Goal: Task Accomplishment & Management: Use online tool/utility

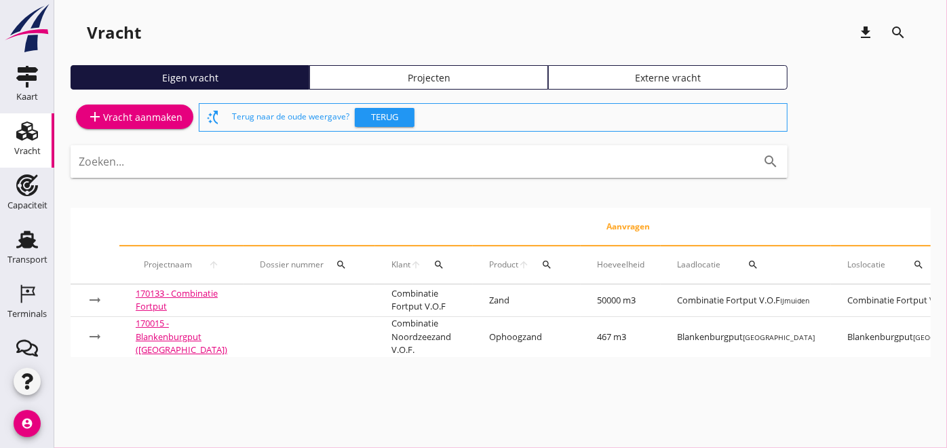
click at [16, 244] on use at bounding box center [27, 240] width 22 height 18
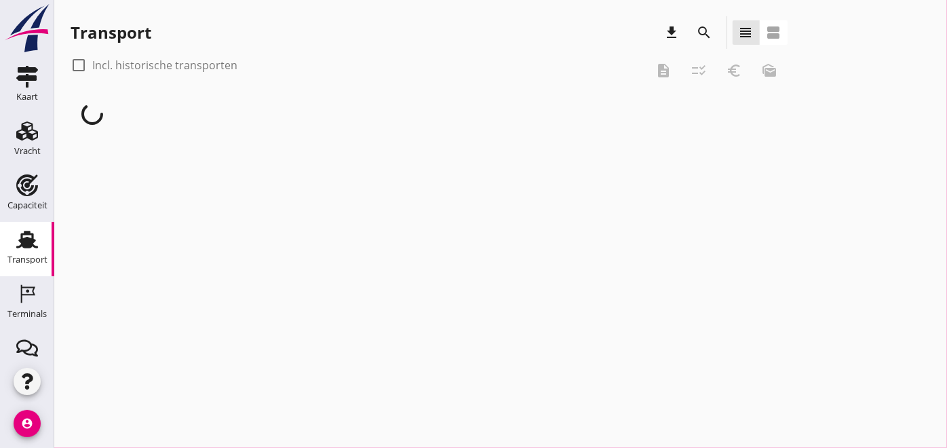
click at [21, 286] on use at bounding box center [28, 293] width 14 height 18
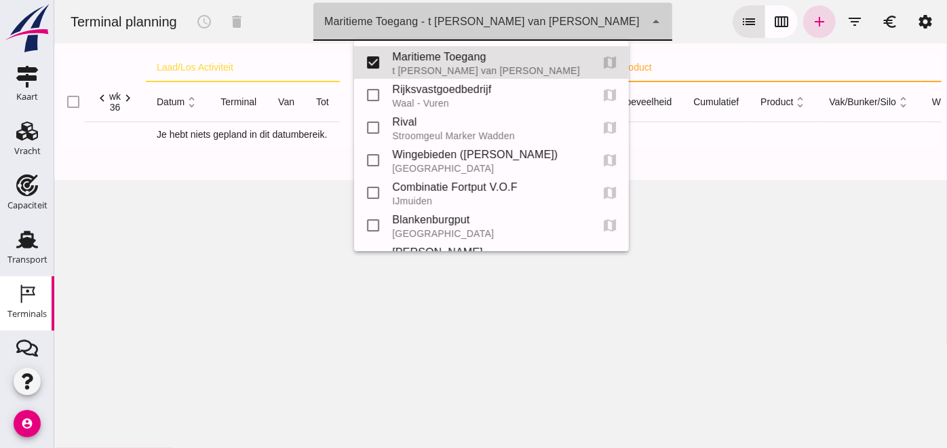
click div "Maritieme Toegang - t Schaar van Ouden Doel"
click input "checkbox"
checkbox input "true"
type input "453b08e2-5afb-49e8-a076-b9bc6000f457, e6c78bfd-e3f1-4bb9-b01e-b37ce3668b52"
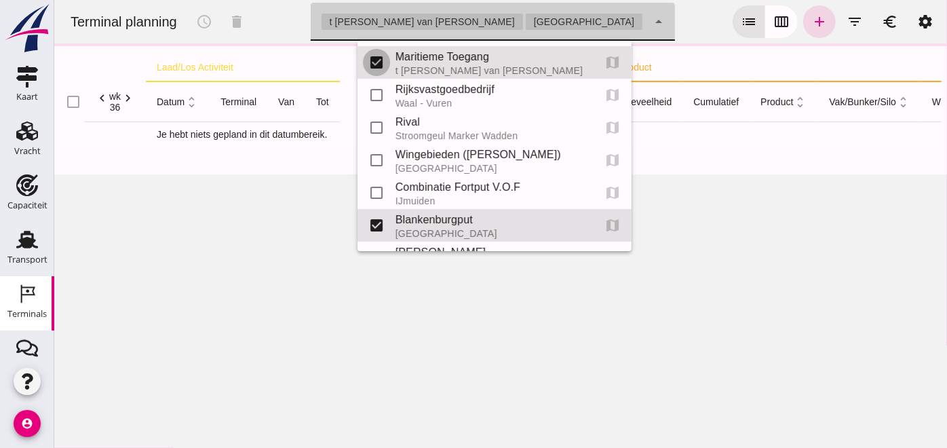
click input "checkbox"
checkbox input "false"
type input "e6c78bfd-e3f1-4bb9-b01e-b37ce3668b52"
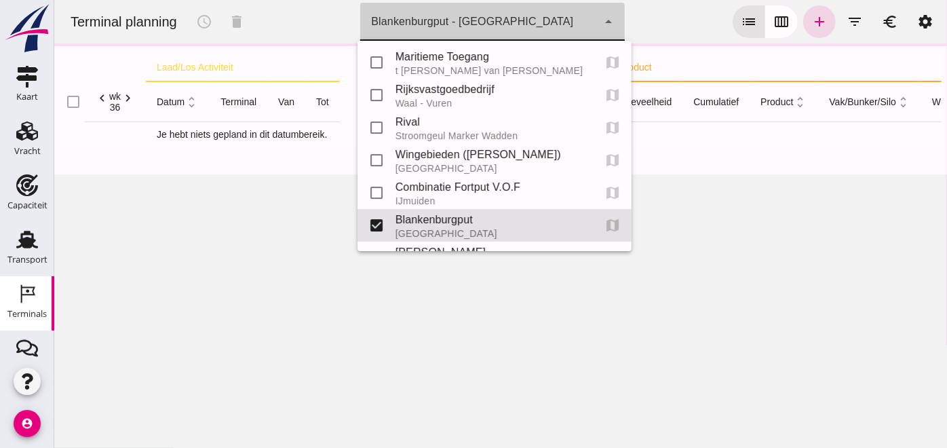
click at [773, 25] on icon "calendar_view_week" at bounding box center [781, 22] width 16 height 16
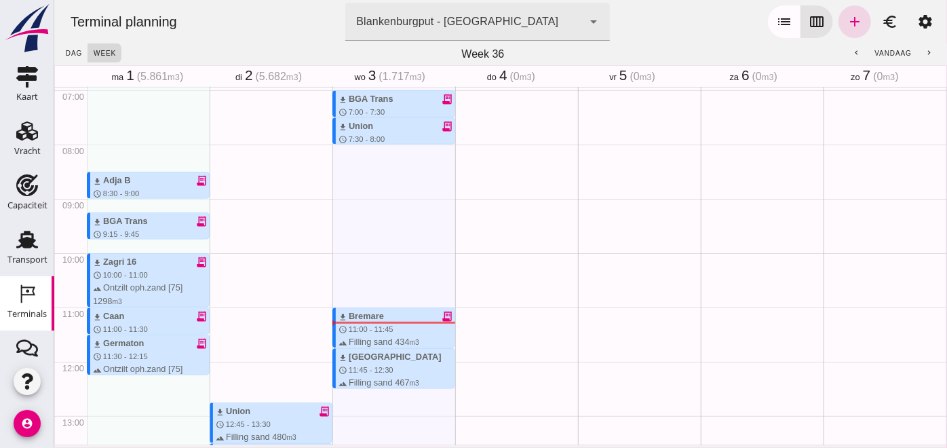
scroll to position [383, 0]
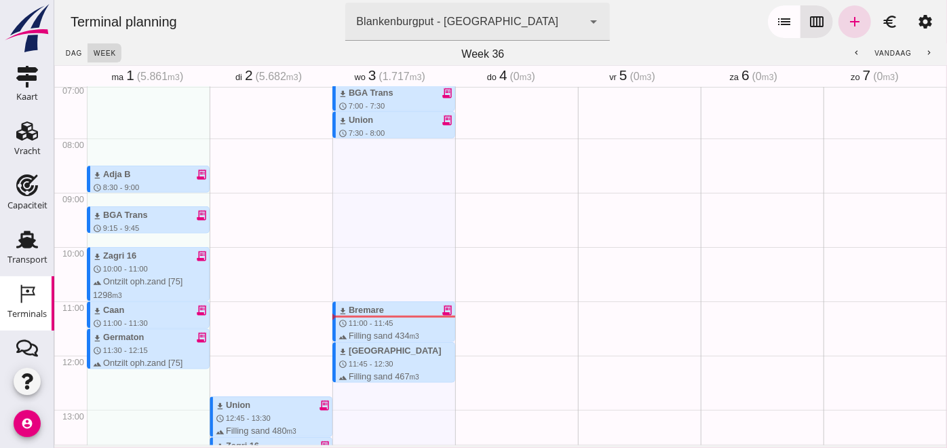
type button "calendar"
click at [25, 182] on use at bounding box center [27, 185] width 22 height 22
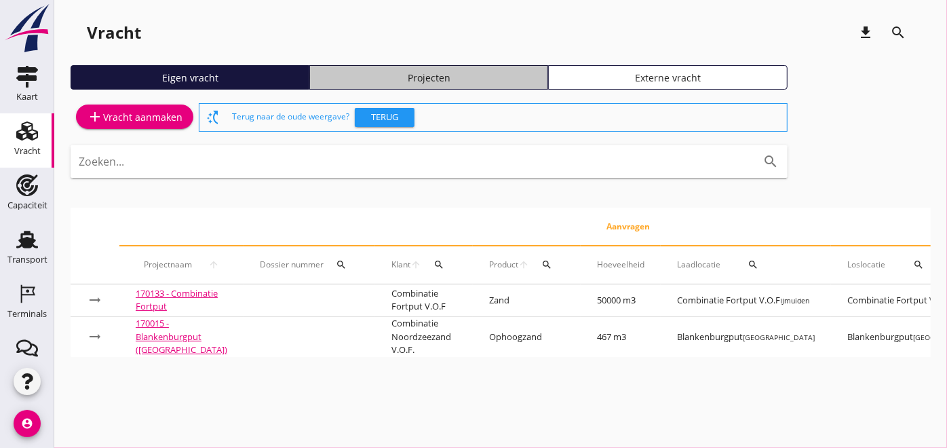
click at [324, 71] on div "Projecten" at bounding box center [429, 78] width 227 height 14
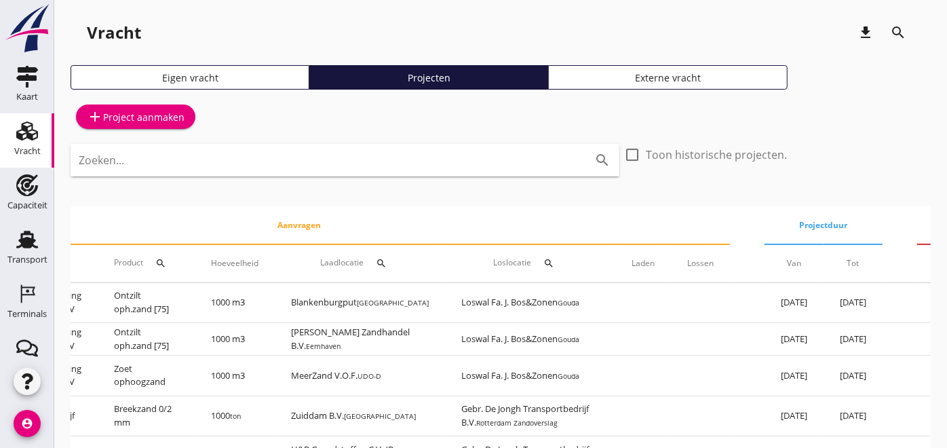
scroll to position [0, 285]
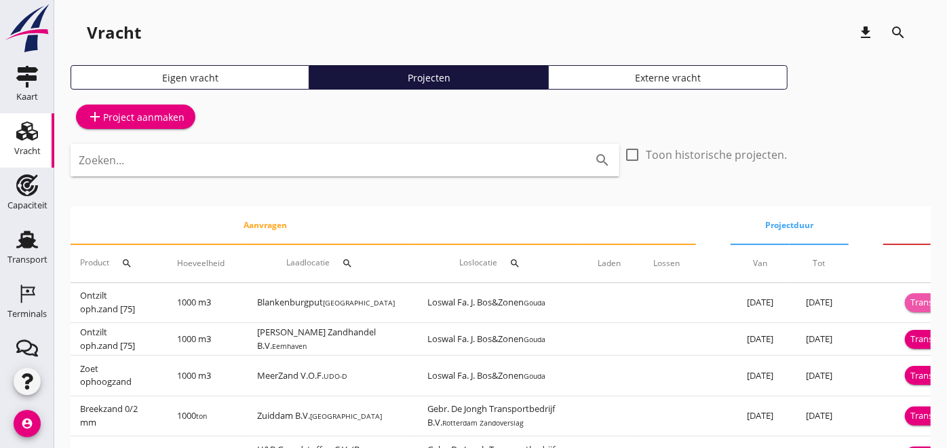
click at [911, 303] on div "Transport inplannen" at bounding box center [952, 303] width 83 height 14
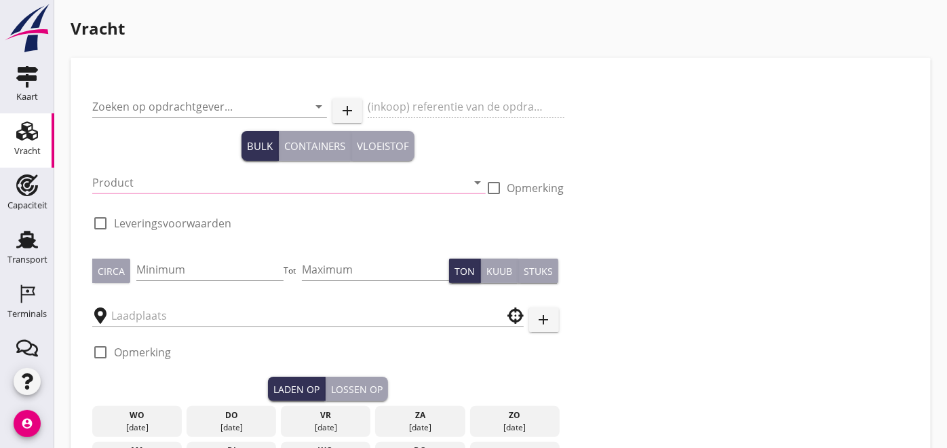
type input "Grondverbetering Westergouwe IV"
type input "Ontzilt oph.zand [75] (6120)"
type input "1000"
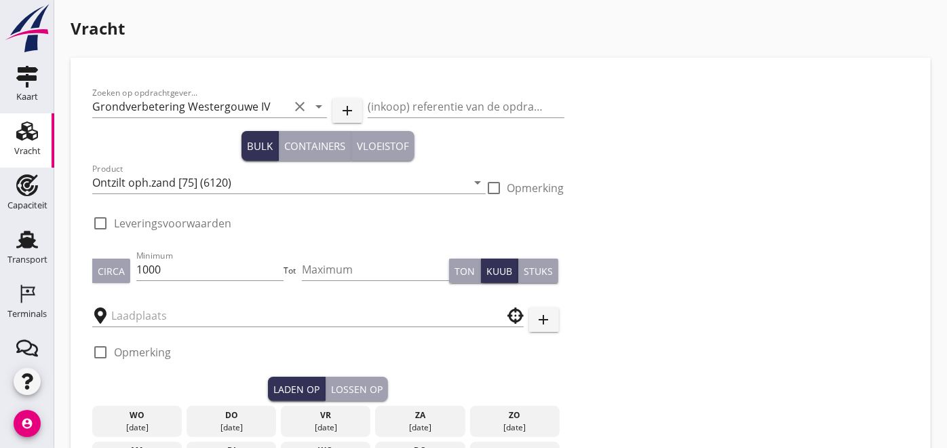
checkbox input "true"
type input "Blankenburgput"
type input "Loswal Fa. J. Bos&Zonen"
checkbox input "true"
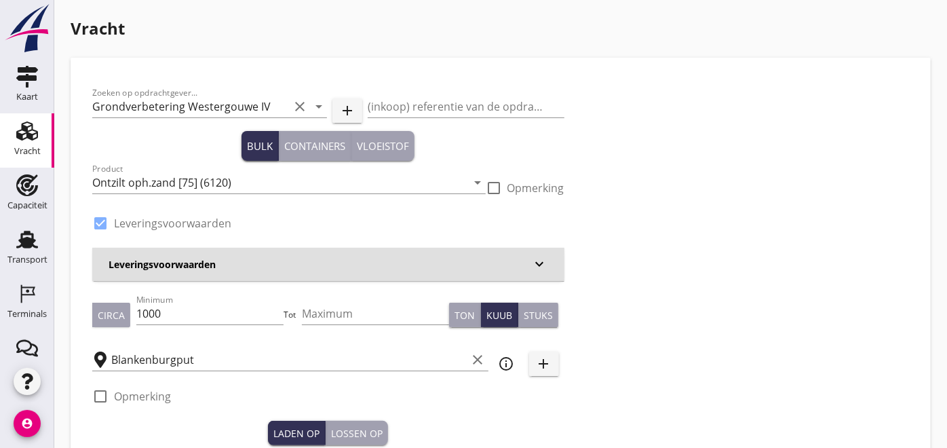
type input "2.2"
radio input "false"
click at [185, 312] on input "1000" at bounding box center [209, 314] width 147 height 22
type input "1"
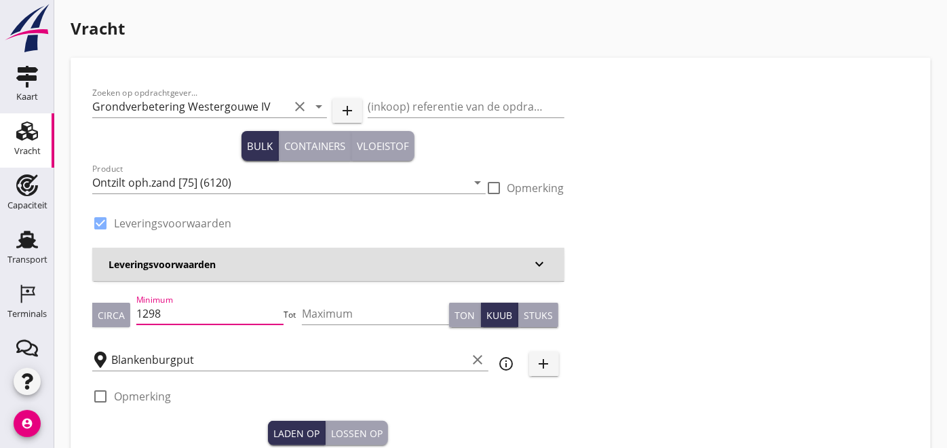
type input "1298"
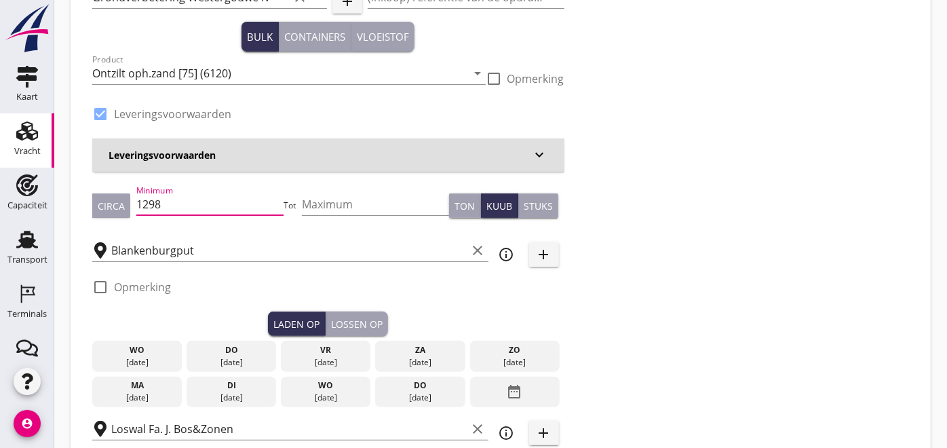
scroll to position [227, 0]
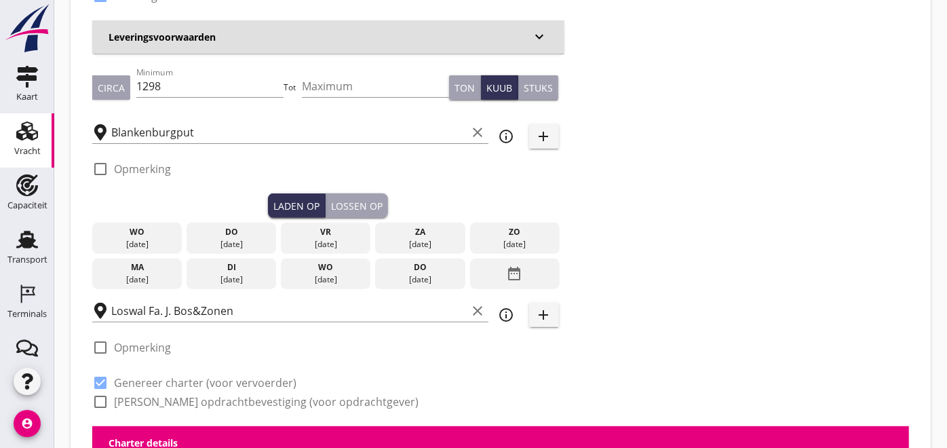
click at [140, 238] on div "[DATE]" at bounding box center [137, 244] width 83 height 12
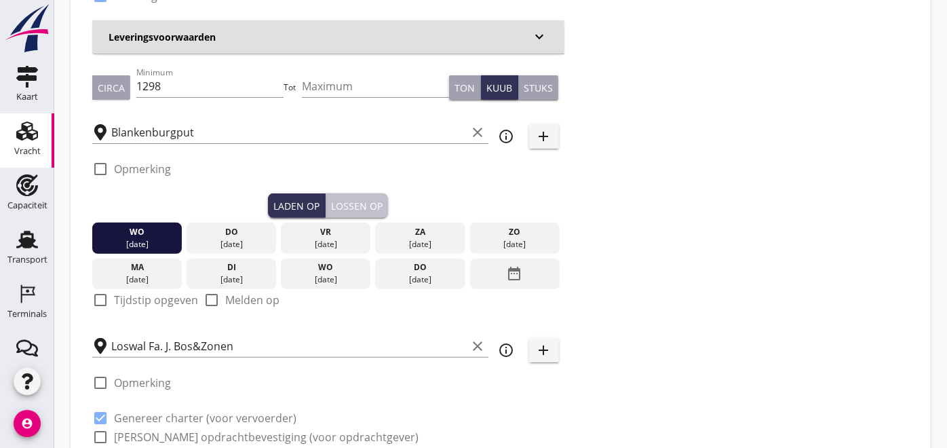
click at [345, 208] on div "Lossen op" at bounding box center [357, 206] width 52 height 14
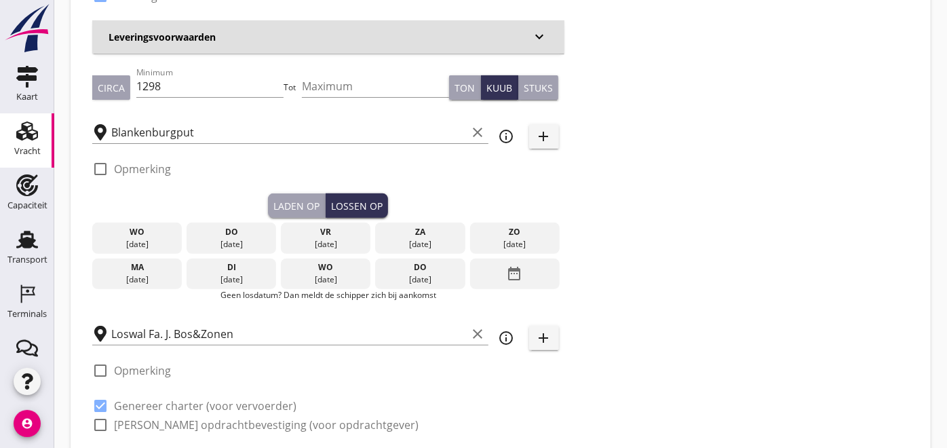
click at [229, 241] on div "[DATE]" at bounding box center [231, 244] width 83 height 12
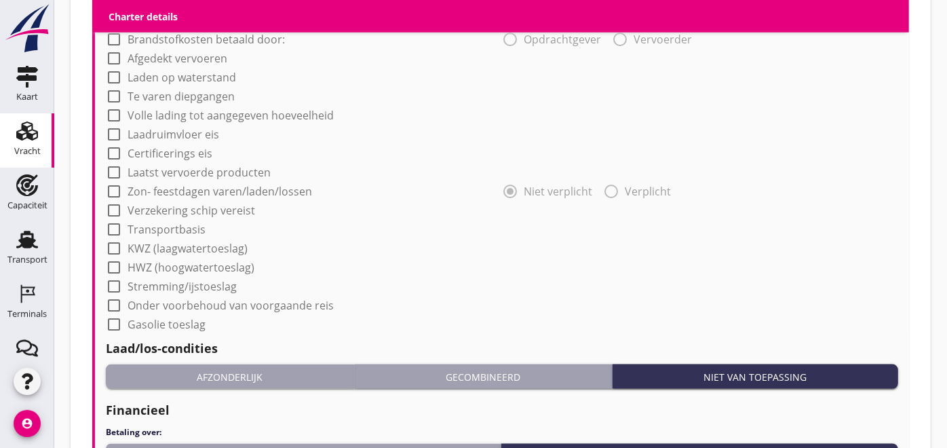
scroll to position [1372, 0]
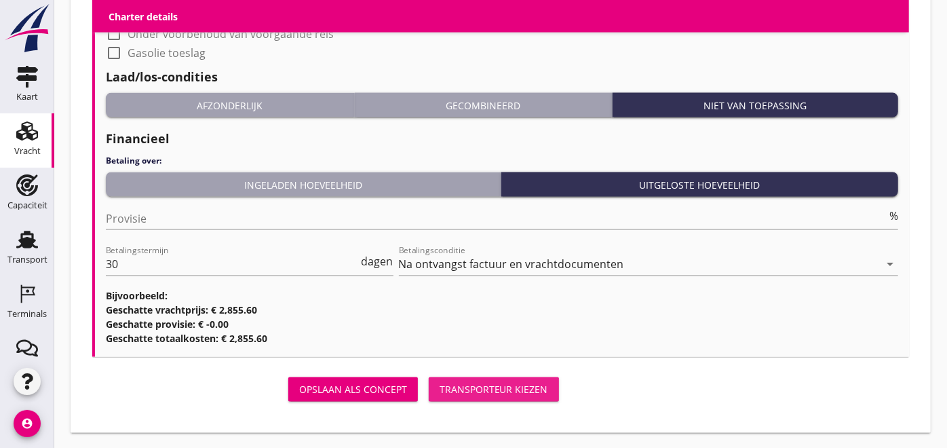
click at [533, 390] on div "Transporteur kiezen" at bounding box center [494, 390] width 109 height 14
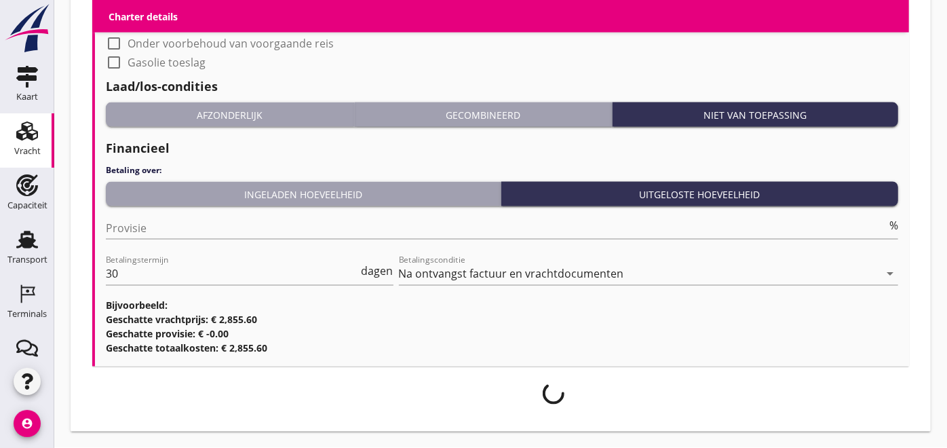
scroll to position [1361, 0]
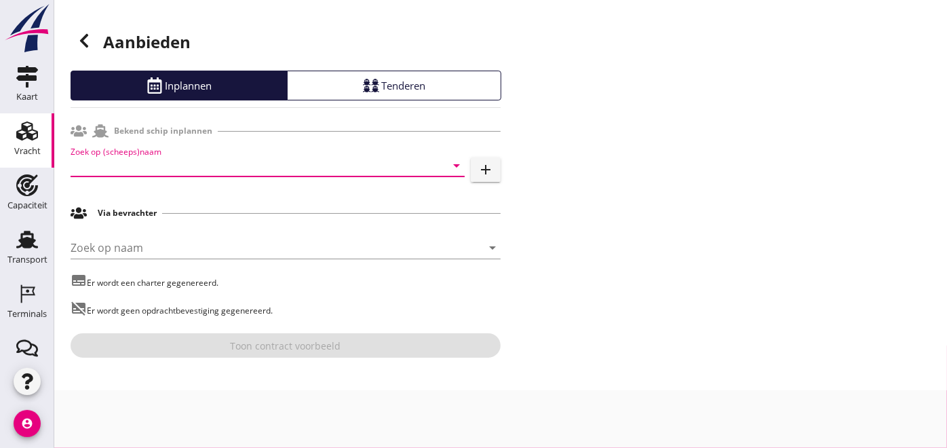
click at [226, 174] on input "Zoek op (scheeps)naam" at bounding box center [249, 166] width 356 height 22
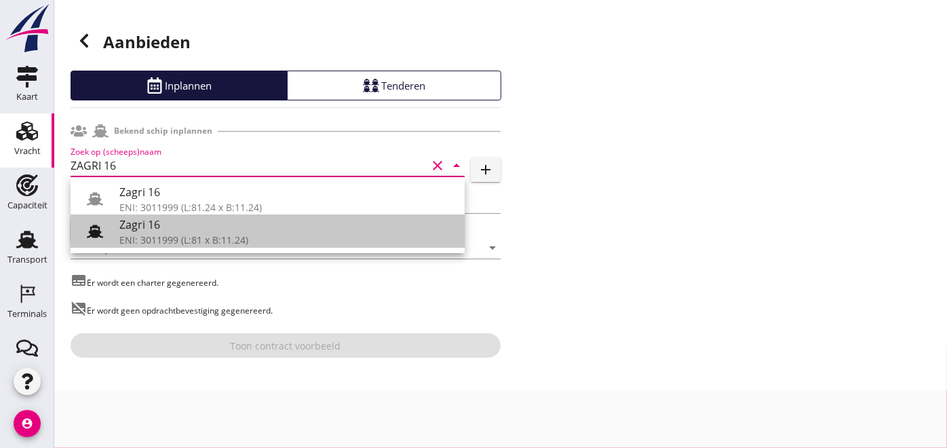
click at [98, 237] on icon at bounding box center [95, 231] width 16 height 16
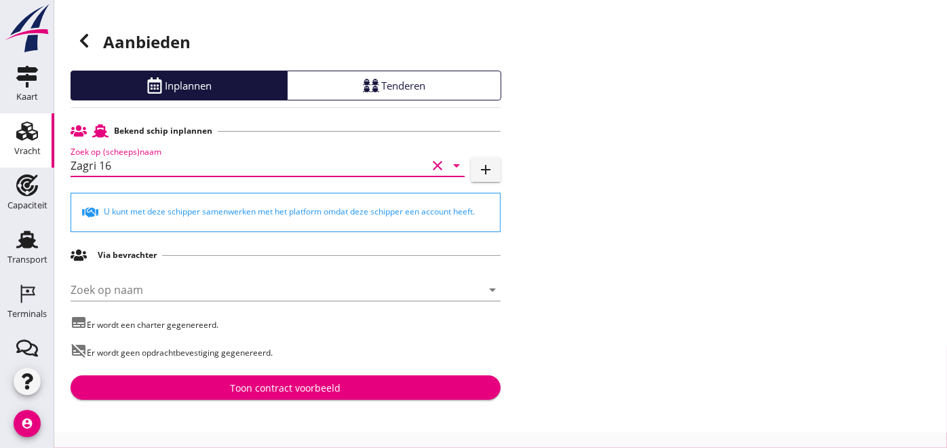
type input "Zagri 16"
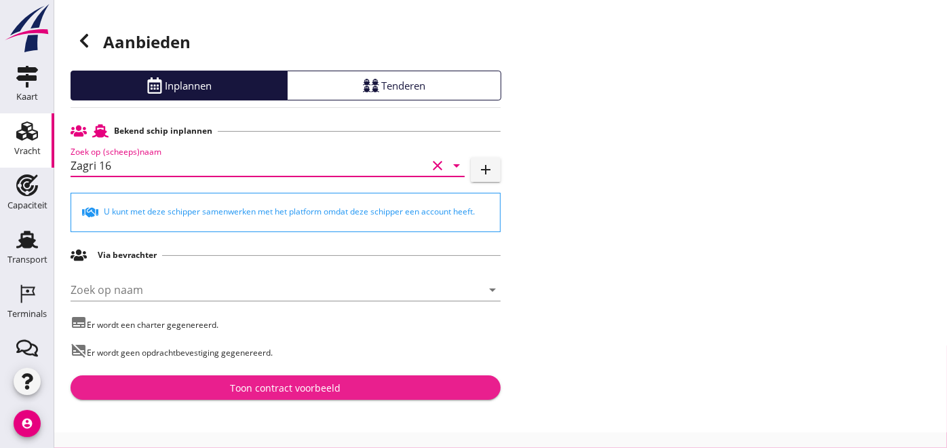
click at [299, 385] on div "Toon contract voorbeeld" at bounding box center [286, 388] width 111 height 14
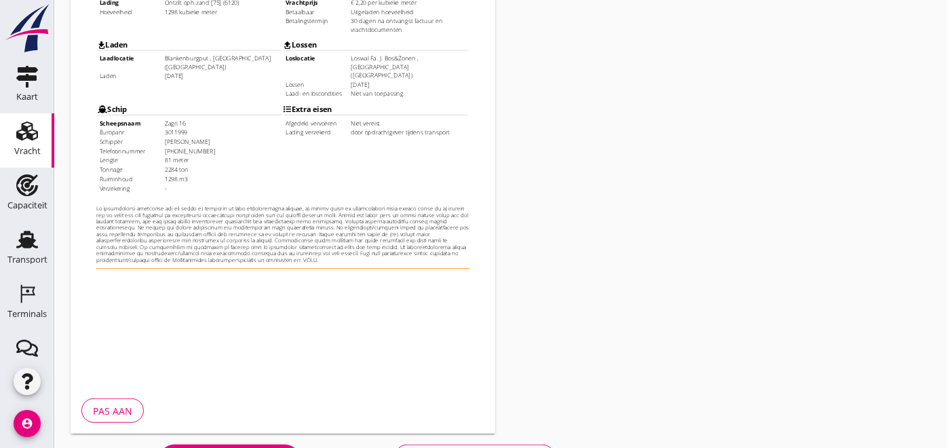
scroll to position [396, 0]
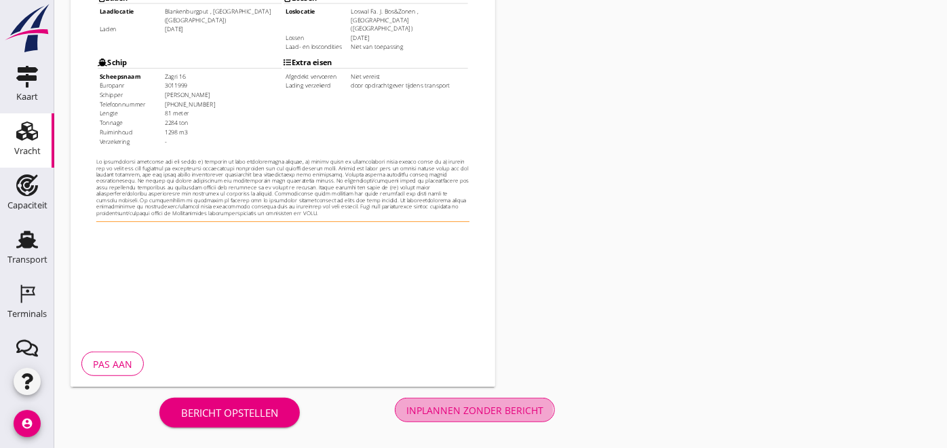
click at [500, 411] on div "Inplannen zonder bericht" at bounding box center [474, 410] width 137 height 14
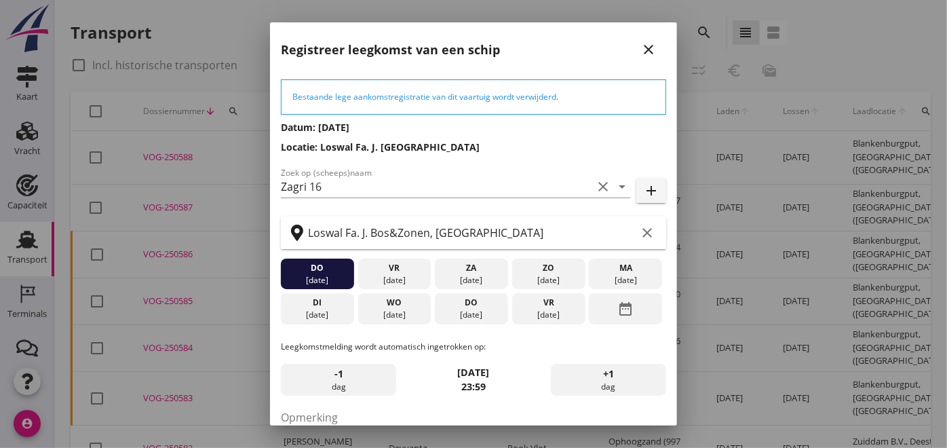
scroll to position [122, 0]
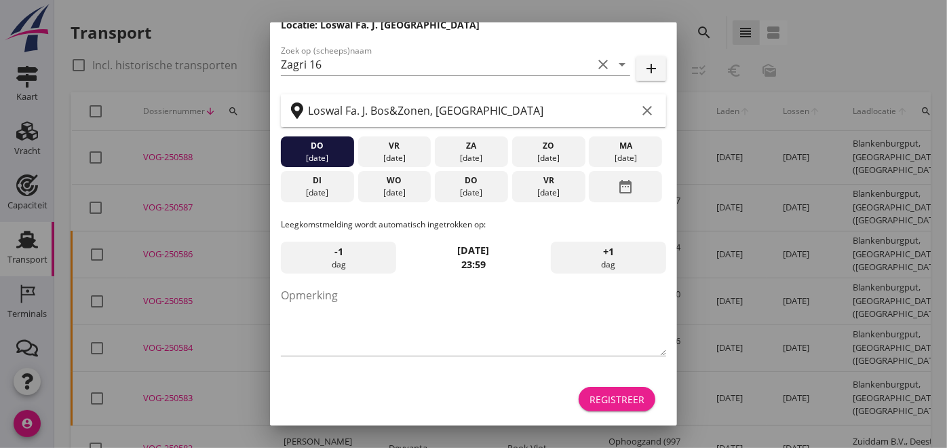
click at [605, 402] on div "Registreer" at bounding box center [617, 399] width 55 height 14
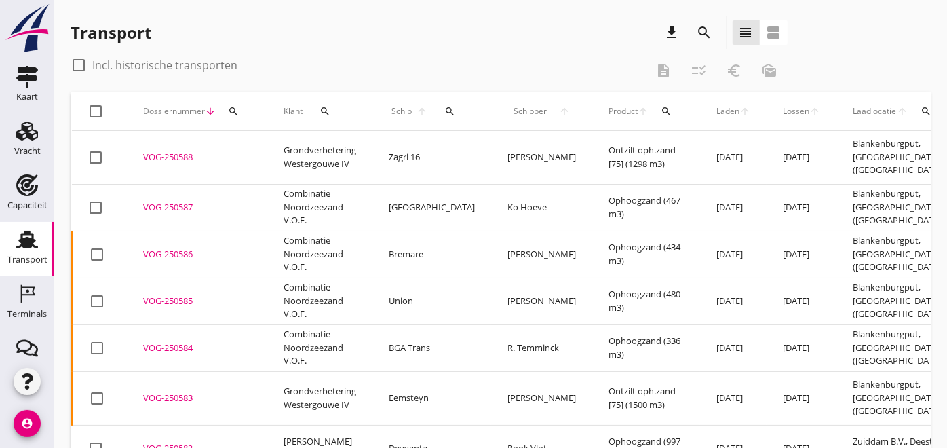
click at [33, 129] on div "Vracht" at bounding box center [27, 131] width 33 height 22
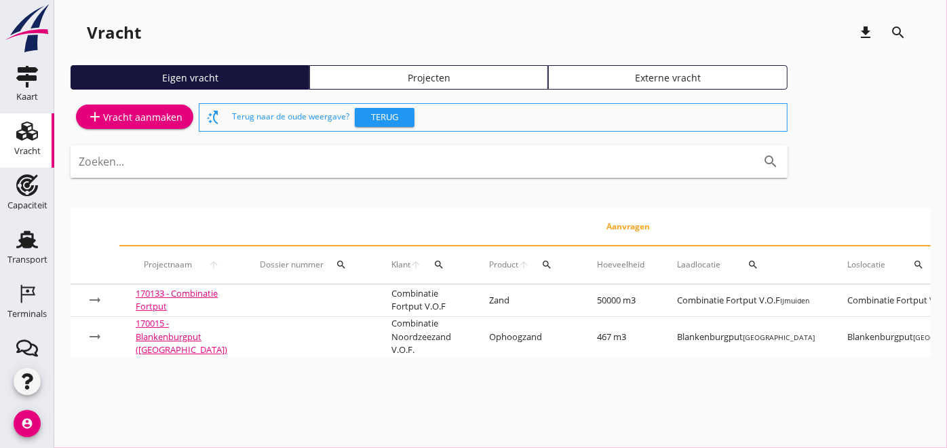
click at [375, 91] on div "Eigen vracht Projecten Externe vracht" at bounding box center [501, 82] width 860 height 35
click at [387, 75] on div "Projecten" at bounding box center [429, 78] width 227 height 14
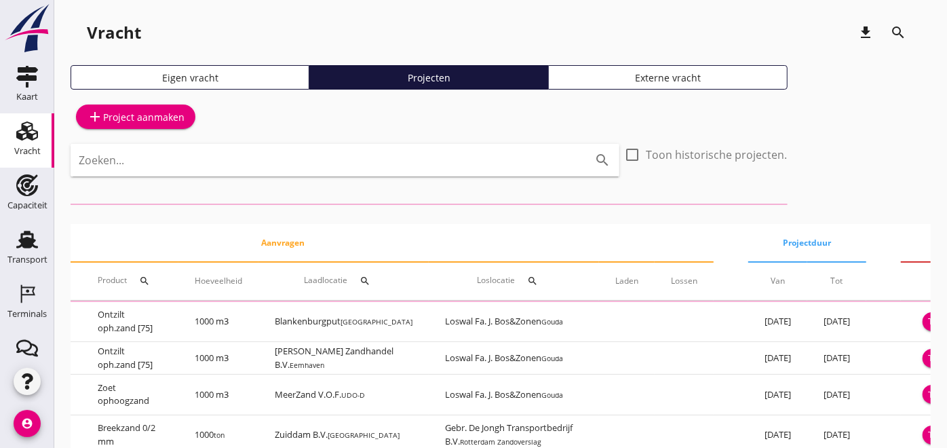
scroll to position [0, 285]
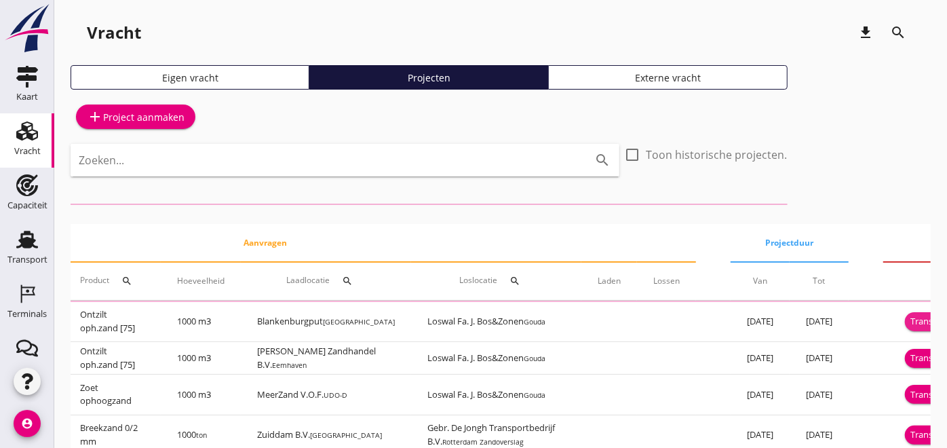
click at [911, 320] on div "Transport inplannen" at bounding box center [952, 322] width 83 height 14
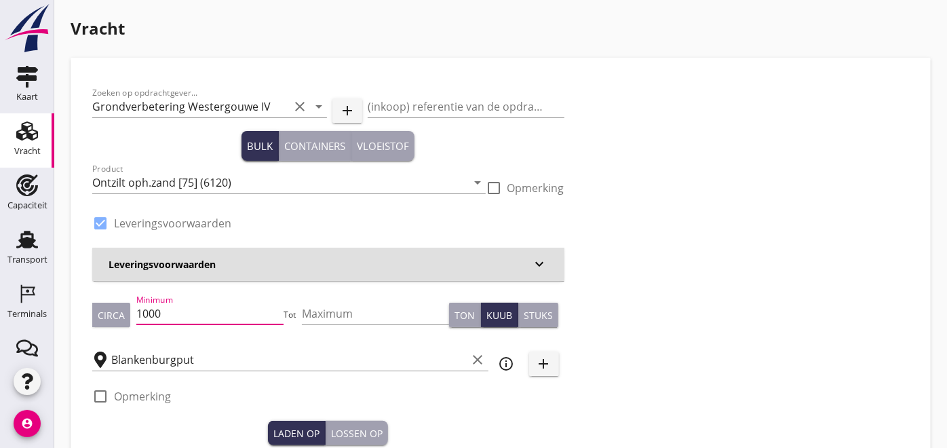
drag, startPoint x: 178, startPoint y: 308, endPoint x: 56, endPoint y: 301, distance: 123.1
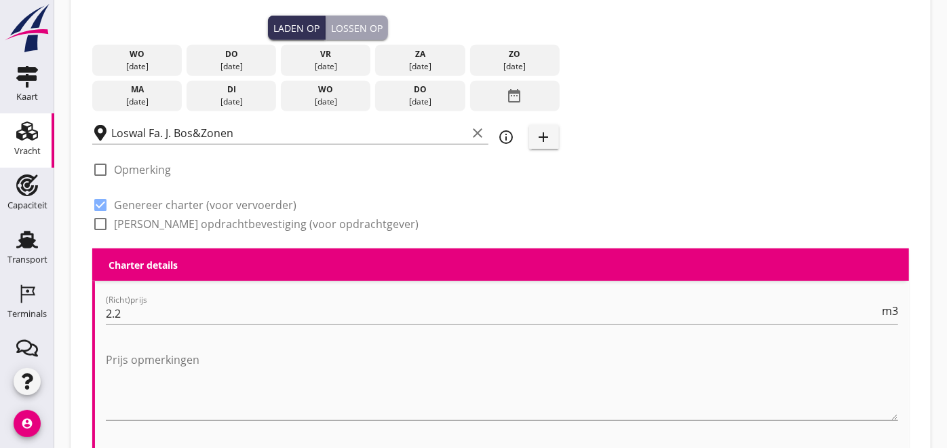
scroll to position [406, 0]
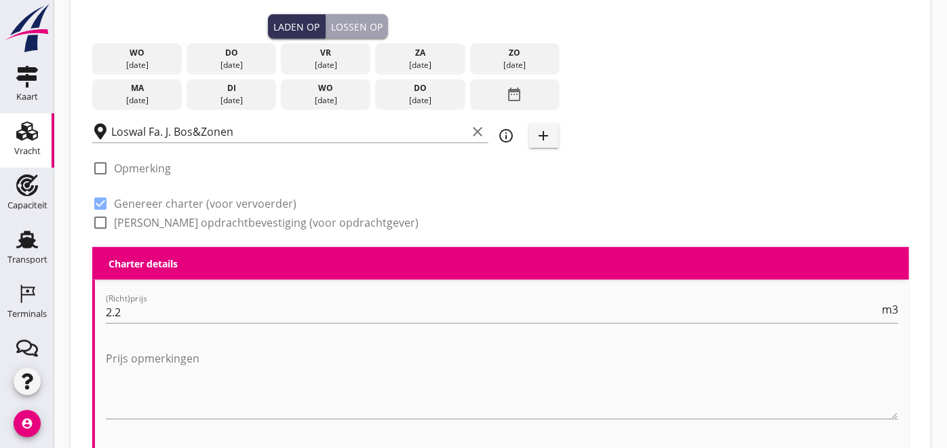
type input "672"
click at [137, 56] on div "wo" at bounding box center [137, 53] width 83 height 12
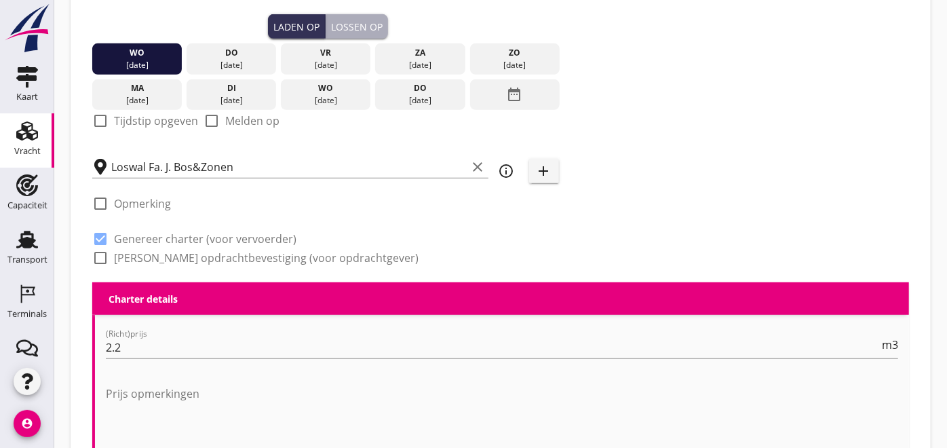
click at [349, 36] on button "Lossen op" at bounding box center [357, 26] width 62 height 24
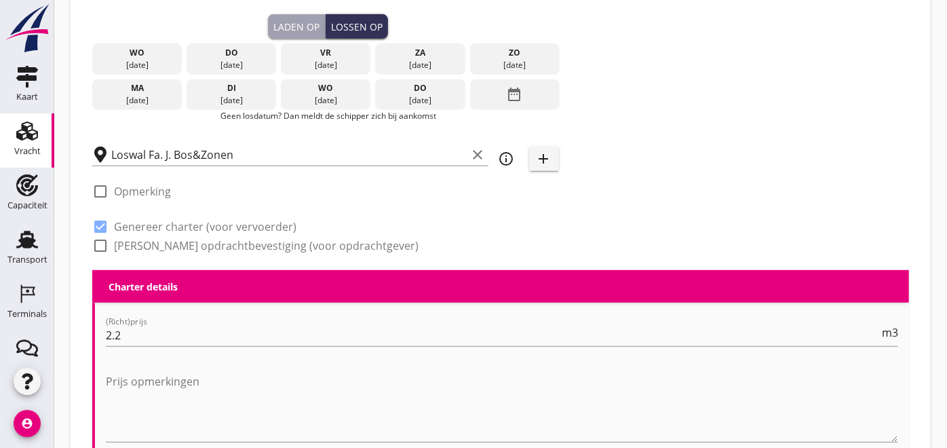
click at [231, 52] on div "do" at bounding box center [231, 53] width 83 height 12
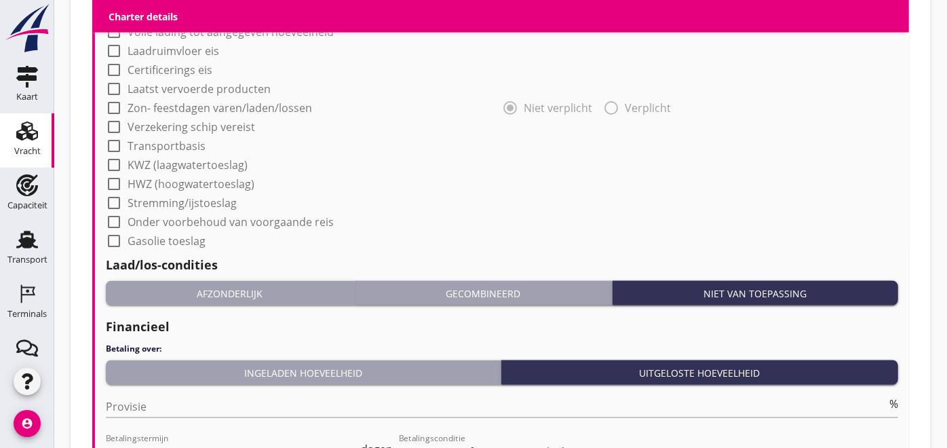
scroll to position [1372, 0]
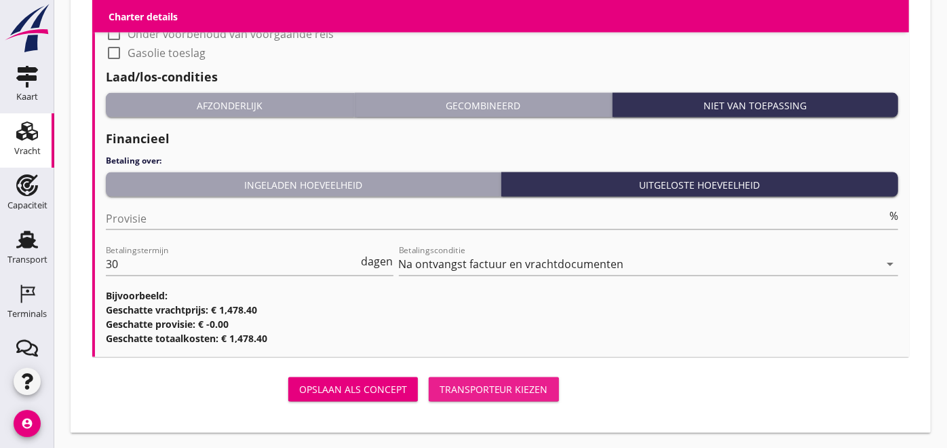
click at [523, 385] on div "Transporteur kiezen" at bounding box center [494, 390] width 109 height 14
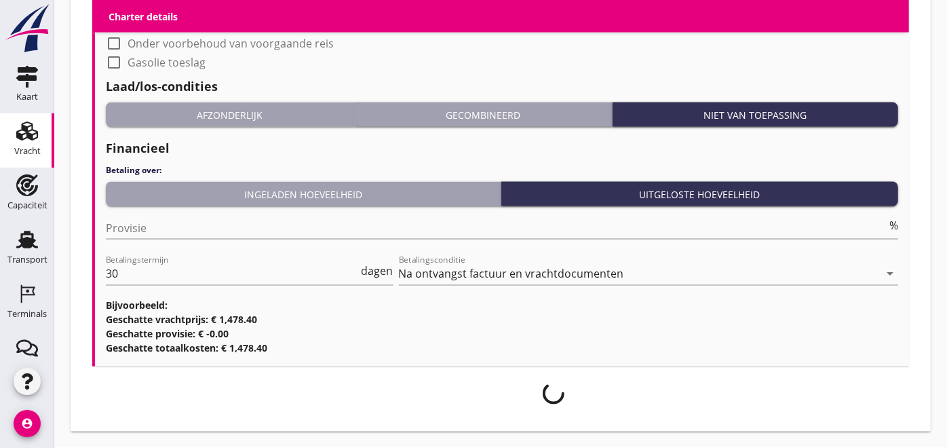
scroll to position [1361, 0]
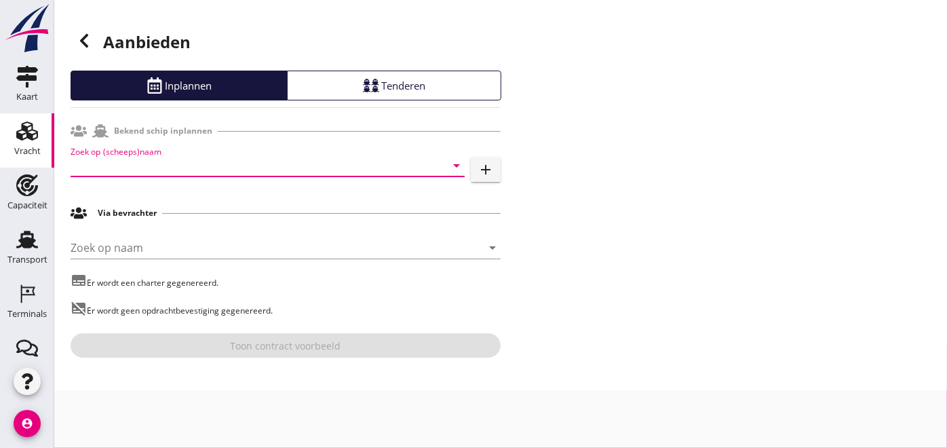
click at [138, 162] on input "Zoek op (scheeps)naam" at bounding box center [249, 166] width 356 height 22
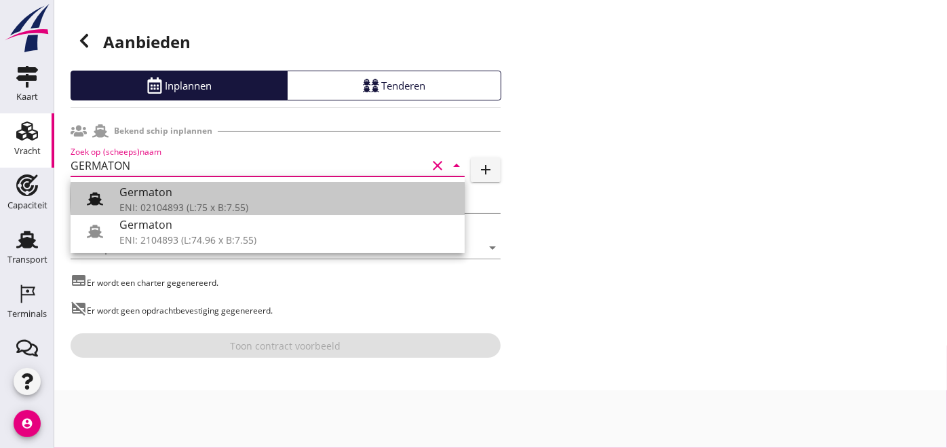
click at [91, 195] on use at bounding box center [95, 198] width 16 height 13
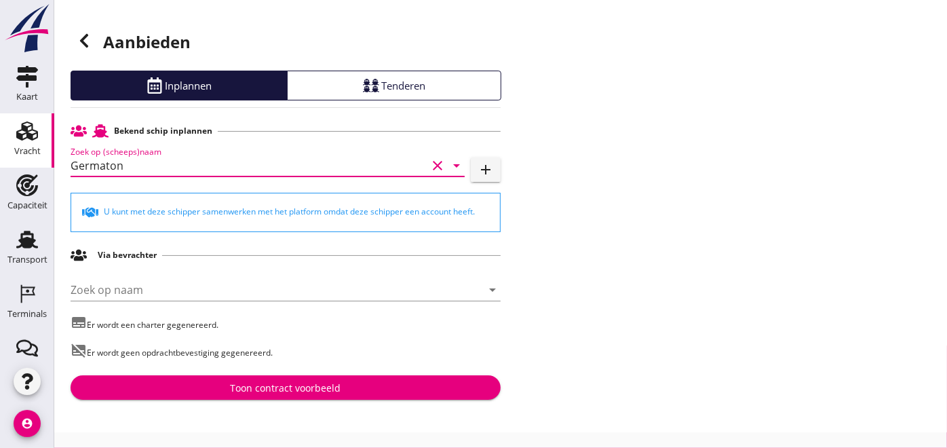
type input "Germaton"
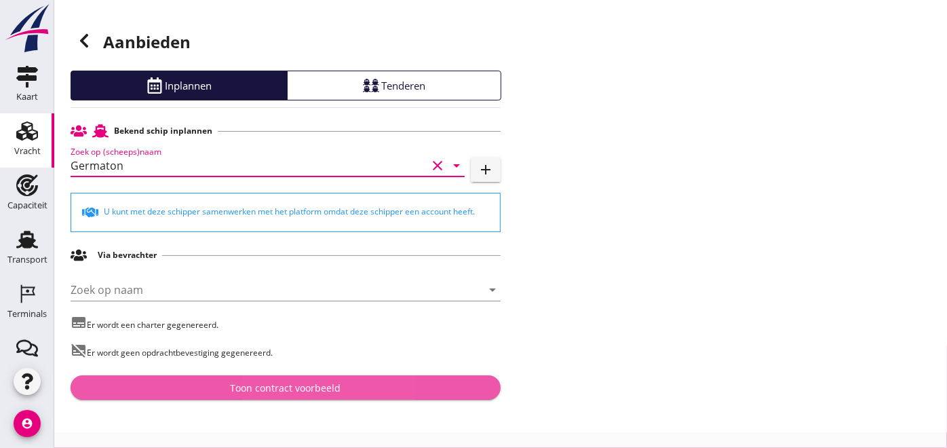
click at [259, 385] on div "Toon contract voorbeeld" at bounding box center [286, 388] width 111 height 14
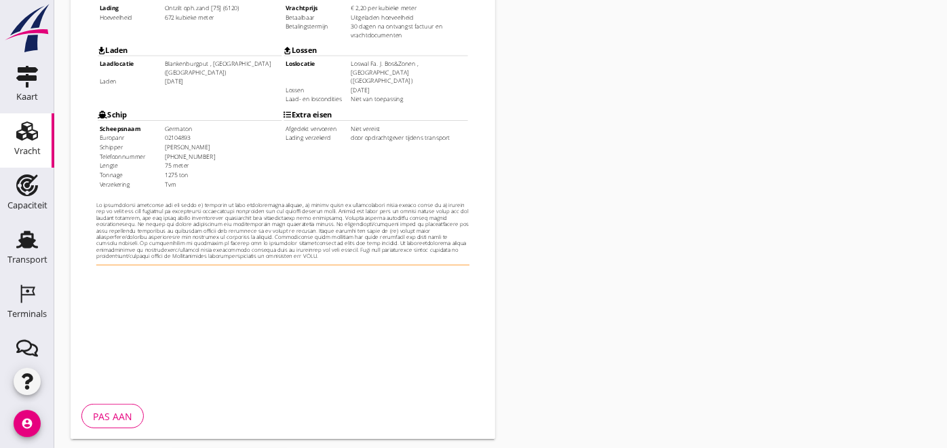
scroll to position [396, 0]
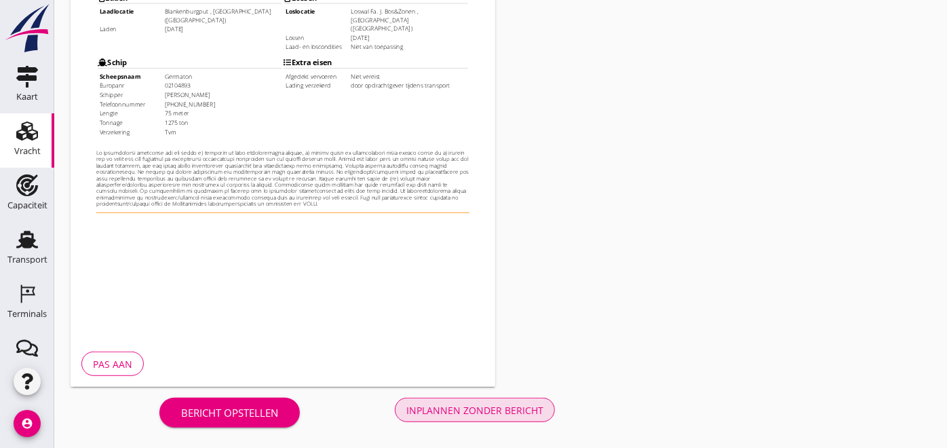
click at [506, 413] on div "Inplannen zonder bericht" at bounding box center [474, 410] width 137 height 14
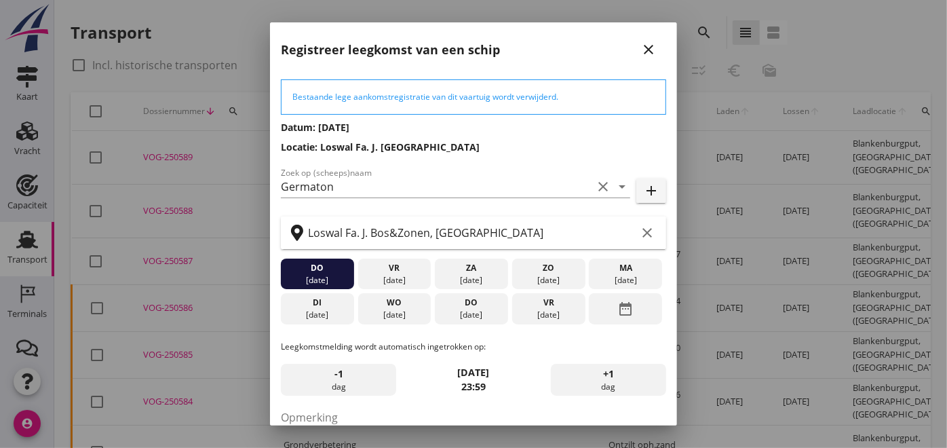
scroll to position [122, 0]
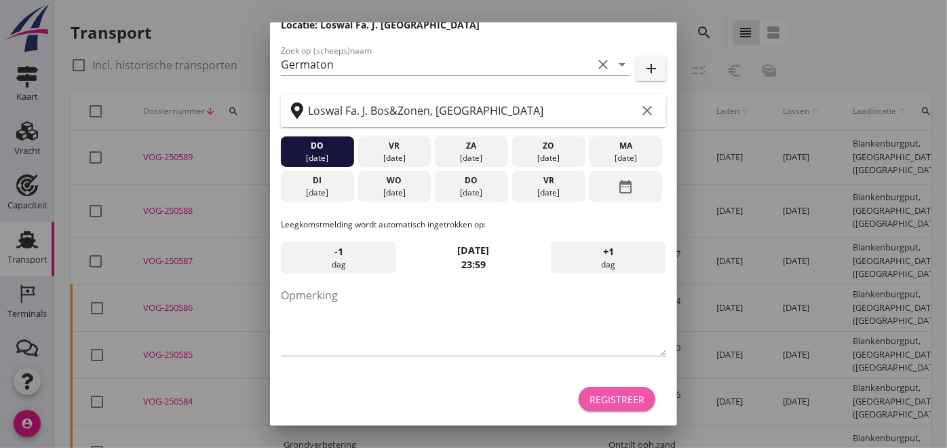
click at [611, 389] on button "Registreer" at bounding box center [617, 399] width 77 height 24
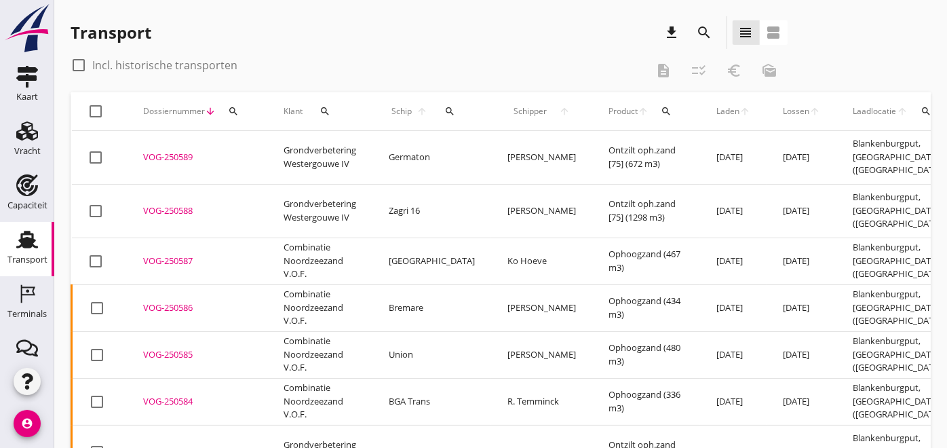
click at [17, 129] on use at bounding box center [27, 130] width 22 height 19
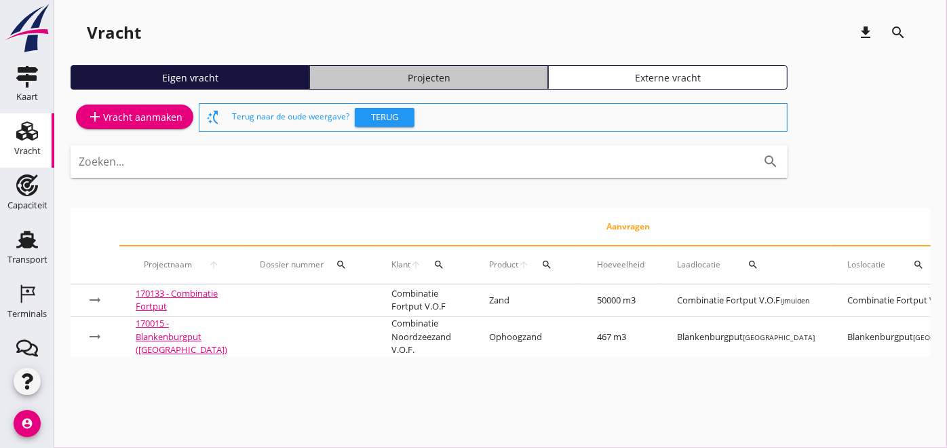
click at [436, 81] on div "Projecten" at bounding box center [429, 78] width 227 height 14
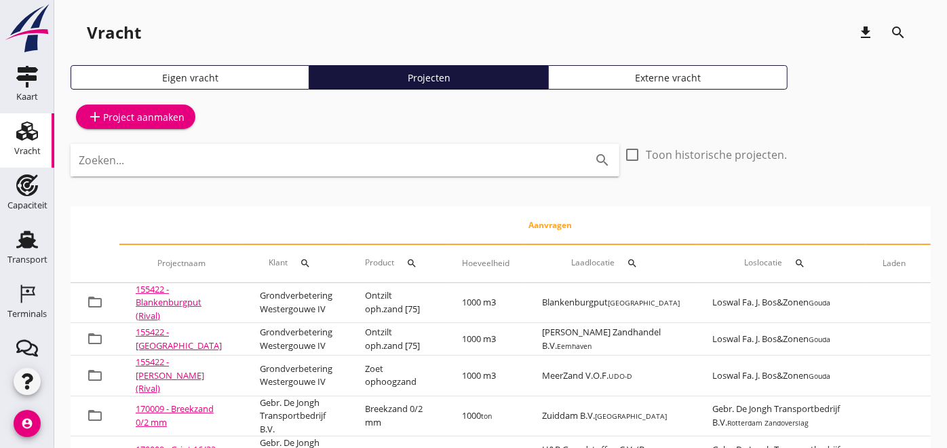
scroll to position [0, 285]
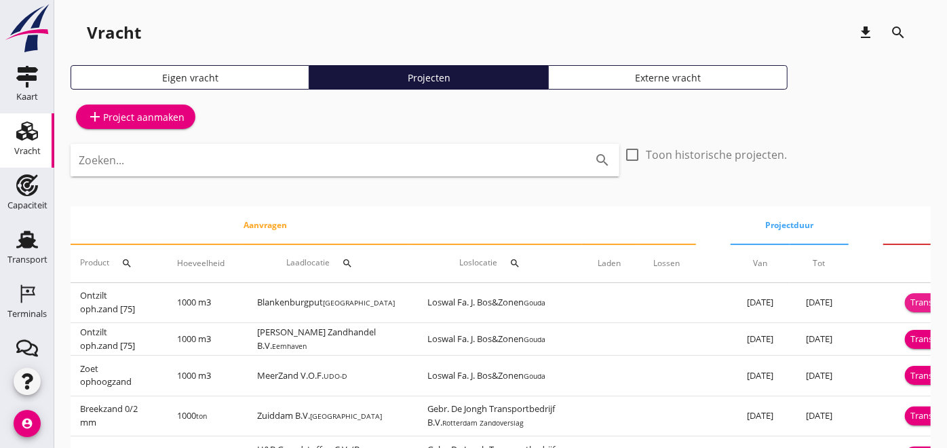
click at [911, 299] on div "Transport inplannen" at bounding box center [952, 303] width 83 height 14
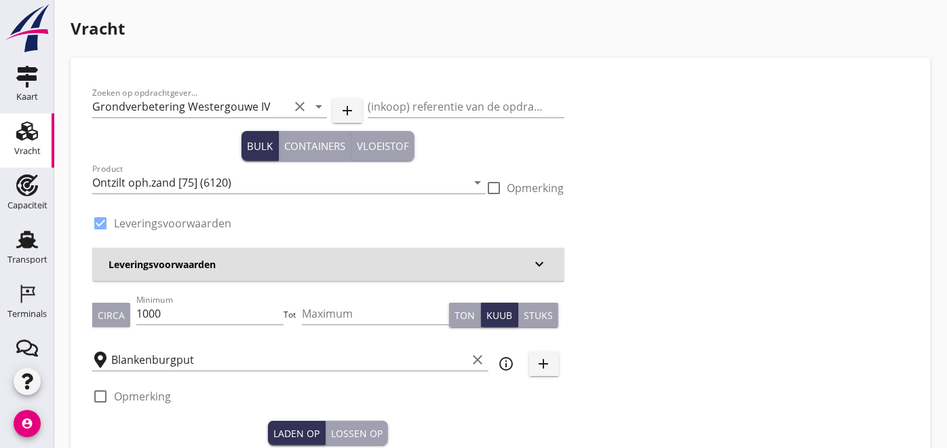
click at [215, 313] on input "1000" at bounding box center [209, 314] width 147 height 22
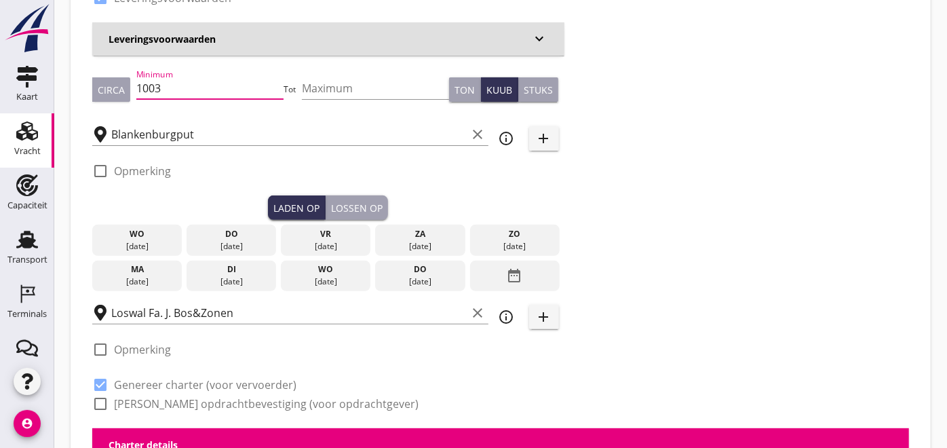
scroll to position [227, 0]
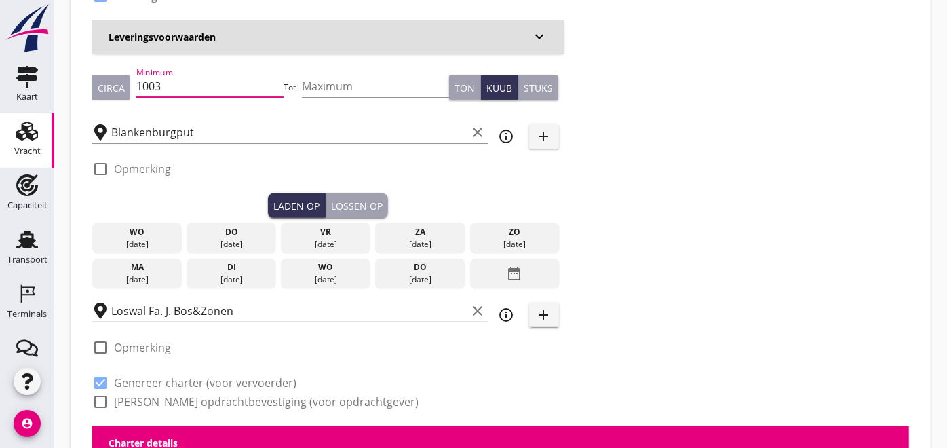
type input "1003"
click at [136, 248] on div "[DATE]" at bounding box center [137, 244] width 83 height 12
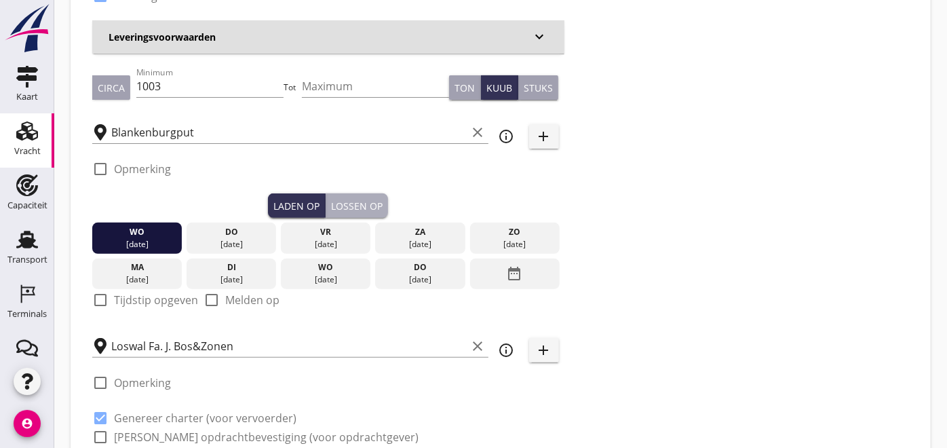
click at [345, 209] on div "Lossen op" at bounding box center [357, 206] width 52 height 14
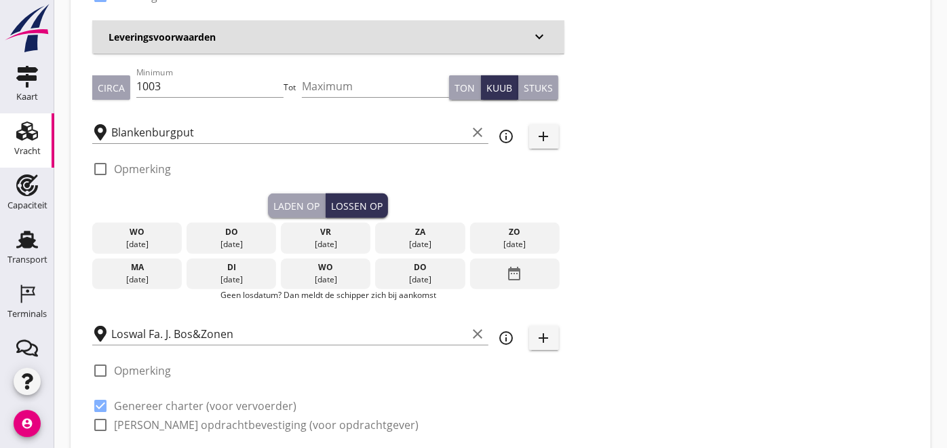
click at [233, 235] on div "do" at bounding box center [231, 232] width 83 height 12
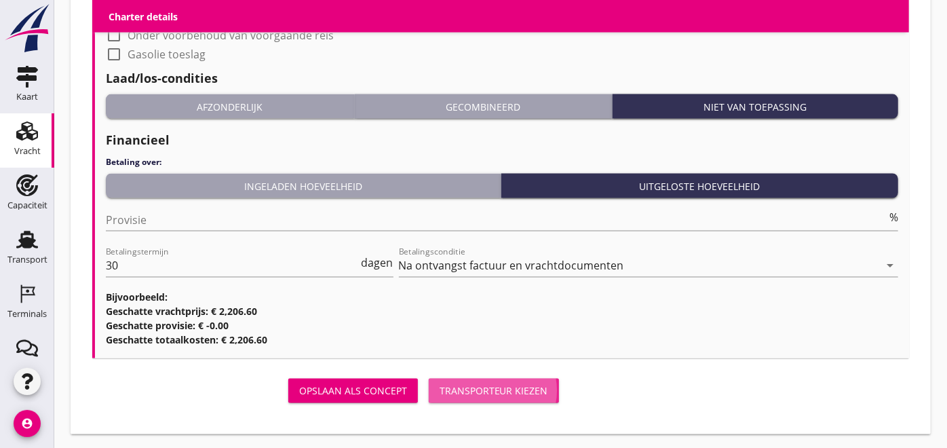
click at [480, 387] on div "Transporteur kiezen" at bounding box center [494, 391] width 109 height 14
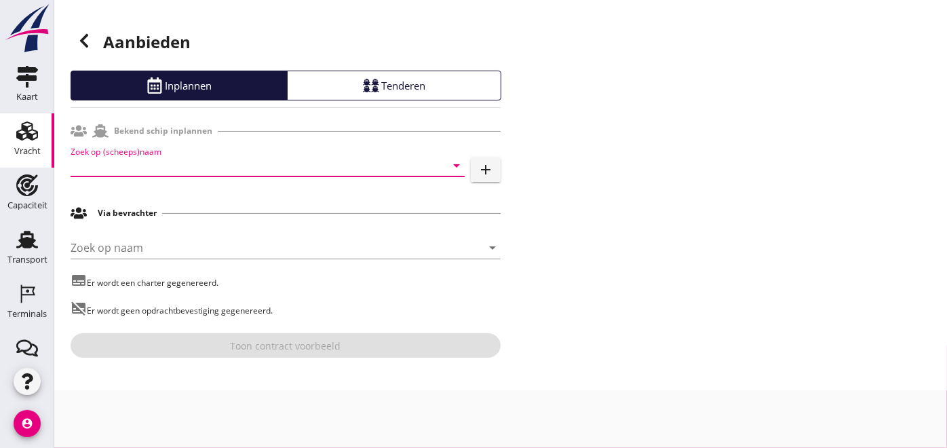
click at [214, 170] on input "Zoek op (scheeps)naam" at bounding box center [249, 166] width 356 height 22
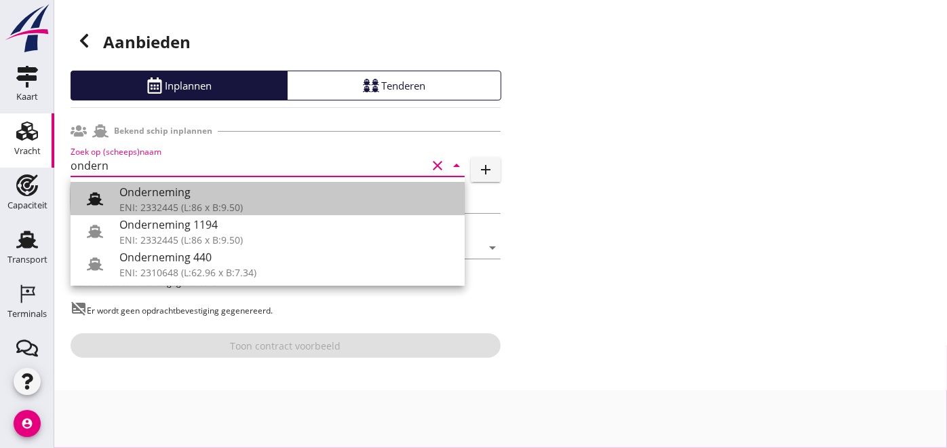
click at [91, 197] on use at bounding box center [95, 198] width 16 height 13
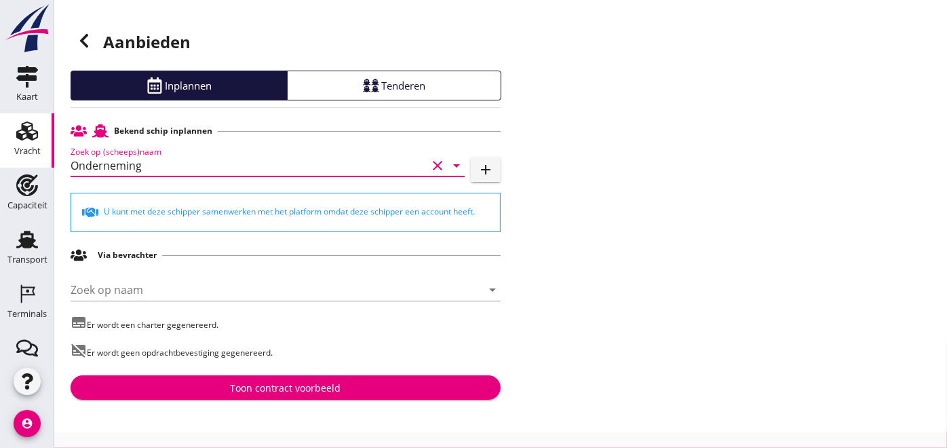
type input "Onderneming"
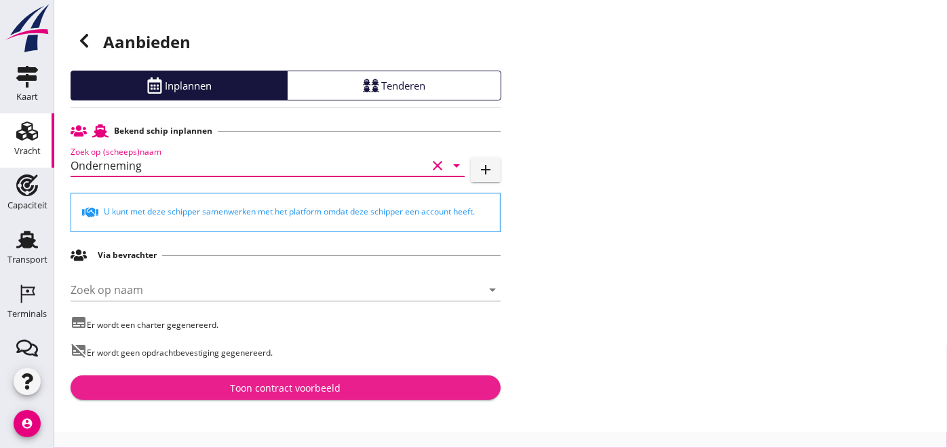
click at [324, 385] on div "Toon contract voorbeeld" at bounding box center [286, 388] width 111 height 14
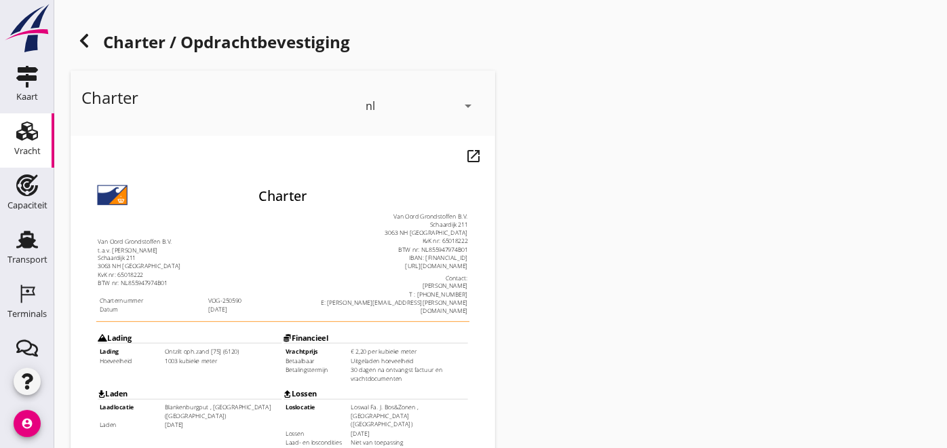
scroll to position [396, 0]
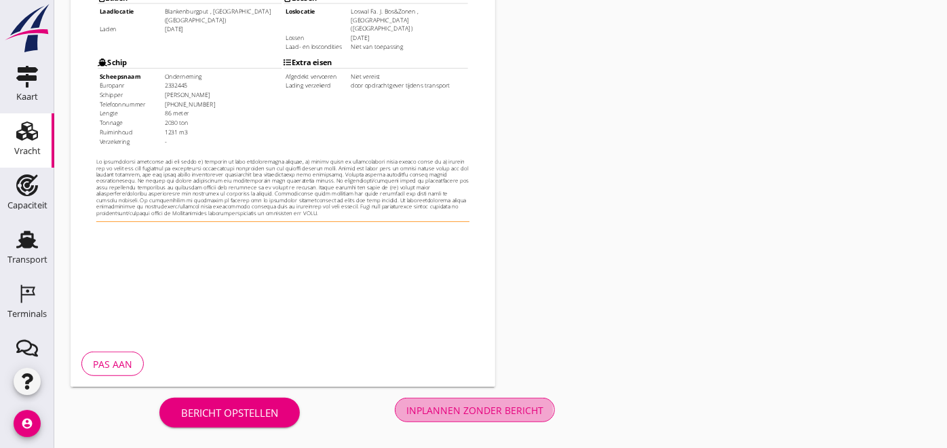
click at [501, 405] on div "Inplannen zonder bericht" at bounding box center [474, 410] width 137 height 14
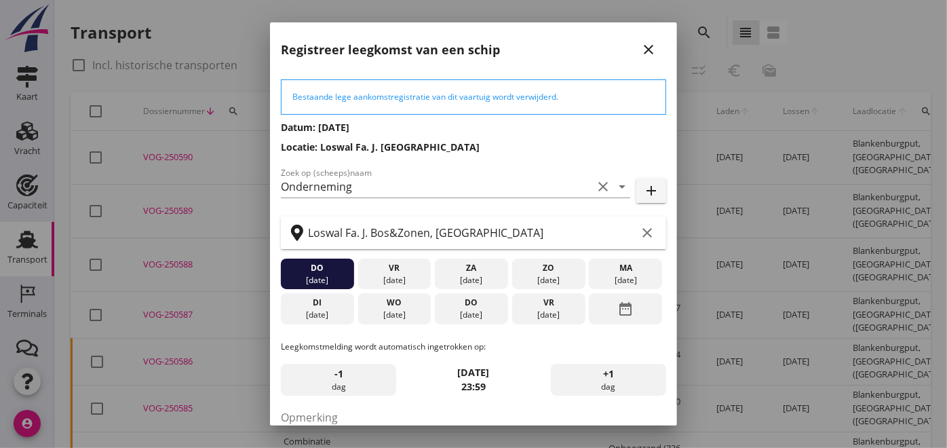
scroll to position [122, 0]
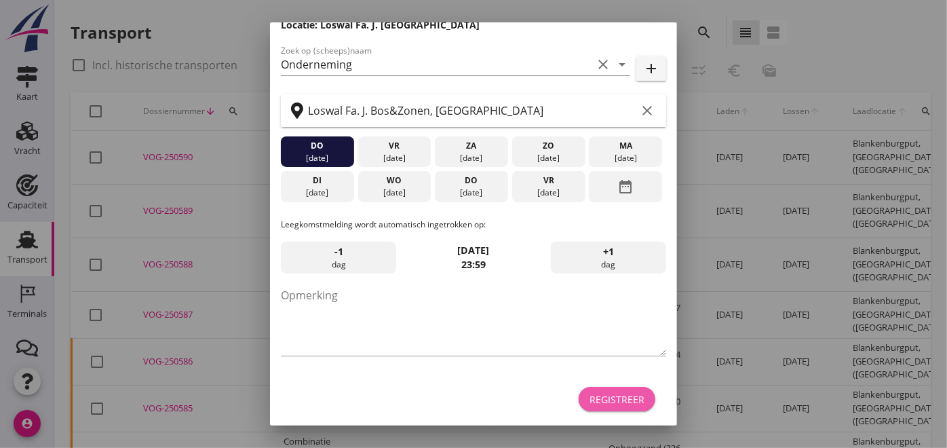
click at [595, 397] on div "Registreer" at bounding box center [617, 399] width 55 height 14
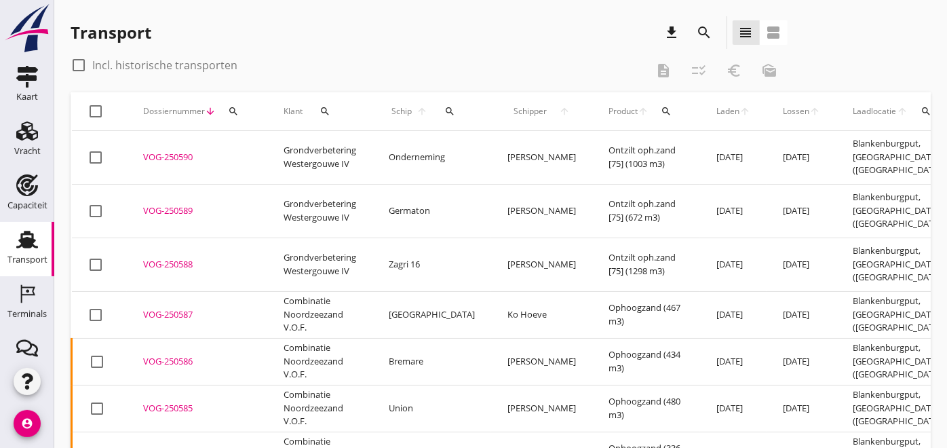
click at [24, 145] on div "Vracht" at bounding box center [27, 151] width 26 height 19
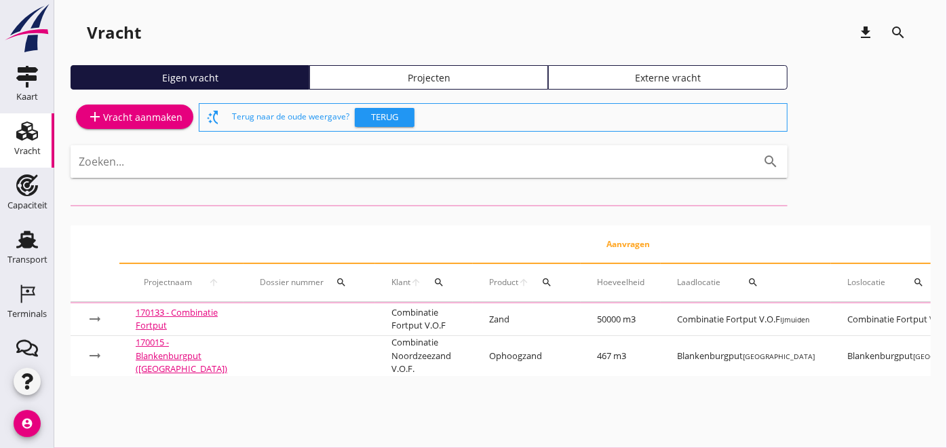
click at [356, 75] on div "Projecten" at bounding box center [429, 78] width 227 height 14
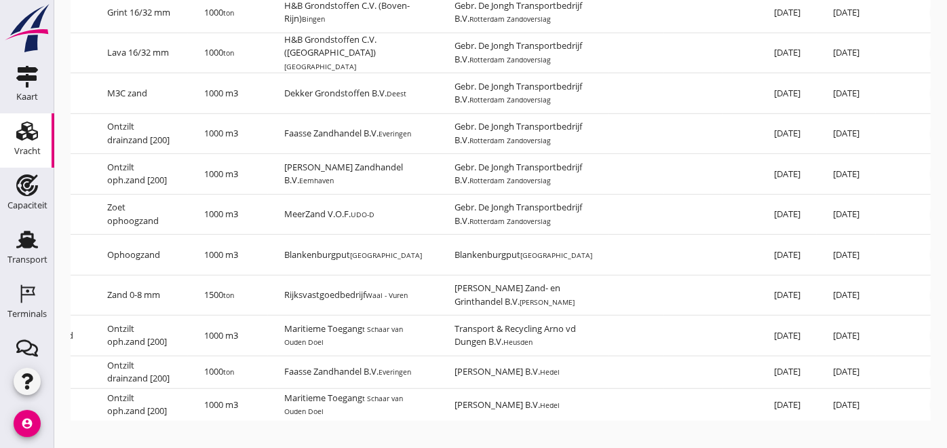
scroll to position [0, 285]
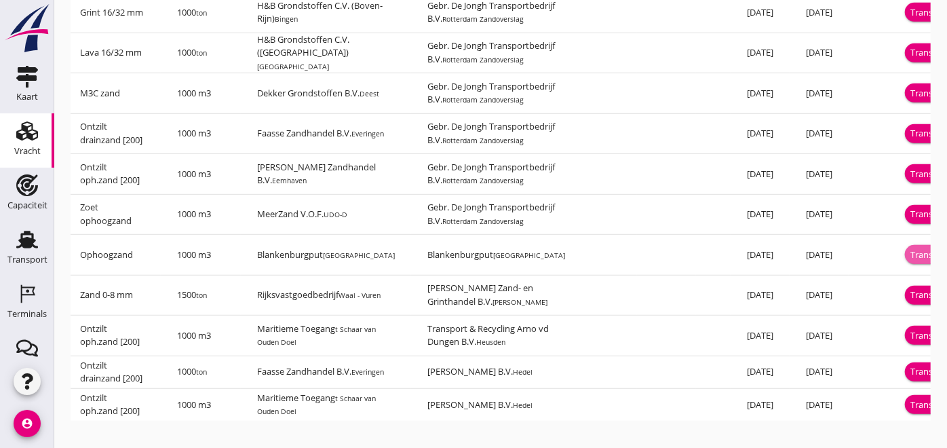
click at [911, 262] on div "Transport inplannen" at bounding box center [952, 255] width 83 height 14
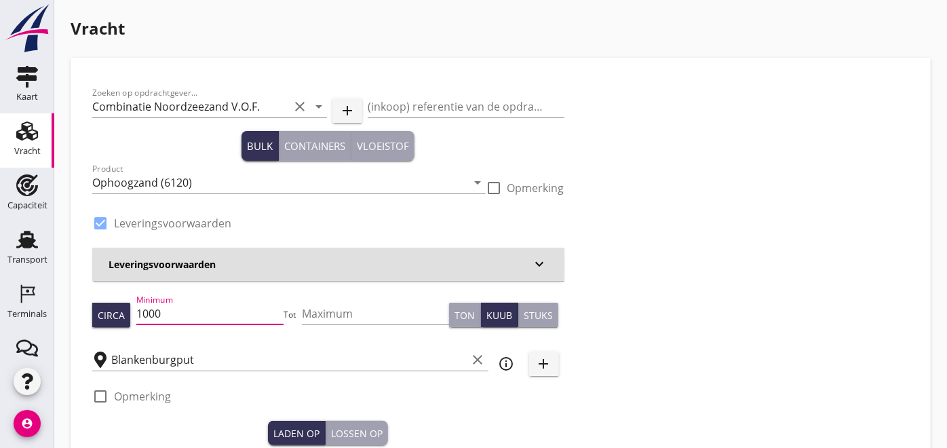
drag, startPoint x: 204, startPoint y: 313, endPoint x: 116, endPoint y: 318, distance: 87.7
click at [116, 318] on div "Circa Minimum 1000 Tot Maximum Ton Kuub Stuks" at bounding box center [328, 315] width 472 height 46
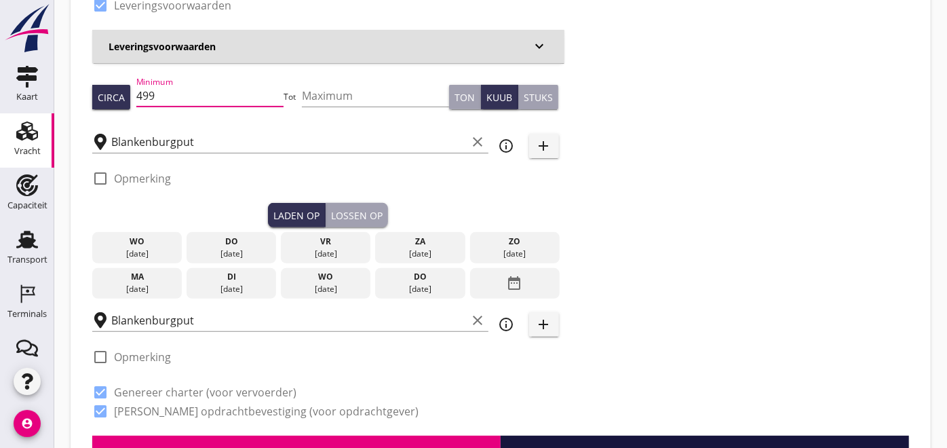
scroll to position [283, 0]
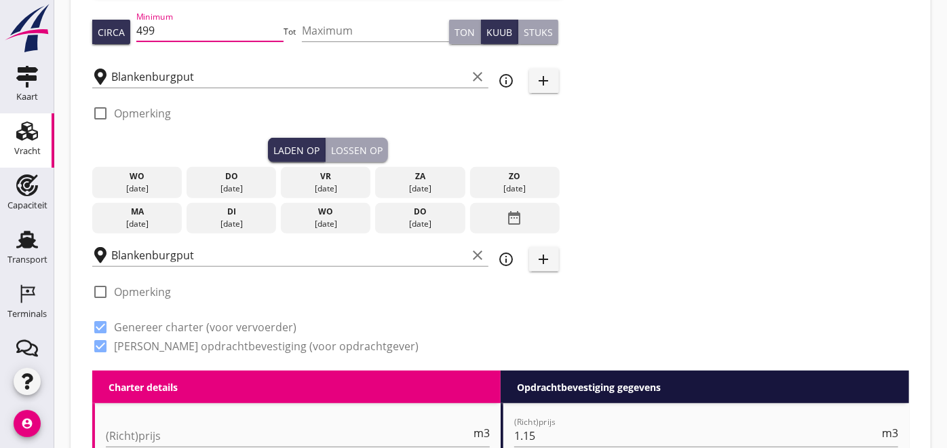
type input "499"
click at [142, 171] on div "wo" at bounding box center [137, 176] width 83 height 12
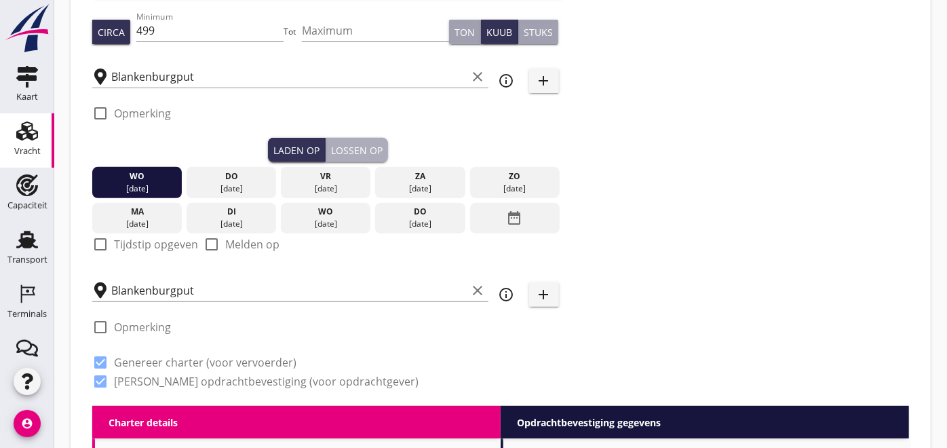
click at [358, 145] on div "Lossen op" at bounding box center [357, 150] width 52 height 14
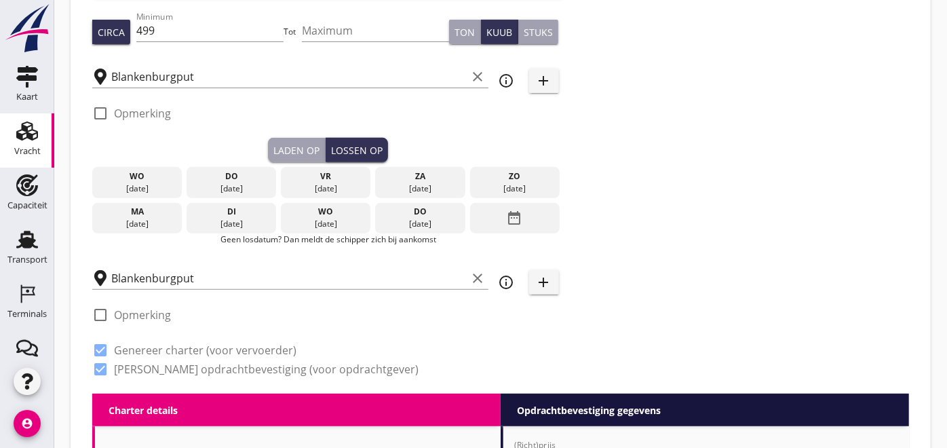
click at [151, 185] on div "03 sep." at bounding box center [137, 189] width 83 height 12
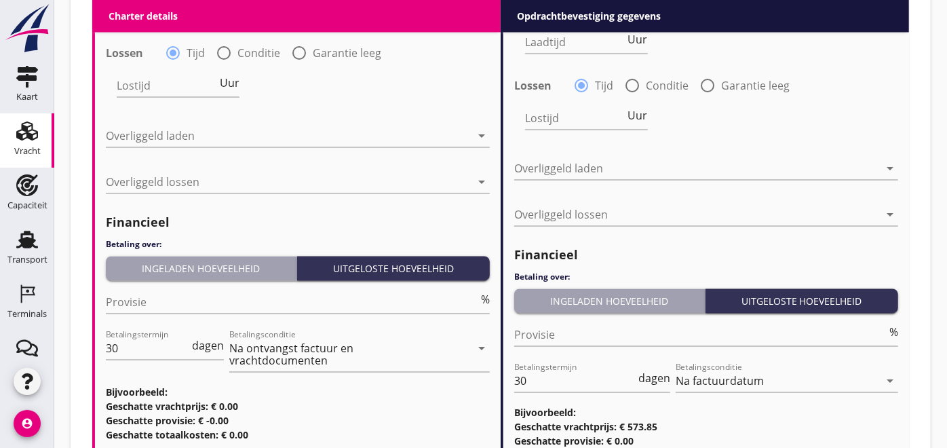
scroll to position [1706, 0]
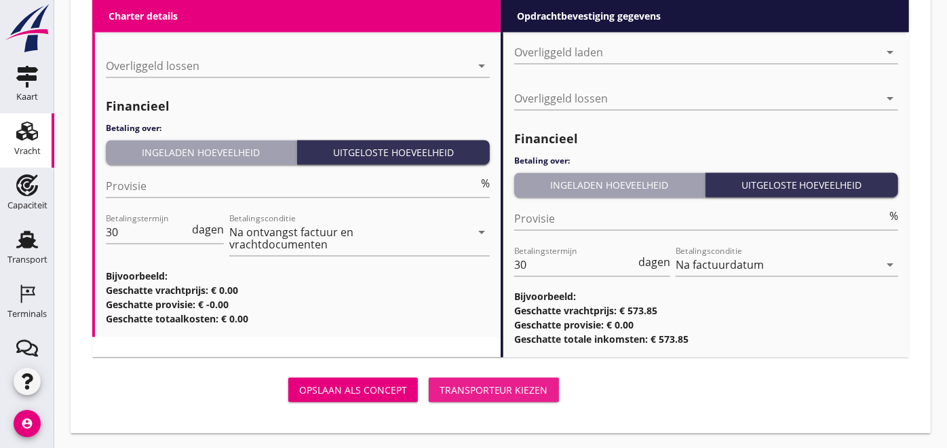
click at [511, 383] on div "Transporteur kiezen" at bounding box center [494, 390] width 109 height 14
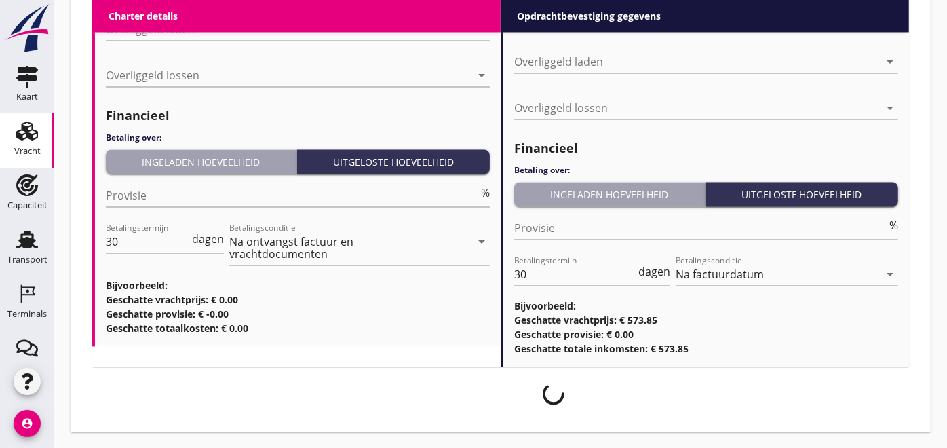
scroll to position [1695, 0]
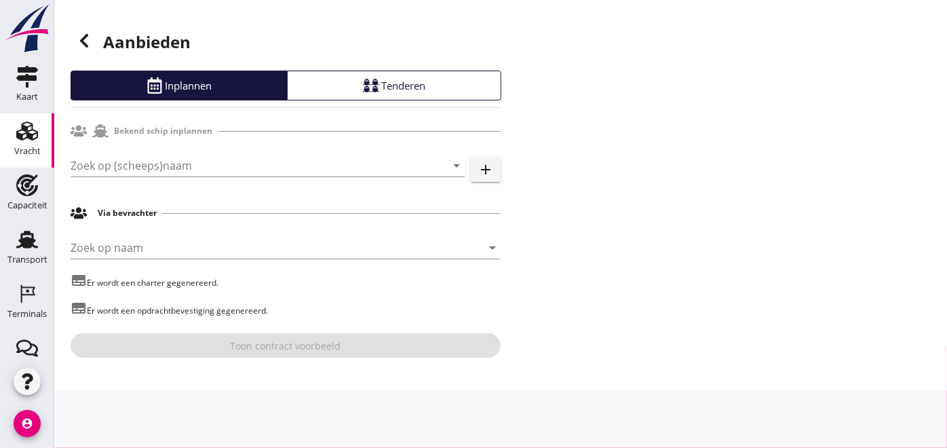
click at [166, 170] on input "Zoek op (scheeps)naam" at bounding box center [249, 166] width 356 height 22
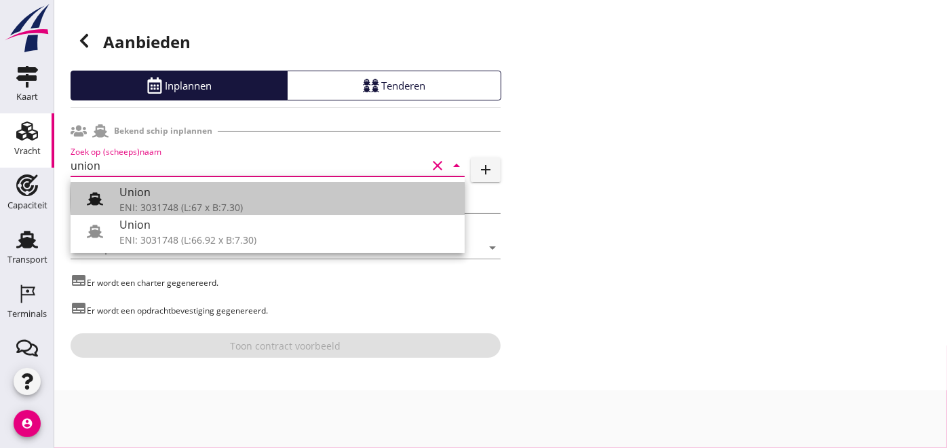
click at [88, 193] on icon at bounding box center [95, 199] width 16 height 16
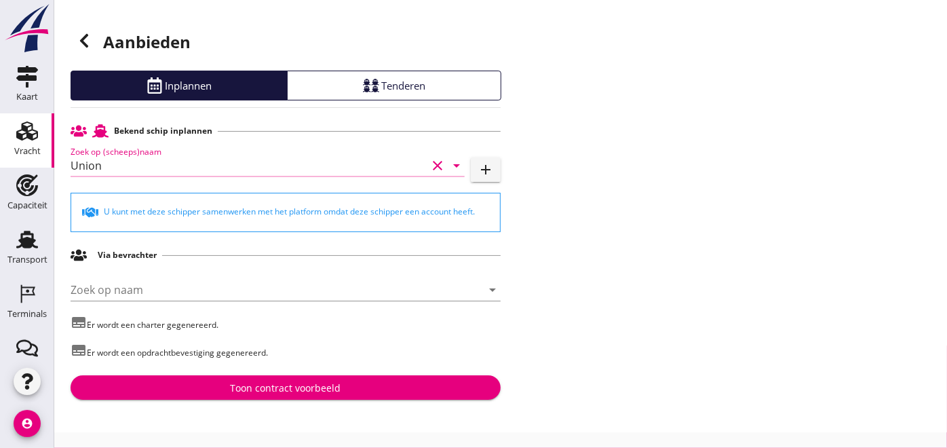
type input "Union"
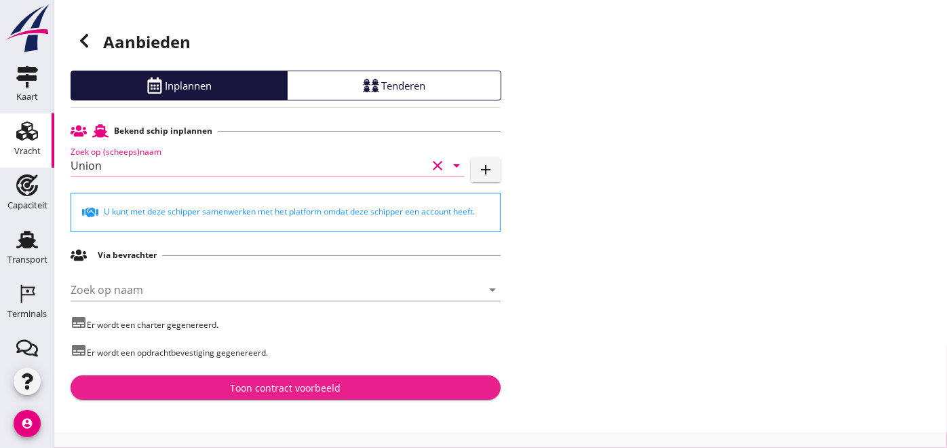
click at [318, 383] on div "Toon contract voorbeeld" at bounding box center [286, 388] width 111 height 14
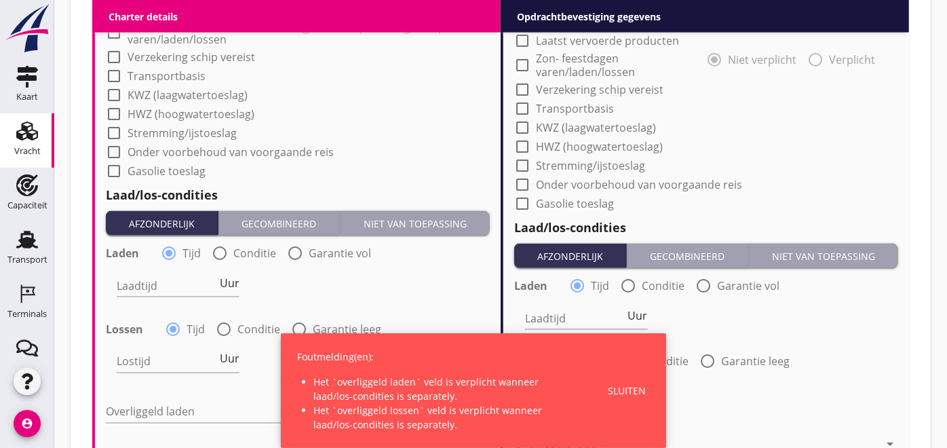
scroll to position [1250, 0]
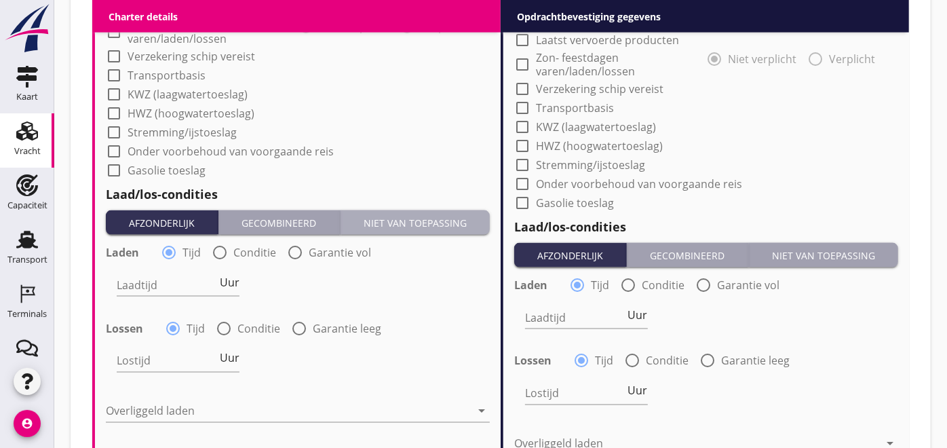
click at [463, 229] on button "Niet van toepassing" at bounding box center [415, 222] width 149 height 24
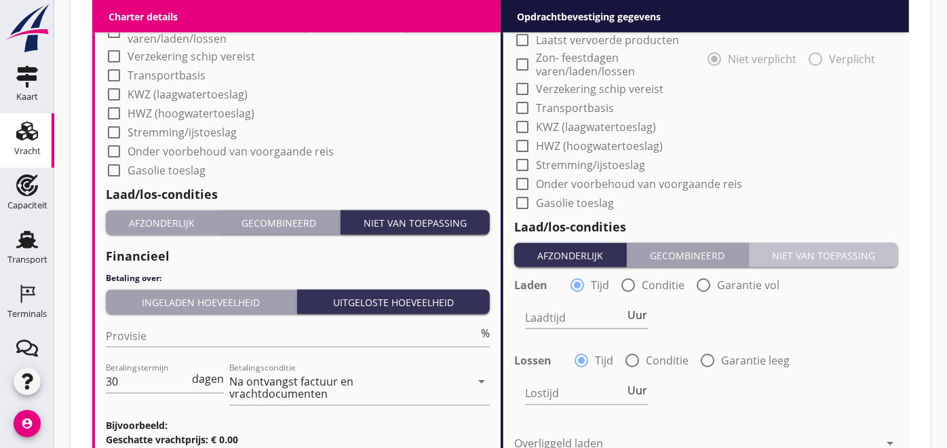
click at [825, 252] on div "Niet van toepassing" at bounding box center [824, 255] width 138 height 14
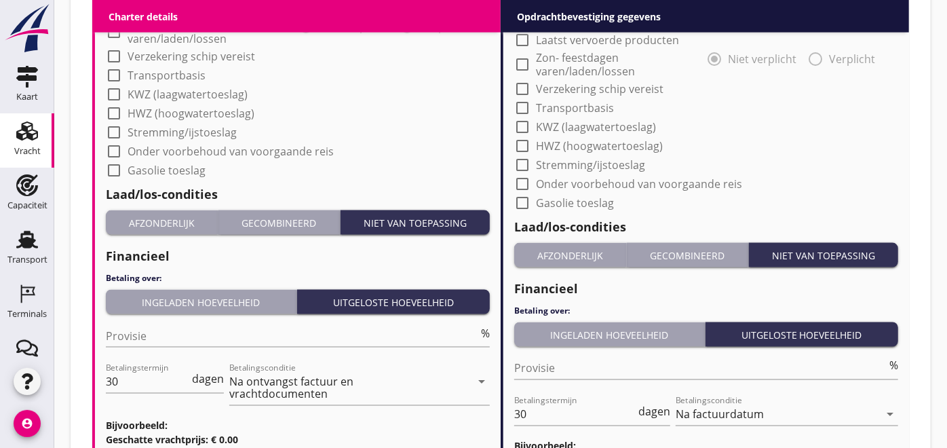
scroll to position [1400, 0]
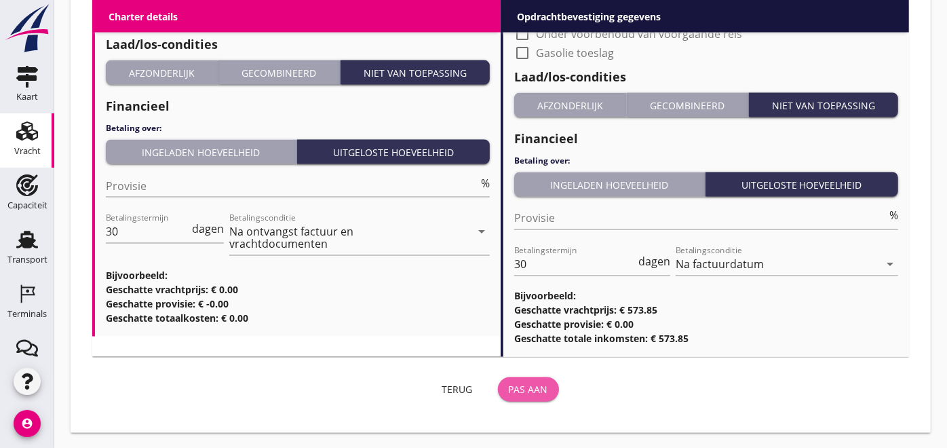
click at [533, 394] on div "Pas aan" at bounding box center [528, 390] width 39 height 14
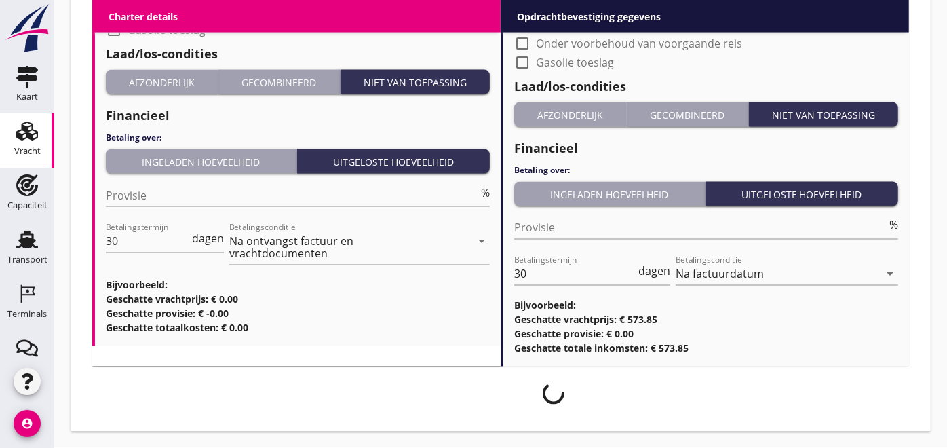
scroll to position [1389, 0]
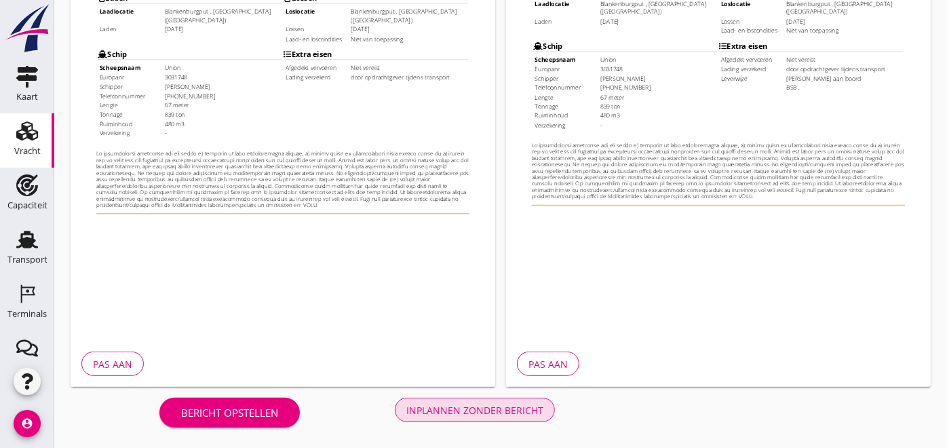
click at [483, 415] on div "Inplannen zonder bericht" at bounding box center [474, 410] width 137 height 14
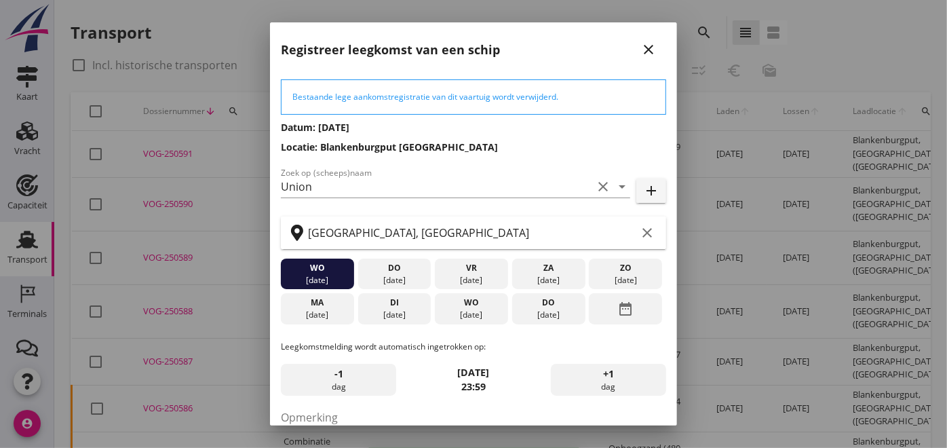
scroll to position [122, 0]
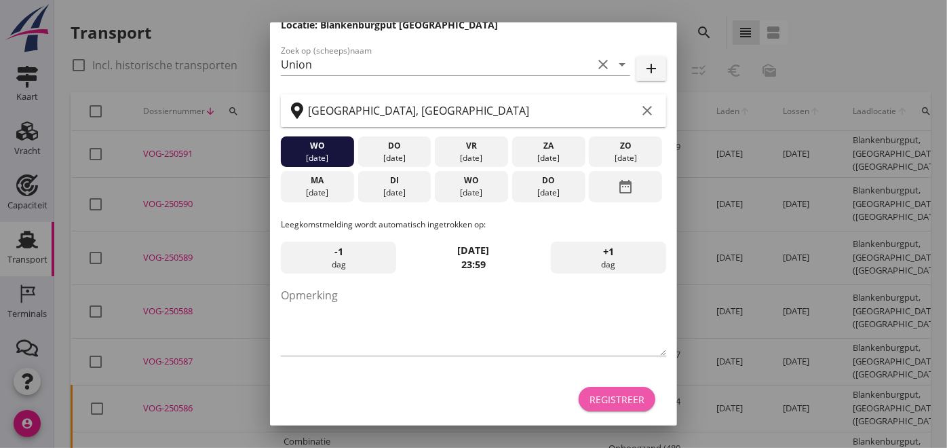
click at [620, 400] on div "Registreer" at bounding box center [617, 399] width 55 height 14
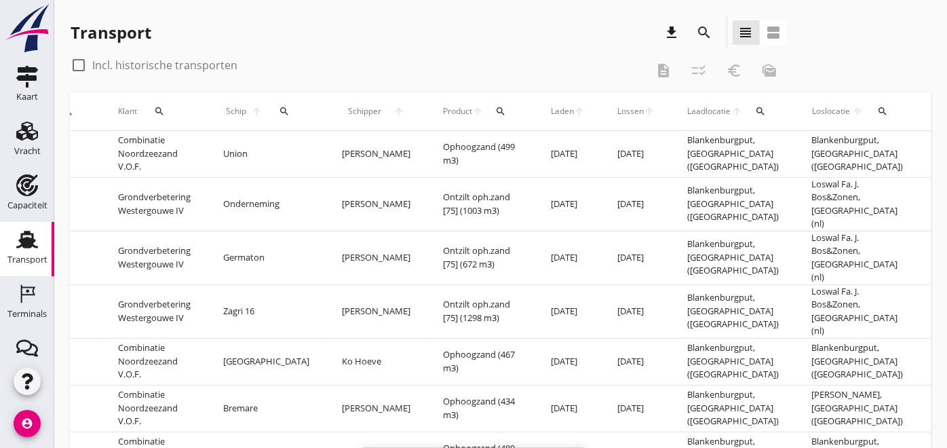
scroll to position [0, 458]
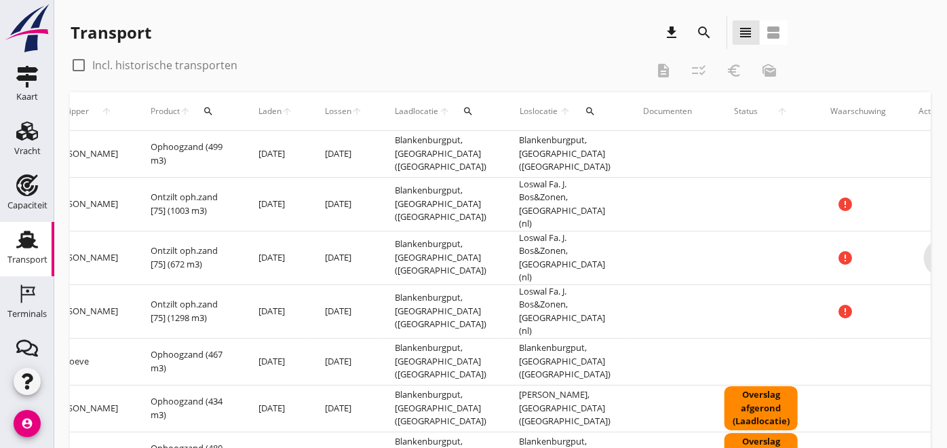
click at [924, 244] on icon "more_horiz" at bounding box center [943, 258] width 38 height 38
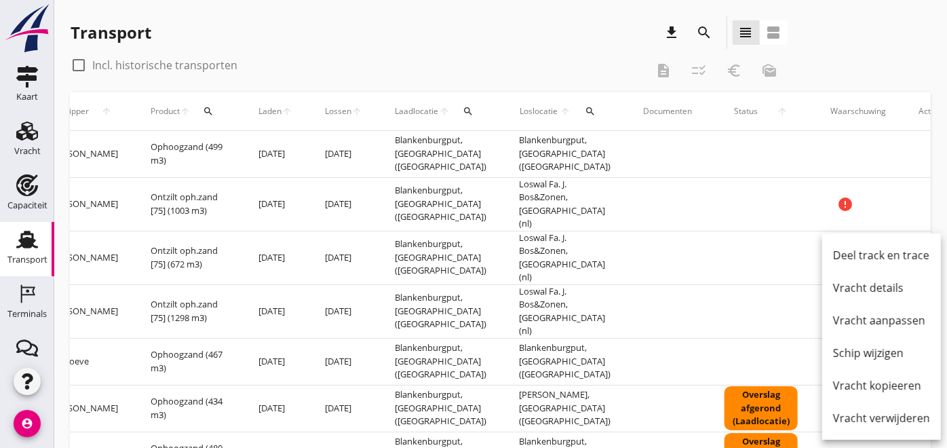
click at [864, 315] on div "Vracht aanpassen" at bounding box center [881, 320] width 97 height 16
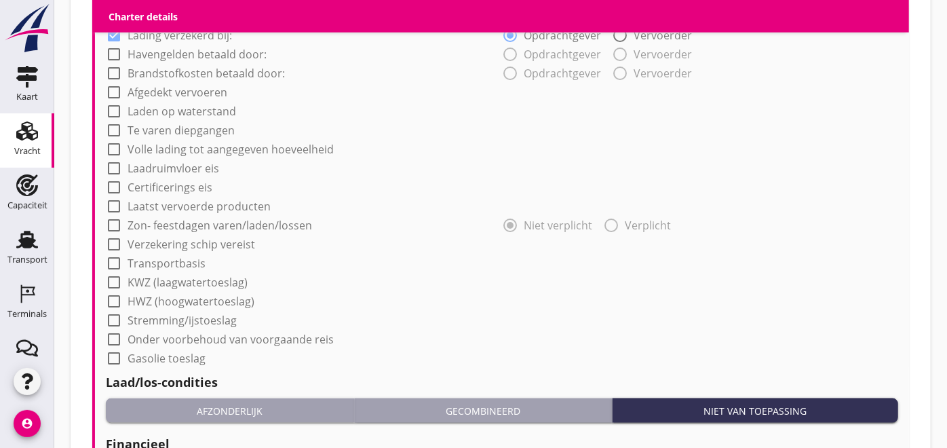
scroll to position [1340, 0]
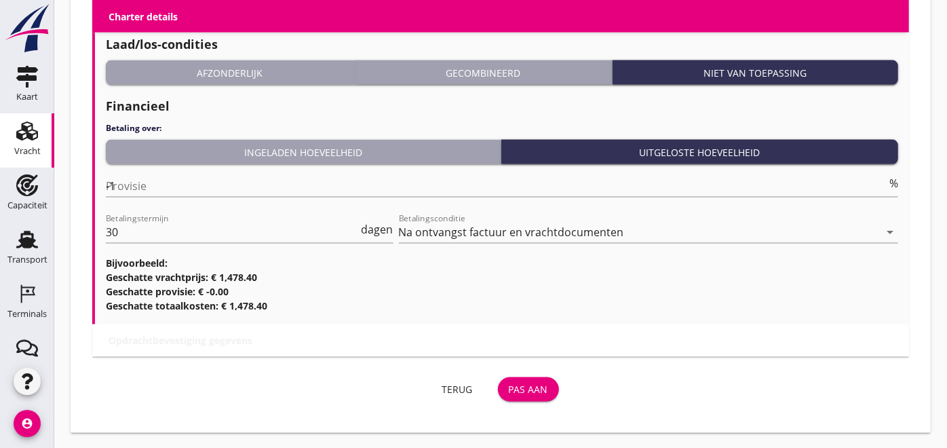
click at [879, 187] on input "-1" at bounding box center [496, 186] width 781 height 22
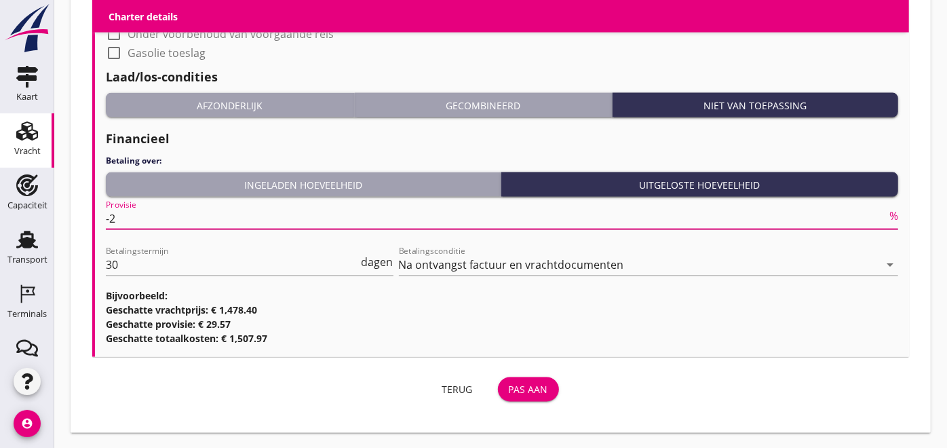
type input "-2"
click at [881, 223] on input "-2" at bounding box center [496, 219] width 781 height 22
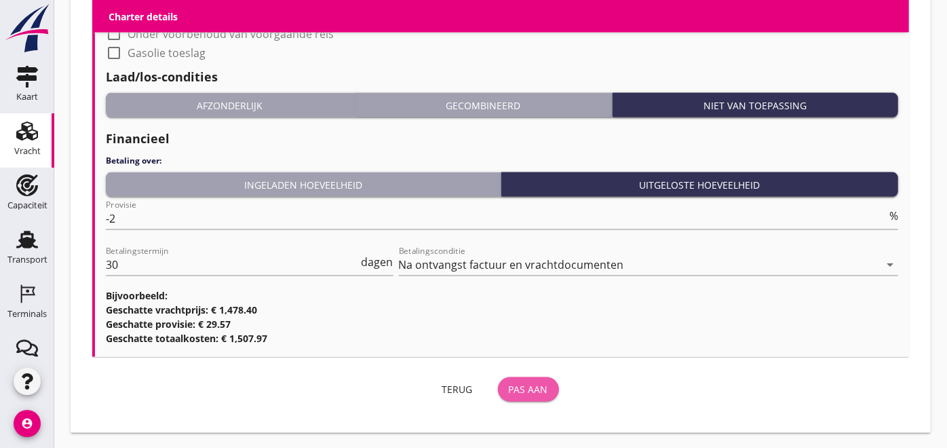
click at [547, 394] on div "Pas aan" at bounding box center [528, 390] width 39 height 14
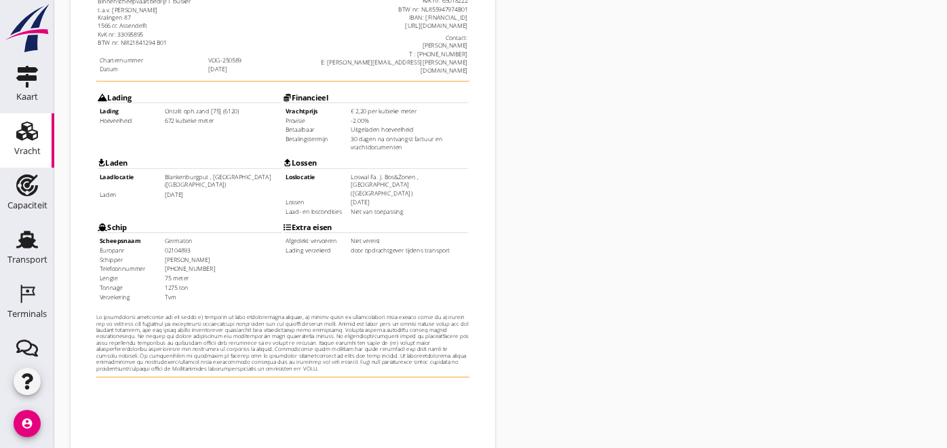
scroll to position [396, 0]
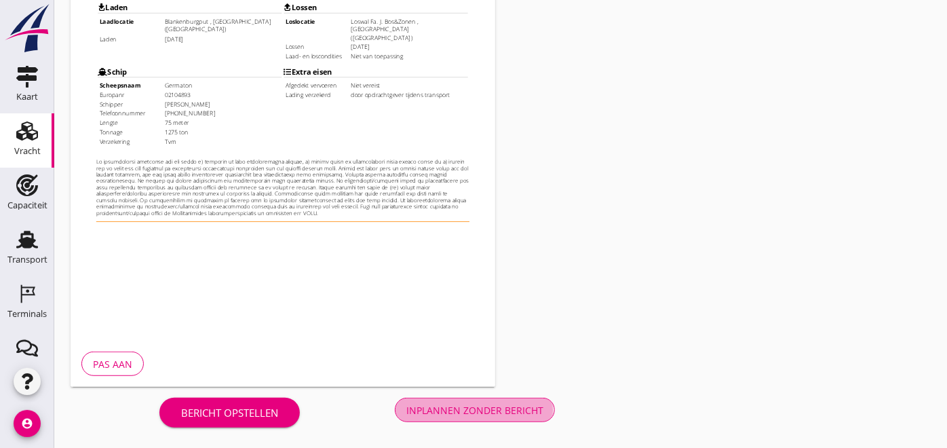
click at [463, 409] on div "Inplannen zonder bericht" at bounding box center [474, 410] width 137 height 14
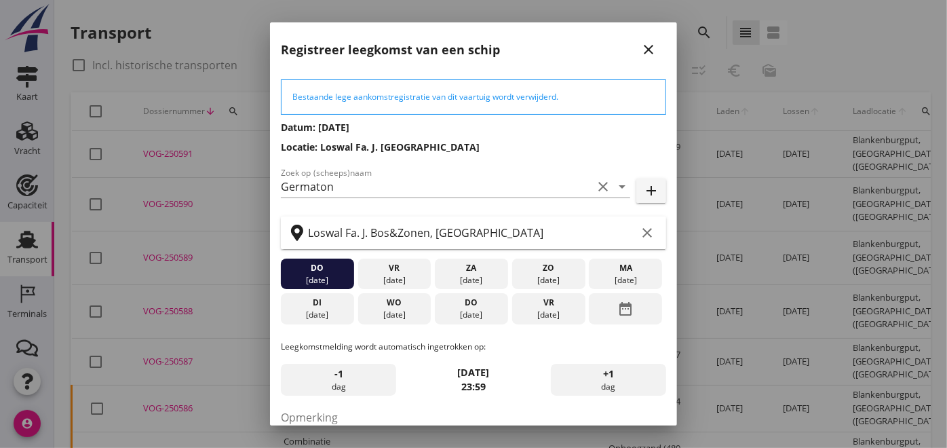
scroll to position [122, 0]
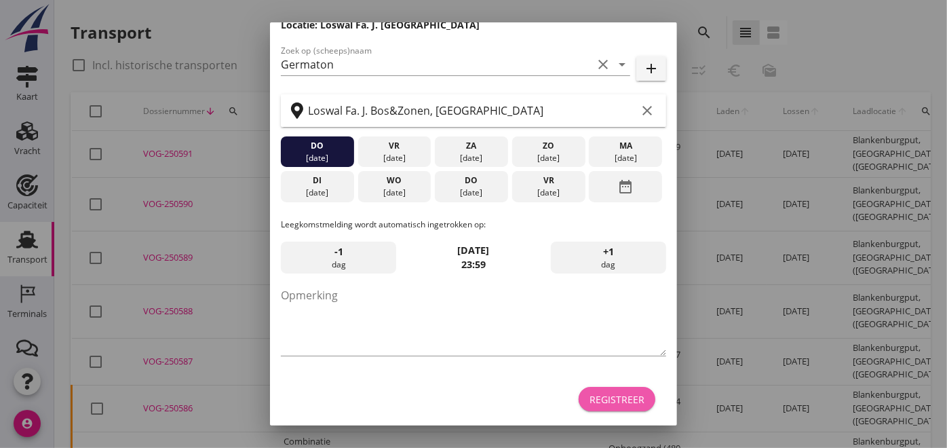
click at [611, 407] on button "Registreer" at bounding box center [617, 399] width 77 height 24
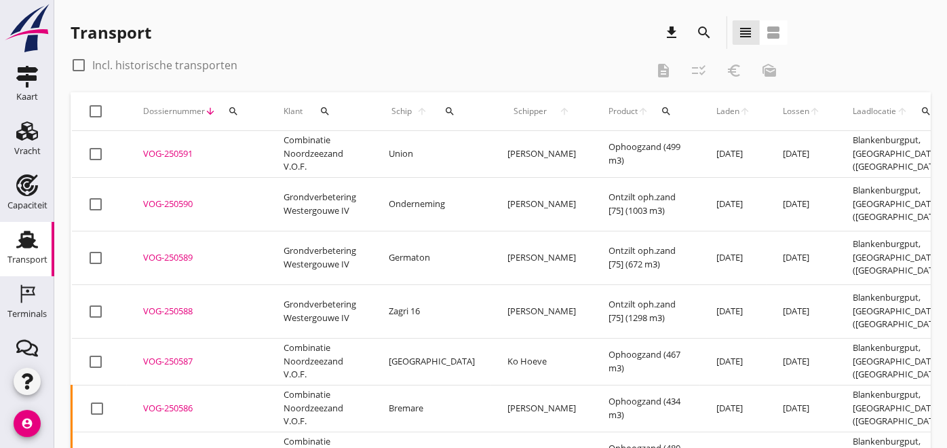
click at [38, 300] on link "Terminals Terminals" at bounding box center [27, 303] width 54 height 54
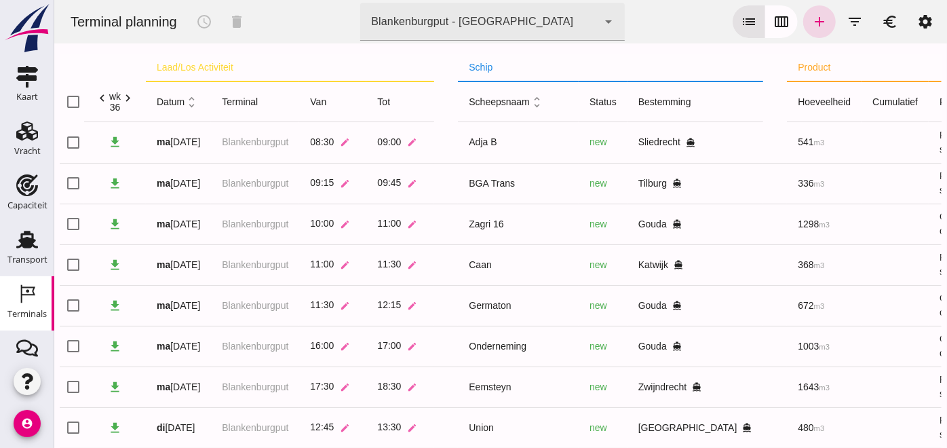
click at [773, 18] on icon "calendar_view_week" at bounding box center [781, 22] width 16 height 16
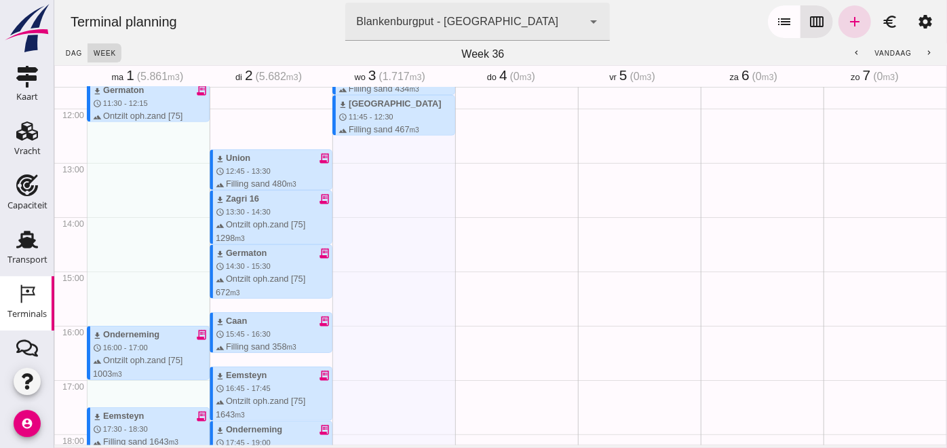
scroll to position [630, 0]
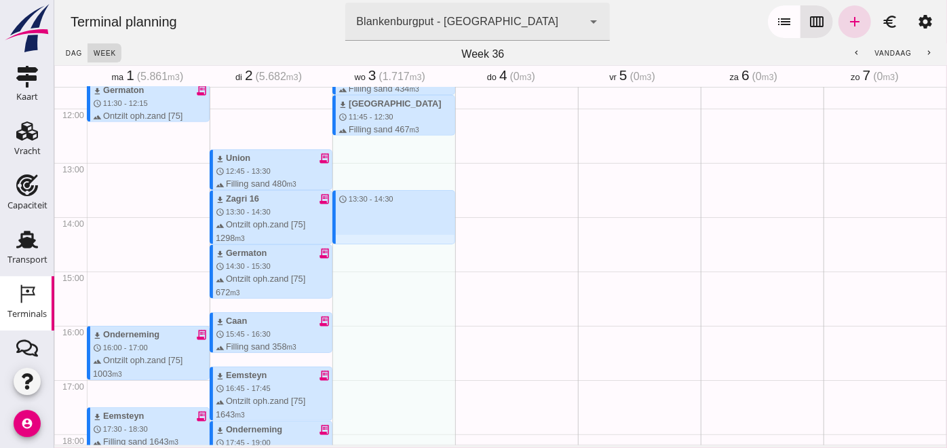
drag, startPoint x: 367, startPoint y: 189, endPoint x: 369, endPoint y: 244, distance: 54.3
click at [369, 244] on div "download BGA Trans receipt_long schedule 7:00 - 7:30 terrain Filling sand 336 m…" at bounding box center [393, 108] width 123 height 1302
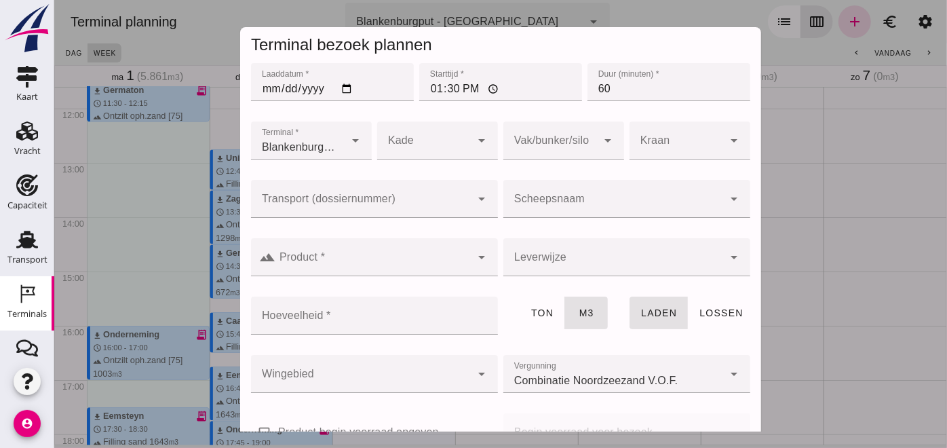
type input "Combinatie Noordzeezand V.O.F."
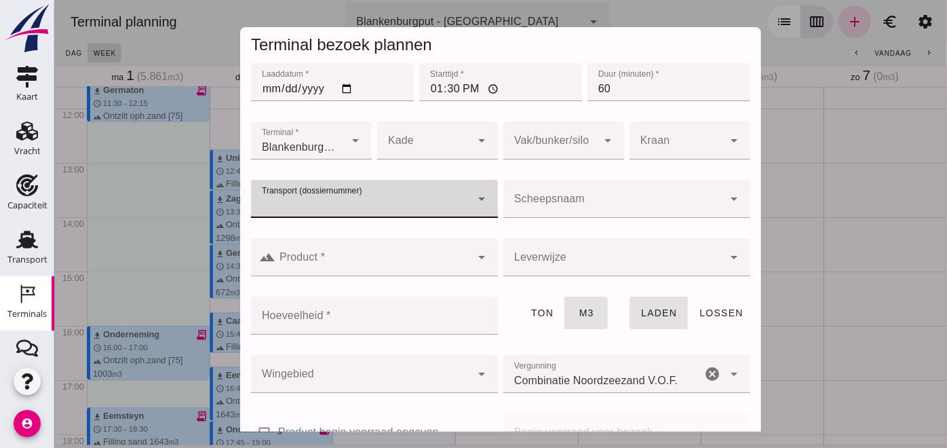
click input "Transport (dossiernummer)"
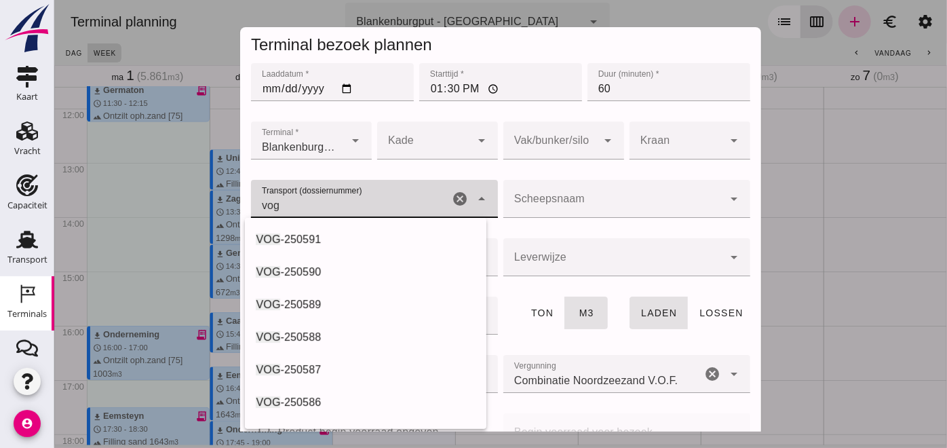
click at [321, 330] on div "VOG -250588" at bounding box center [364, 337] width 219 height 16
type input "VOG-250588"
type input "franco_on_shore"
type input "1298"
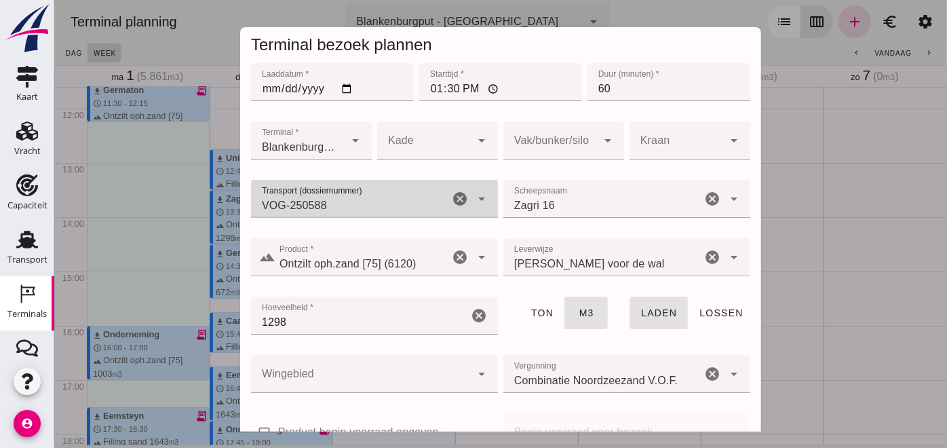
type input "VOG-250588"
click div
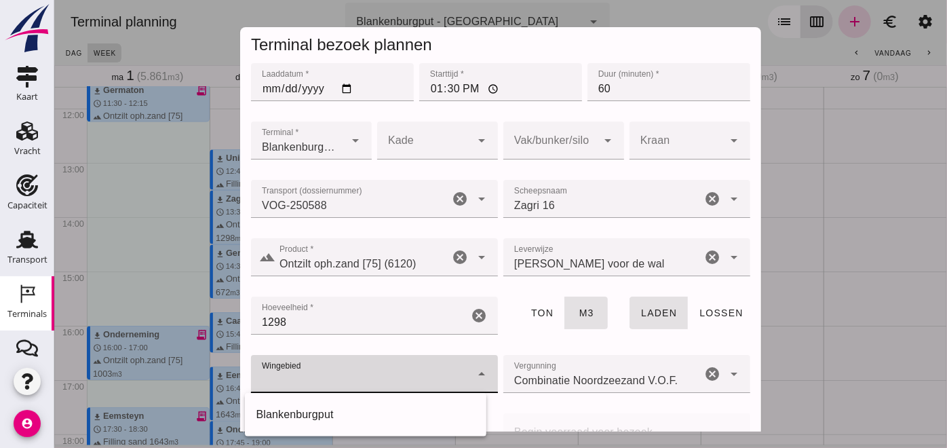
click at [292, 415] on div "Blankenburgput" at bounding box center [364, 414] width 219 height 16
type input "333"
click div
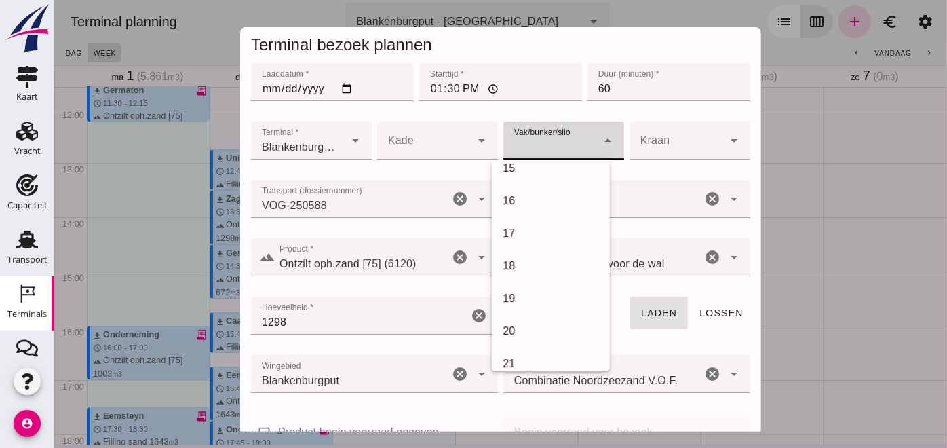
scroll to position [470, 0]
click at [535, 267] on div "18" at bounding box center [550, 265] width 96 height 16
type input "366"
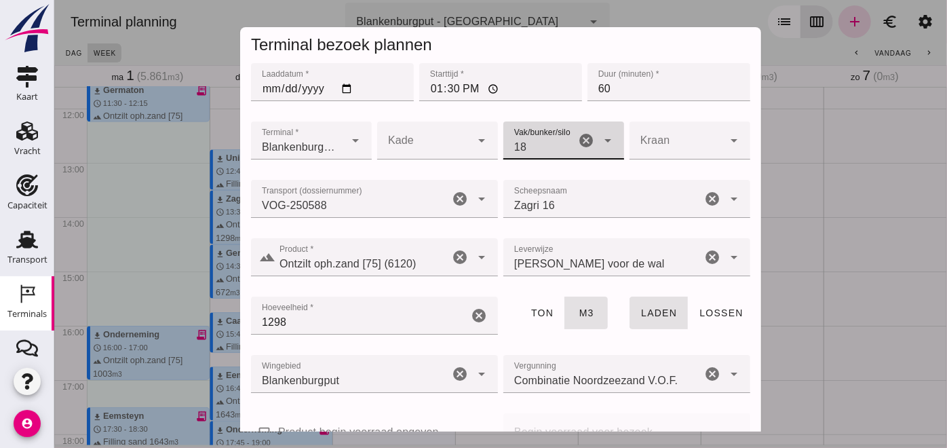
scroll to position [208, 0]
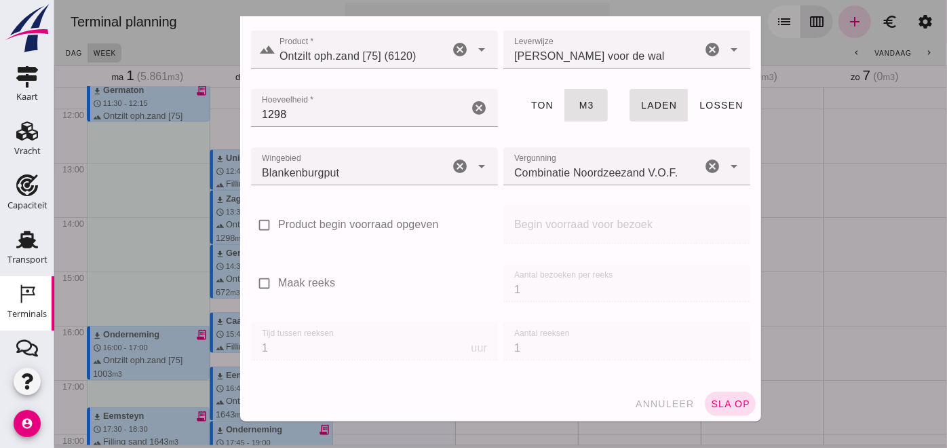
click span "sla op"
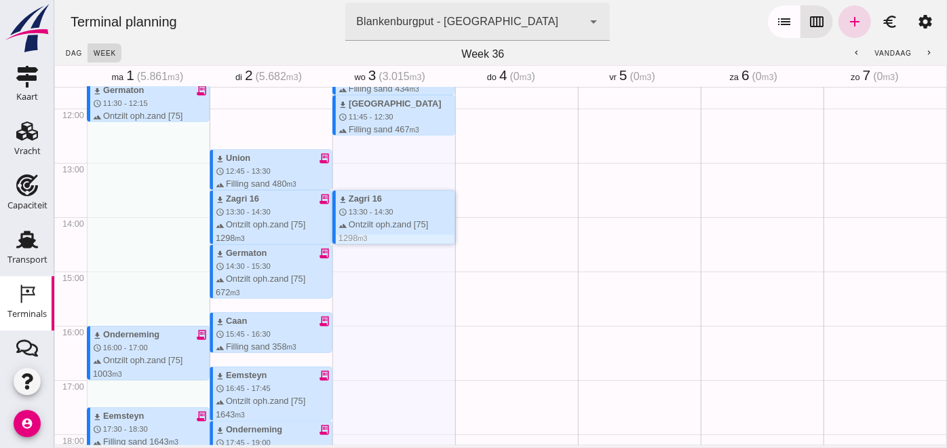
click at [386, 229] on div "terrain Ontzilt oph.zand [75] 1298 m3 directions_boat Gouda waves Blankenburgput" at bounding box center [396, 237] width 116 height 39
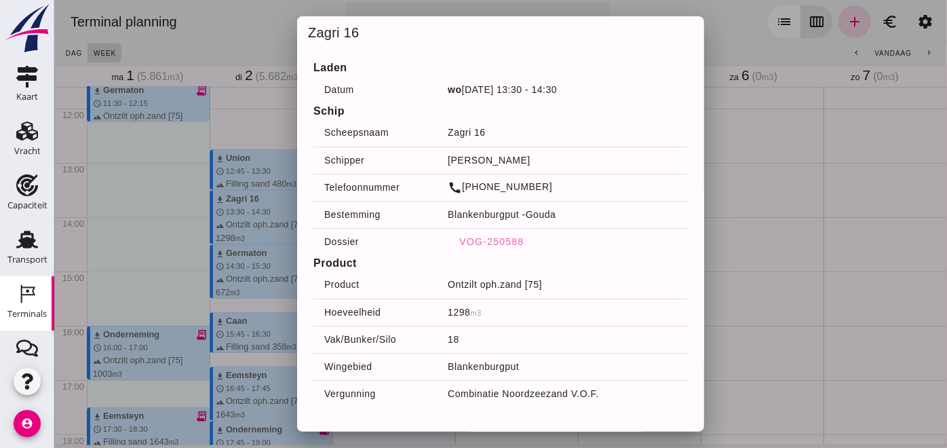
scroll to position [26, 0]
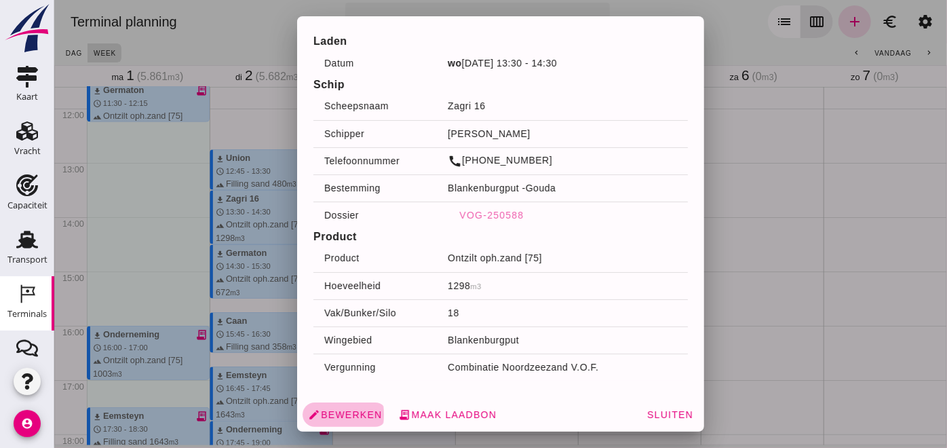
click span "edit Bewerken"
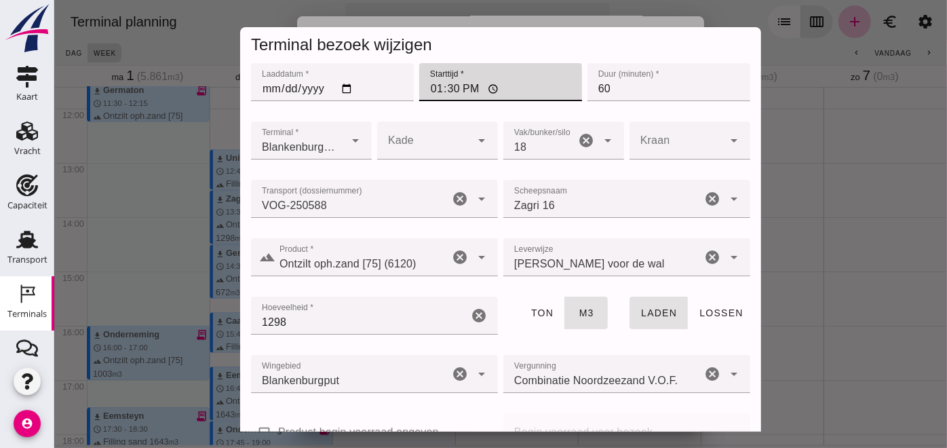
click input "13:30"
type input "13:35"
click input "60"
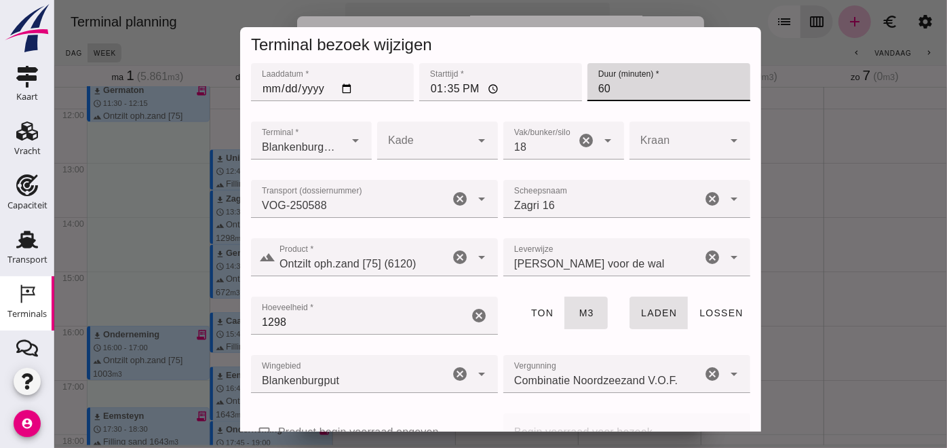
type input "6"
type input "75"
click button "sla op"
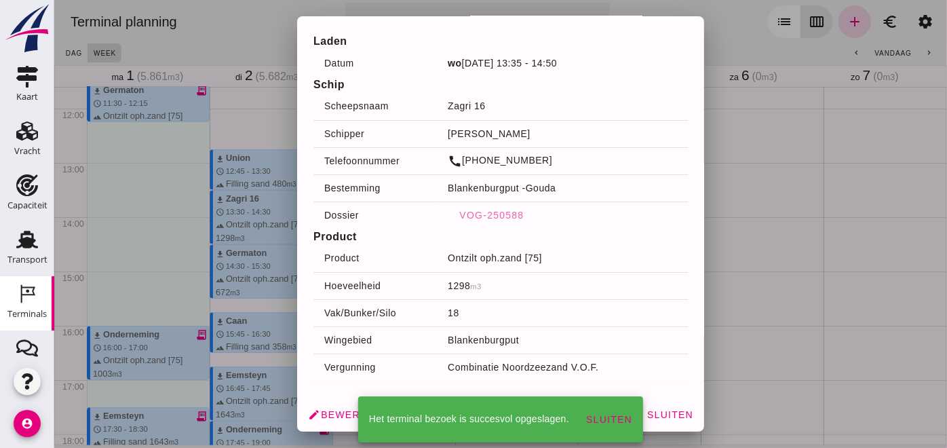
scroll to position [91, 0]
click at [748, 343] on div at bounding box center [500, 224] width 893 height 448
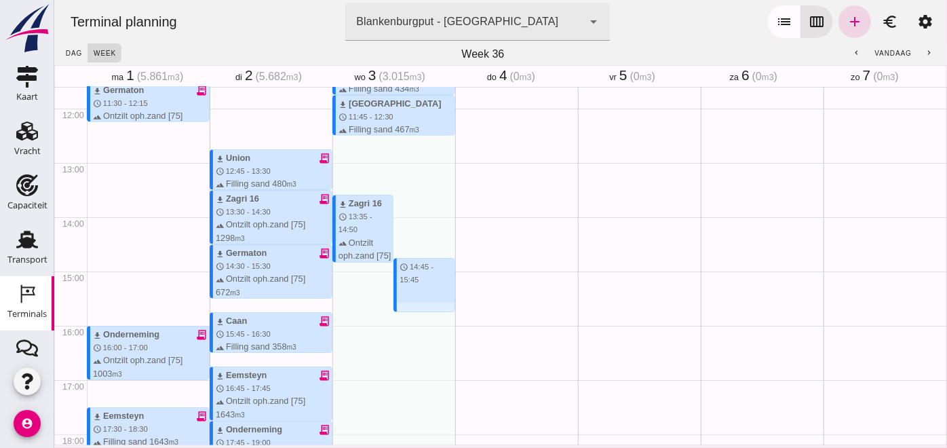
drag, startPoint x: 341, startPoint y: 263, endPoint x: 359, endPoint y: 306, distance: 47.1
click at [359, 306] on div "download BGA Trans receipt_long schedule 7:00 - 7:30 terrain Filling sand 336 m…" at bounding box center [393, 108] width 123 height 1302
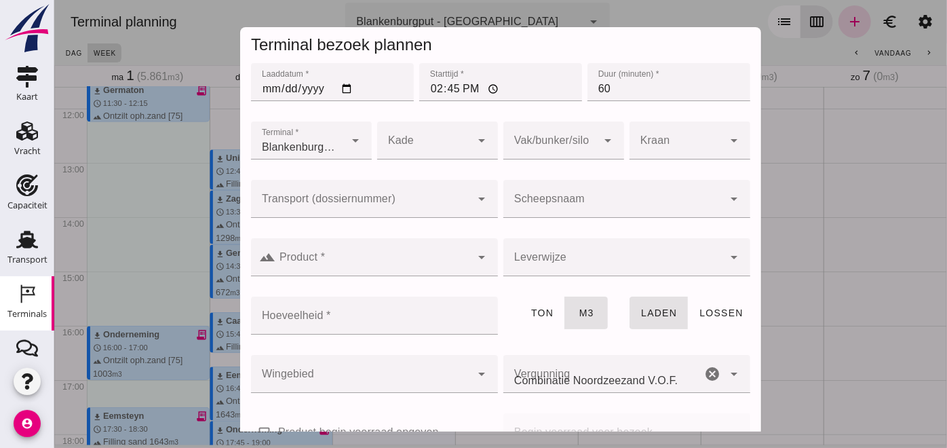
type input "Combinatie Noordzeezand V.O.F."
click input "60"
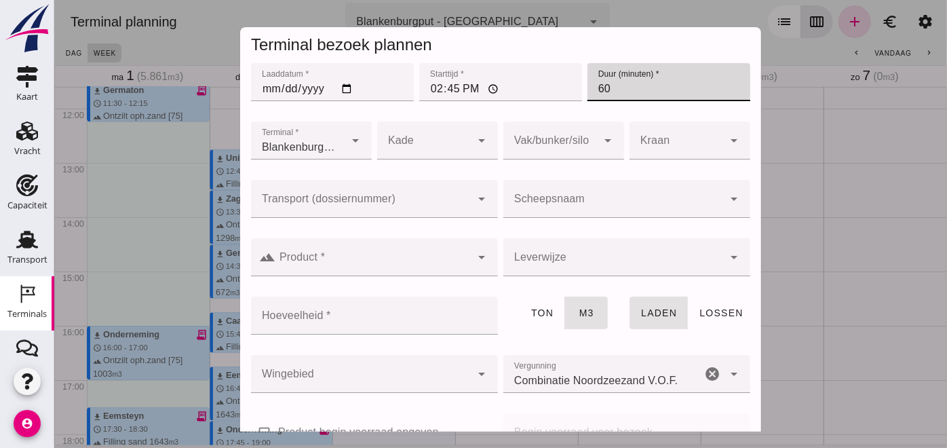
type input "6"
type input "30"
click input "14:45"
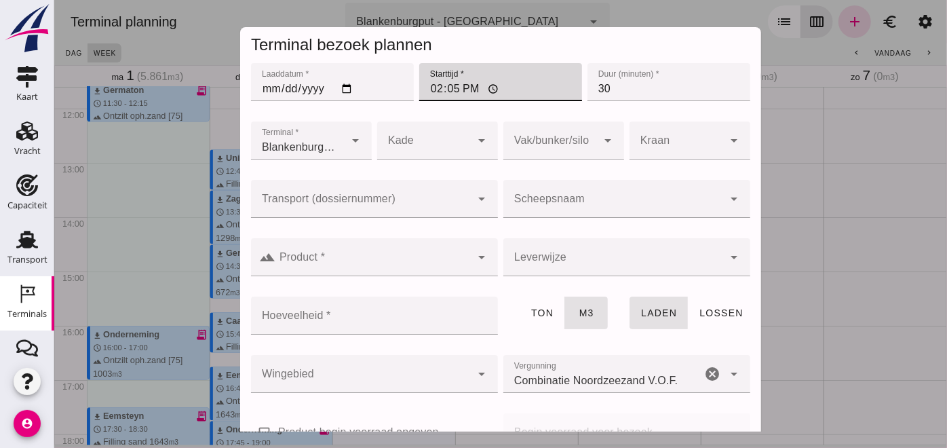
type input "14:50"
click div
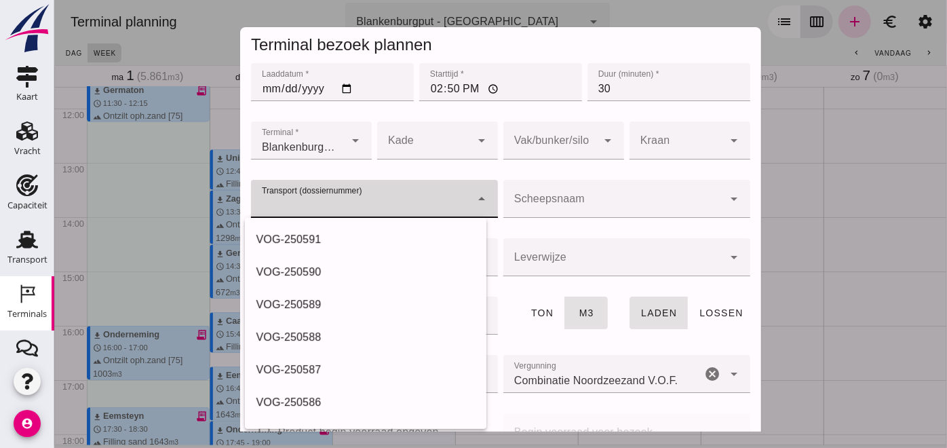
click at [307, 302] on div "VOG-250589" at bounding box center [364, 305] width 219 height 16
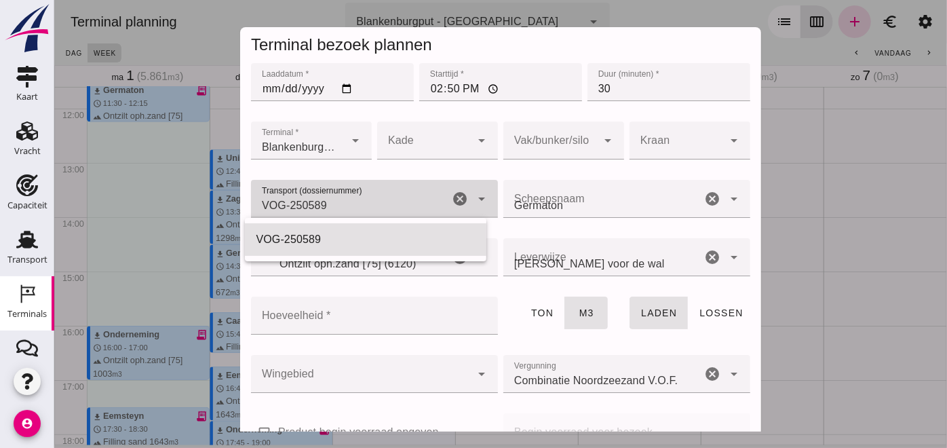
type input "VOG-250589"
type input "franco_on_shore"
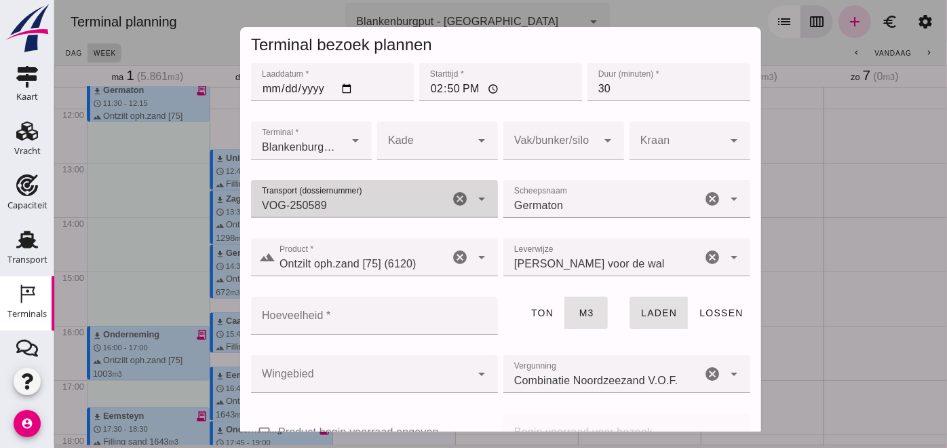
click input "Hoeveelheid *"
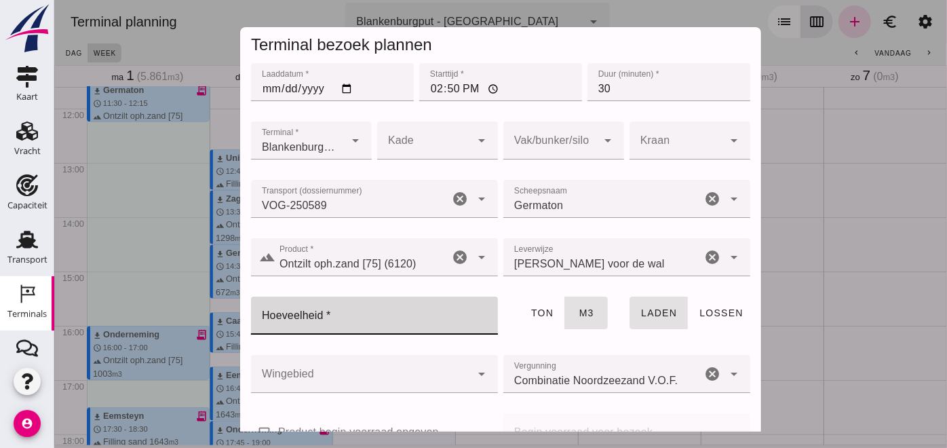
click input "Hoeveelheid *"
type input "672"
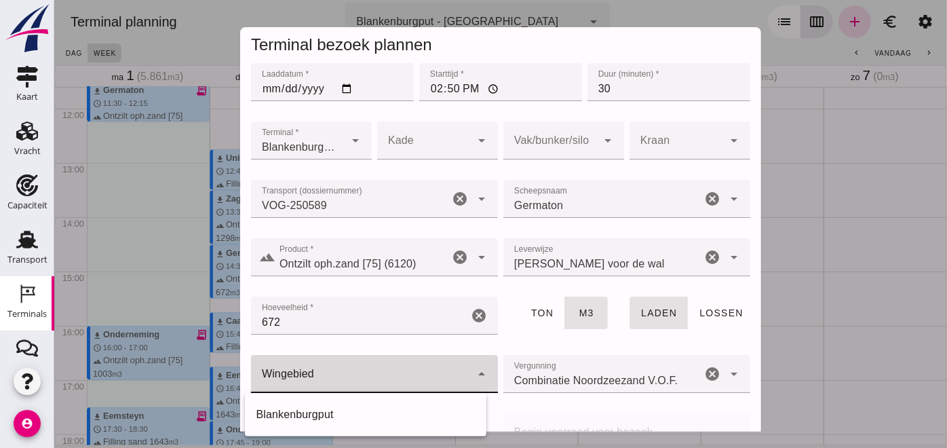
click div
click div "Blankenburgput"
type input "333"
click at [596, 152] on div "arrow_drop_down" at bounding box center [605, 140] width 19 height 38
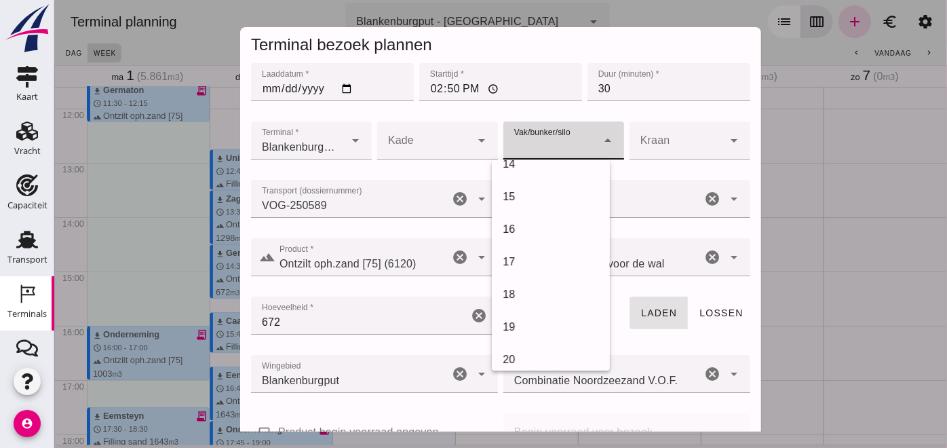
scroll to position [502, 0]
click at [516, 231] on div "18" at bounding box center [550, 233] width 96 height 16
type input "366"
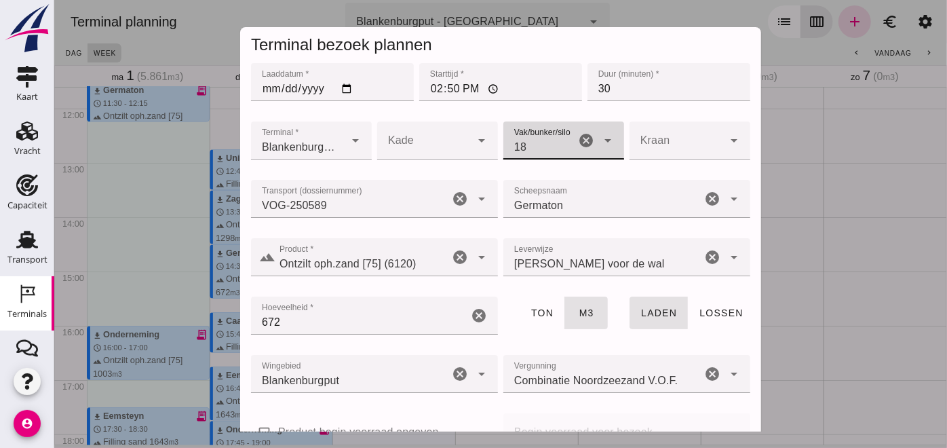
scroll to position [208, 0]
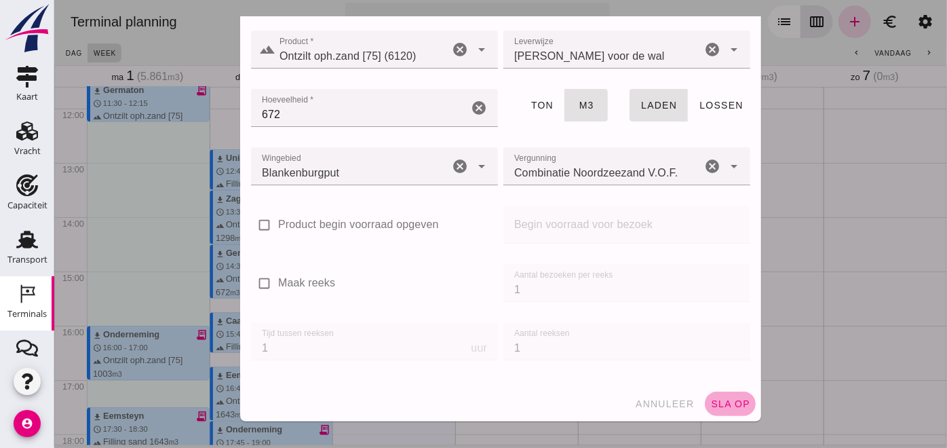
click span "sla op"
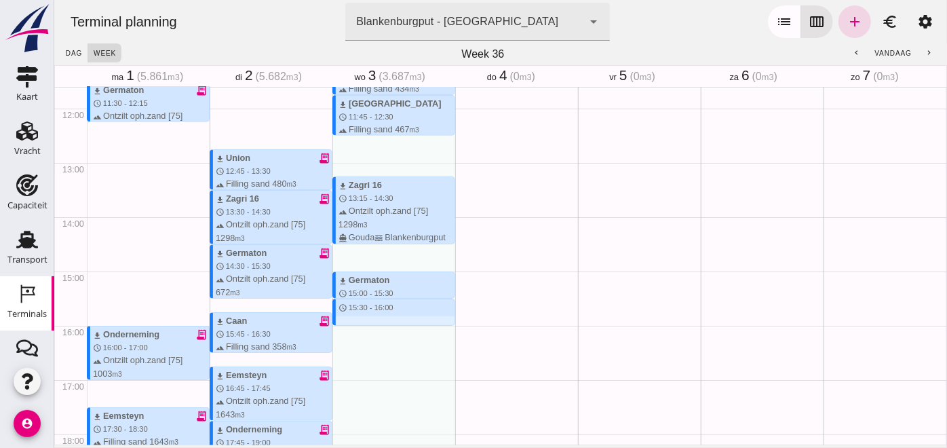
click at [373, 327] on div "download BGA Trans receipt_long schedule 7:00 - 7:30 terrain Filling sand 336 m…" at bounding box center [393, 108] width 123 height 1302
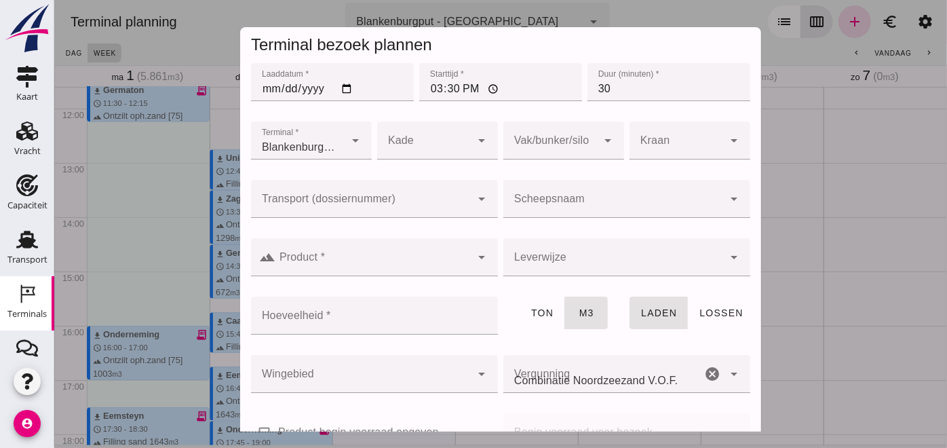
type input "Combinatie Noordzeezand V.O.F."
click div
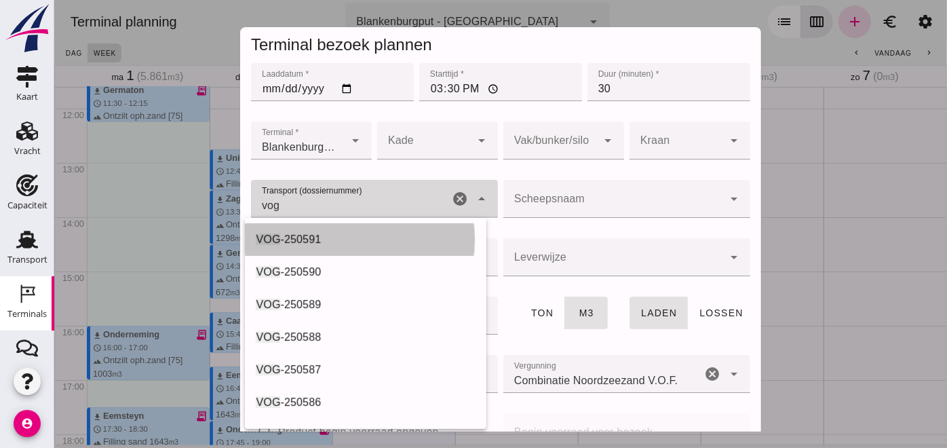
click span "-250591"
type input "VOG-250591"
click div
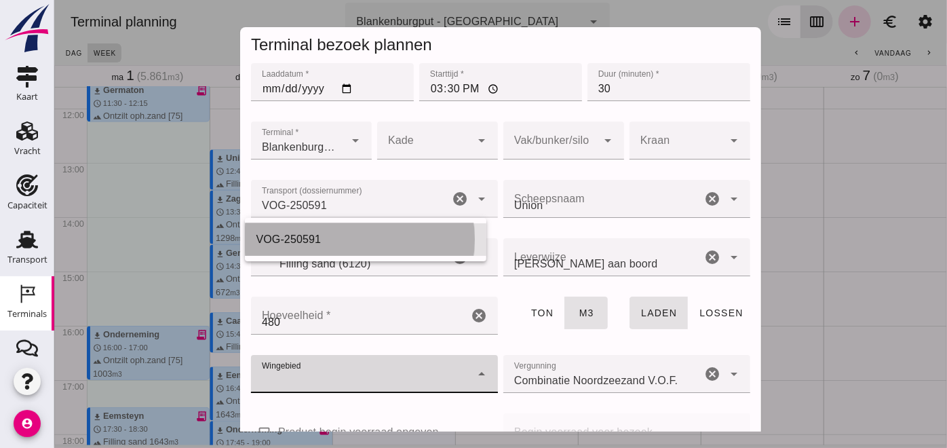
type input "franco_on_board"
type input "480"
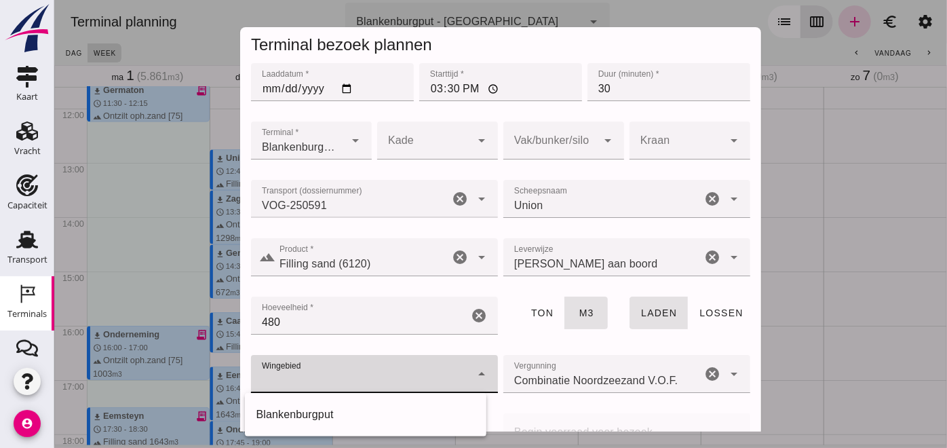
click at [306, 406] on div "Blankenburgput" at bounding box center [364, 414] width 219 height 16
click div
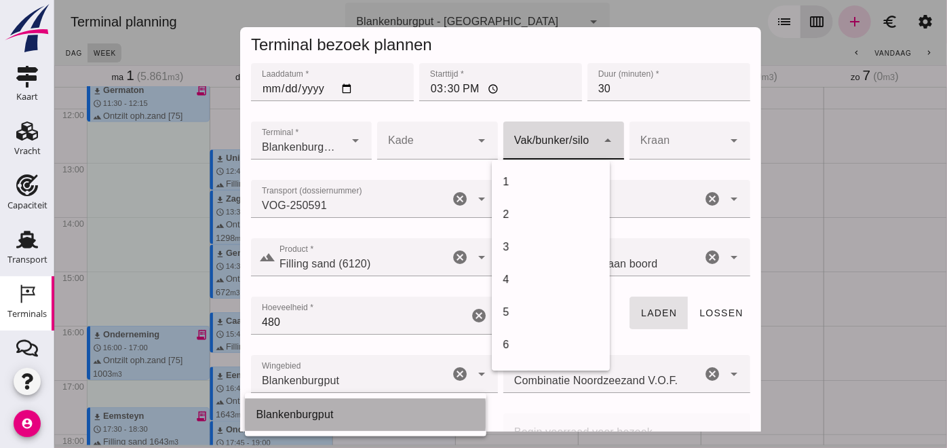
type input "333"
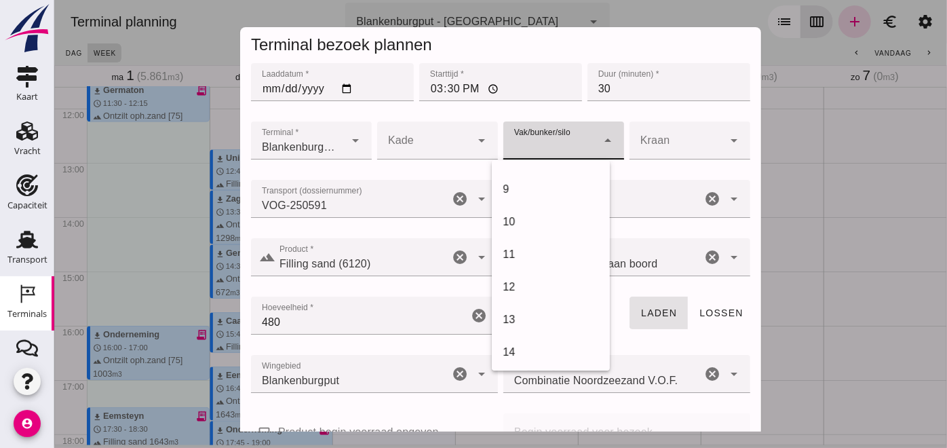
scroll to position [428, 0]
click at [525, 307] on div "18" at bounding box center [550, 307] width 96 height 16
type input "366"
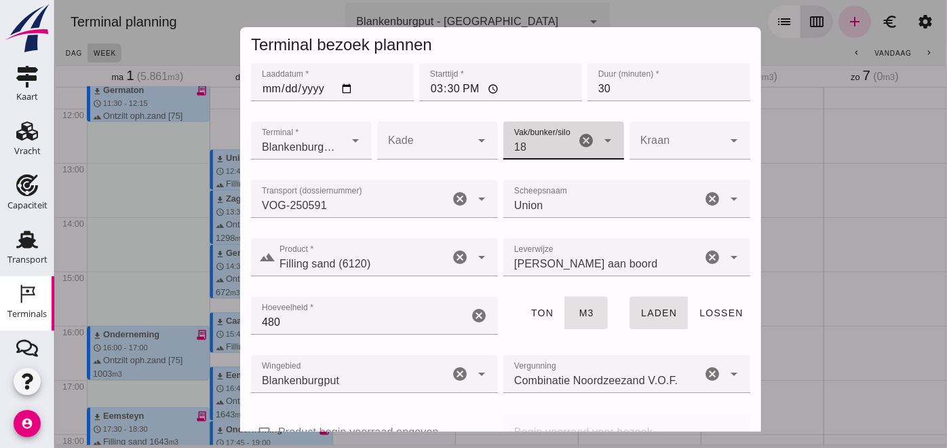
scroll to position [208, 0]
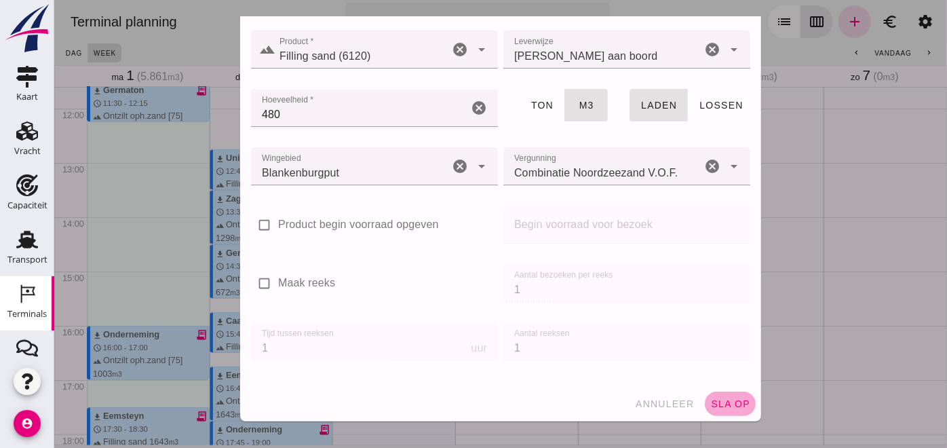
click span "sla op"
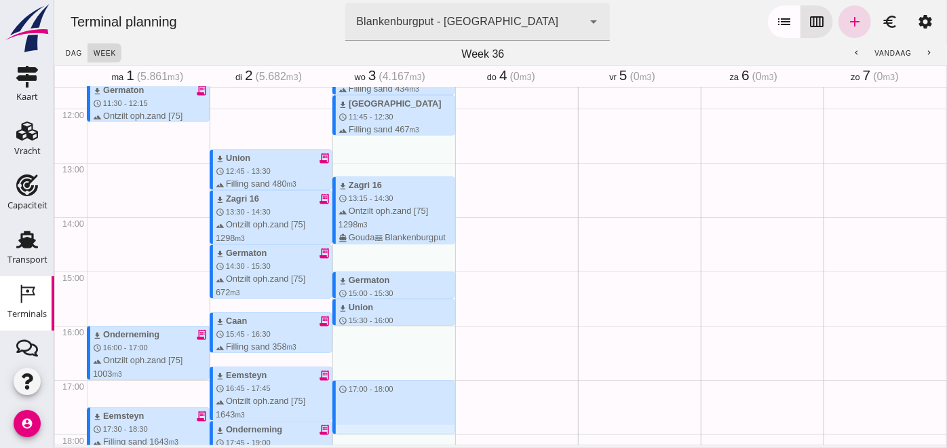
drag, startPoint x: 341, startPoint y: 380, endPoint x: 346, endPoint y: 435, distance: 55.2
click at [346, 435] on div "download BGA Trans receipt_long schedule 7:00 - 7:30 terrain Filling sand 336 m…" at bounding box center [393, 108] width 123 height 1302
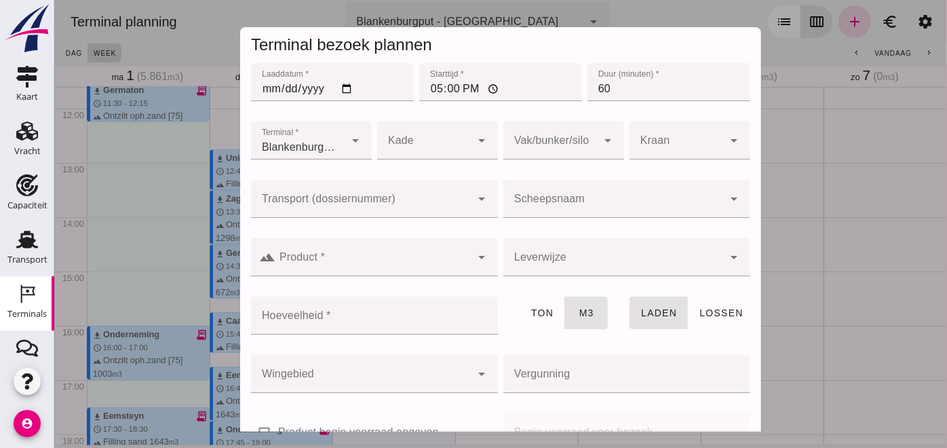
type input "Combinatie Noordzeezand V.O.F."
click input "Transport (dossiernummer)"
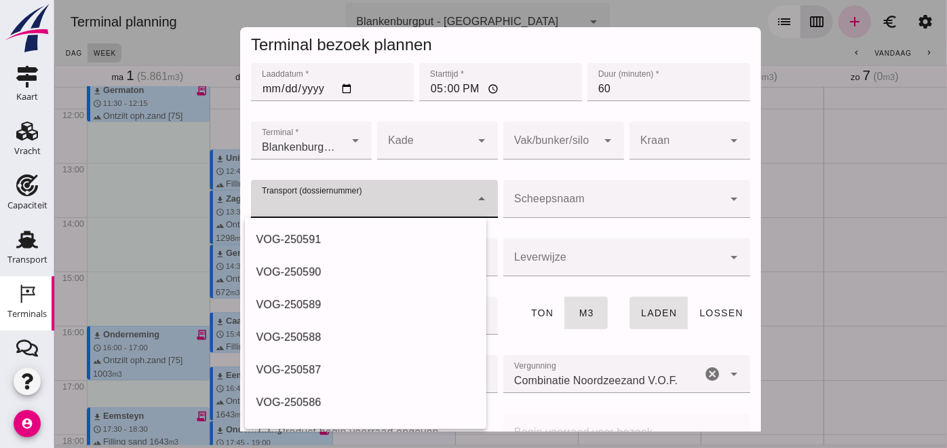
click at [321, 265] on div "VOG-250590" at bounding box center [364, 272] width 219 height 16
type input "VOG-250590"
type input "franco_on_shore"
type input "1231"
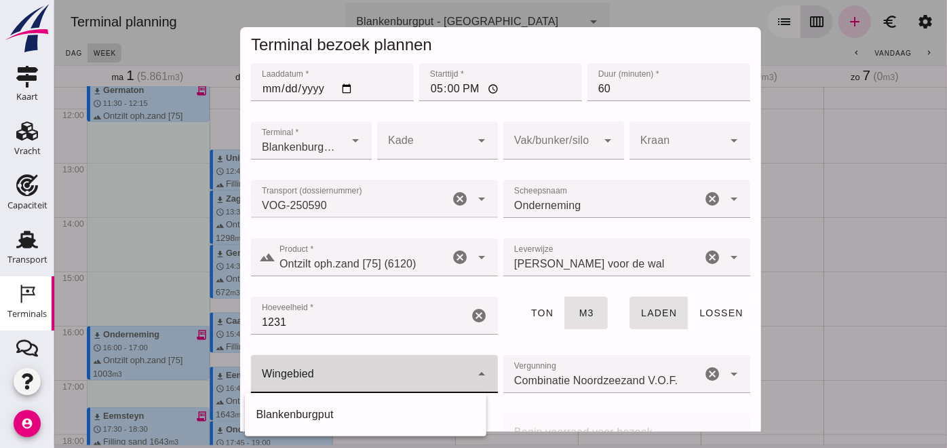
click div
click at [317, 411] on div "check_box_outline_blank Product begin voorraad opgeven" at bounding box center [374, 440] width 252 height 58
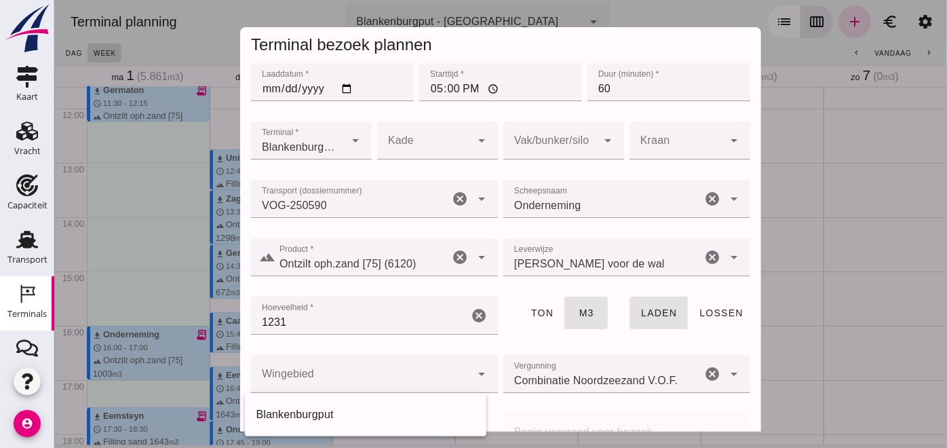
click div
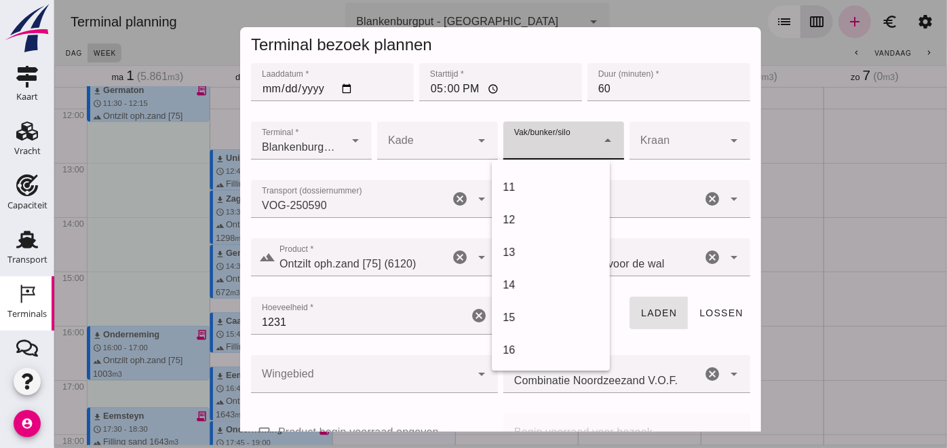
scroll to position [397, 0]
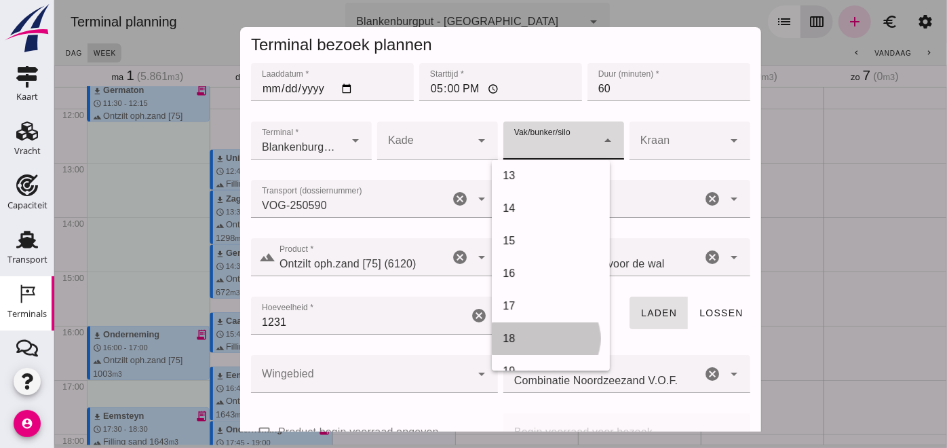
click div "18"
type input "366"
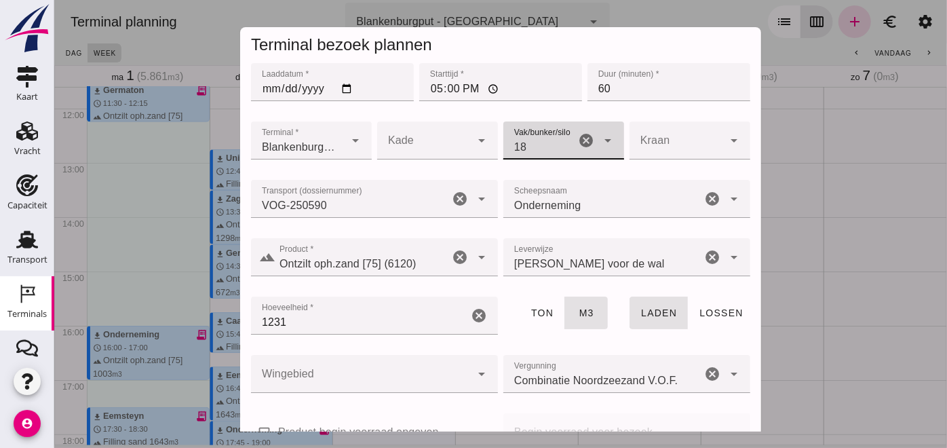
scroll to position [208, 0]
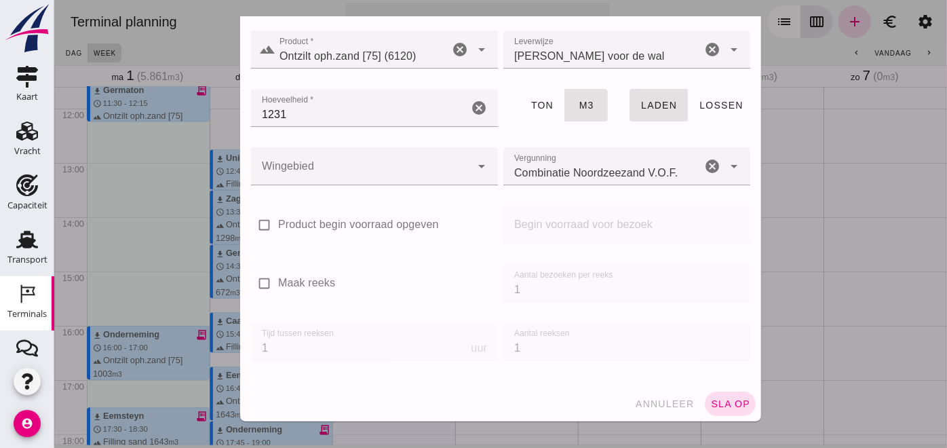
click span "sla op"
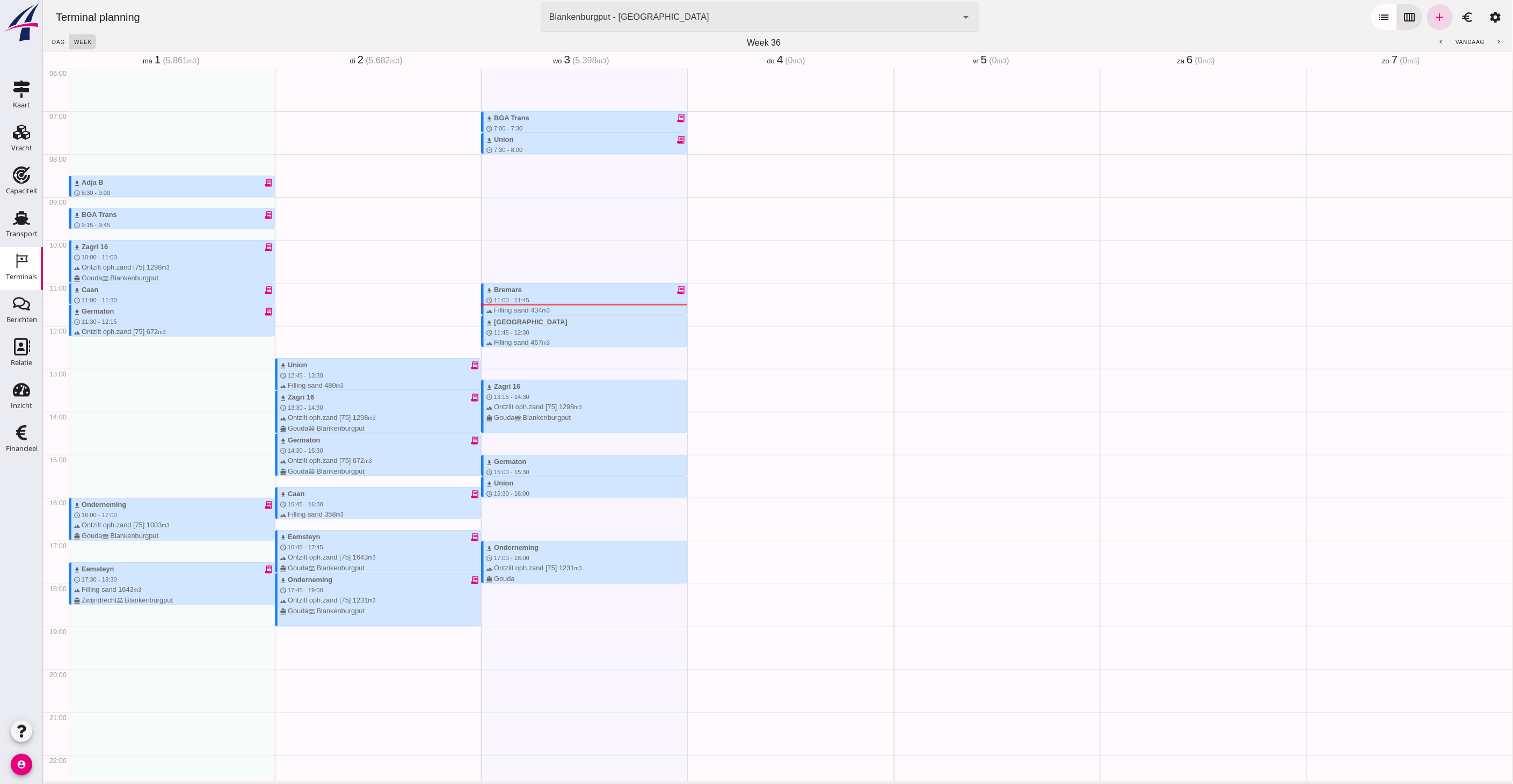
scroll to position [258, 0]
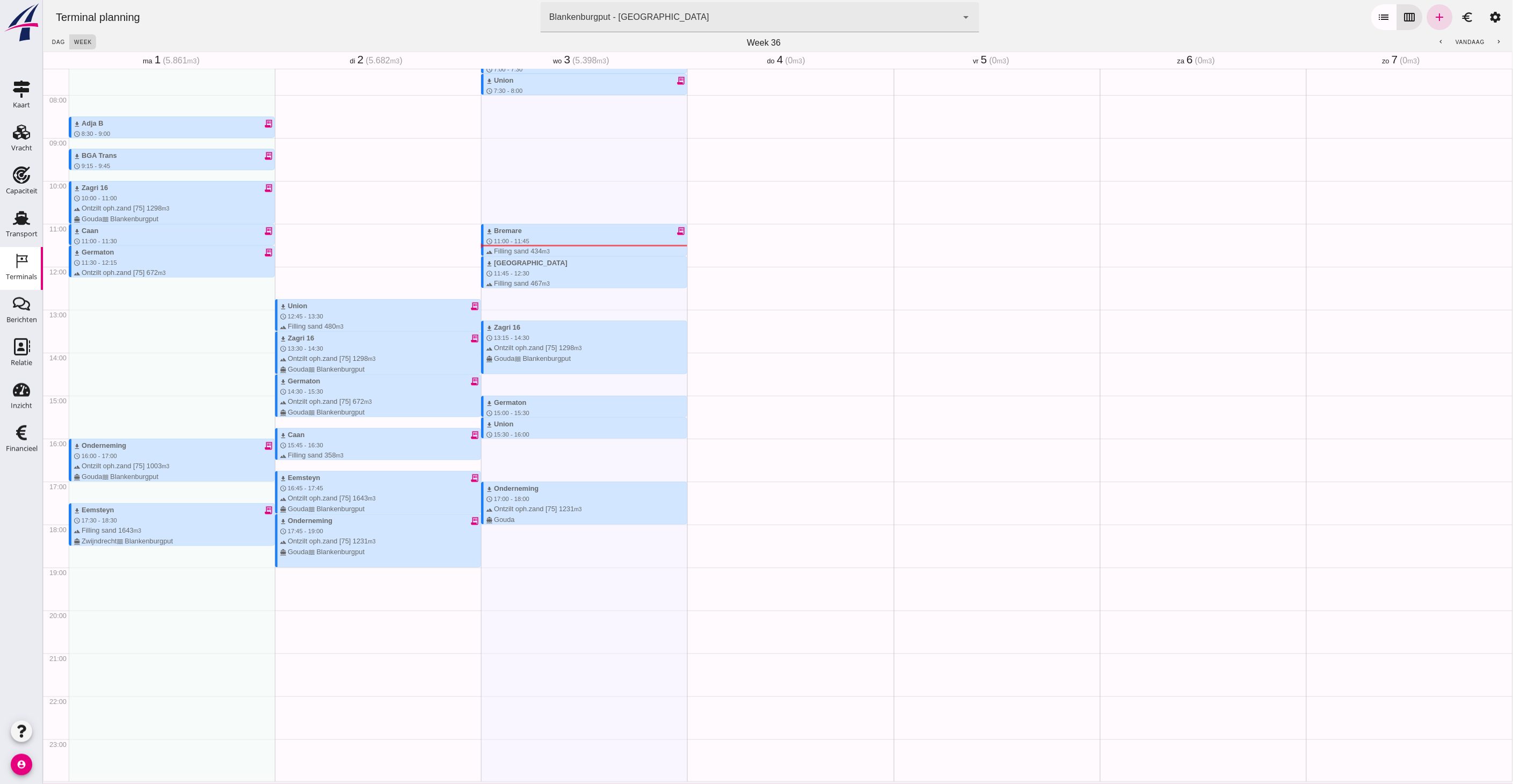
scroll to position [318, 0]
click at [19, 232] on div "Transport" at bounding box center [21, 233] width 32 height 7
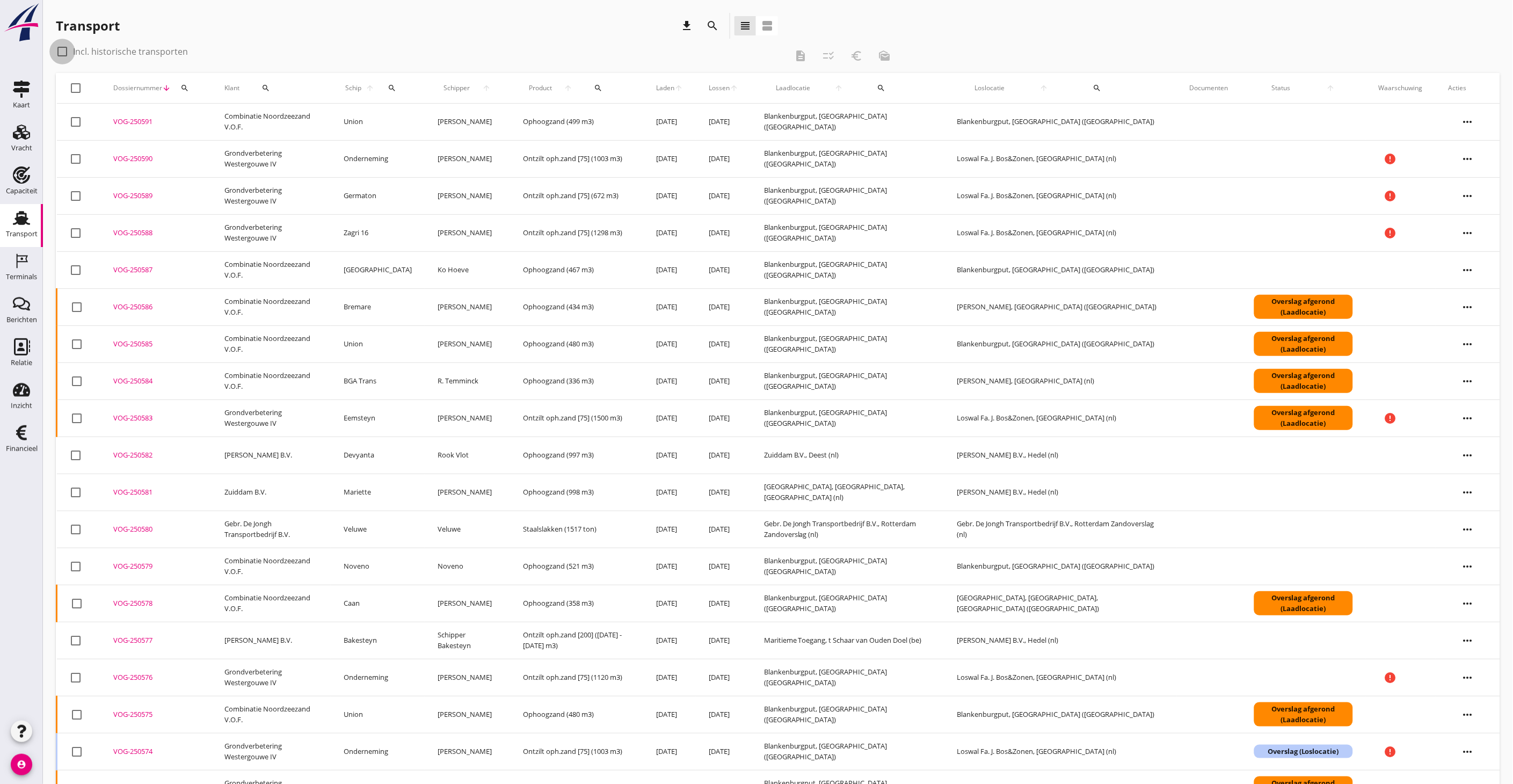
click at [57, 48] on div at bounding box center [62, 51] width 18 height 18
checkbox input "true"
click at [707, 21] on icon "search" at bounding box center [712, 25] width 13 height 13
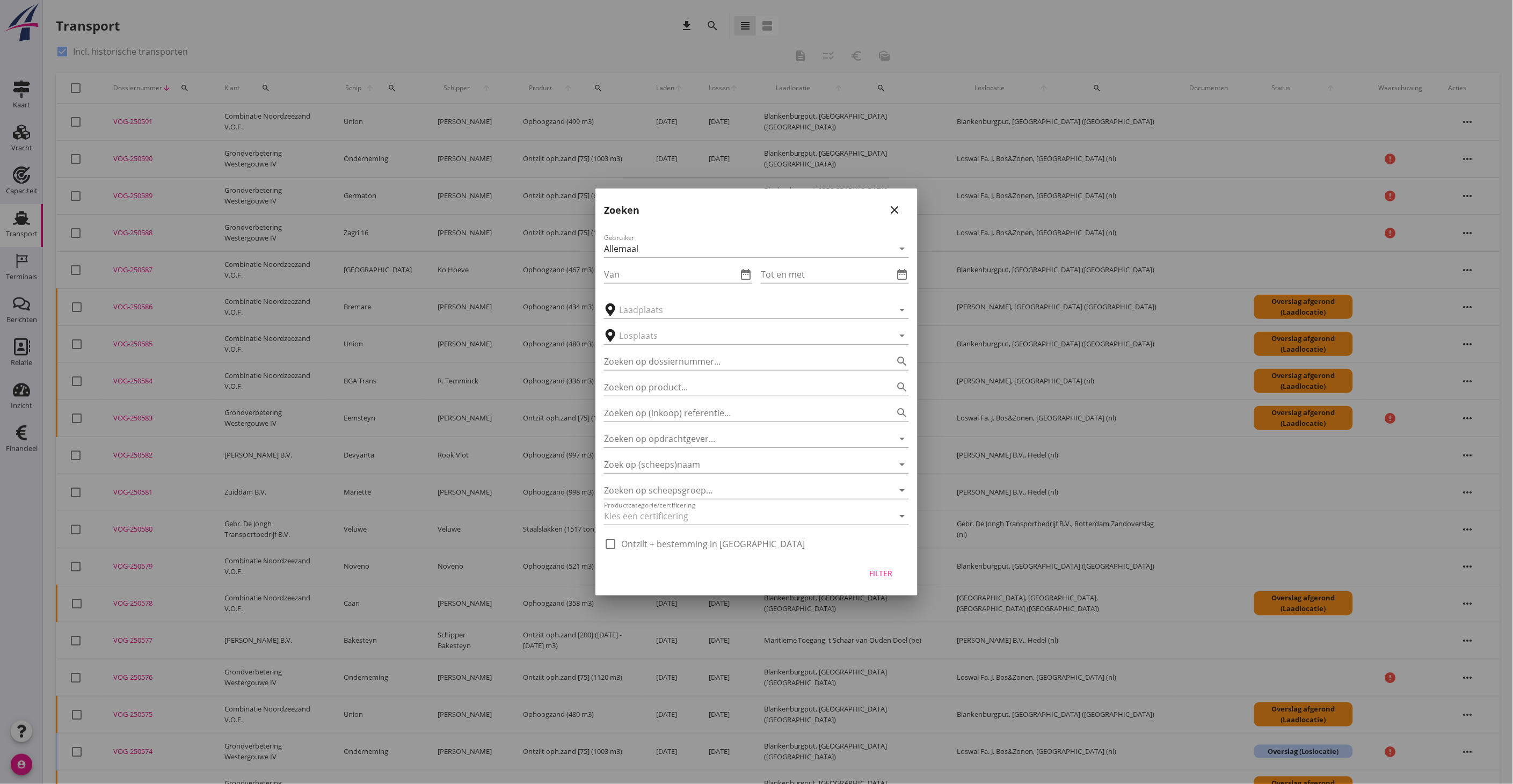
click at [684, 275] on input "Van" at bounding box center [670, 275] width 133 height 17
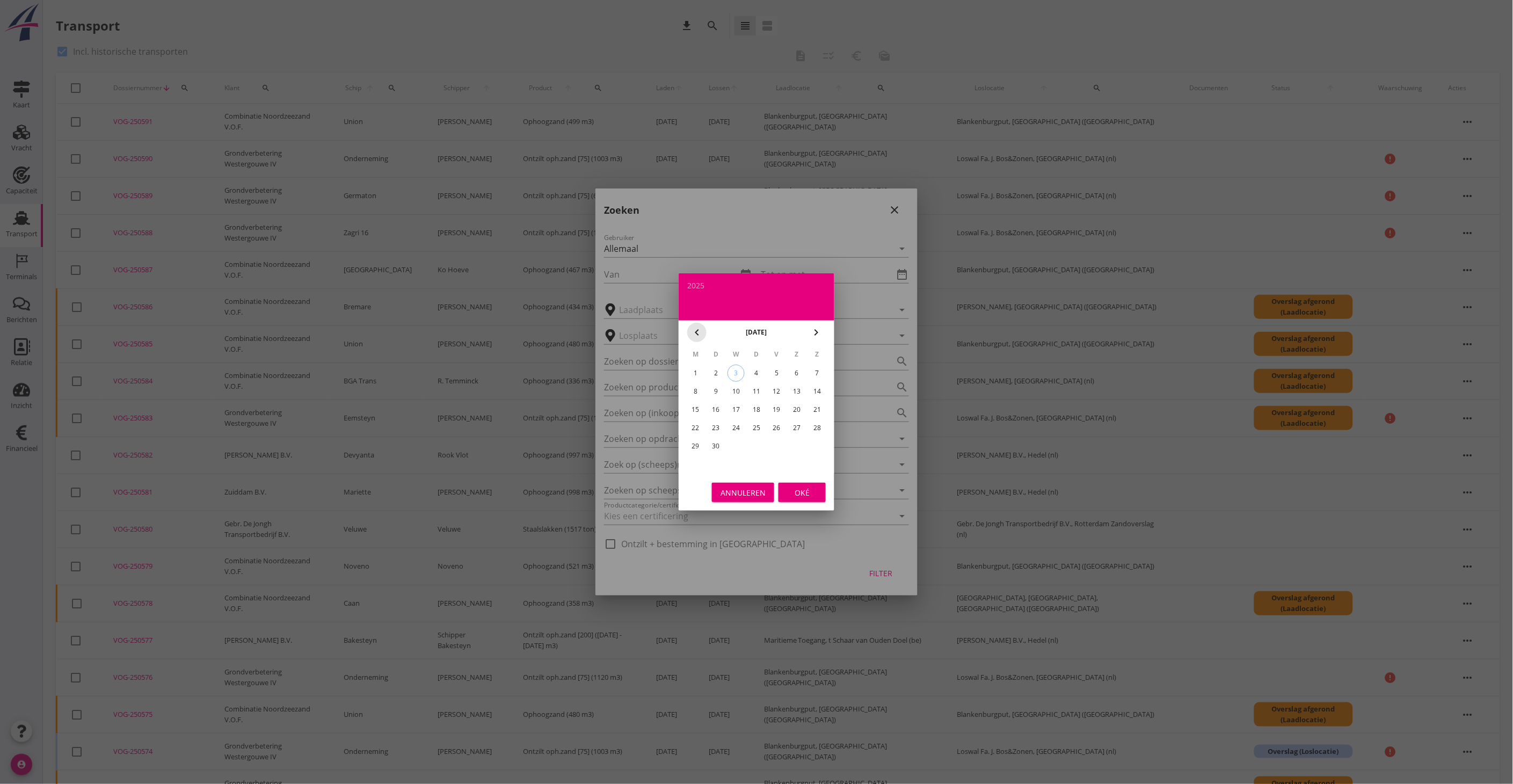
click at [697, 333] on icon "chevron_left" at bounding box center [697, 332] width 13 height 13
click at [810, 425] on div "24" at bounding box center [817, 428] width 17 height 17
type input "2025-08-24"
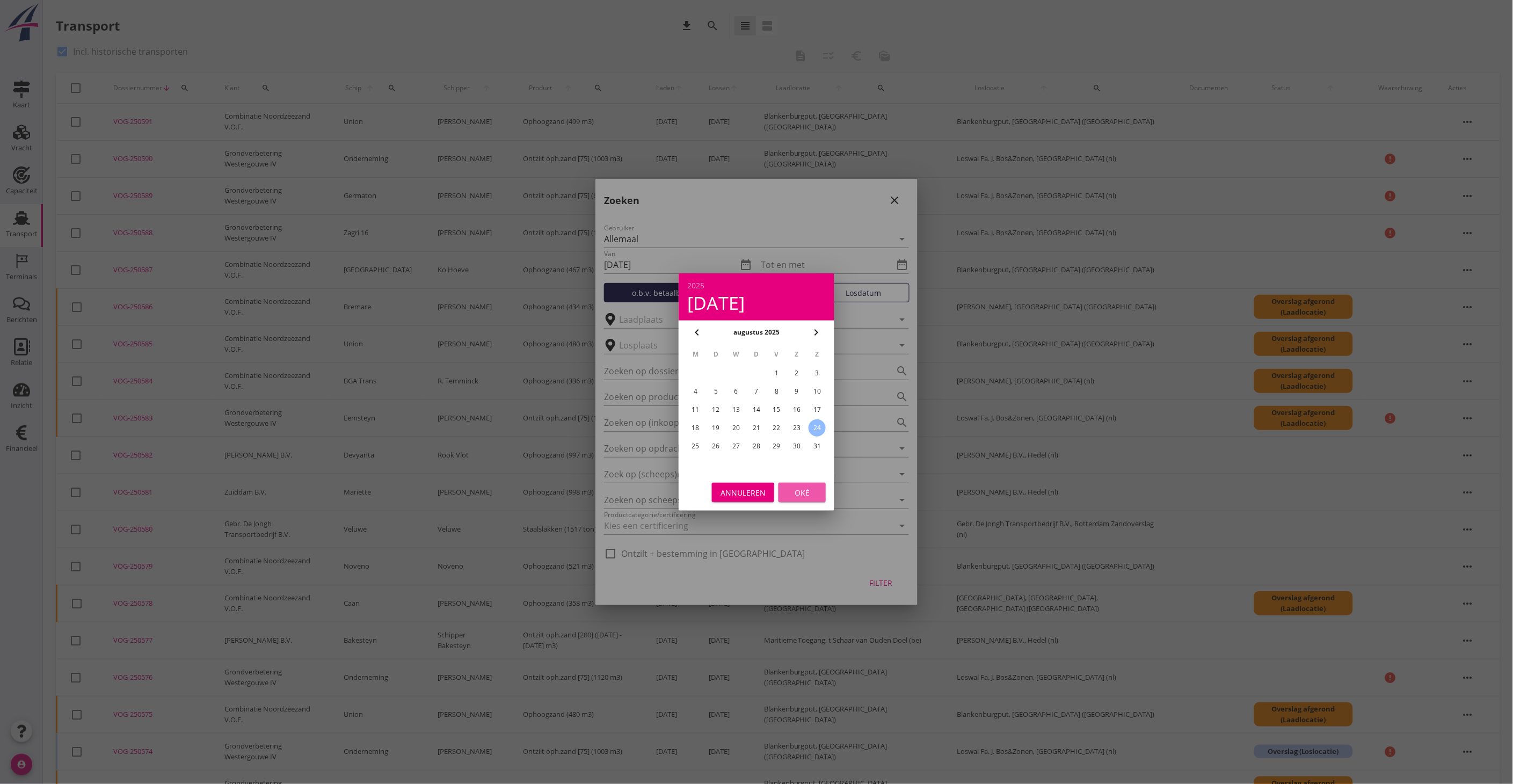
click at [806, 489] on div "Oké" at bounding box center [802, 492] width 30 height 11
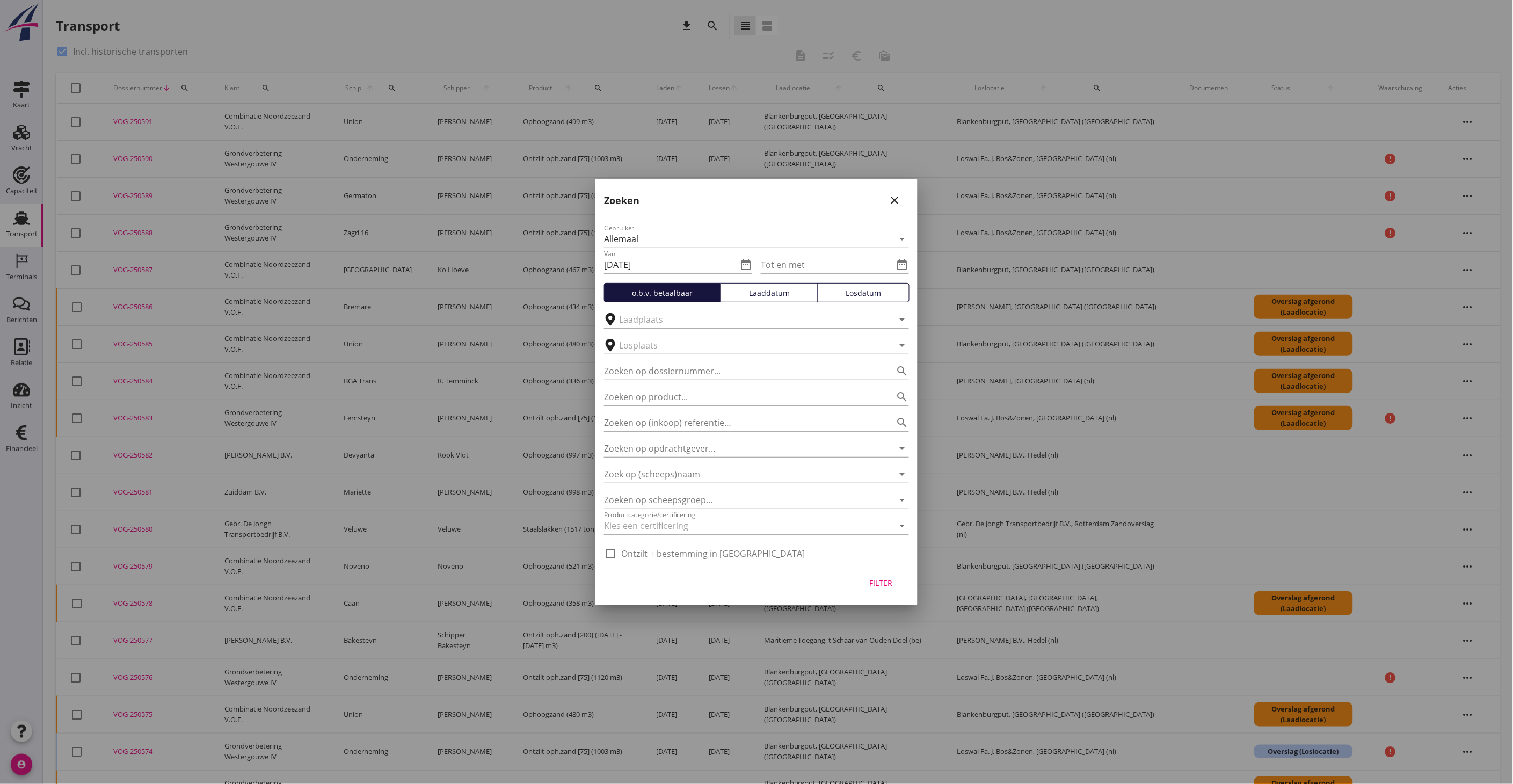
click at [804, 269] on input "Tot en met" at bounding box center [828, 265] width 133 height 17
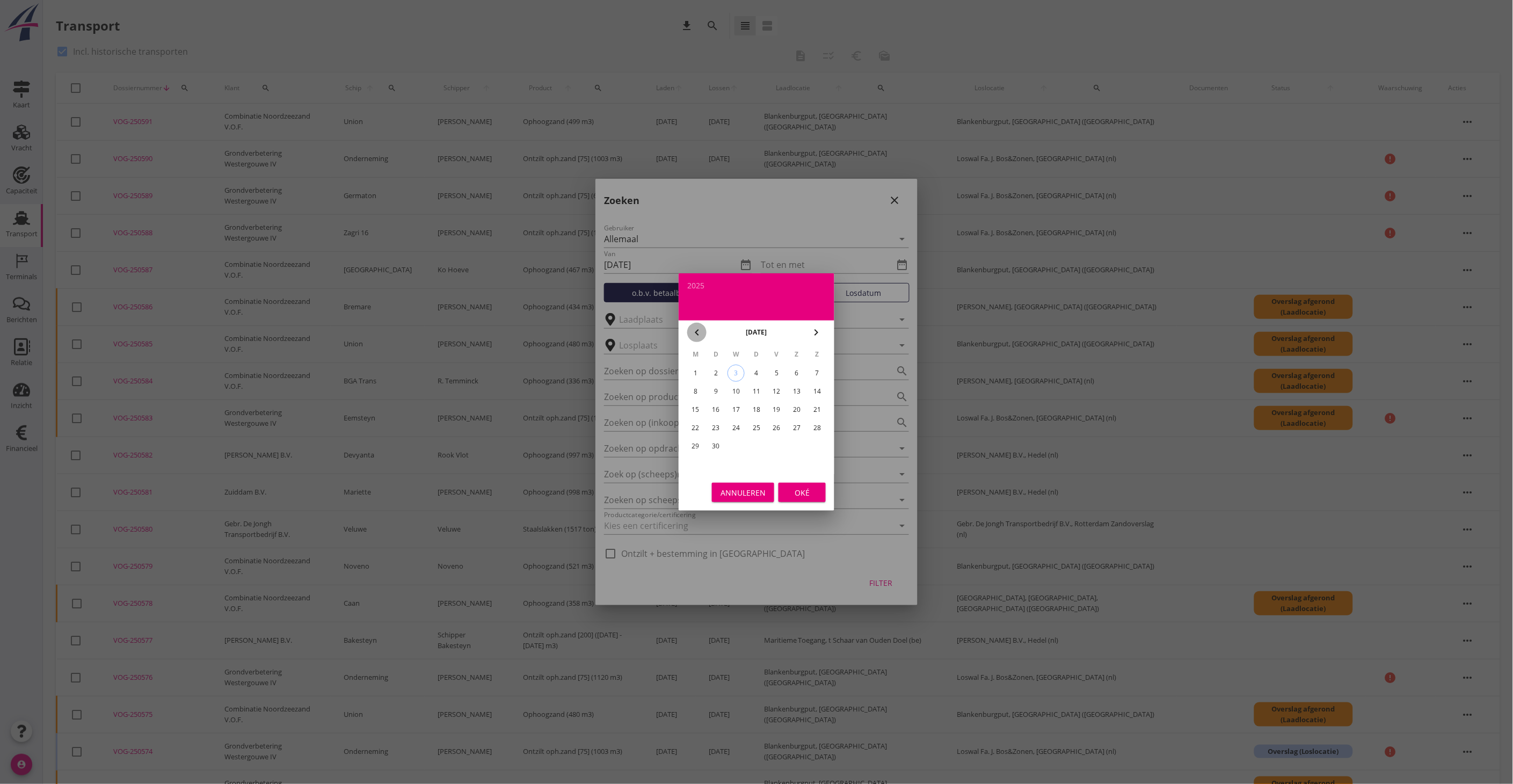
click at [691, 331] on icon "chevron_left" at bounding box center [697, 332] width 13 height 13
click at [818, 328] on icon "chevron_right" at bounding box center [816, 332] width 13 height 13
click at [703, 330] on div "chevron_left" at bounding box center [697, 332] width 19 height 13
click at [700, 333] on icon "chevron_left" at bounding box center [697, 332] width 13 height 13
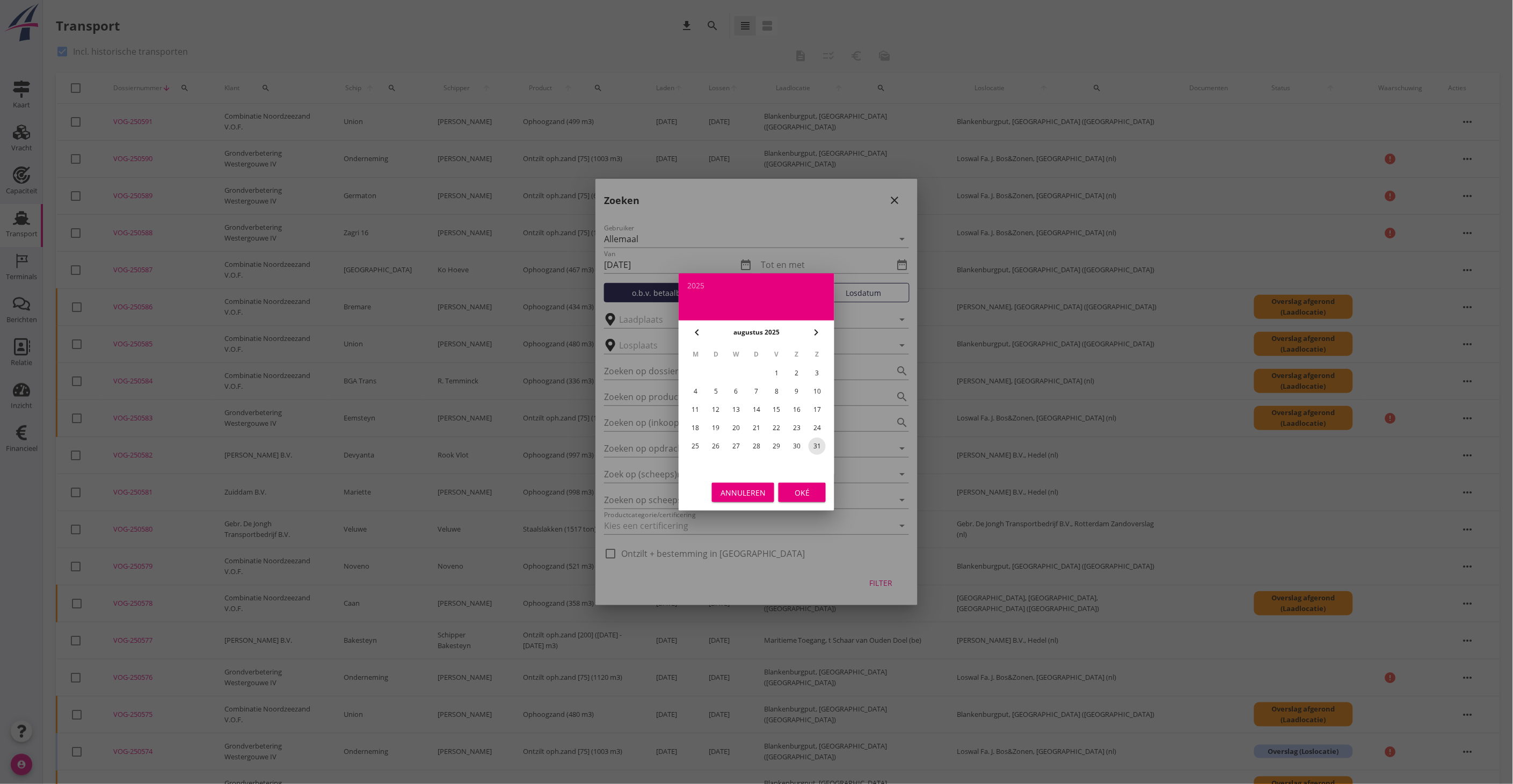
click at [814, 445] on div "31" at bounding box center [817, 446] width 17 height 17
type input "[DATE]"
click at [807, 487] on div "Oké" at bounding box center [802, 492] width 30 height 11
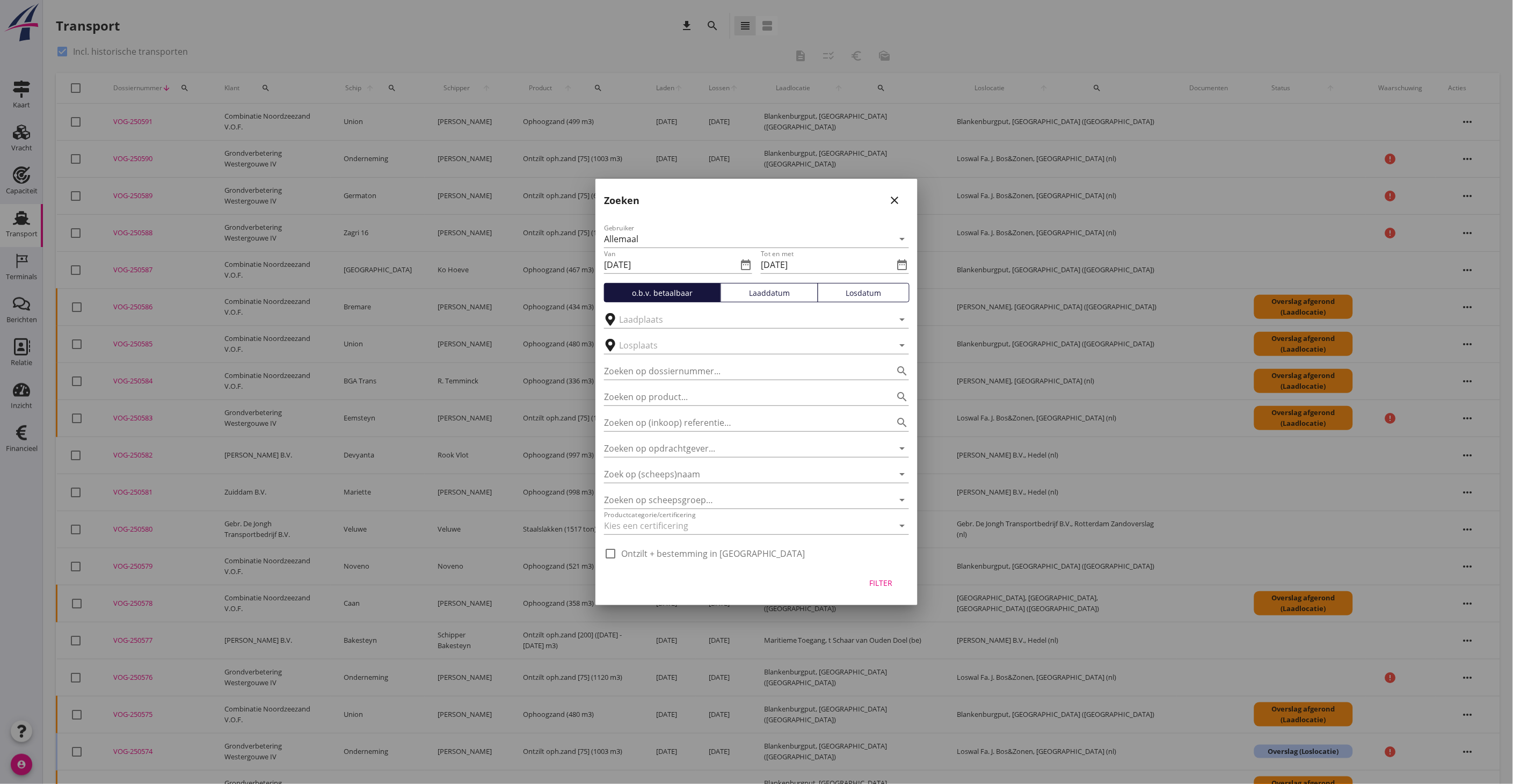
click at [765, 287] on div "Laaddatum" at bounding box center [769, 293] width 88 height 11
click at [728, 324] on input "text" at bounding box center [749, 320] width 260 height 17
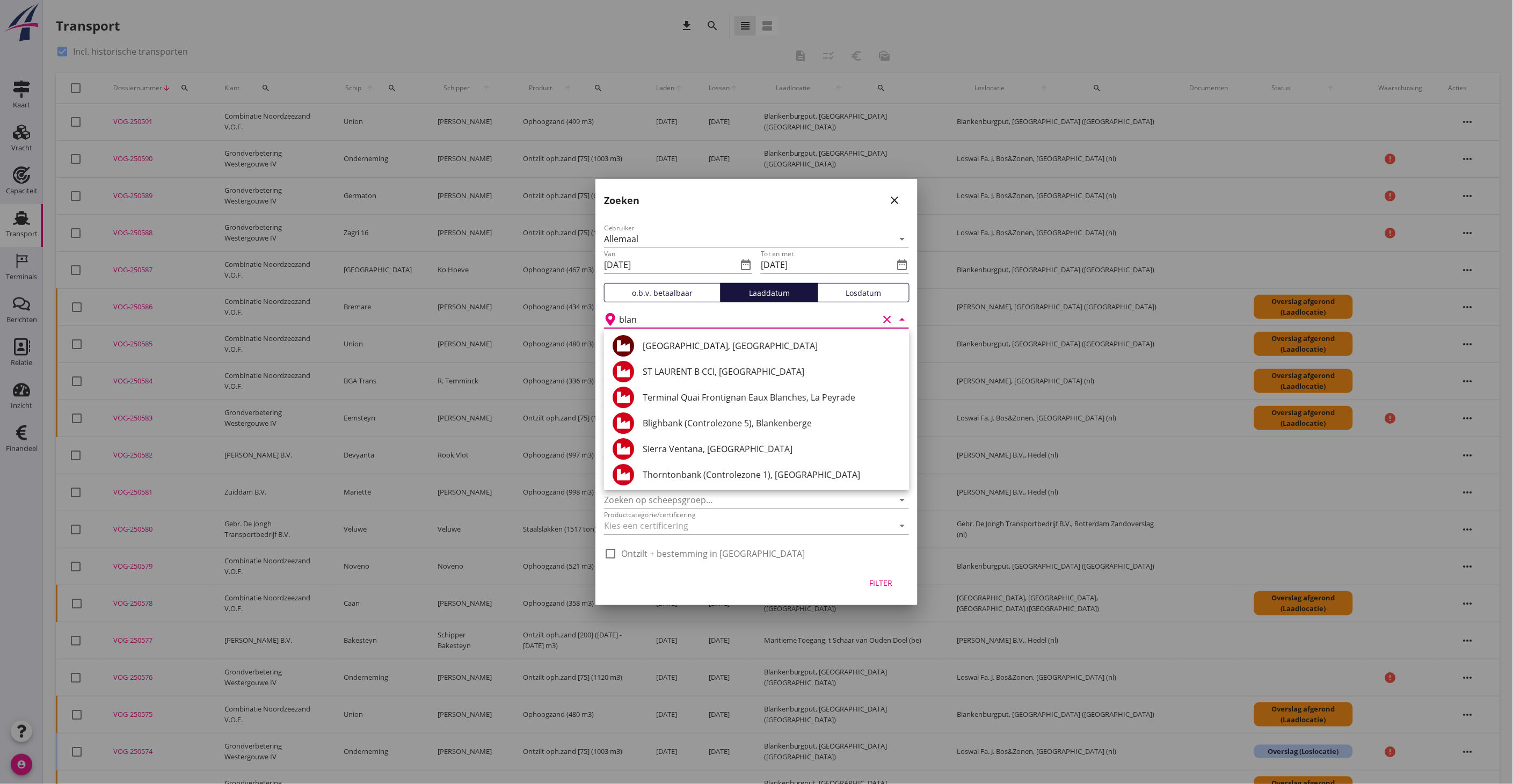
click at [734, 350] on div "[GEOGRAPHIC_DATA], [GEOGRAPHIC_DATA]" at bounding box center [772, 346] width 258 height 13
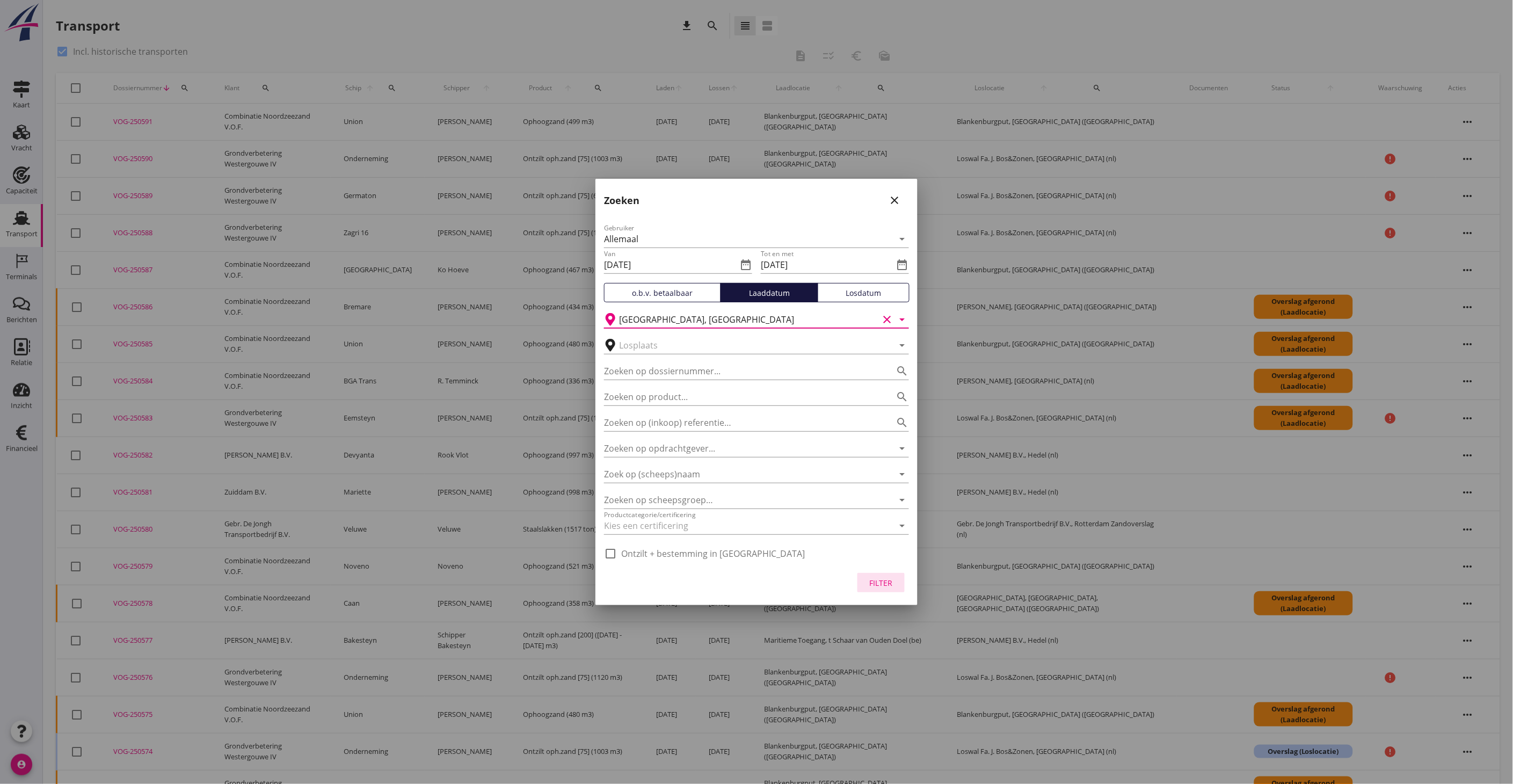
click at [889, 581] on div "Filter" at bounding box center [882, 583] width 30 height 11
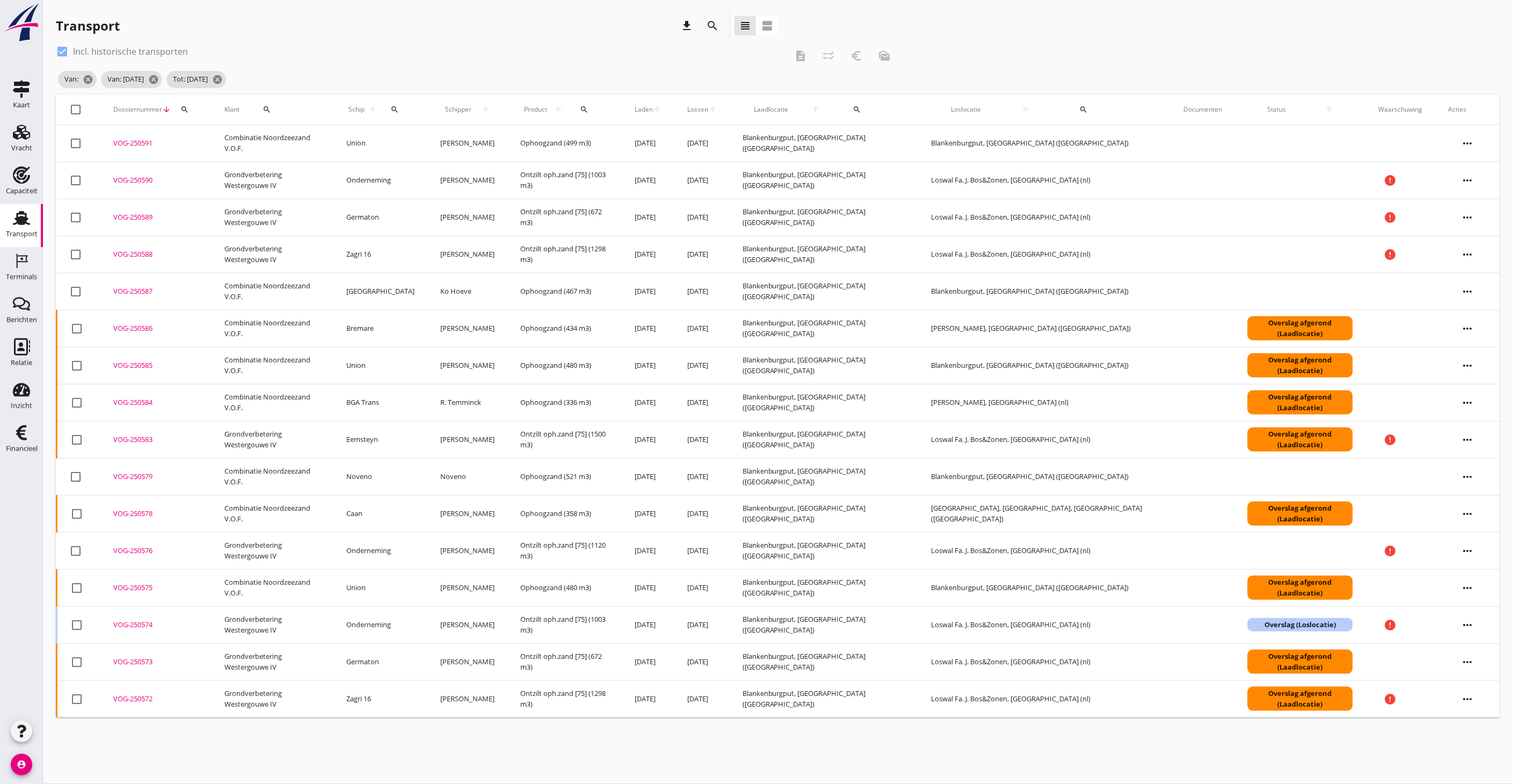
type input "Blankenburgput"
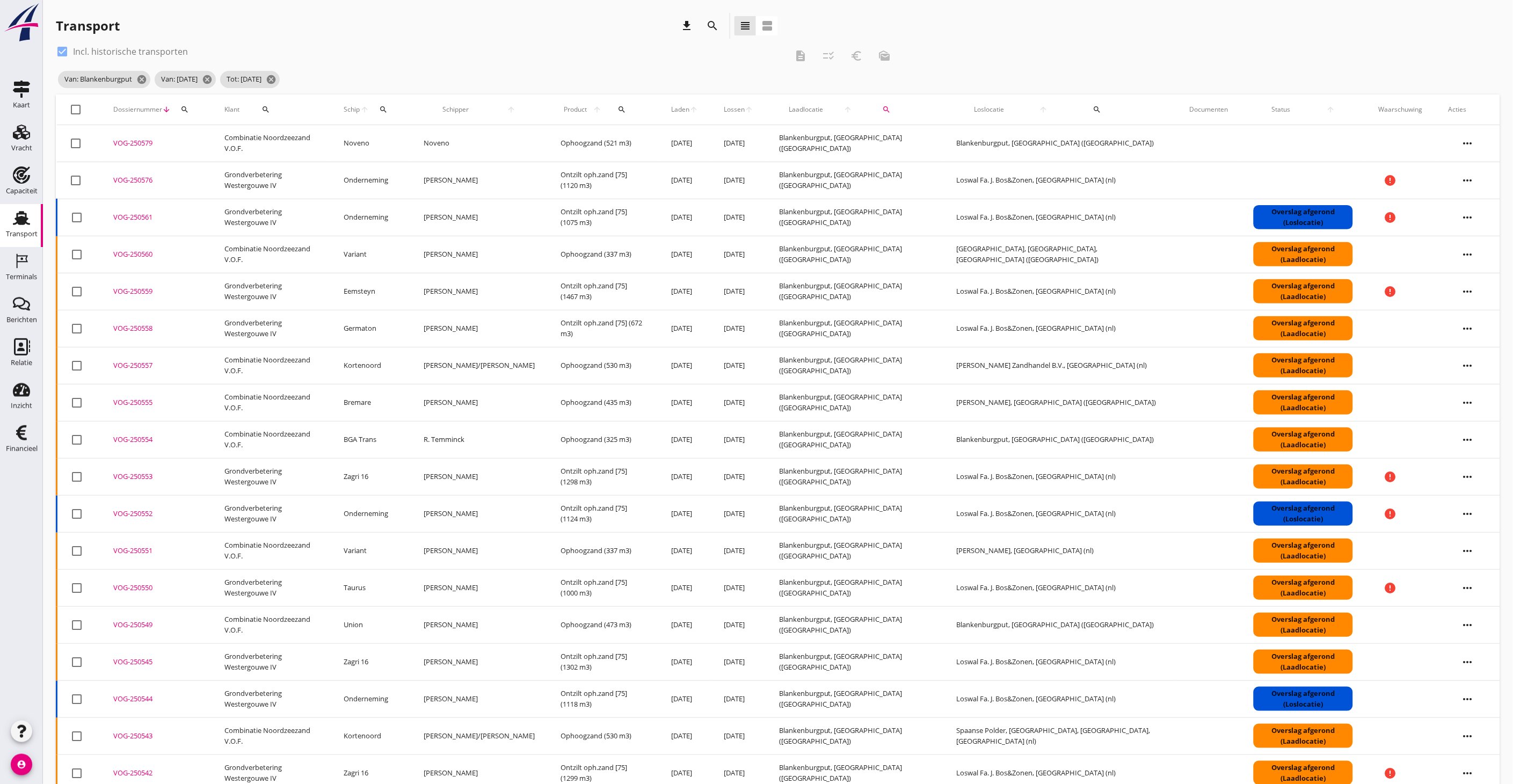
drag, startPoint x: 72, startPoint y: 110, endPoint x: 151, endPoint y: 146, distance: 86.8
click at [72, 110] on div at bounding box center [76, 109] width 18 height 18
checkbox input "true"
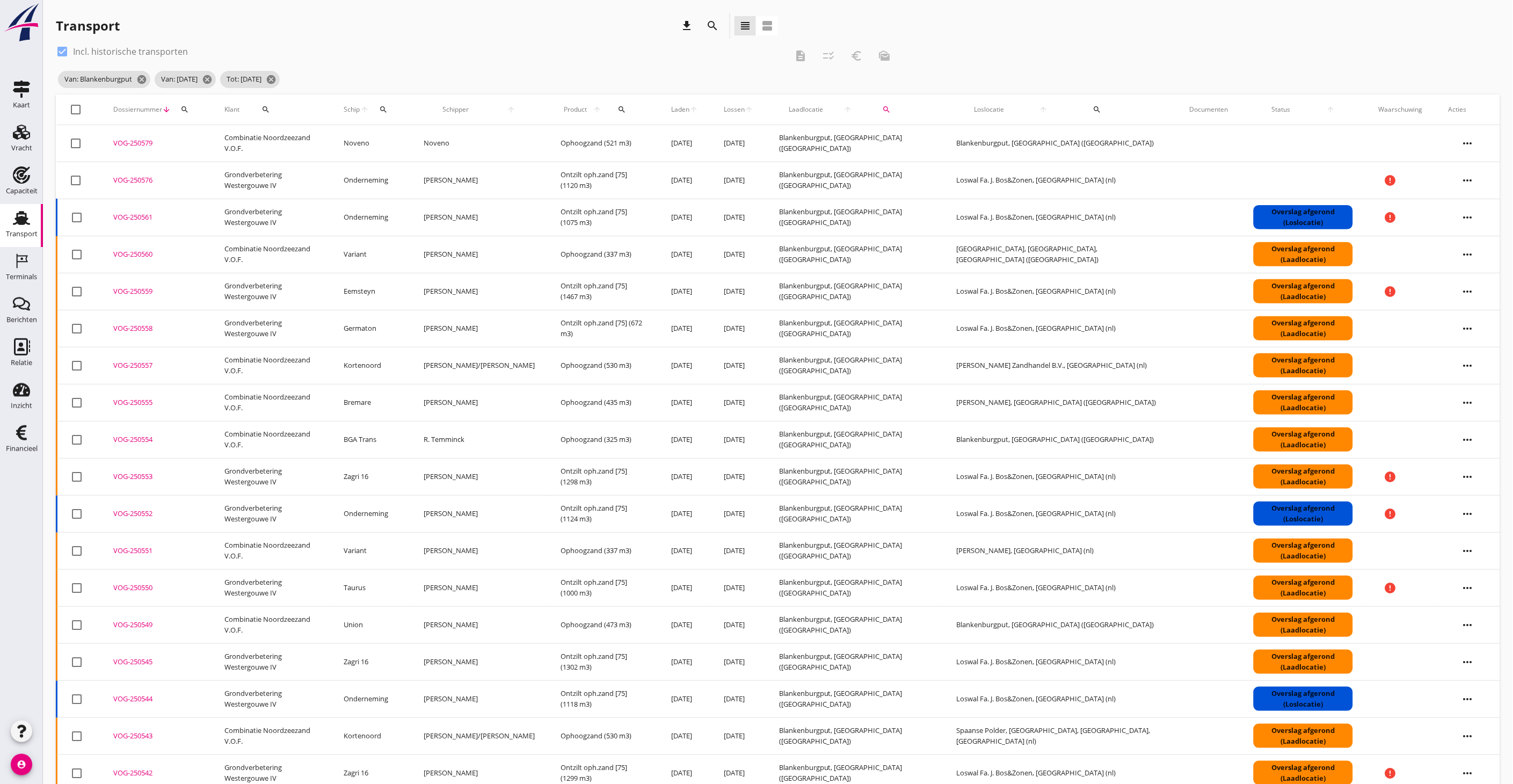
checkbox input "true"
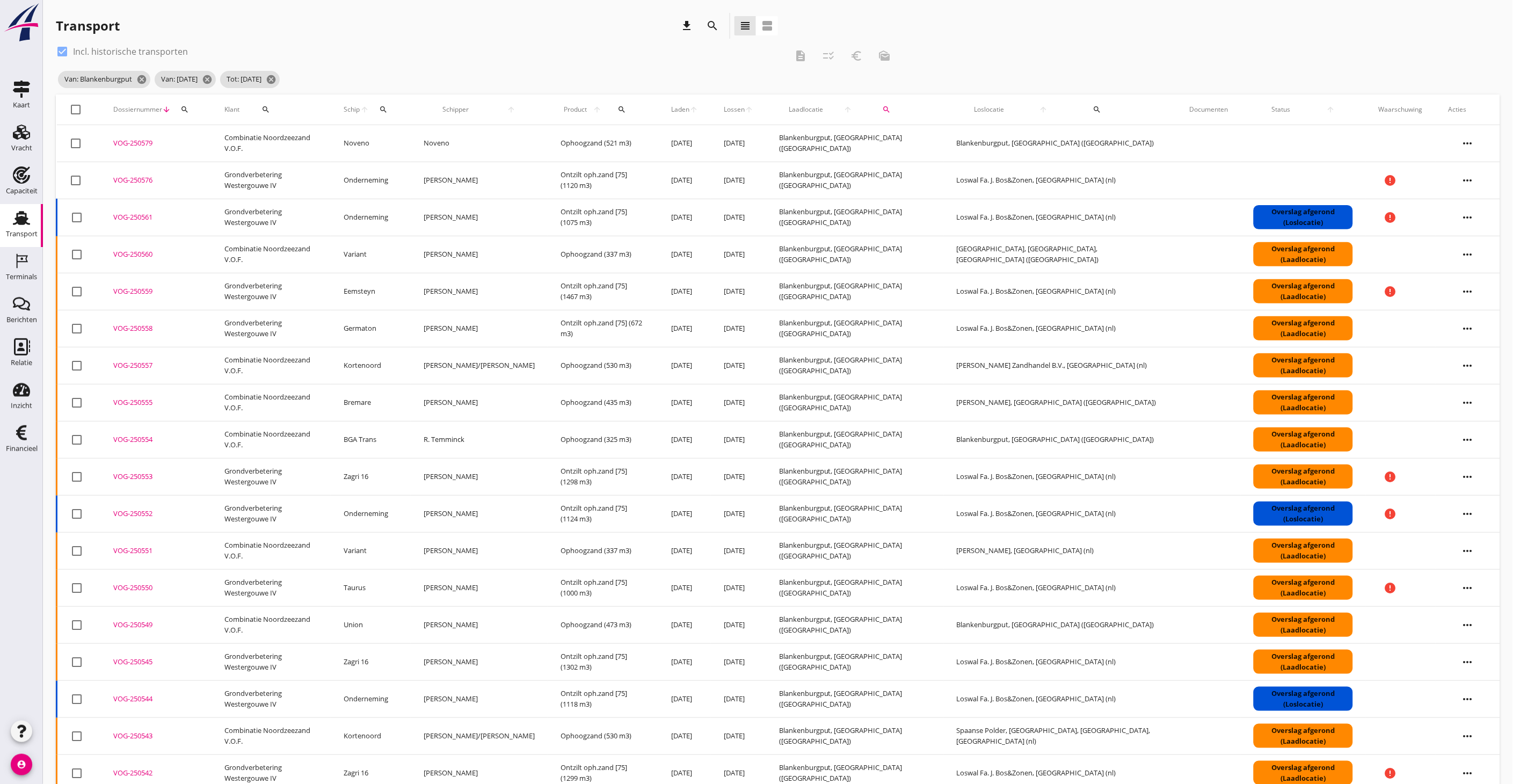
checkbox input "true"
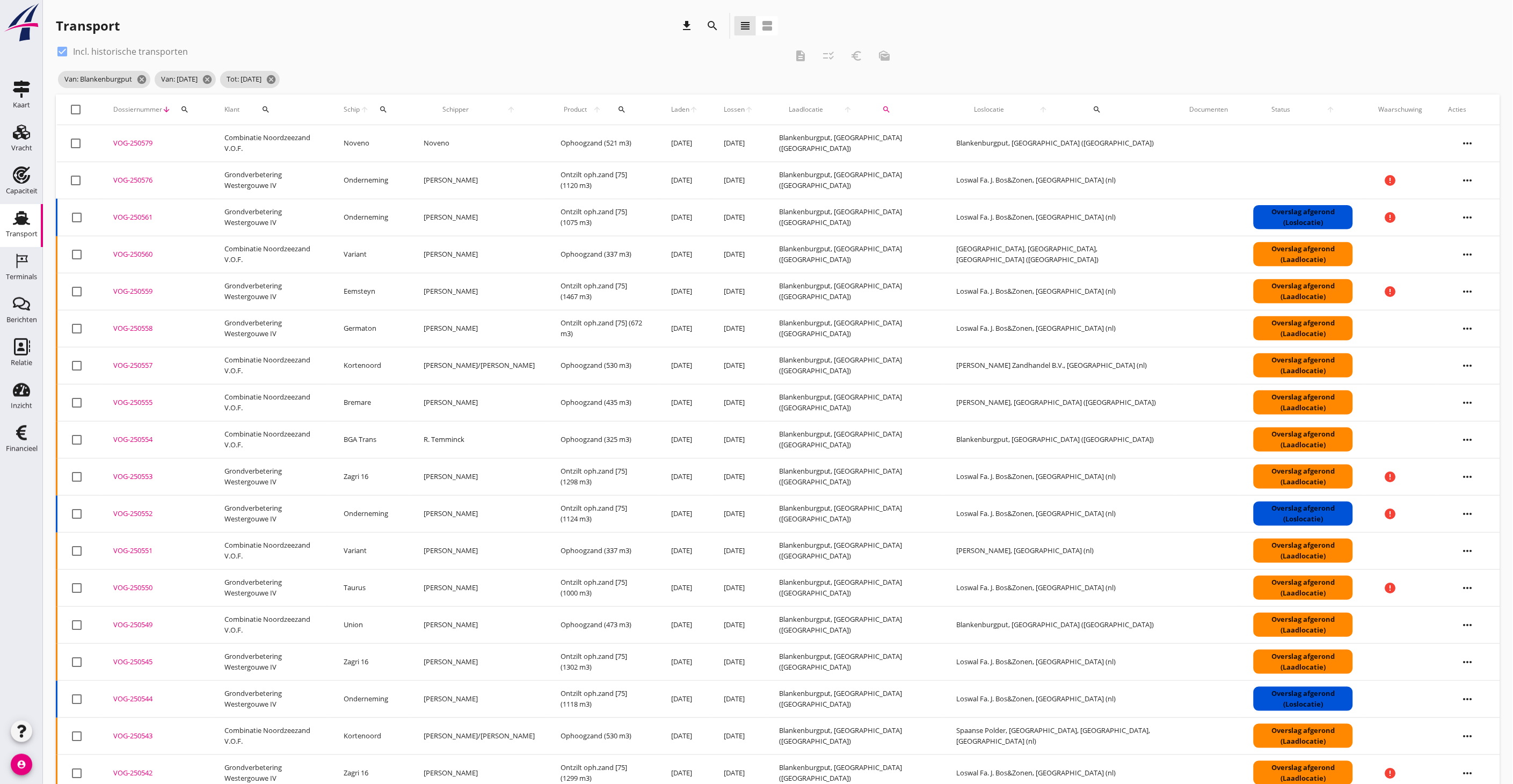
checkbox input "true"
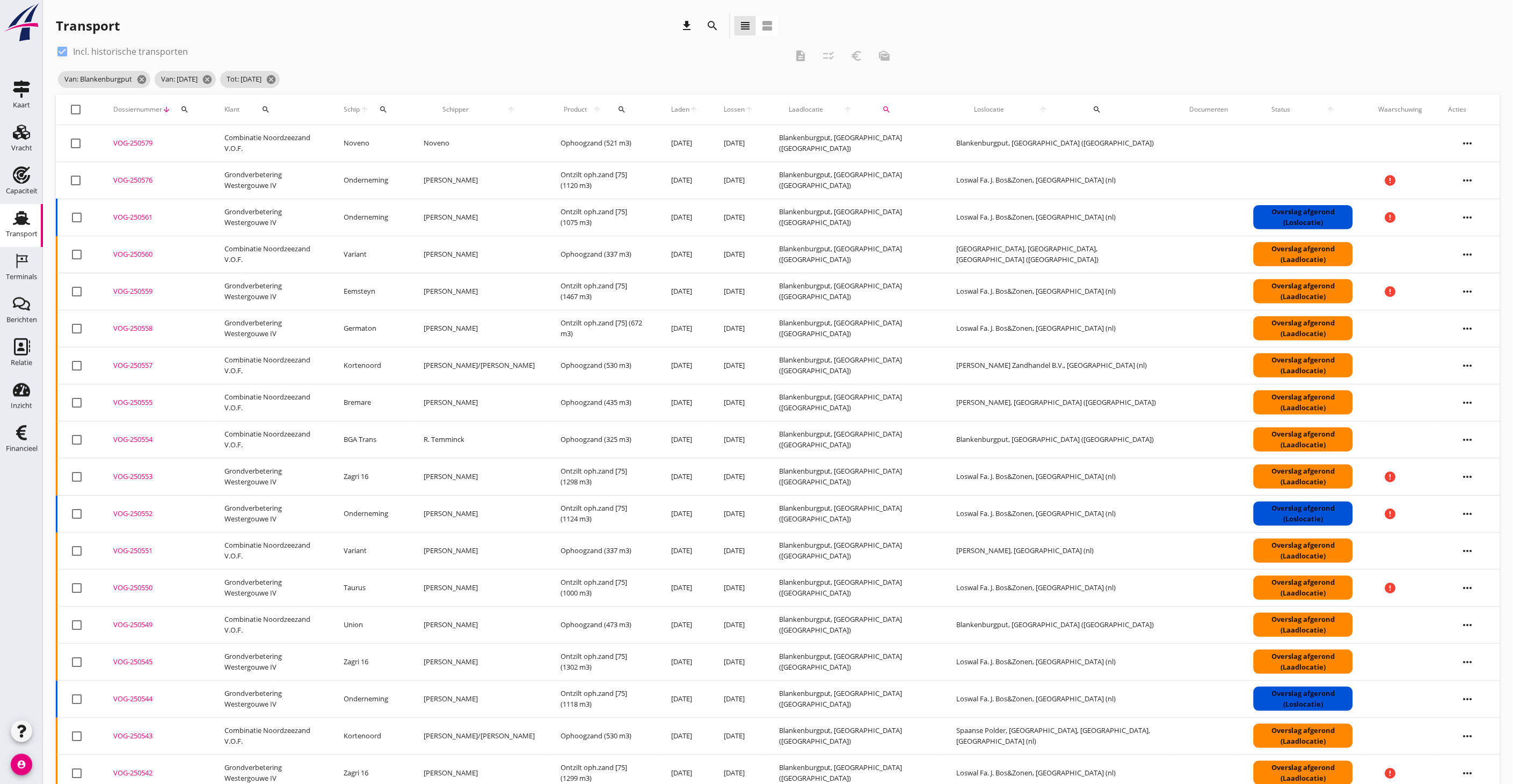
checkbox input "true"
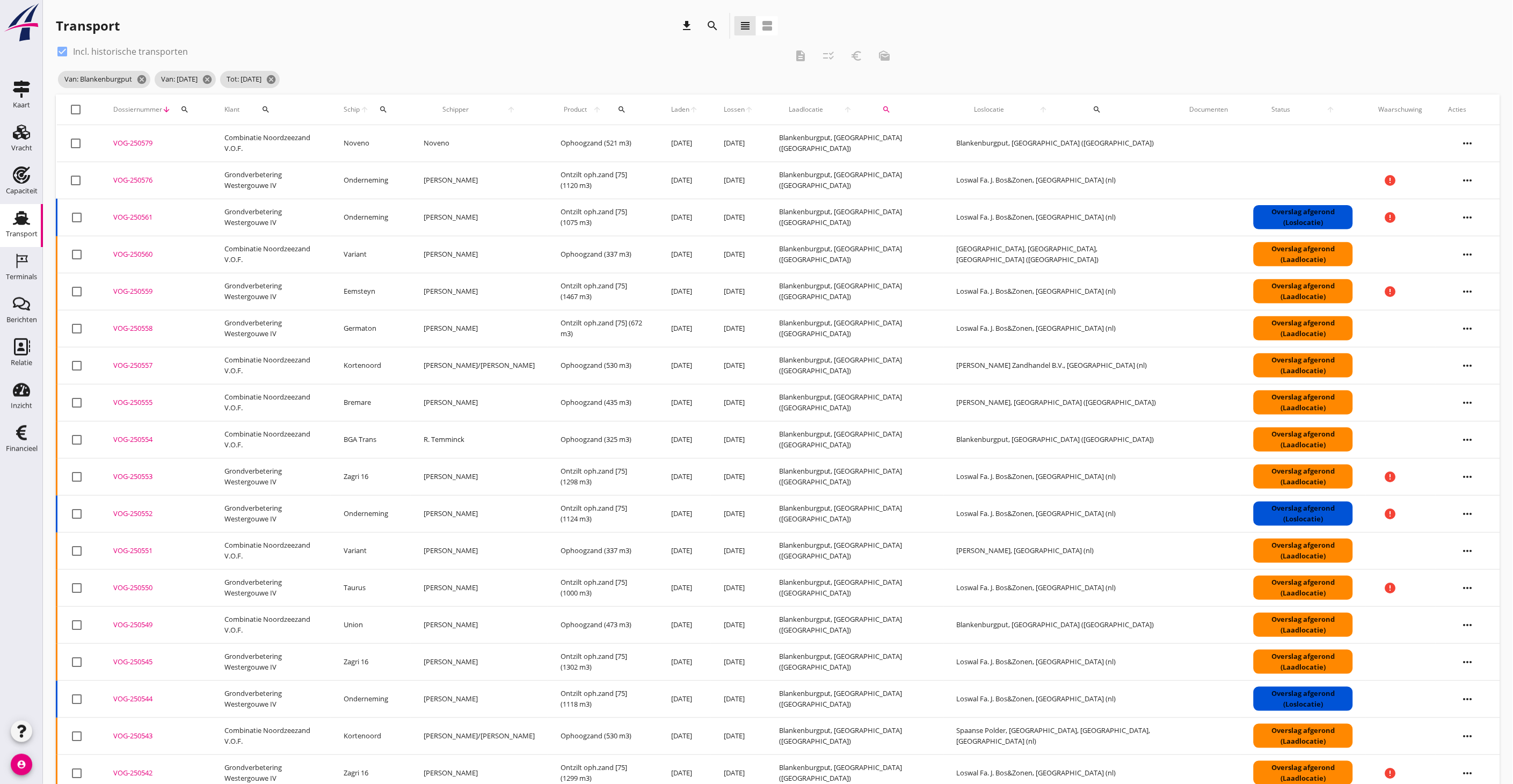
checkbox input "true"
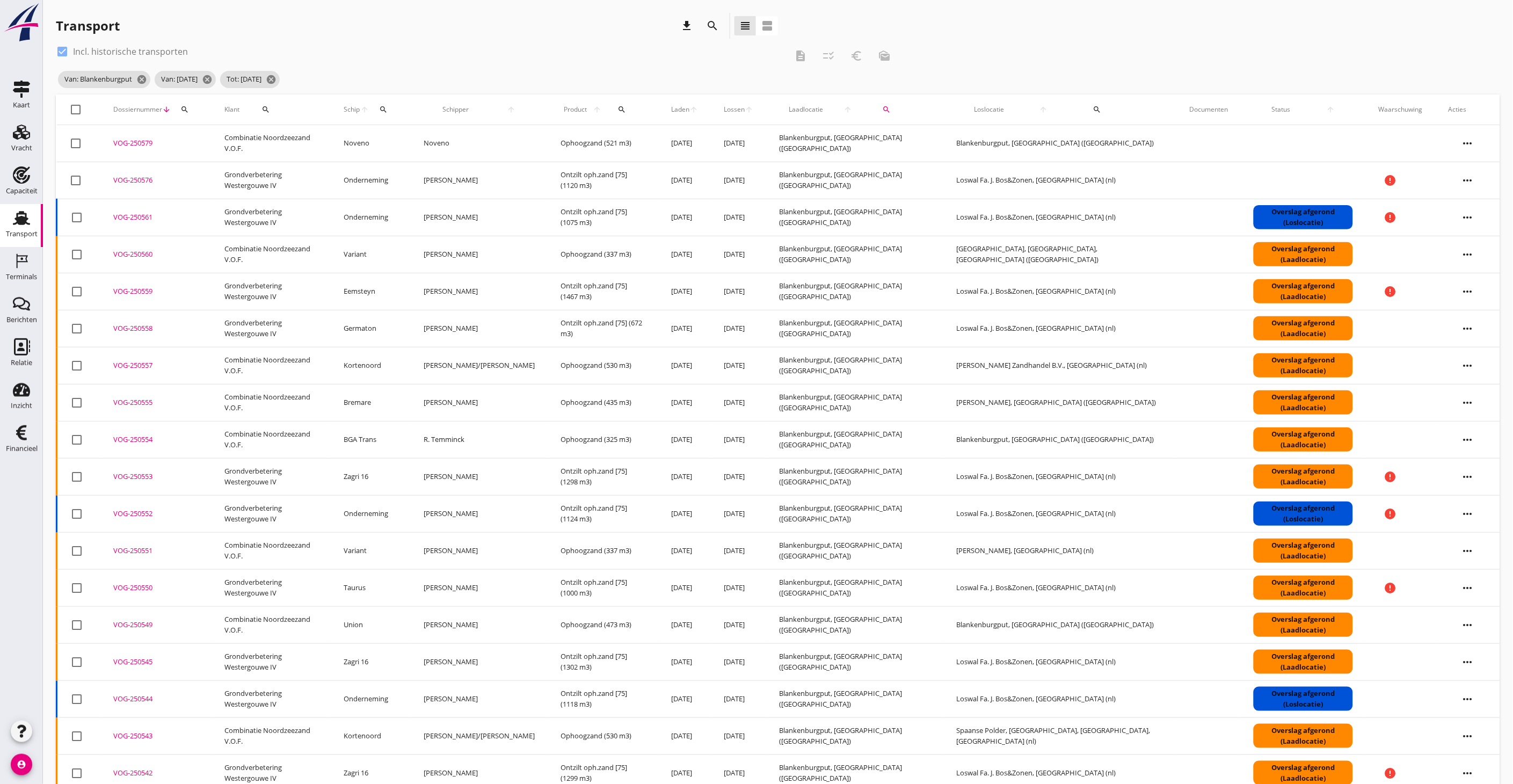
checkbox input "true"
click at [688, 25] on icon "download" at bounding box center [687, 25] width 13 height 13
click at [423, 38] on div "Transport download search view_headline view_agenda" at bounding box center [417, 25] width 722 height 26
click at [830, 55] on icon "checklist_rtl" at bounding box center [829, 55] width 13 height 13
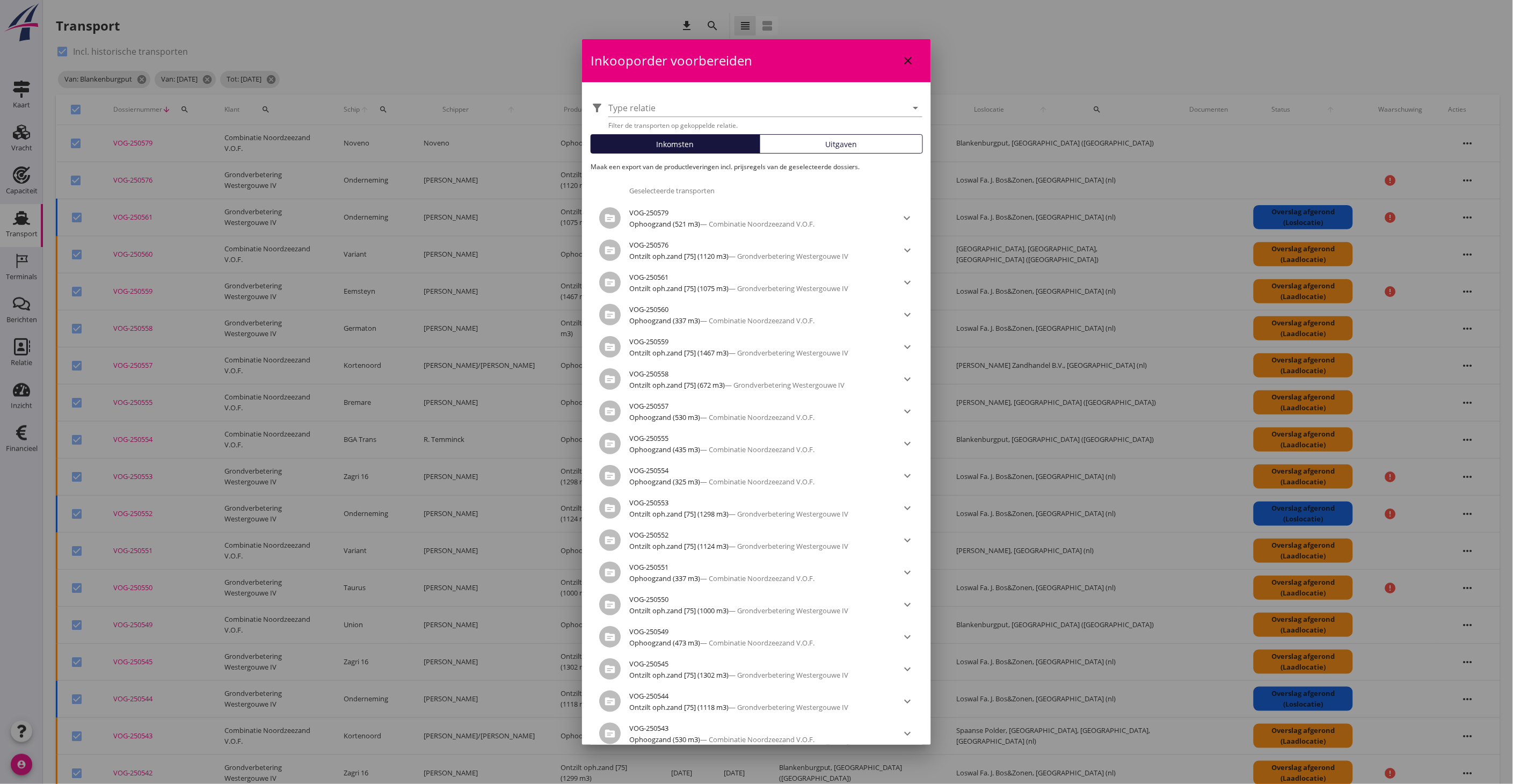
click at [800, 109] on div at bounding box center [758, 108] width 299 height 17
click at [779, 62] on div "Inkooporder voorbereiden close" at bounding box center [756, 61] width 349 height 43
click at [848, 137] on button "Uitgaven" at bounding box center [841, 144] width 164 height 19
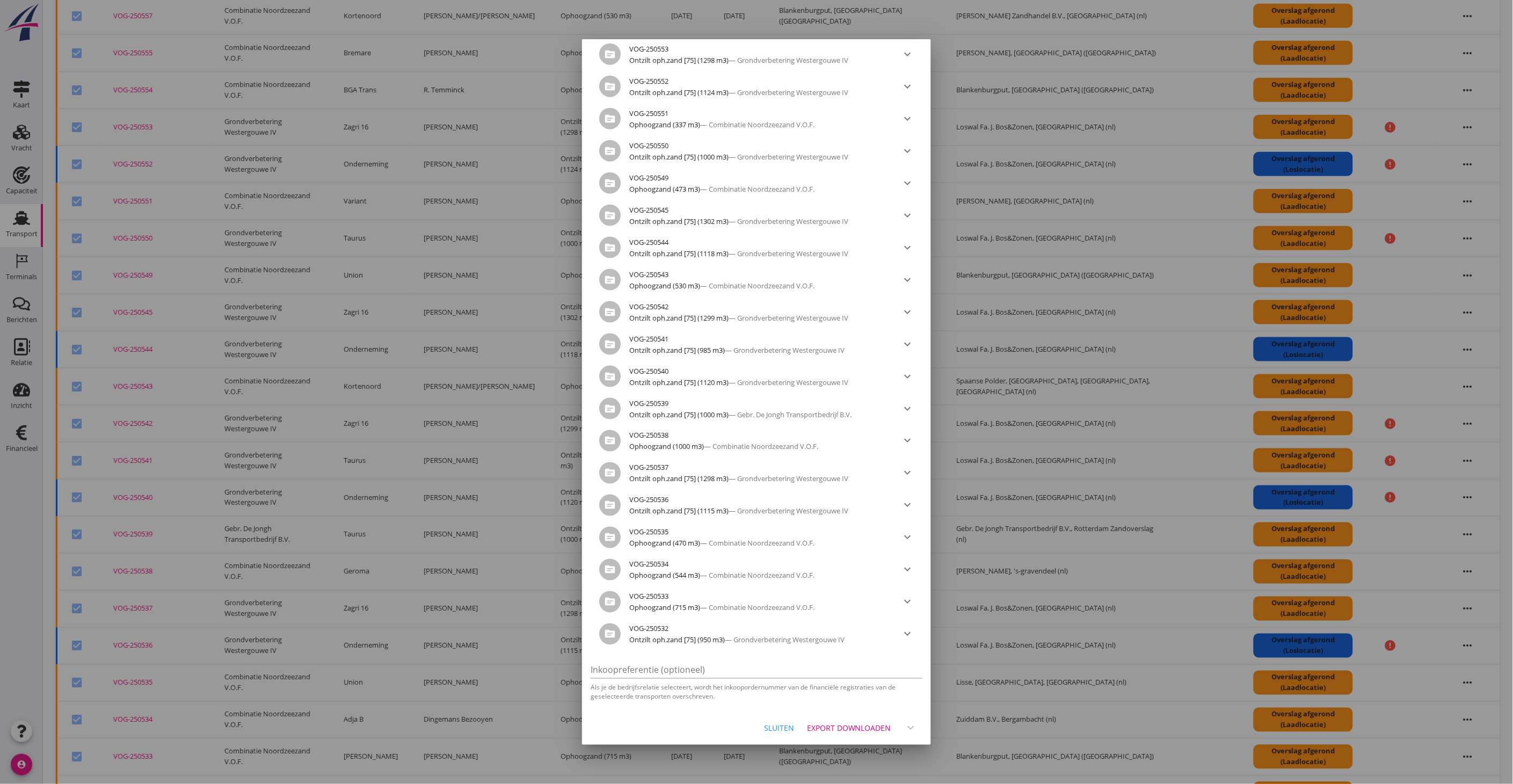
scroll to position [392, 0]
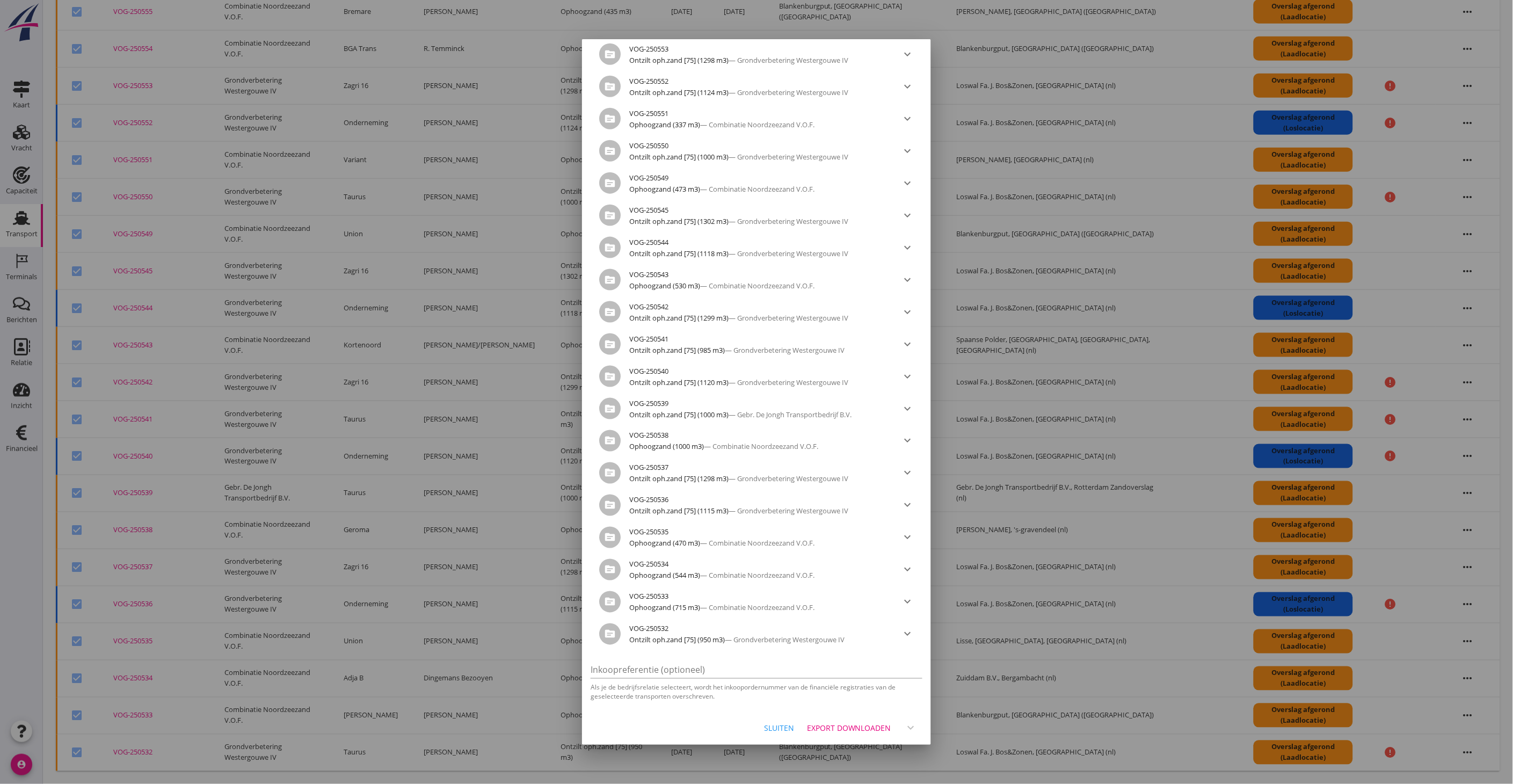
click at [854, 728] on div "Export downloaden" at bounding box center [849, 728] width 85 height 11
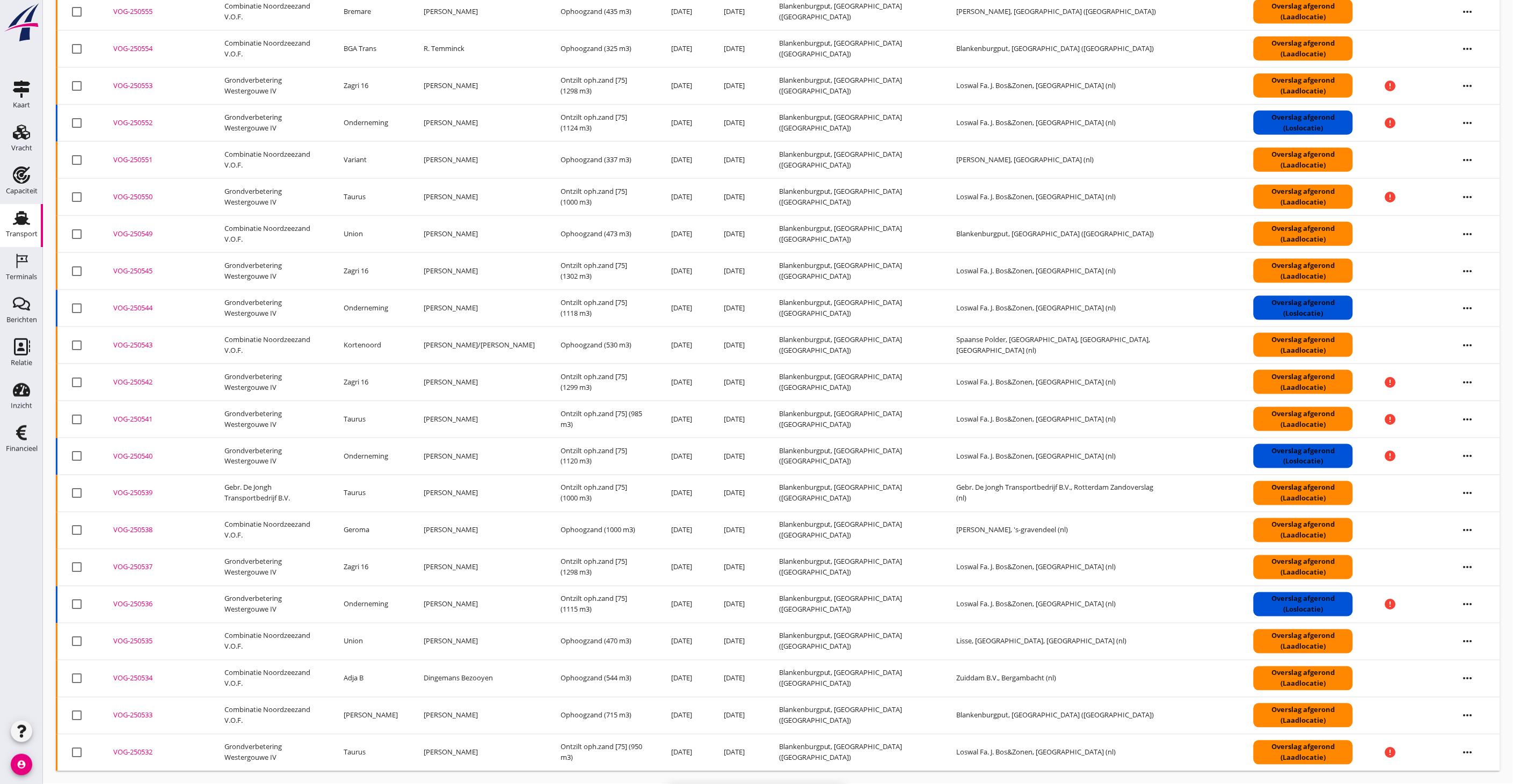
checkbox input "false"
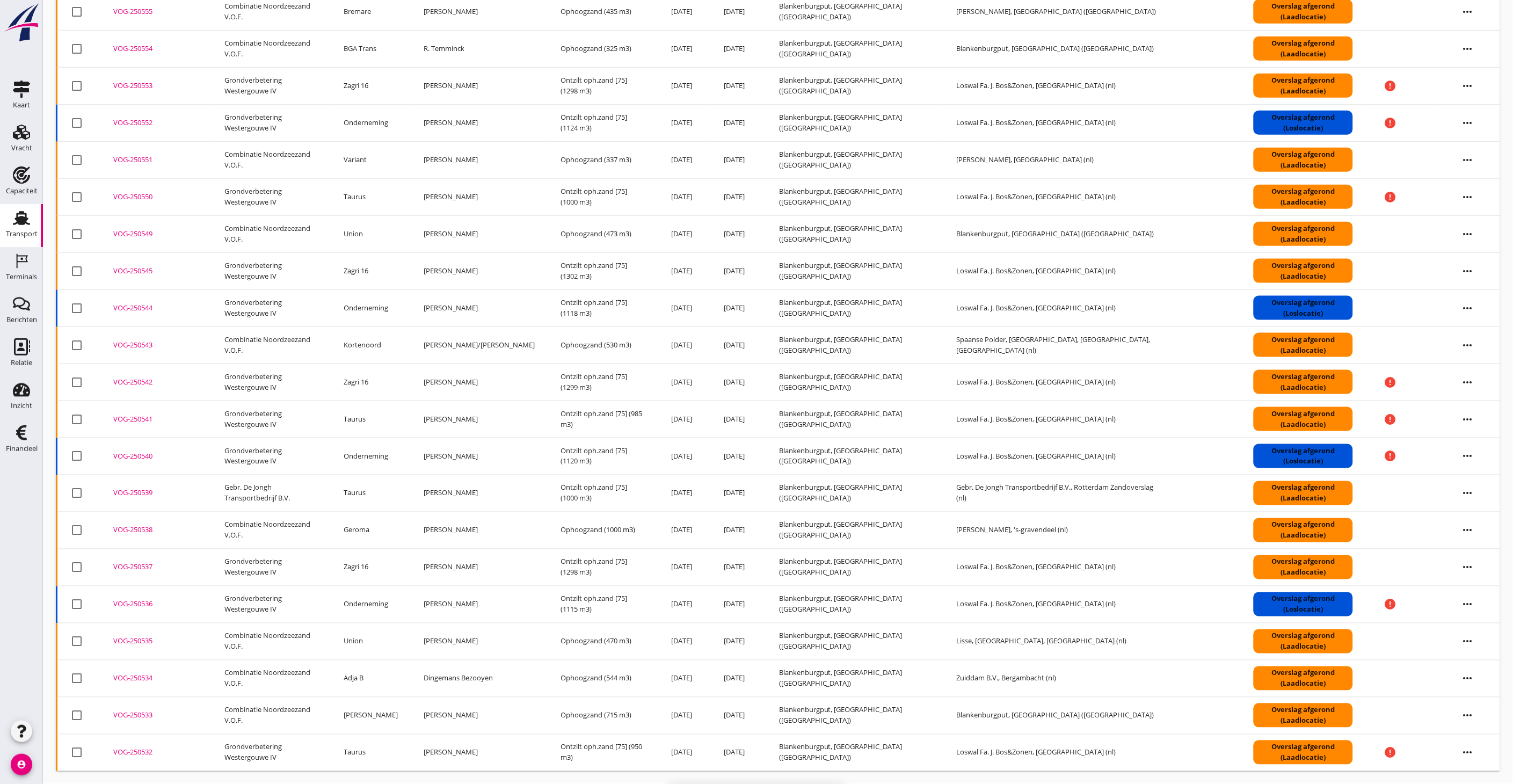
checkbox input "false"
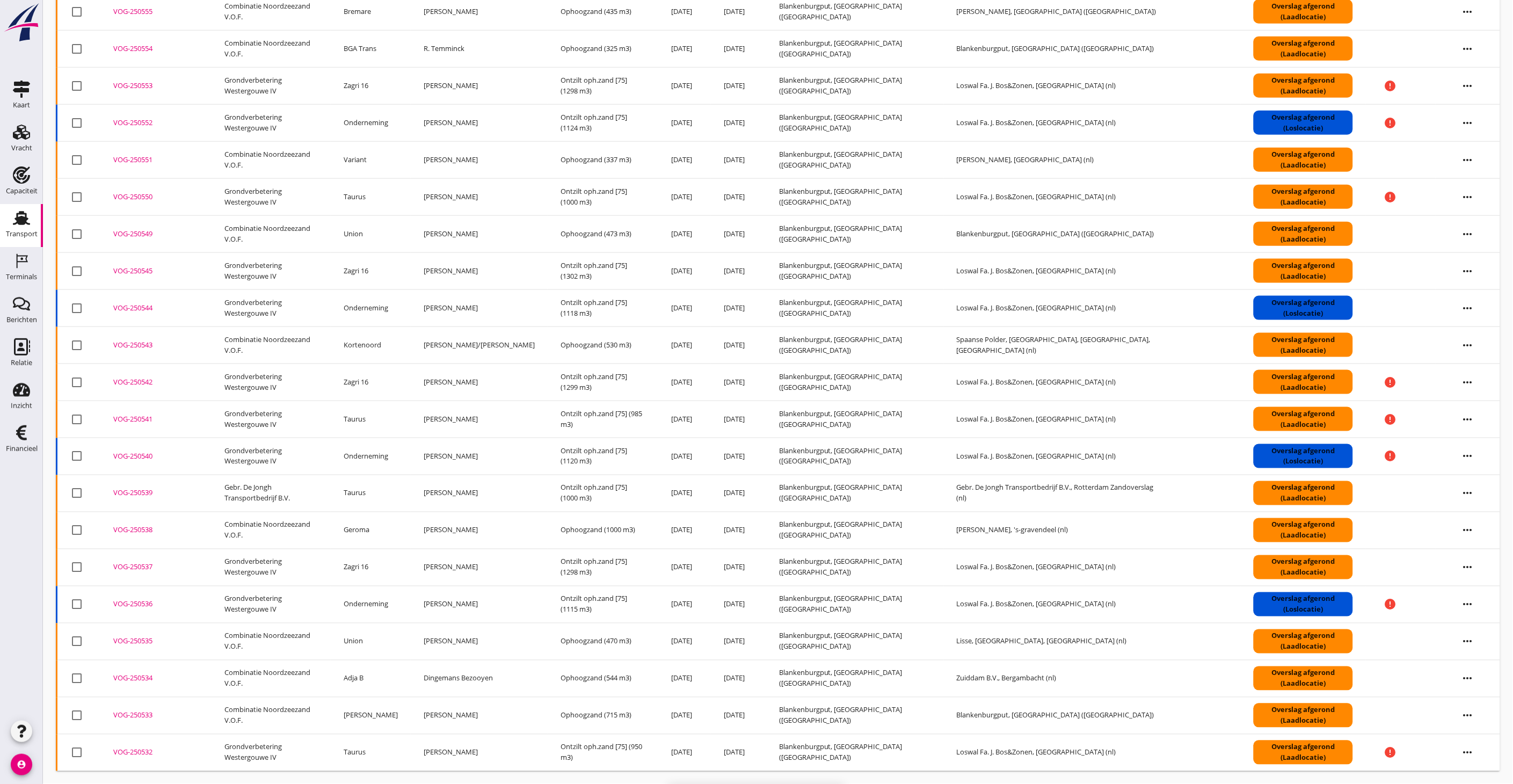
checkbox input "false"
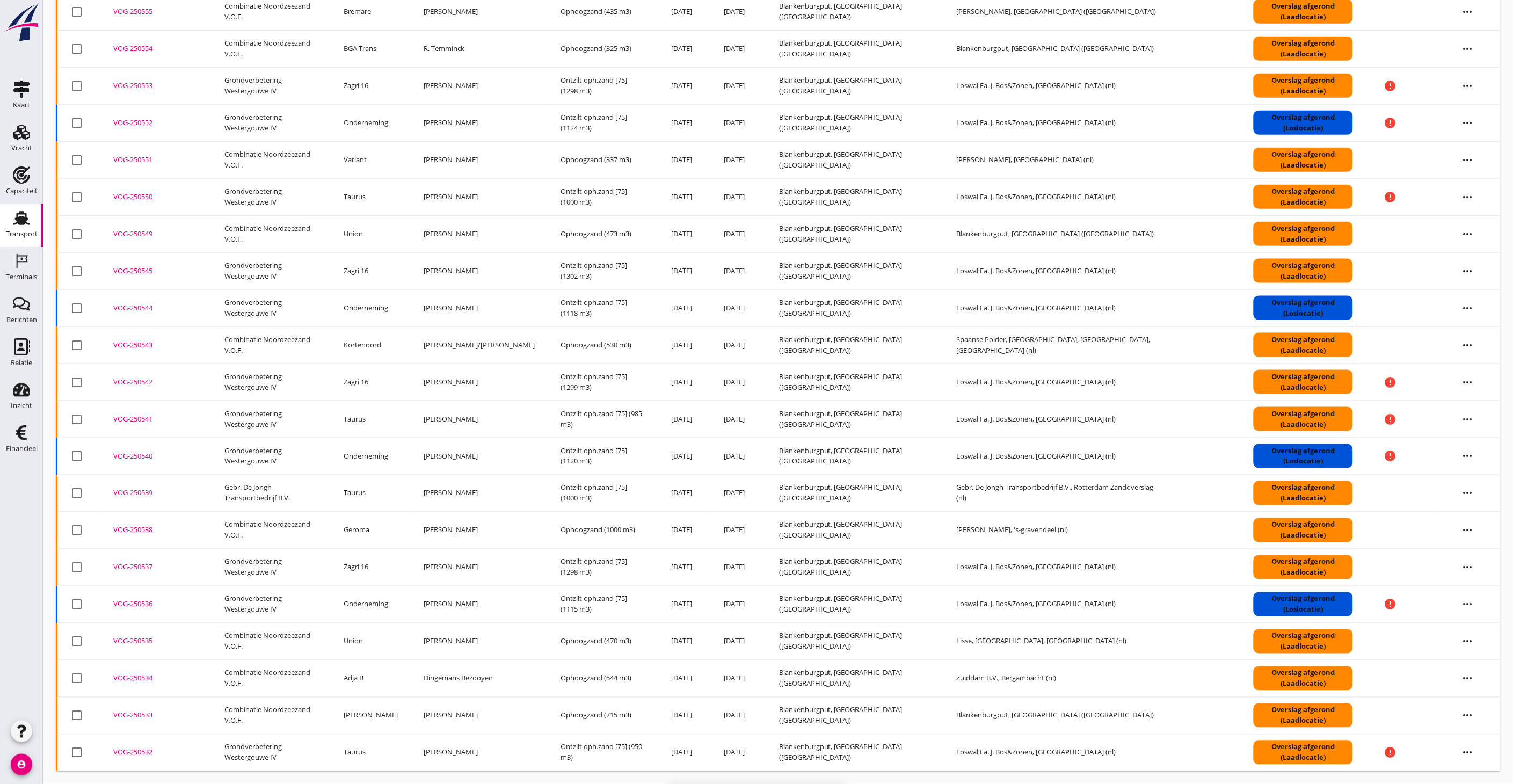
checkbox input "false"
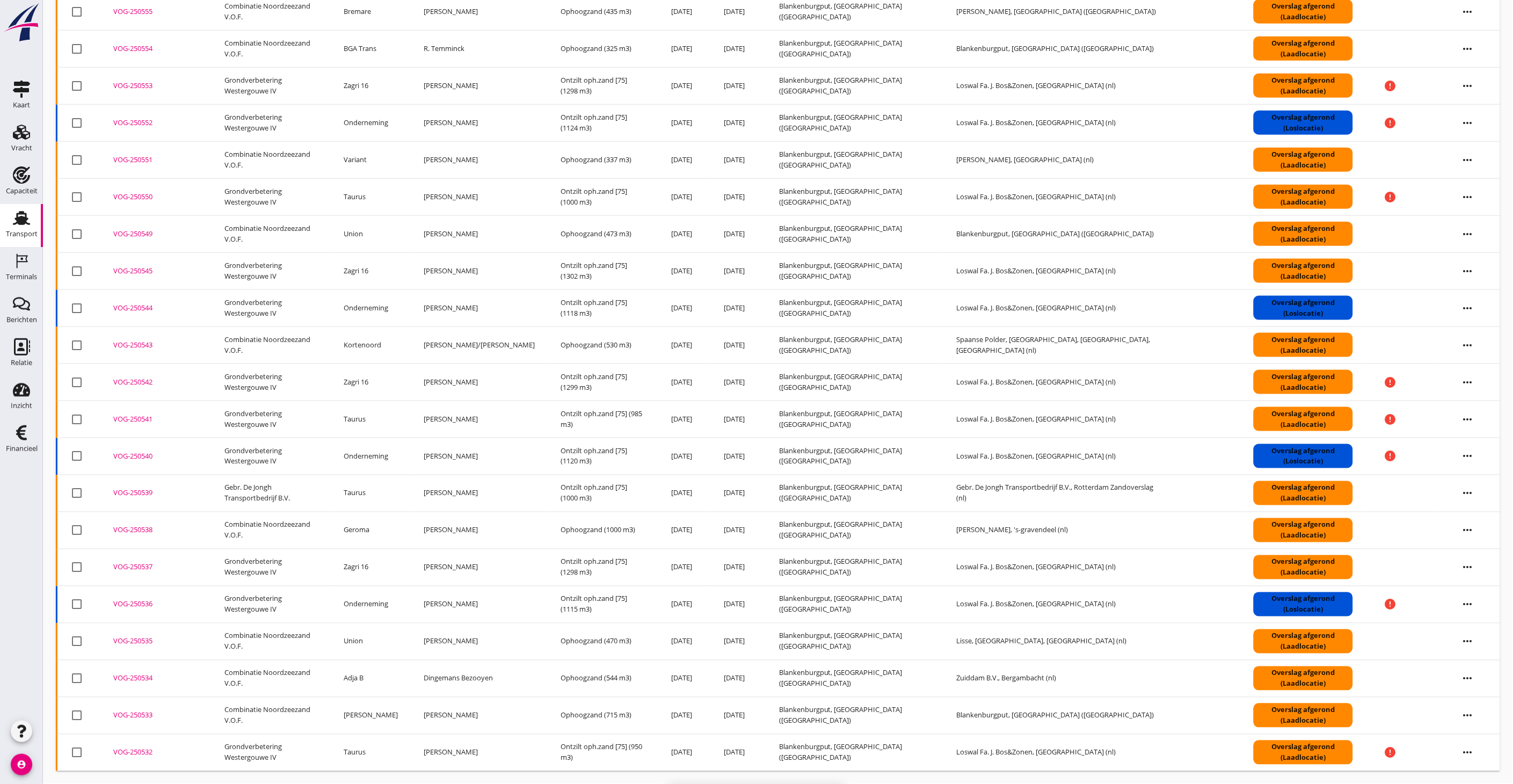
checkbox input "false"
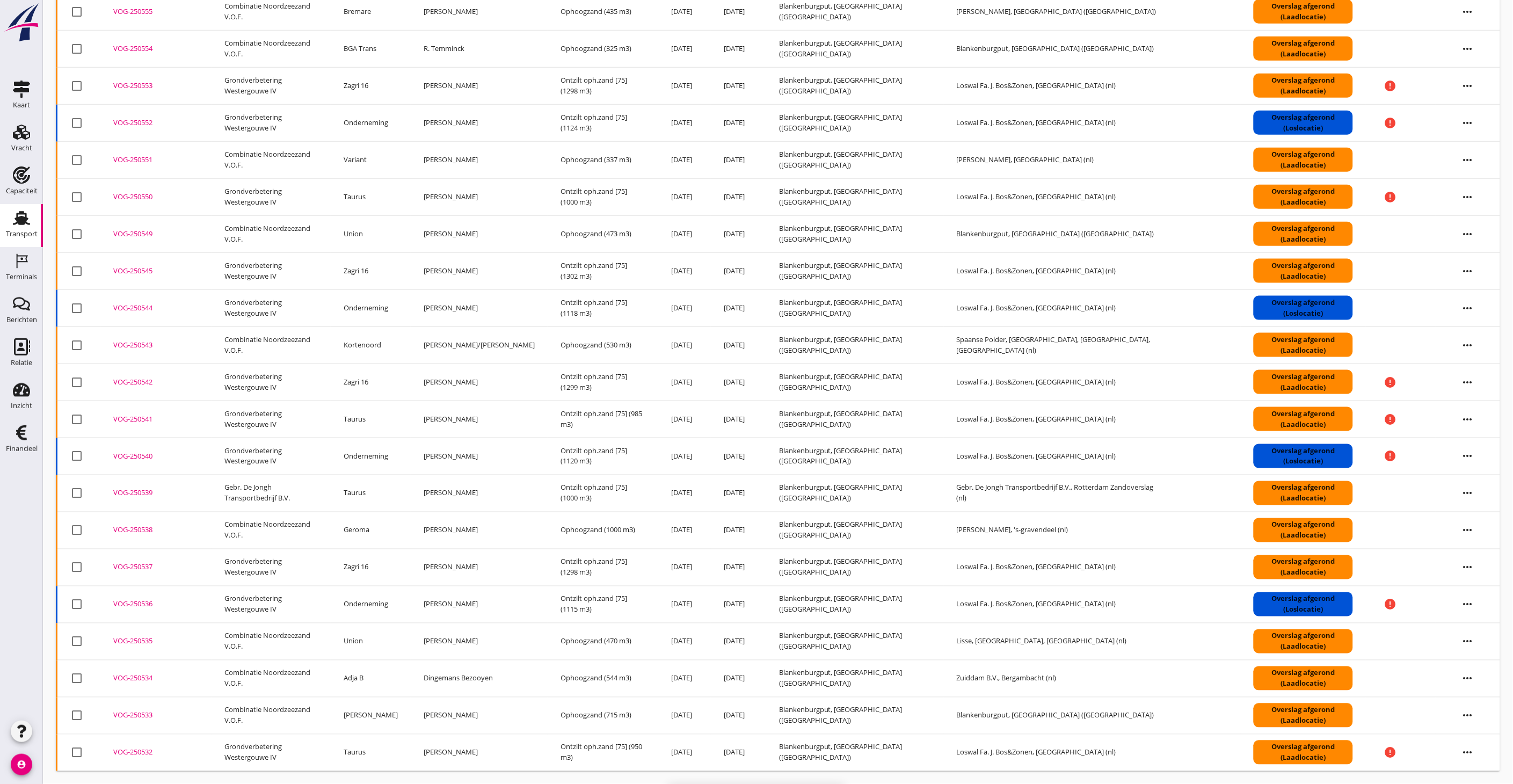
checkbox input "false"
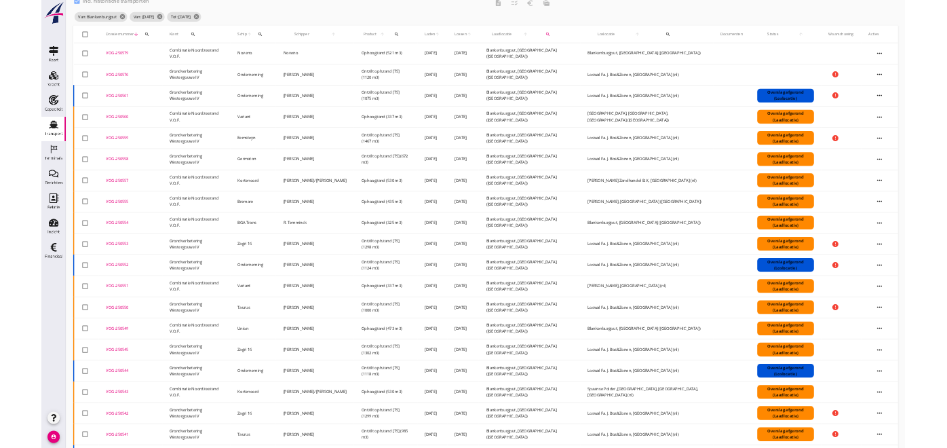
scroll to position [0, 0]
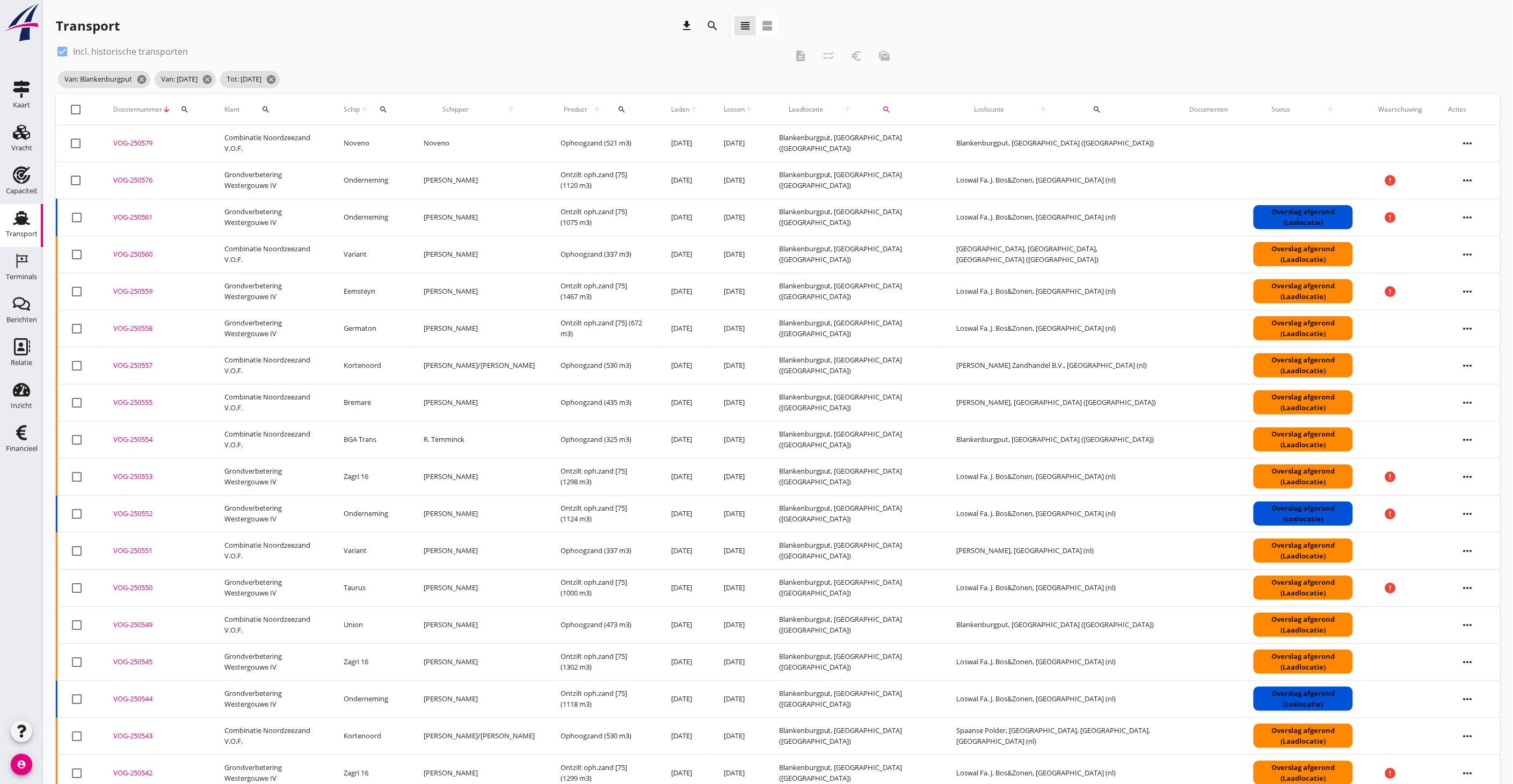
click at [678, 110] on span "Laden" at bounding box center [680, 109] width 18 height 9
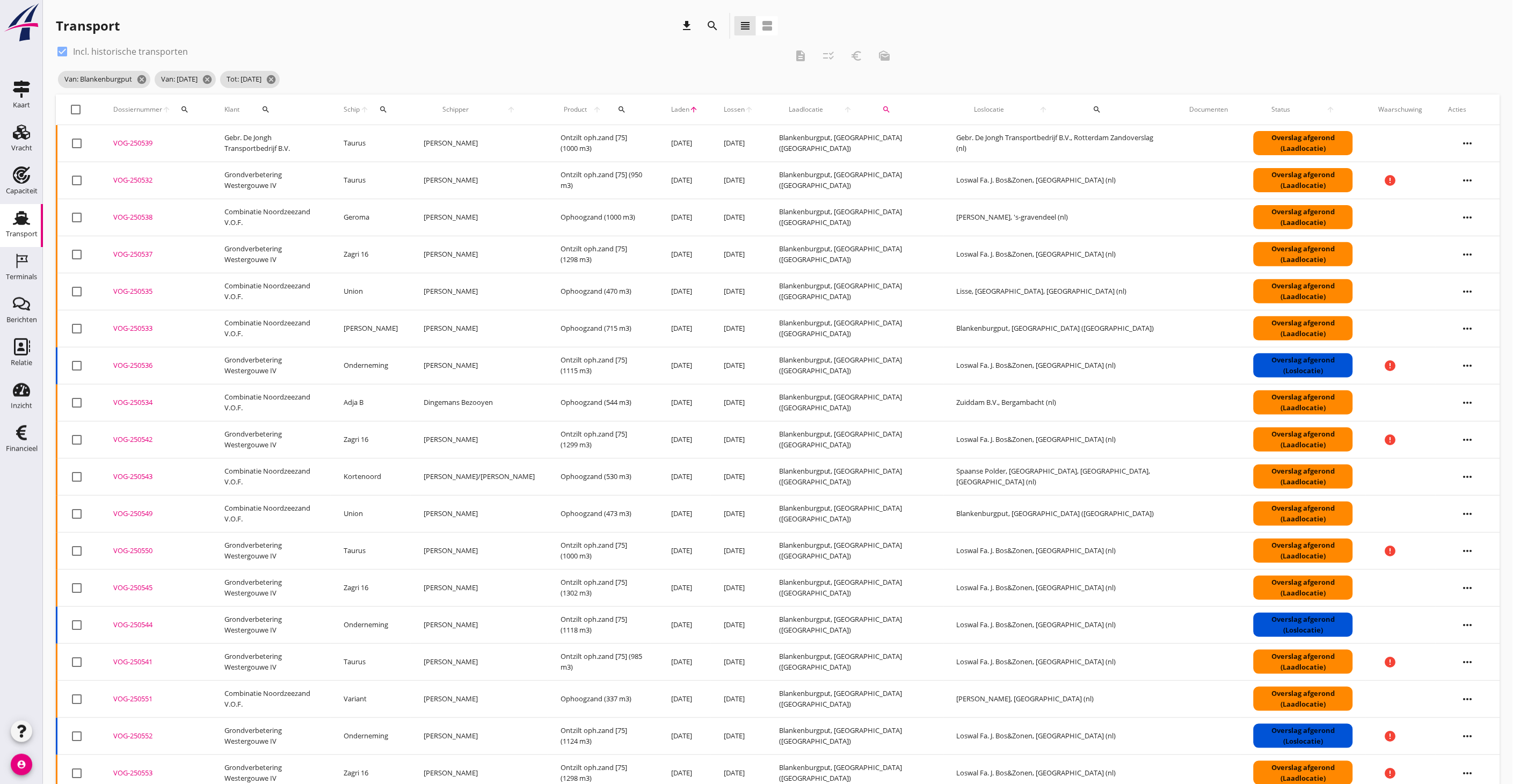
click at [147, 140] on div "VOG-250539" at bounding box center [156, 143] width 85 height 11
click at [131, 180] on div "VOG-250532" at bounding box center [156, 180] width 85 height 11
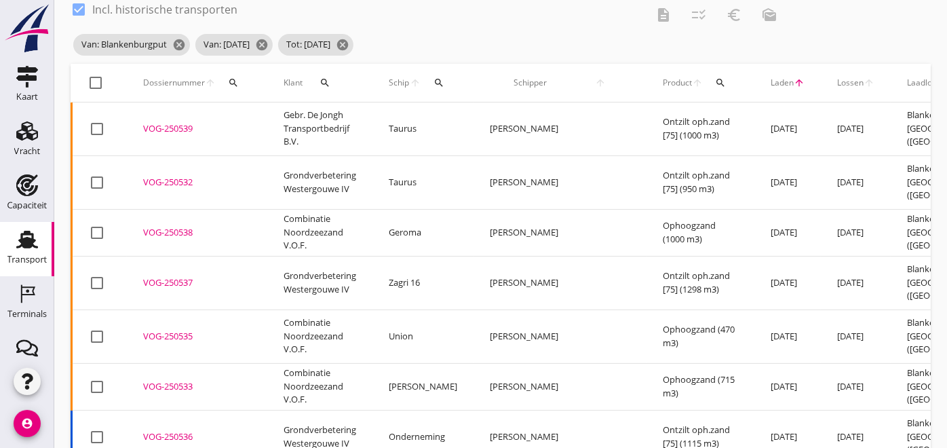
scroll to position [75, 0]
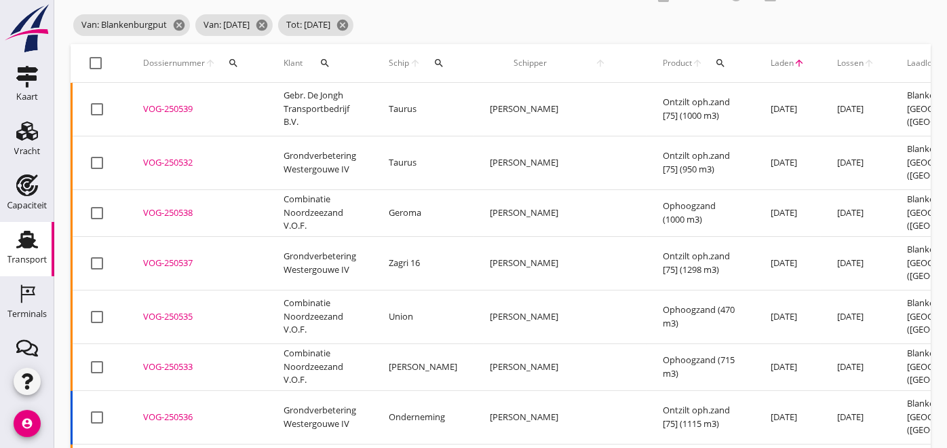
click at [178, 360] on div "VOG-250533" at bounding box center [197, 367] width 108 height 14
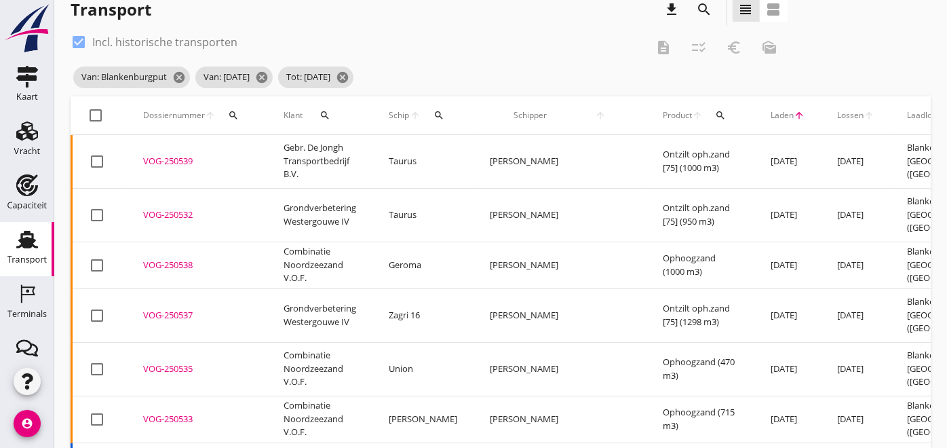
scroll to position [0, 0]
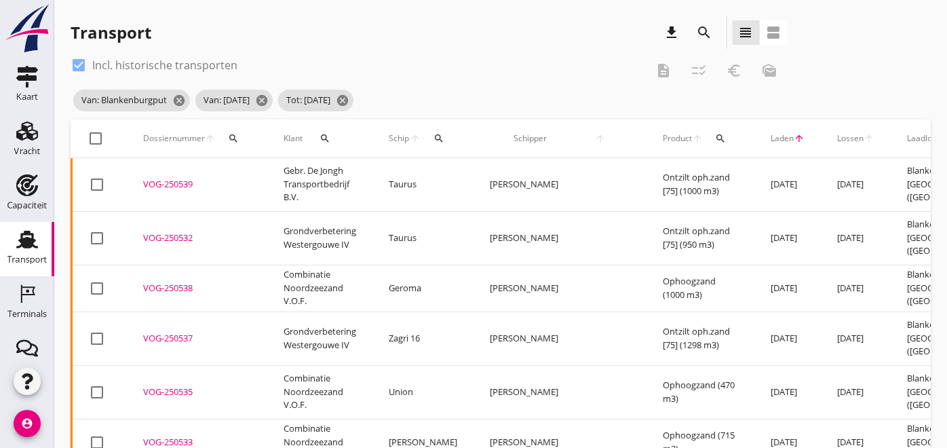
click at [186, 332] on div "VOG-250537" at bounding box center [197, 339] width 108 height 14
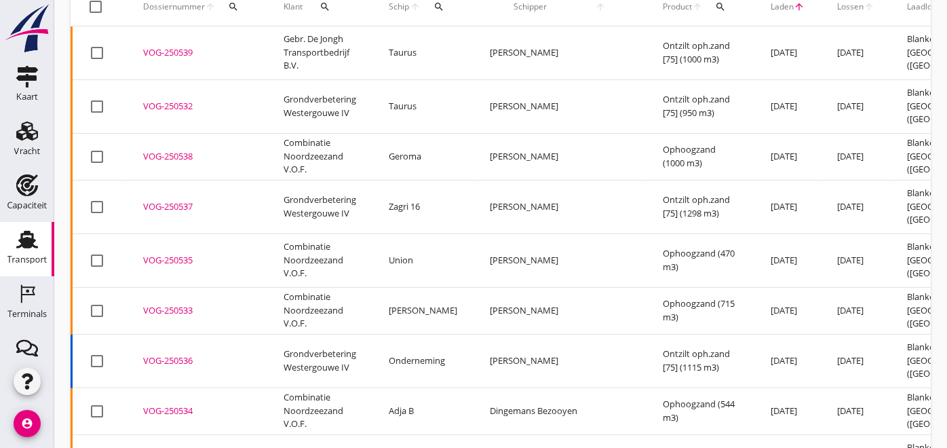
scroll to position [151, 0]
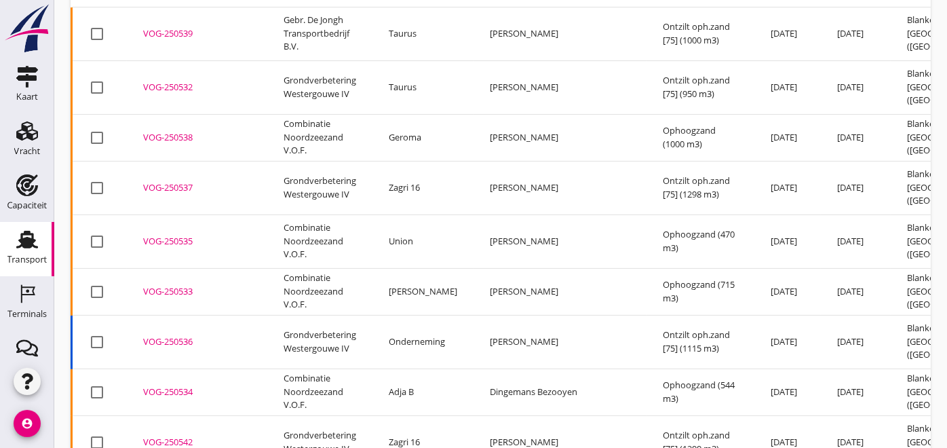
click at [174, 335] on div "VOG-250536" at bounding box center [197, 342] width 108 height 14
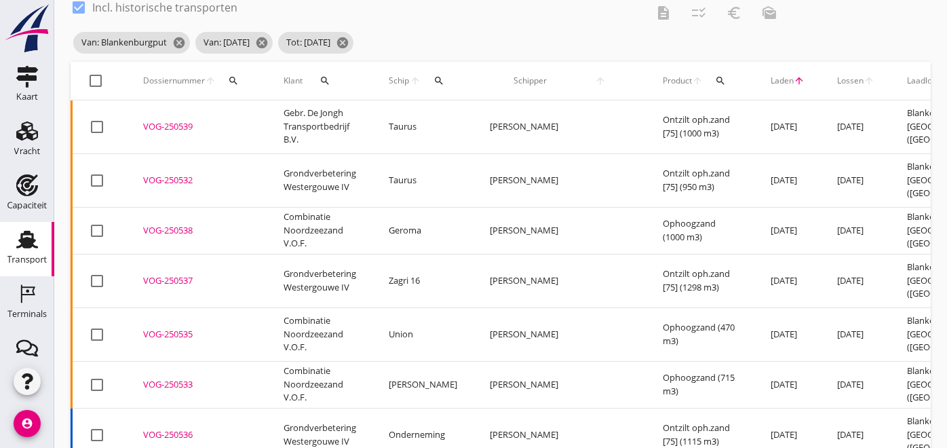
scroll to position [0, 0]
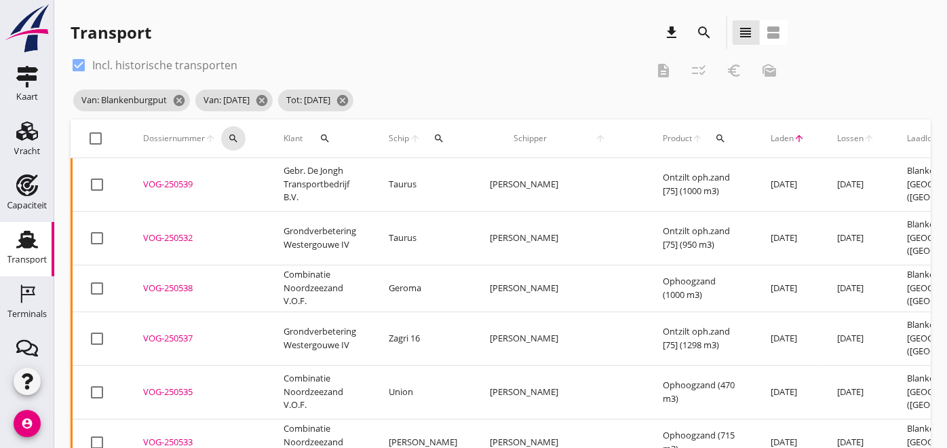
click at [221, 136] on button "search" at bounding box center [233, 138] width 24 height 24
click at [240, 136] on div "search" at bounding box center [233, 138] width 24 height 11
click at [238, 140] on icon "search" at bounding box center [233, 138] width 11 height 11
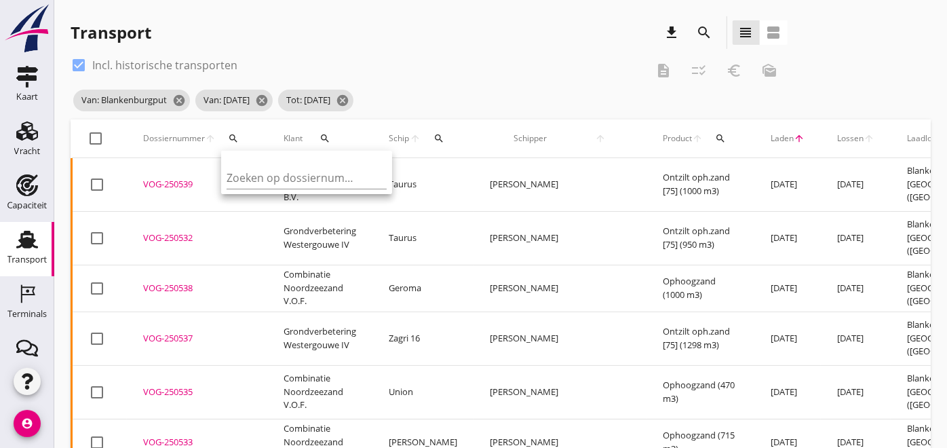
click at [254, 166] on div "Zoeken op dossiernummer..." at bounding box center [307, 174] width 160 height 30
click at [259, 178] on input "Zoeken op dossiernummer..." at bounding box center [297, 178] width 141 height 22
paste input "VOG-250576"
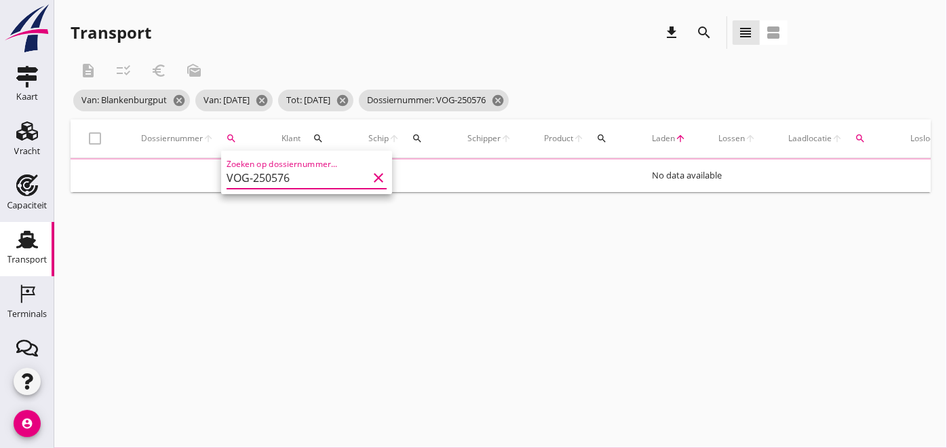
type input "VOG-250576"
click at [318, 285] on div "cancel You are impersonating another user. Transport download search view_headl…" at bounding box center [500, 224] width 893 height 448
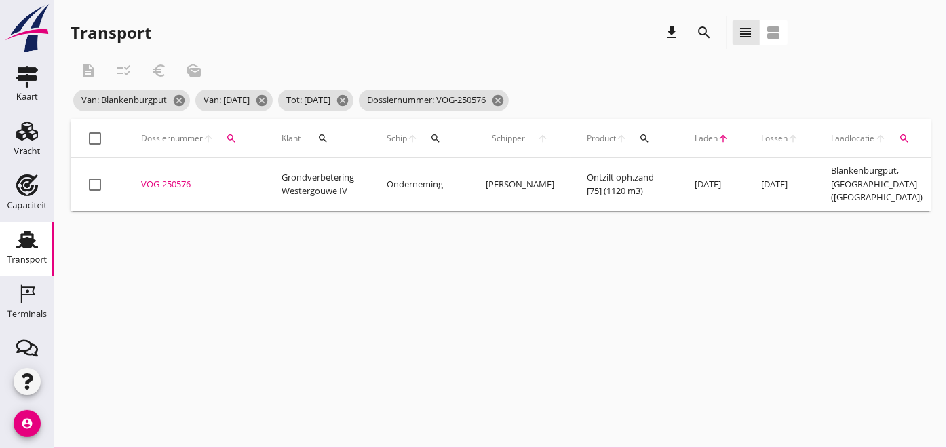
click at [159, 179] on div "VOG-250576" at bounding box center [195, 185] width 108 height 14
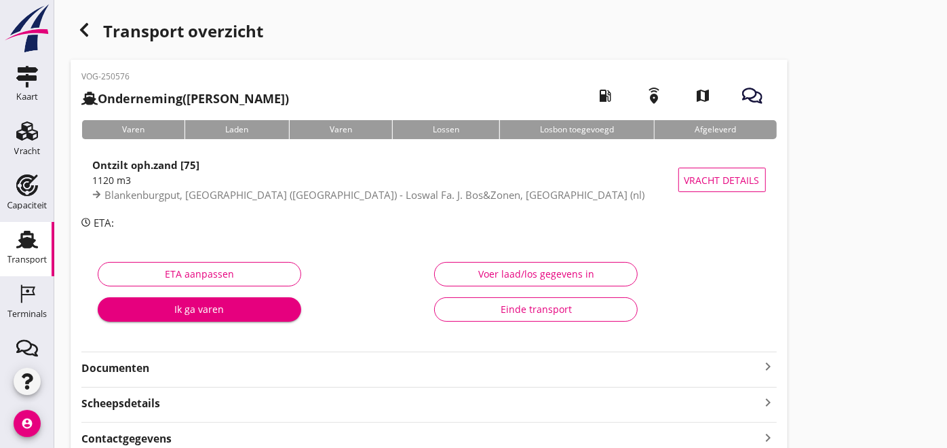
type input "1120"
click at [544, 269] on div "Voer laad/los gegevens in" at bounding box center [536, 274] width 181 height 14
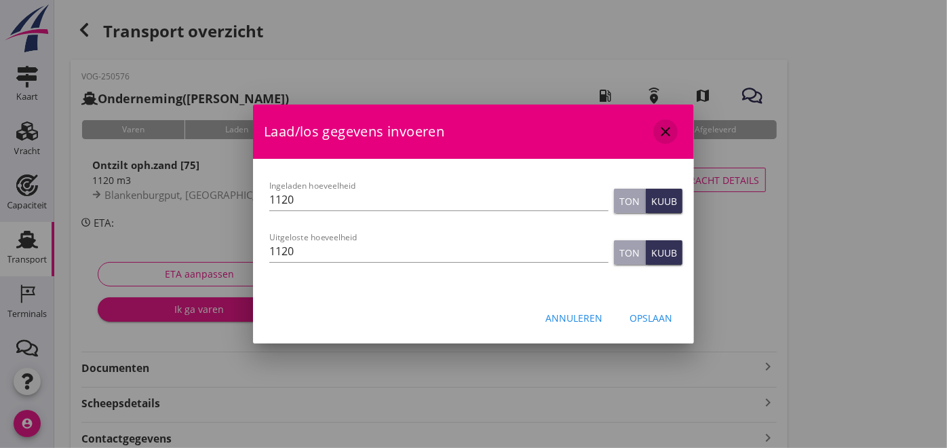
click at [673, 124] on icon "close" at bounding box center [666, 132] width 16 height 16
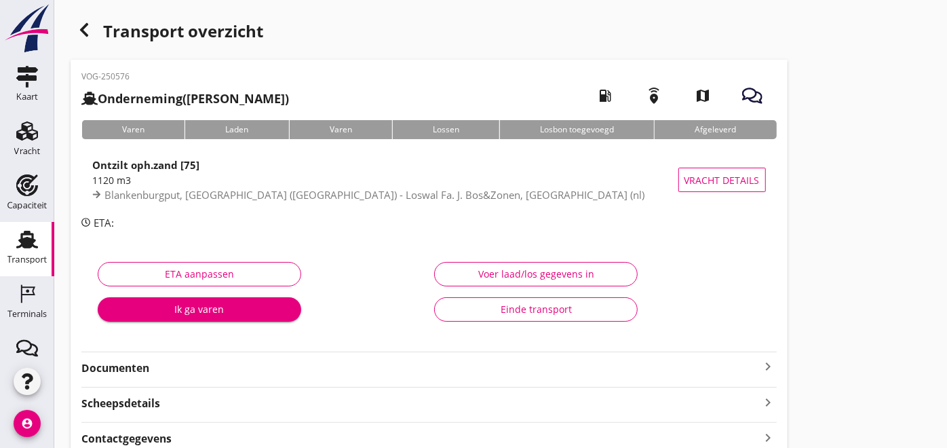
click at [164, 364] on strong "Documenten" at bounding box center [420, 368] width 679 height 16
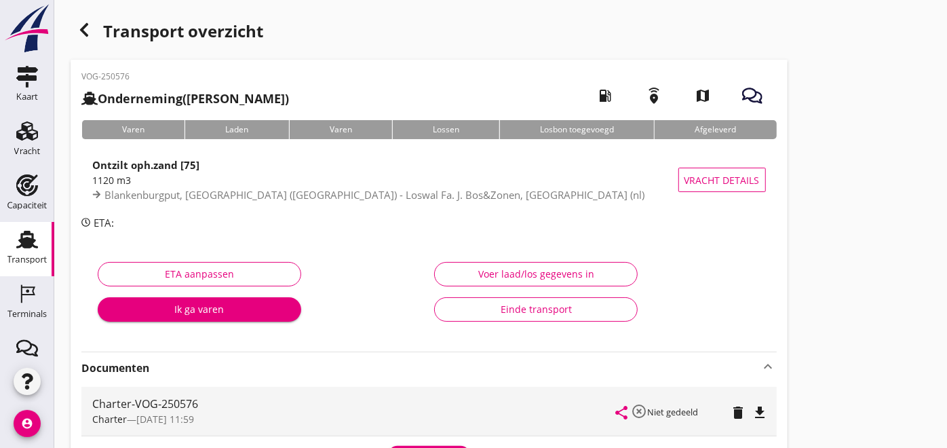
click at [21, 297] on icon "Terminals" at bounding box center [27, 294] width 22 height 22
click at [88, 33] on icon "button" at bounding box center [84, 30] width 16 height 16
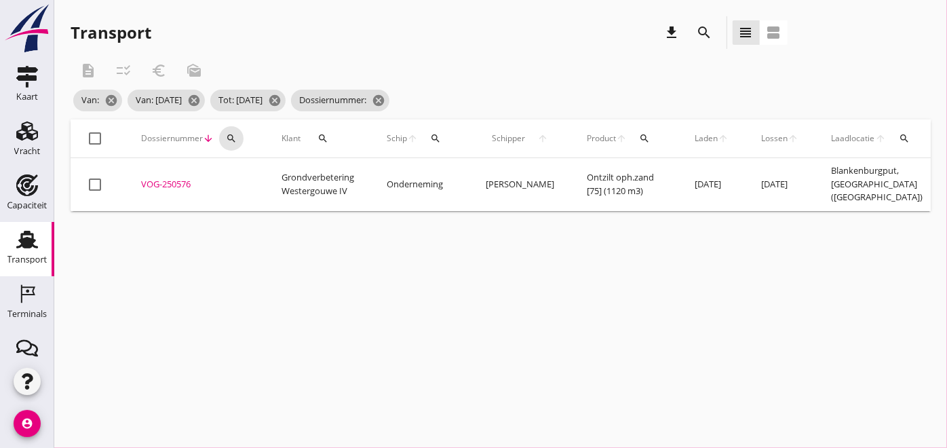
click at [232, 134] on icon "search" at bounding box center [231, 138] width 11 height 11
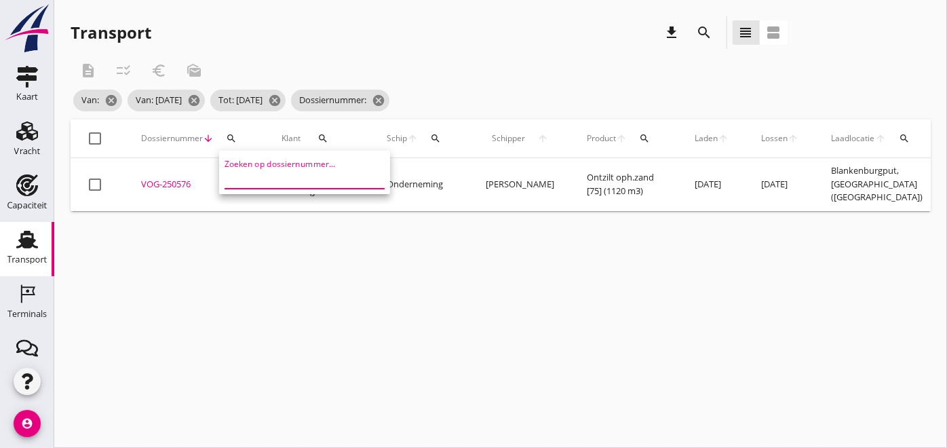
drag, startPoint x: 290, startPoint y: 172, endPoint x: 281, endPoint y: 172, distance: 9.5
click at [292, 172] on input "Zoeken op dossiernummer..." at bounding box center [295, 178] width 141 height 22
type input "v"
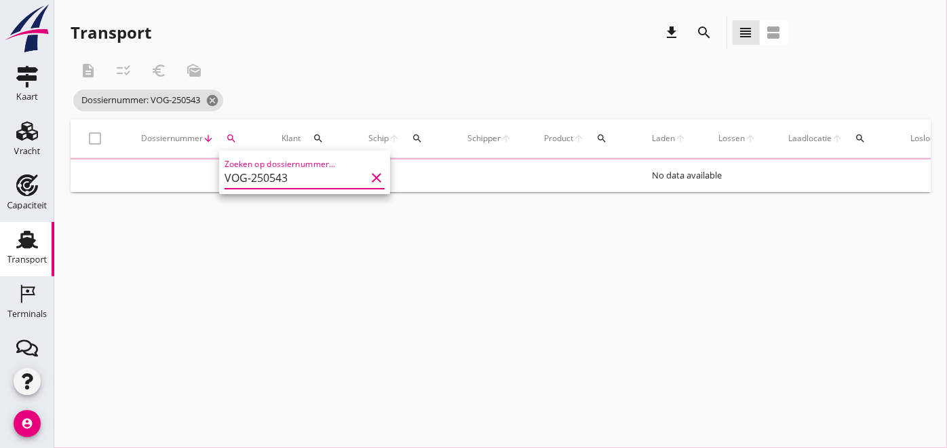
type input "VOG-250543"
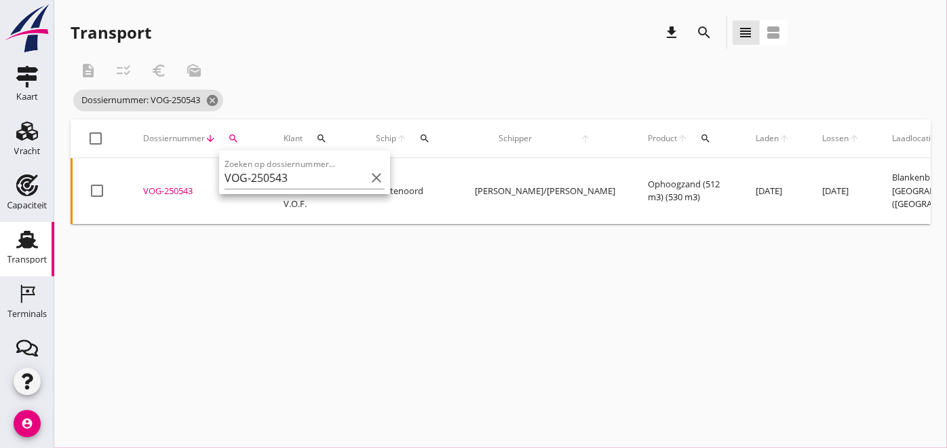
click at [250, 314] on div "cancel You are impersonating another user. Transport download search view_headl…" at bounding box center [500, 224] width 893 height 448
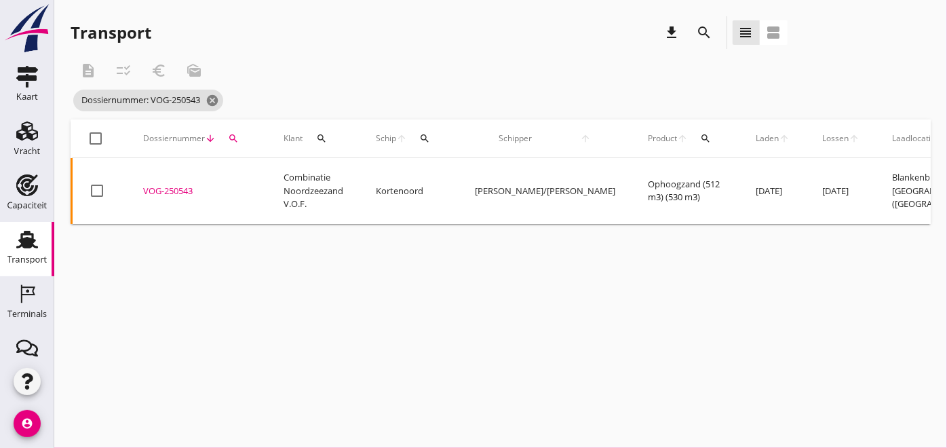
click at [91, 180] on div at bounding box center [97, 190] width 23 height 23
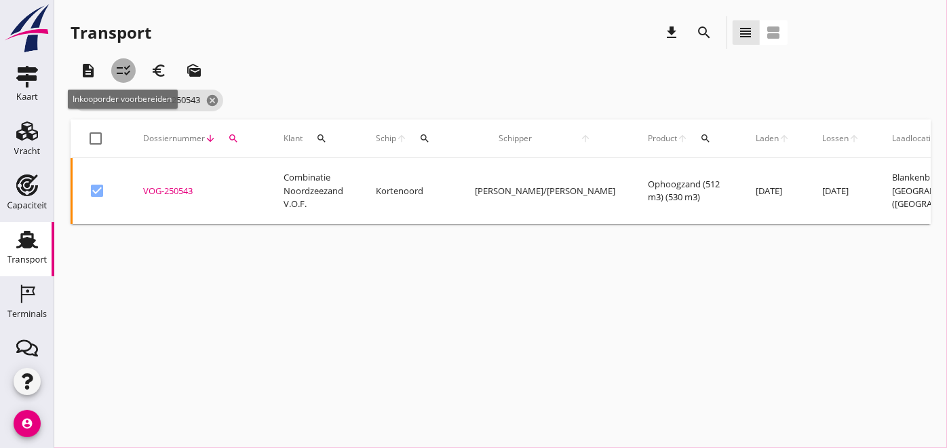
click at [132, 73] on div "checklist_rtl" at bounding box center [123, 70] width 24 height 16
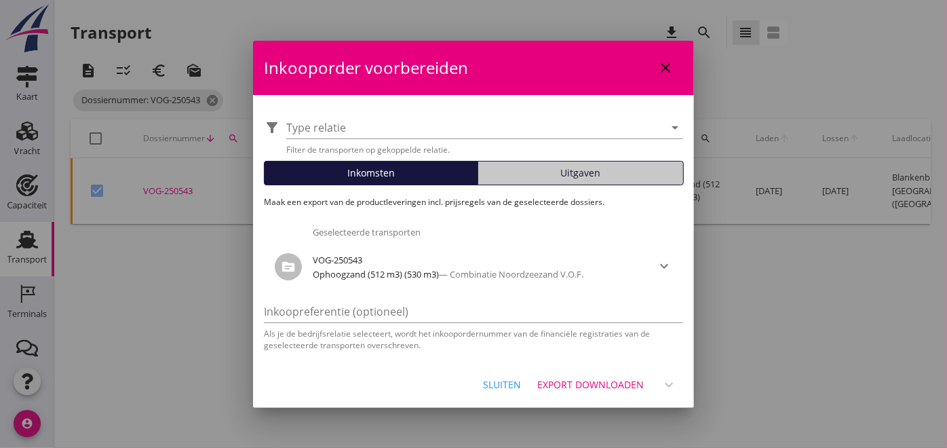
drag, startPoint x: 582, startPoint y: 172, endPoint x: 587, endPoint y: 178, distance: 7.7
click at [582, 172] on span "Uitgaven" at bounding box center [581, 173] width 40 height 14
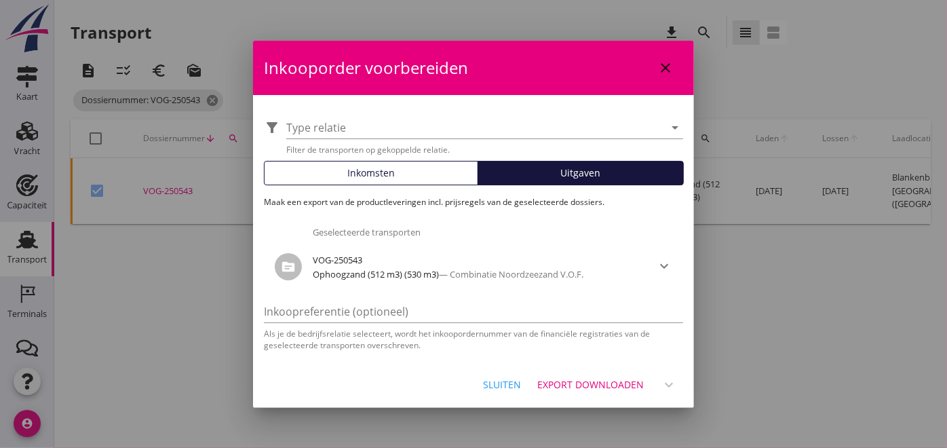
click at [610, 383] on div "Export downloaden" at bounding box center [590, 384] width 107 height 14
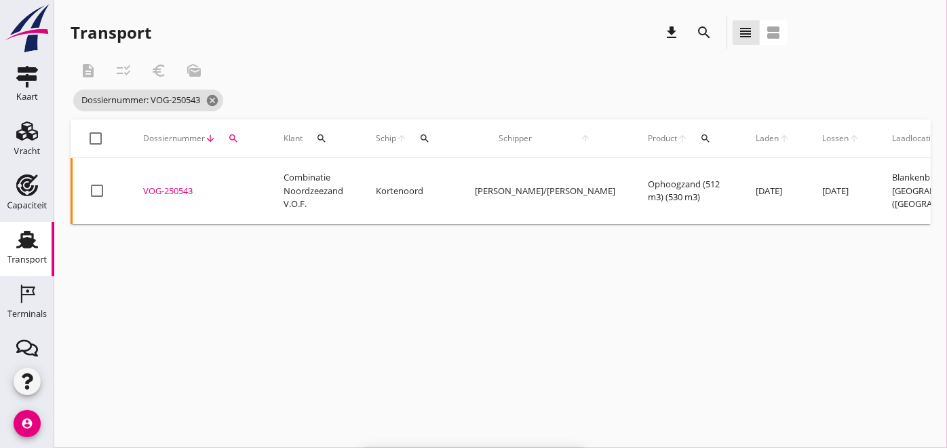
checkbox input "false"
click at [381, 326] on div "cancel You are impersonating another user. Transport download search view_headl…" at bounding box center [500, 224] width 893 height 448
click at [187, 185] on div "VOG-250543" at bounding box center [197, 192] width 108 height 14
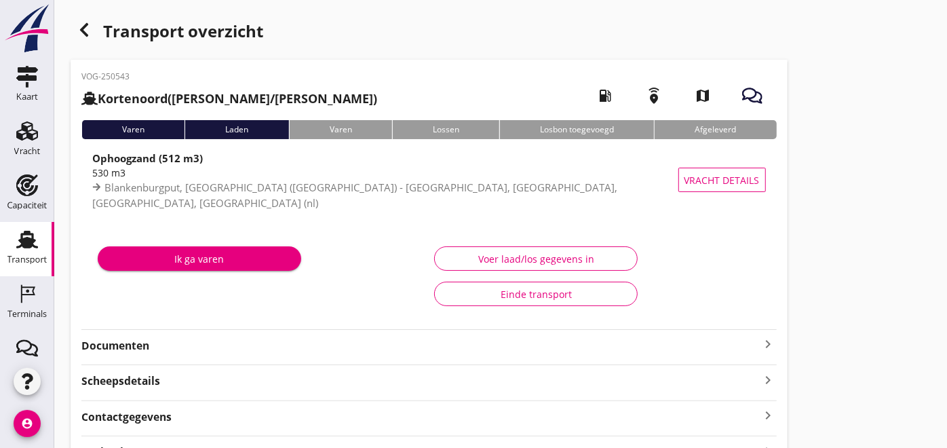
click at [170, 347] on strong "Documenten" at bounding box center [420, 346] width 679 height 16
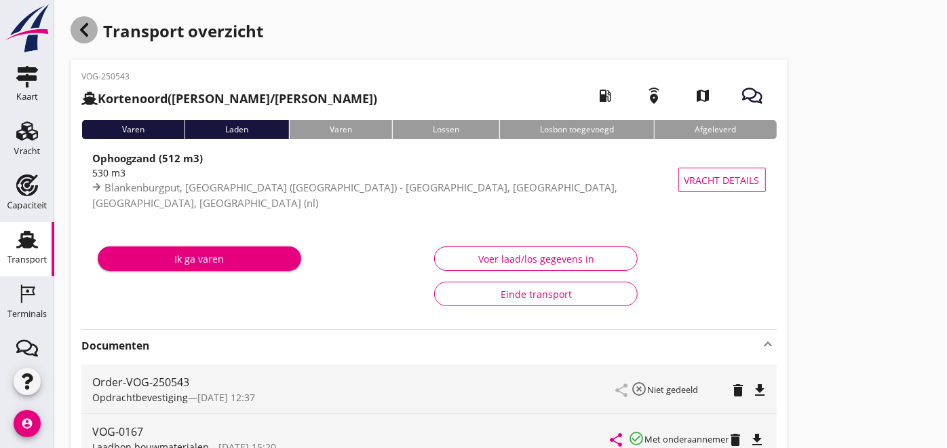
click at [89, 33] on icon "button" at bounding box center [84, 30] width 16 height 16
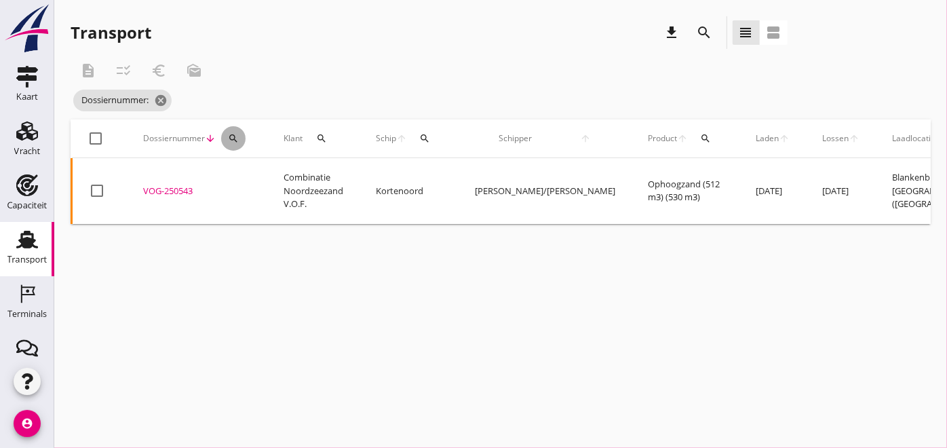
click at [240, 138] on div "search" at bounding box center [233, 138] width 24 height 11
drag, startPoint x: 267, startPoint y: 165, endPoint x: 269, endPoint y: 181, distance: 16.5
click at [267, 168] on div "Zoeken op dossiernummer..." at bounding box center [307, 174] width 160 height 30
click at [269, 181] on input "Zoeken op dossiernummer..." at bounding box center [297, 178] width 141 height 22
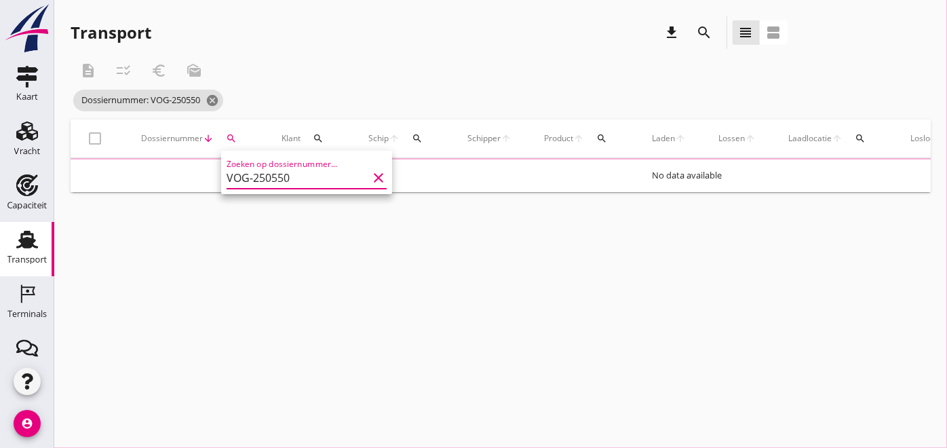
type input "VOG-250550"
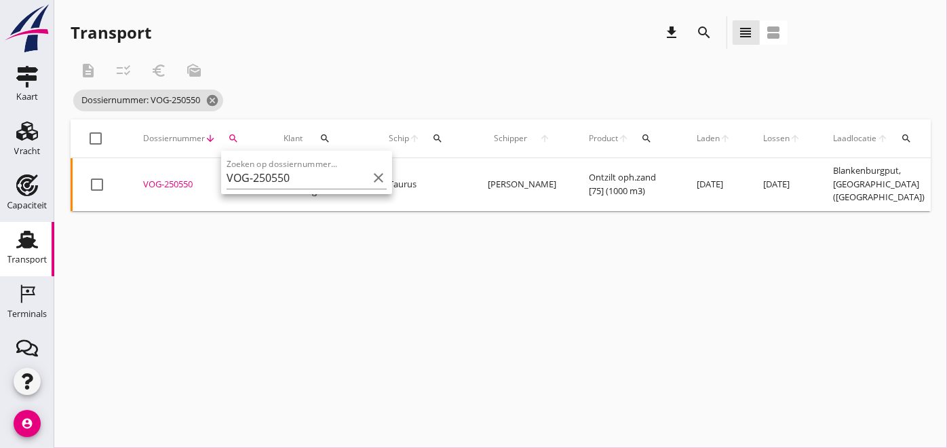
drag, startPoint x: 186, startPoint y: 339, endPoint x: 191, endPoint y: 332, distance: 8.8
click at [187, 339] on div "cancel You are impersonating another user. Transport download search view_headl…" at bounding box center [500, 224] width 893 height 448
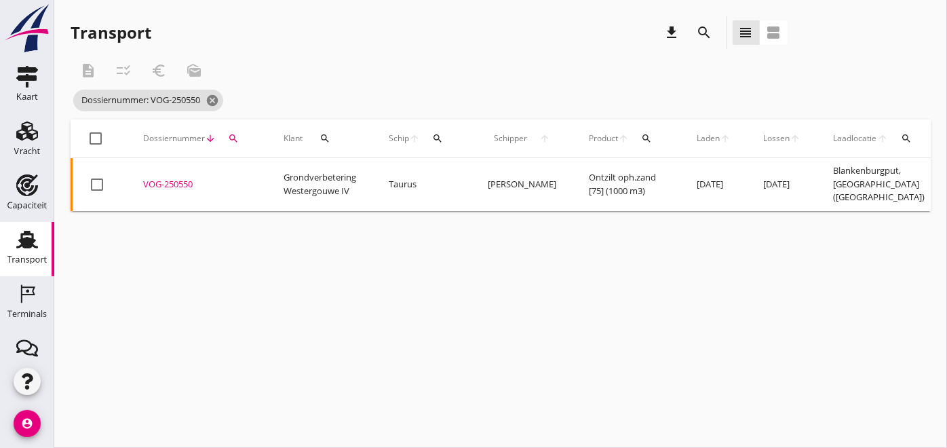
click at [173, 178] on div "VOG-250550" at bounding box center [197, 185] width 108 height 14
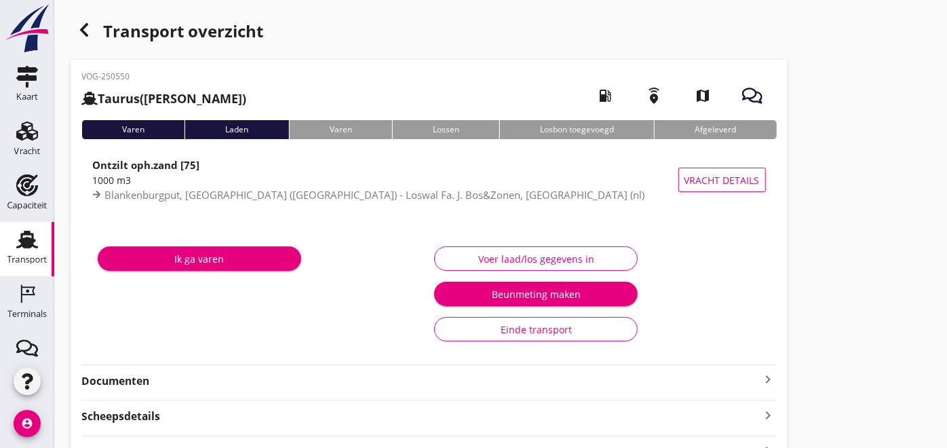
click at [161, 383] on strong "Documenten" at bounding box center [420, 381] width 679 height 16
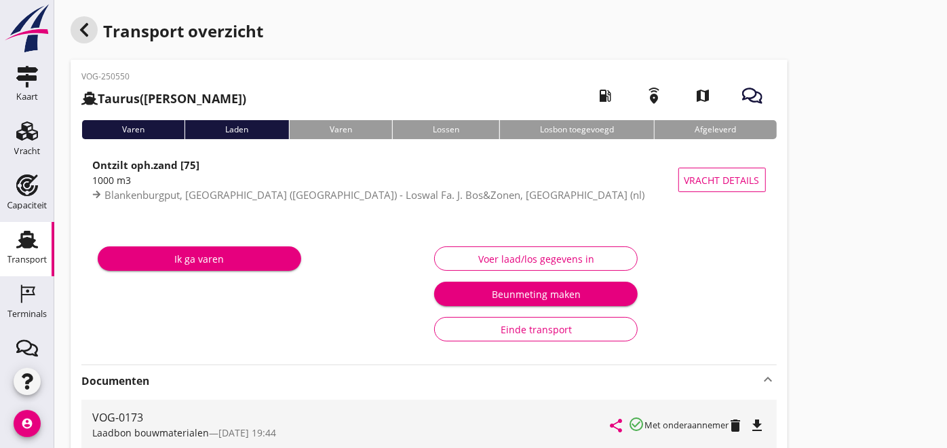
click at [81, 33] on icon "button" at bounding box center [84, 30] width 16 height 16
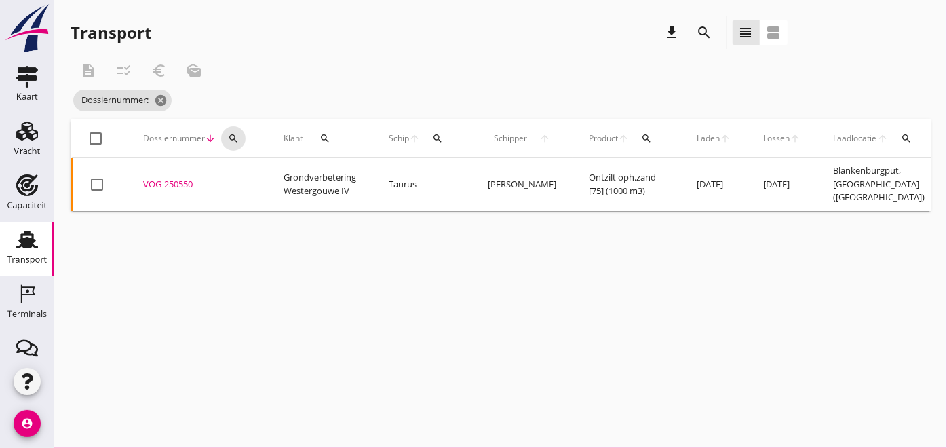
click at [235, 133] on icon "search" at bounding box center [233, 138] width 11 height 11
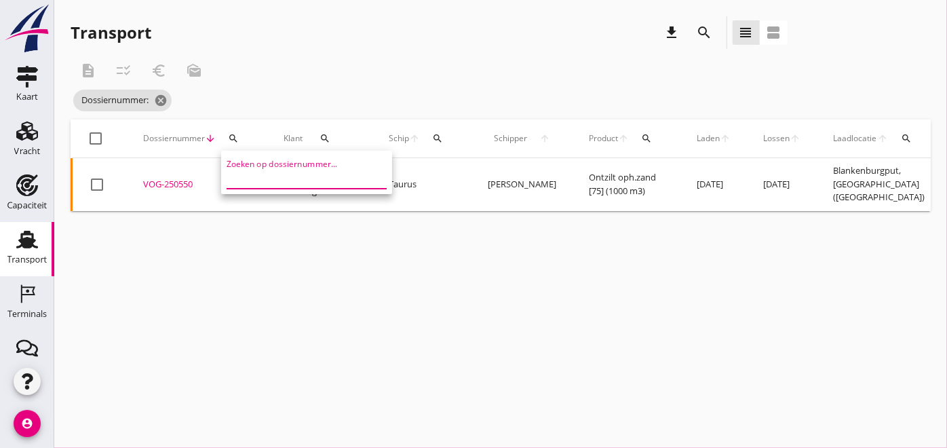
click at [259, 171] on input "Zoeken op dossiernummer..." at bounding box center [297, 178] width 141 height 22
paste input "VOG-250579"
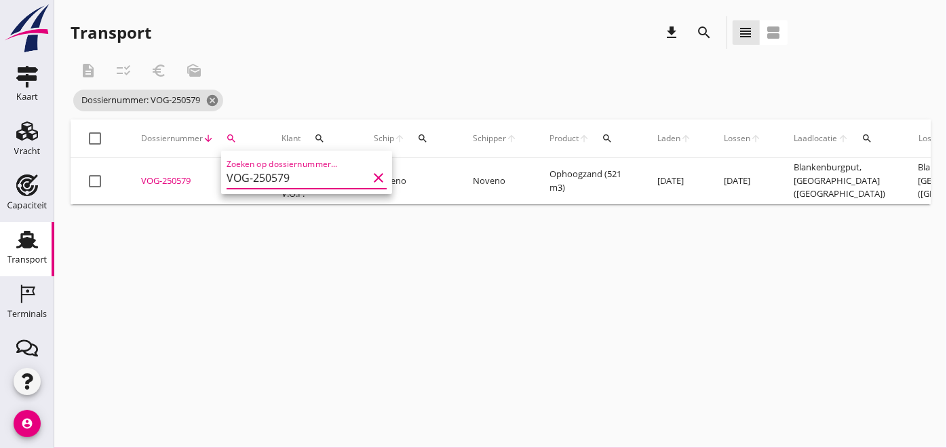
type input "VOG-250579"
click at [329, 303] on div "cancel You are impersonating another user. Transport download search view_headl…" at bounding box center [500, 224] width 893 height 448
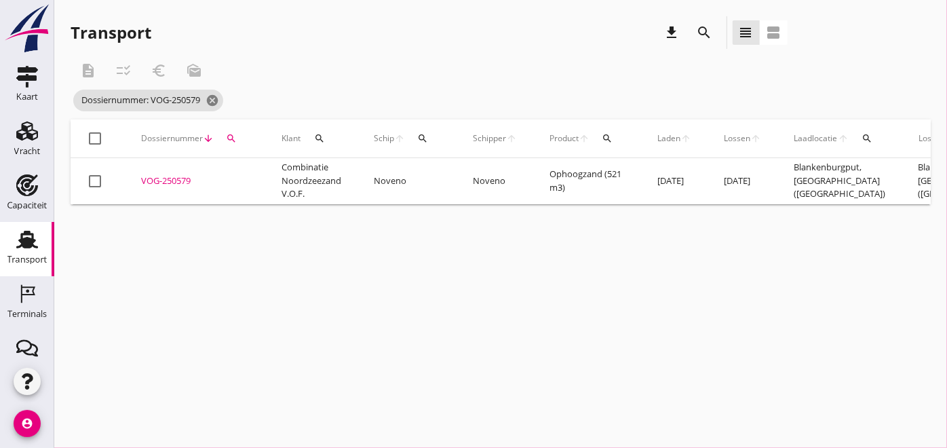
click at [178, 182] on div "VOG-250579" at bounding box center [195, 181] width 108 height 14
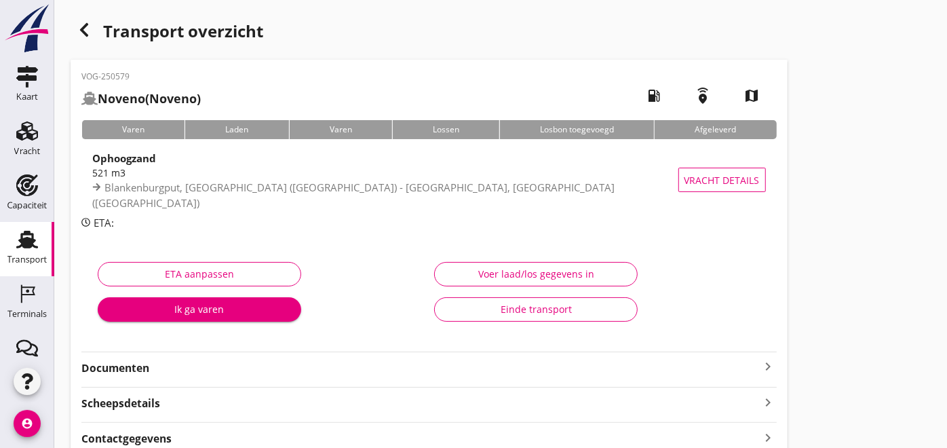
click at [136, 371] on strong "Documenten" at bounding box center [420, 368] width 679 height 16
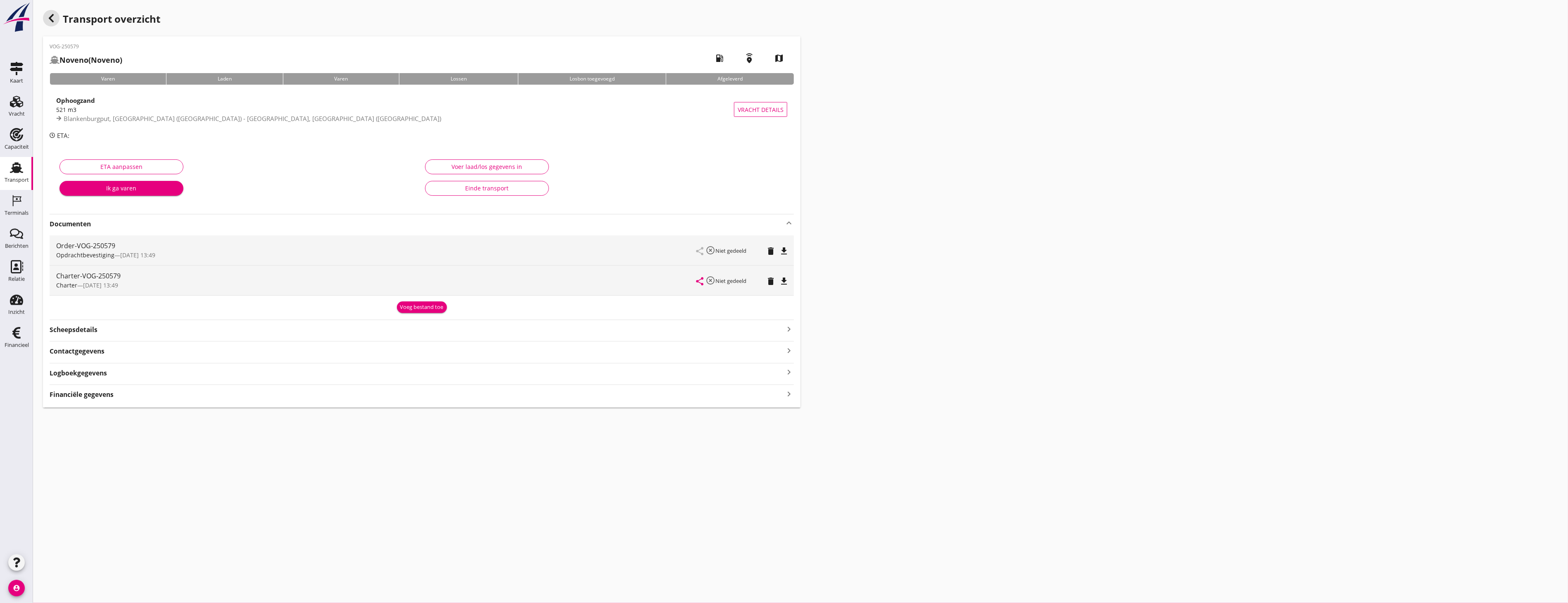
click at [47, 19] on icon "button" at bounding box center [51, 18] width 10 height 10
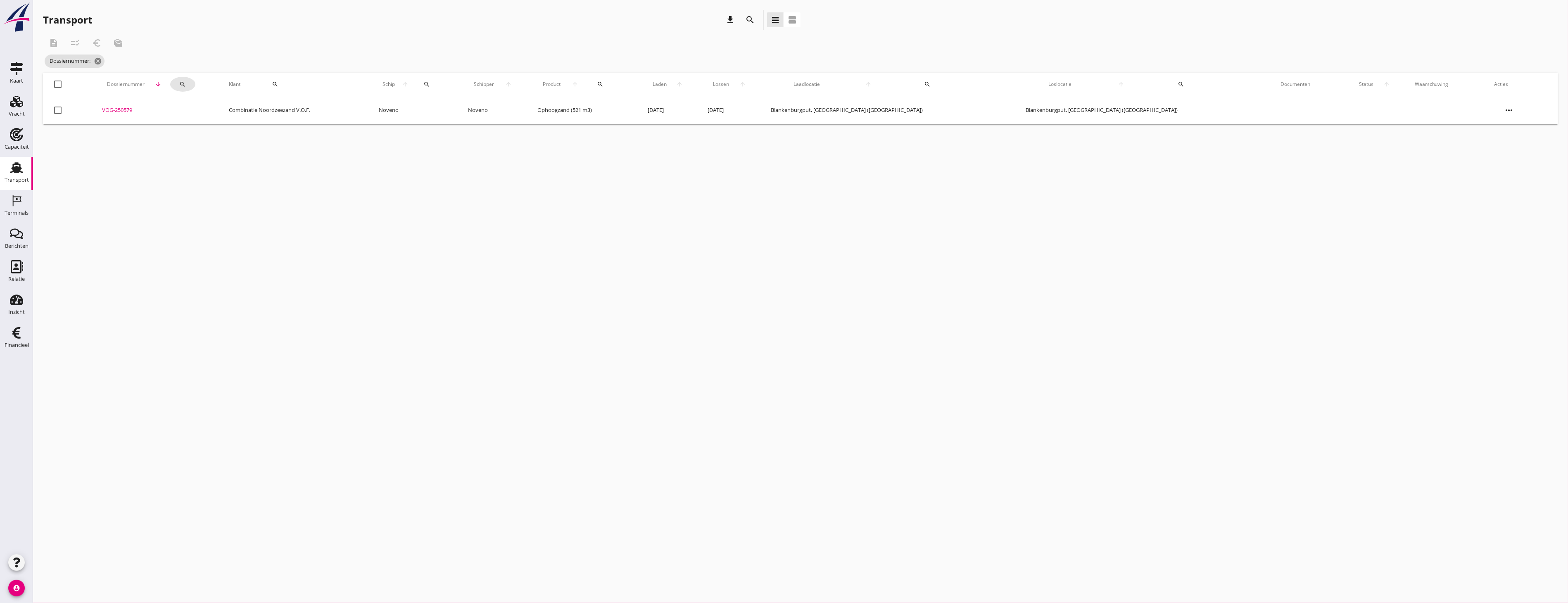
click at [186, 85] on icon "search" at bounding box center [183, 84] width 7 height 7
click at [233, 110] on input "Zoeken op dossiernummer..." at bounding box center [233, 108] width 86 height 13
type input "250556"
click at [58, 82] on div at bounding box center [57, 84] width 14 height 14
checkbox input "true"
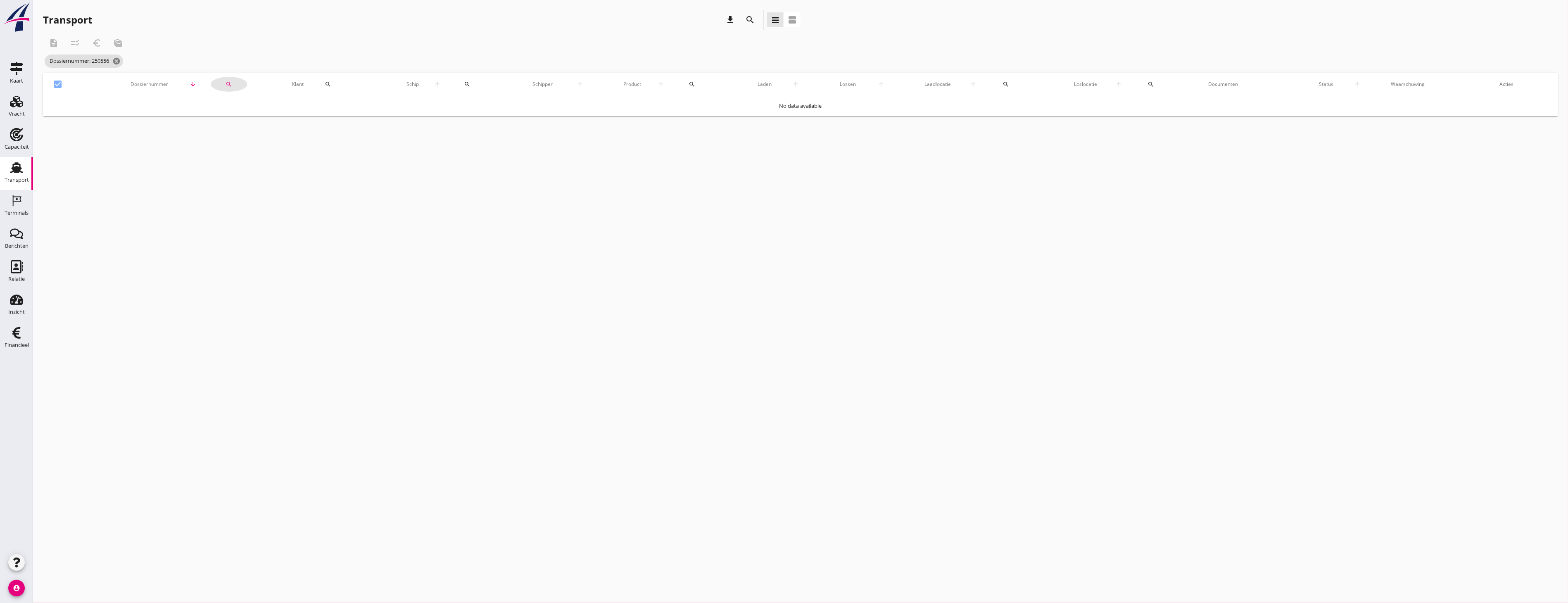
click at [226, 85] on icon "search" at bounding box center [229, 84] width 7 height 7
click at [257, 110] on input "250556" at bounding box center [256, 108] width 86 height 13
type input "2505"
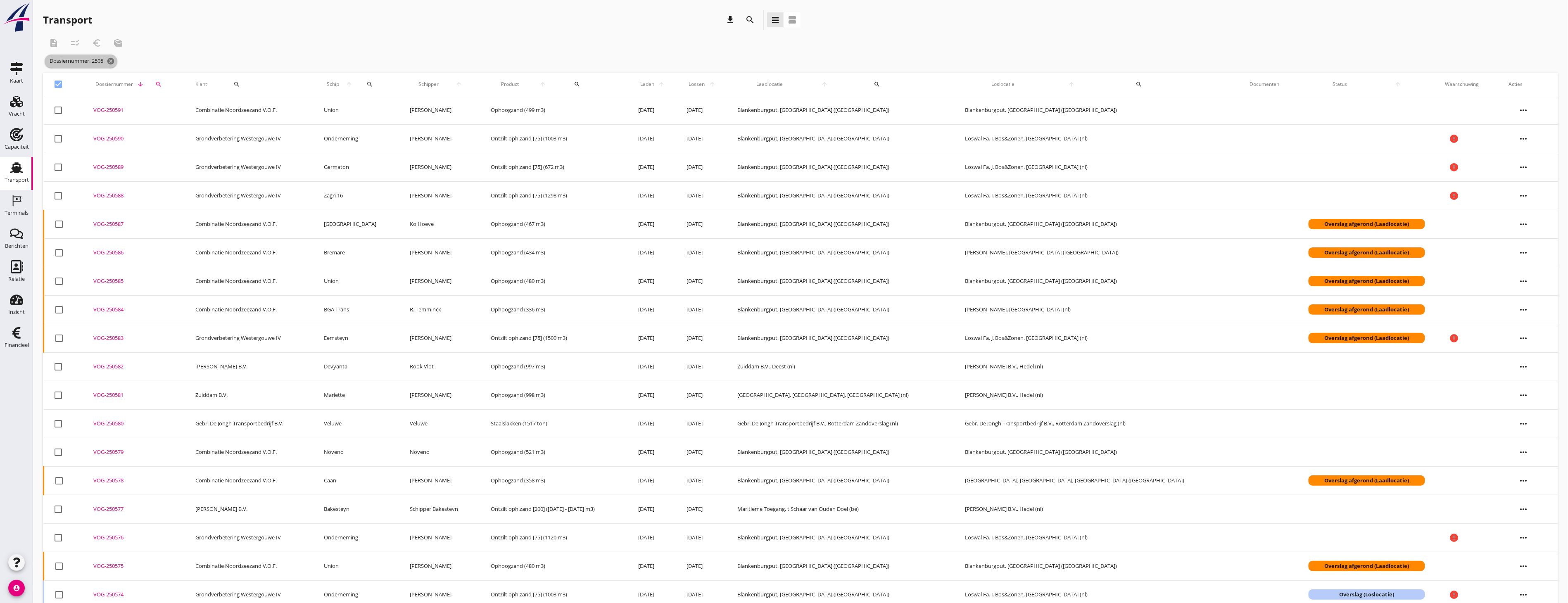
click at [113, 64] on icon "cancel" at bounding box center [111, 61] width 9 height 9
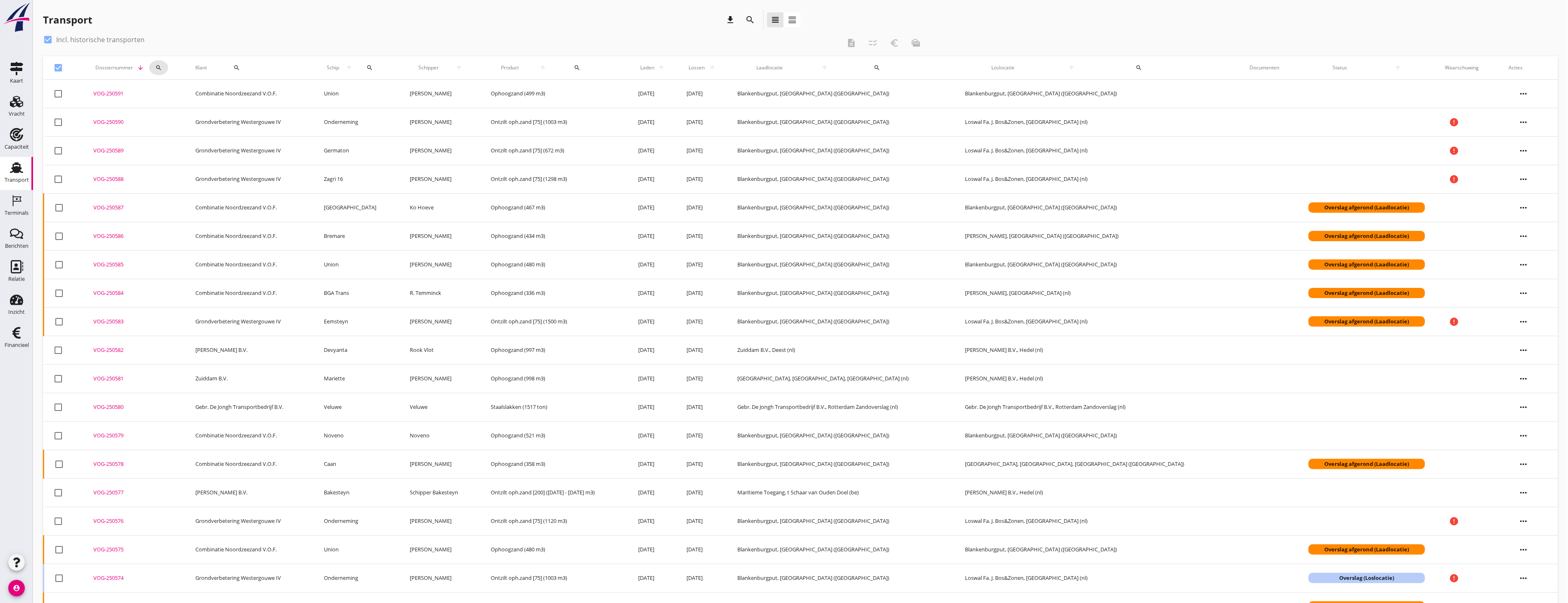
click at [160, 64] on icon "search" at bounding box center [158, 68] width 7 height 7
click at [189, 94] on input "Zoeken op dossiernummer..." at bounding box center [200, 92] width 86 height 13
type input "v"
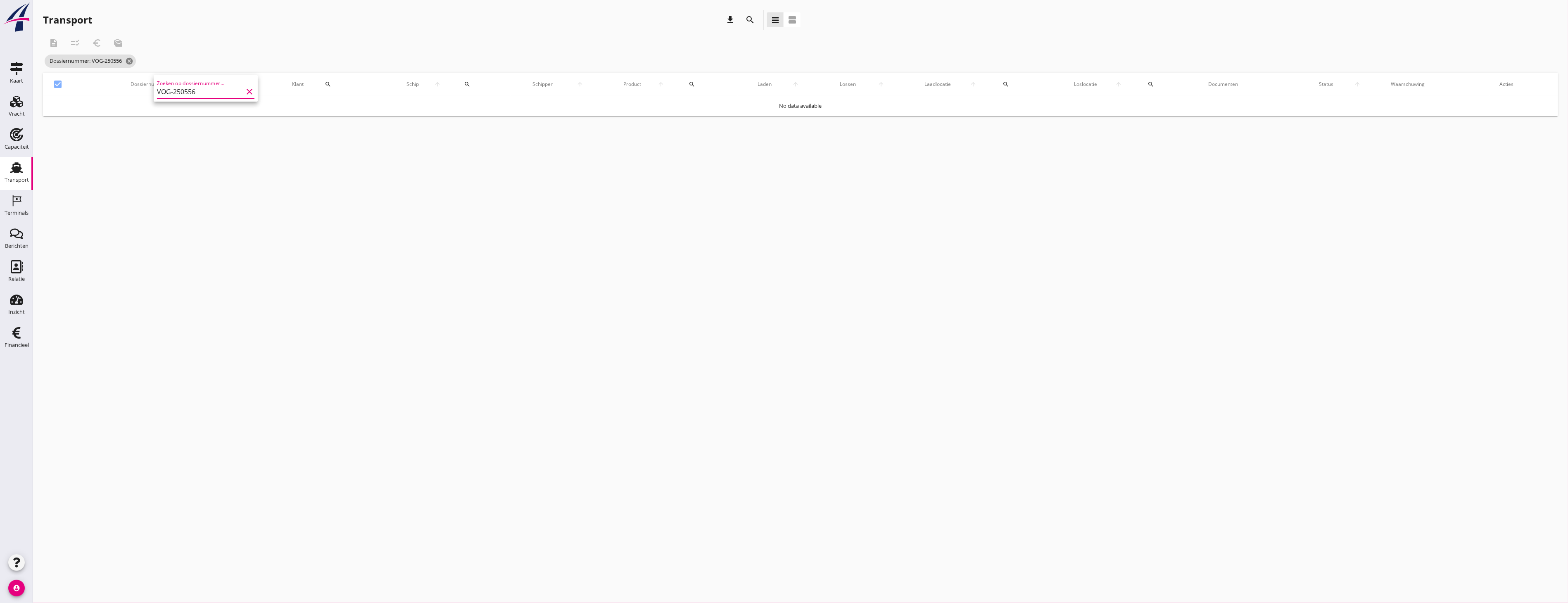
type input "VOG-250556"
click at [269, 245] on div "cancel You are impersonating another user. Transport download search view_headl…" at bounding box center [800, 301] width 1535 height 603
click at [56, 83] on div at bounding box center [57, 84] width 14 height 14
click at [62, 83] on div at bounding box center [57, 84] width 14 height 14
checkbox input "true"
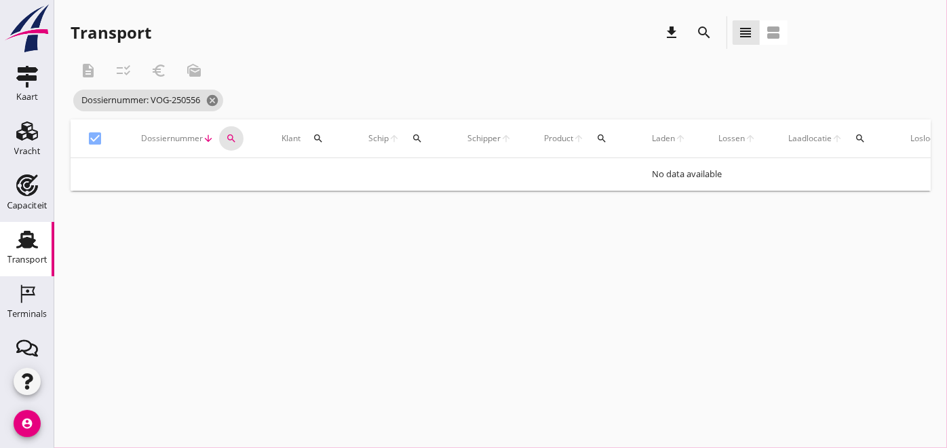
click at [232, 142] on icon "search" at bounding box center [231, 138] width 11 height 11
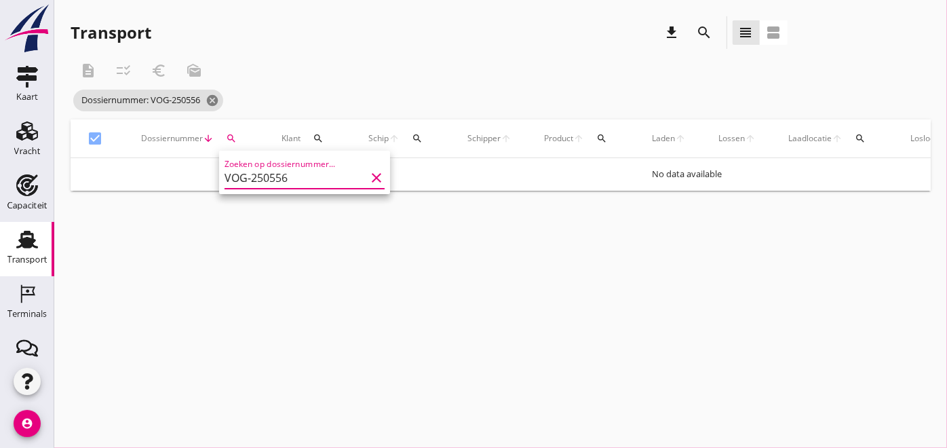
click at [304, 176] on input "VOG-250556" at bounding box center [295, 178] width 141 height 22
type input "VOG-250579"
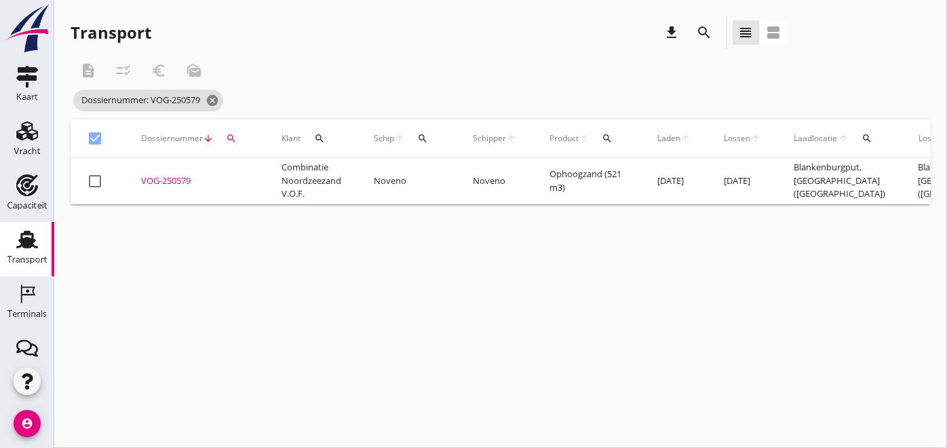
click at [172, 170] on td "VOG-250579 upload_file Drop hier uw bestand om het aan het dossier toe te voegen" at bounding box center [195, 181] width 140 height 46
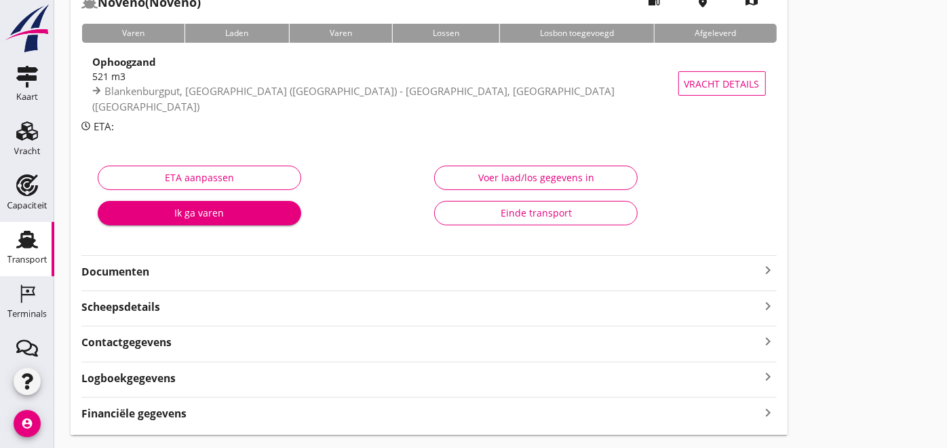
click at [150, 274] on strong "Documenten" at bounding box center [420, 272] width 679 height 16
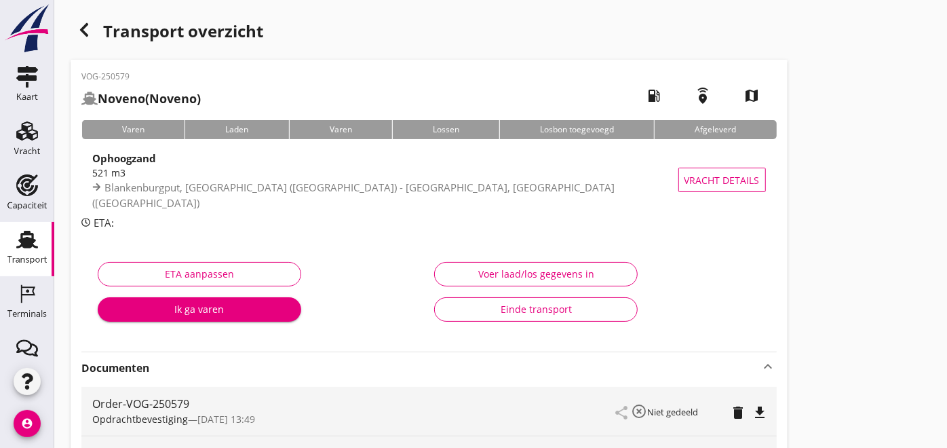
click at [26, 256] on div "Transport" at bounding box center [27, 259] width 40 height 9
click at [95, 33] on div "button" at bounding box center [84, 29] width 27 height 27
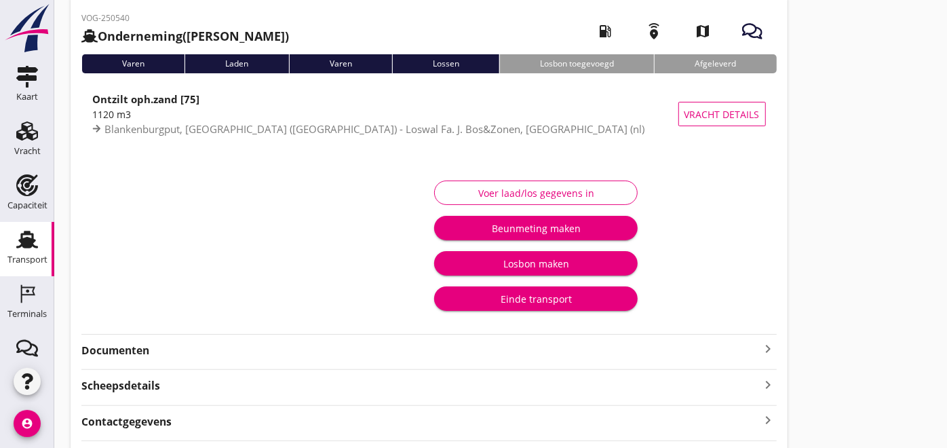
scroll to position [141, 0]
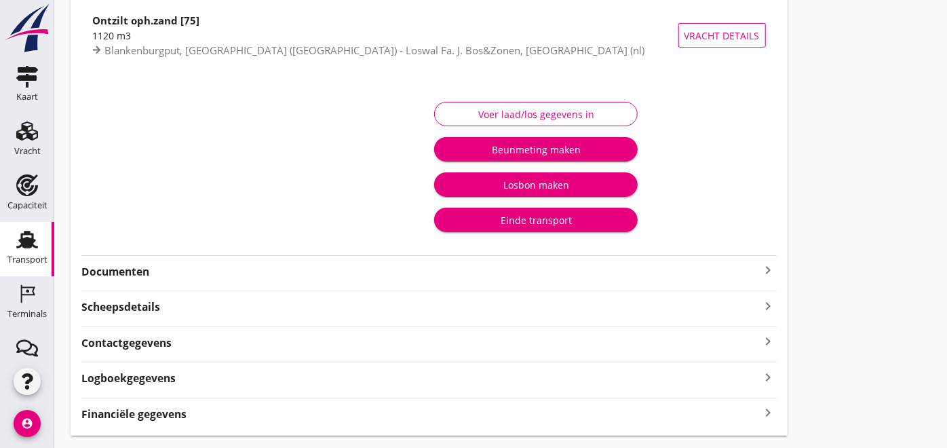
click at [155, 264] on strong "Documenten" at bounding box center [420, 272] width 679 height 16
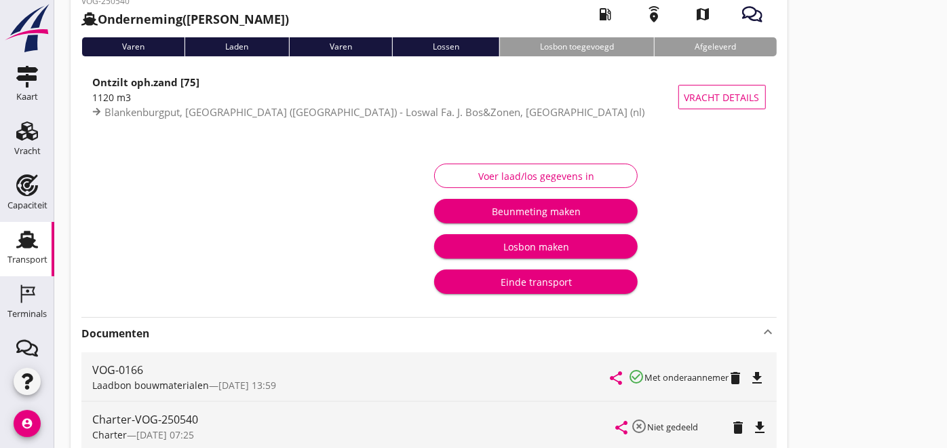
scroll to position [0, 0]
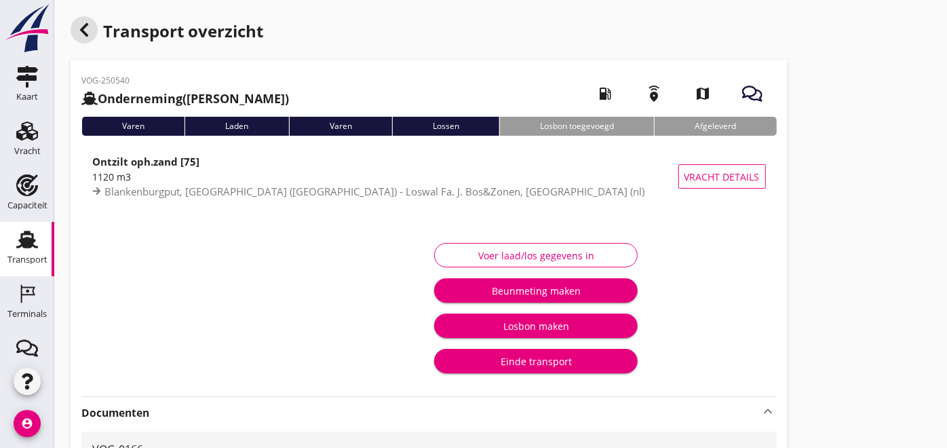
click at [80, 24] on icon "button" at bounding box center [84, 30] width 16 height 16
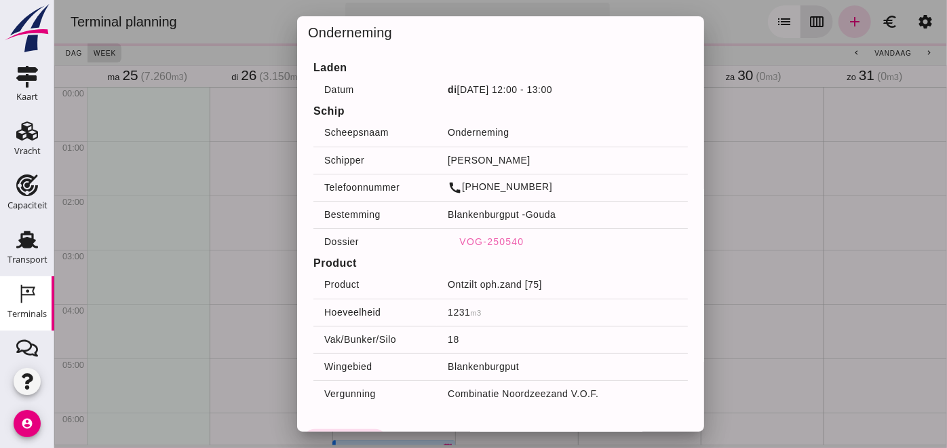
click at [703, 5] on div at bounding box center [500, 224] width 893 height 448
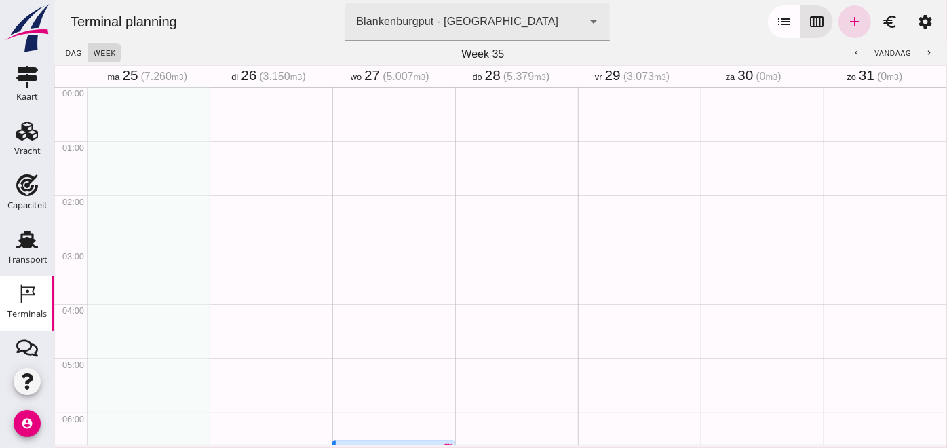
click div "download Kortenoord receipt_long schedule 14:00 - 14:30 terrain Filling sand 62…"
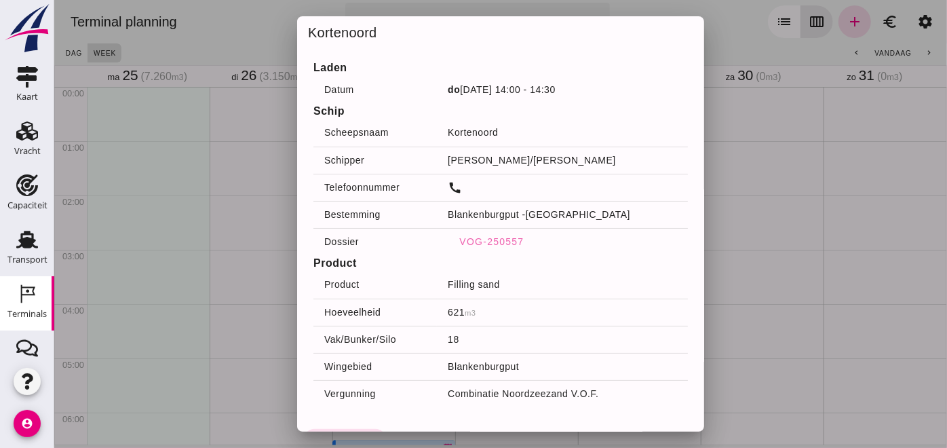
click at [791, 185] on div at bounding box center [500, 224] width 893 height 448
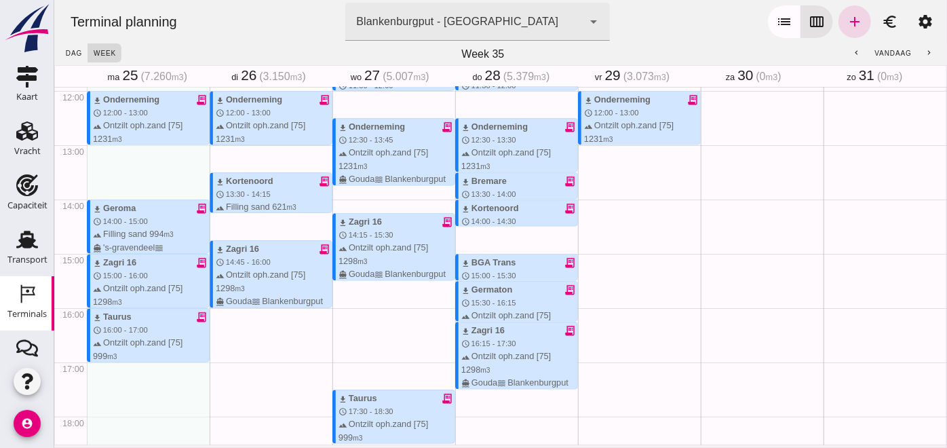
scroll to position [651, 0]
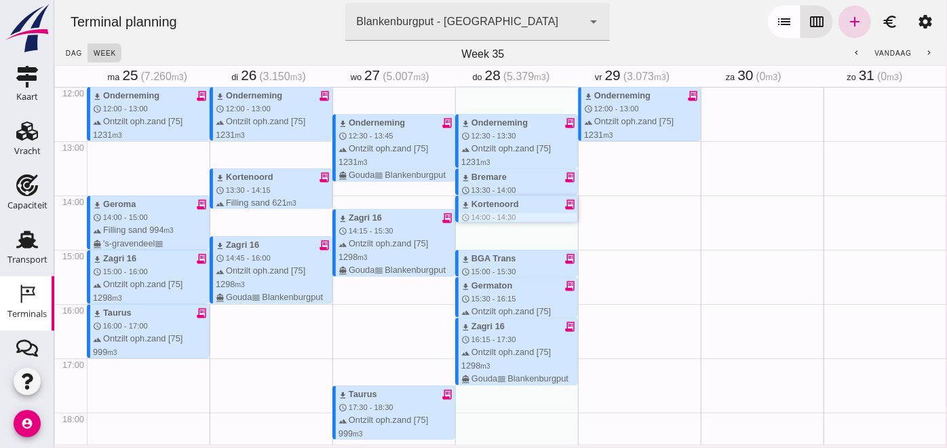
click at [491, 213] on span "14:00 - 14:30" at bounding box center [493, 217] width 45 height 8
click at [251, 193] on span "13:30 - 14:15" at bounding box center [247, 190] width 45 height 8
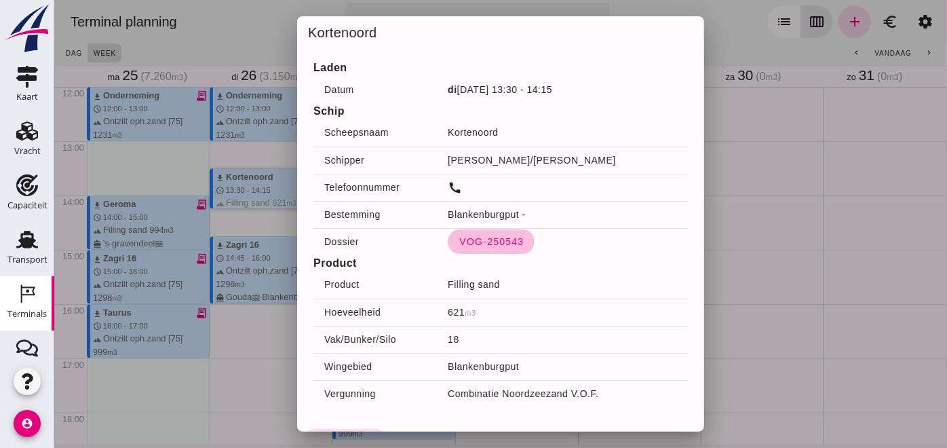
click span "VOG-250543"
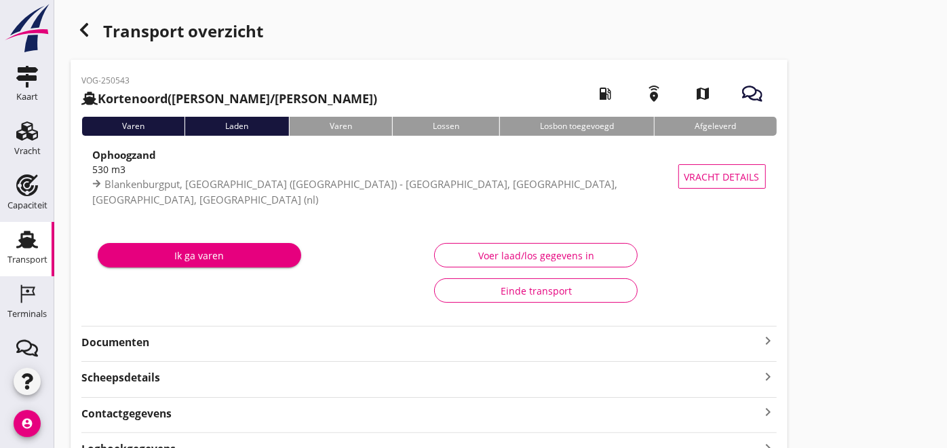
click at [178, 335] on strong "Documenten" at bounding box center [420, 343] width 679 height 16
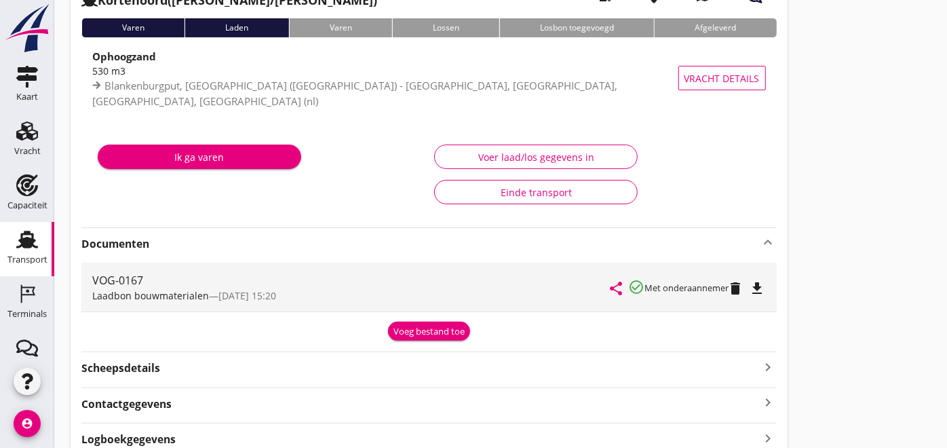
scroll to position [75, 0]
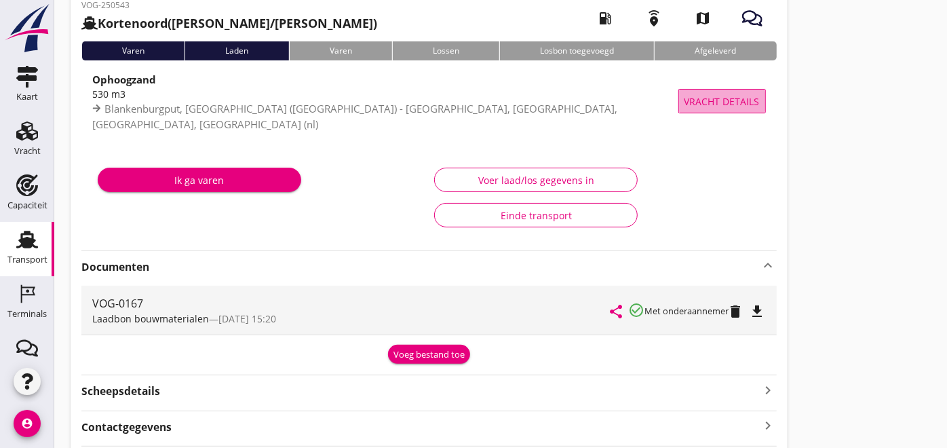
click at [727, 105] on span "Vracht details" at bounding box center [722, 101] width 75 height 14
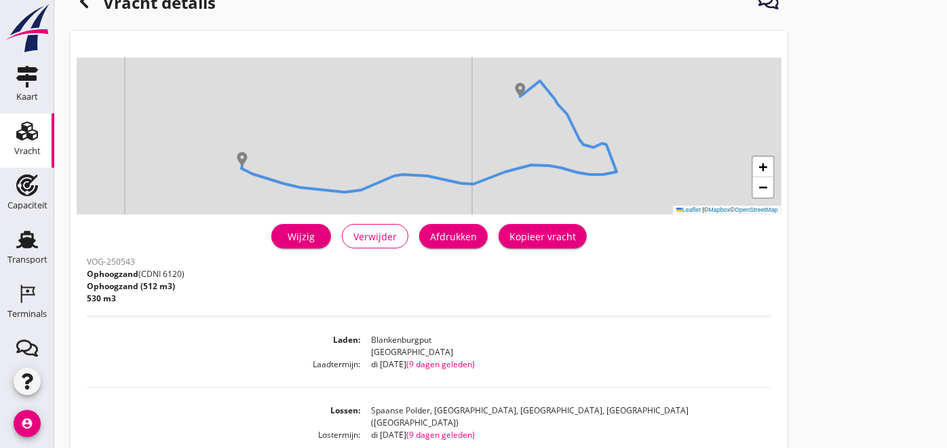
scroll to position [68, 0]
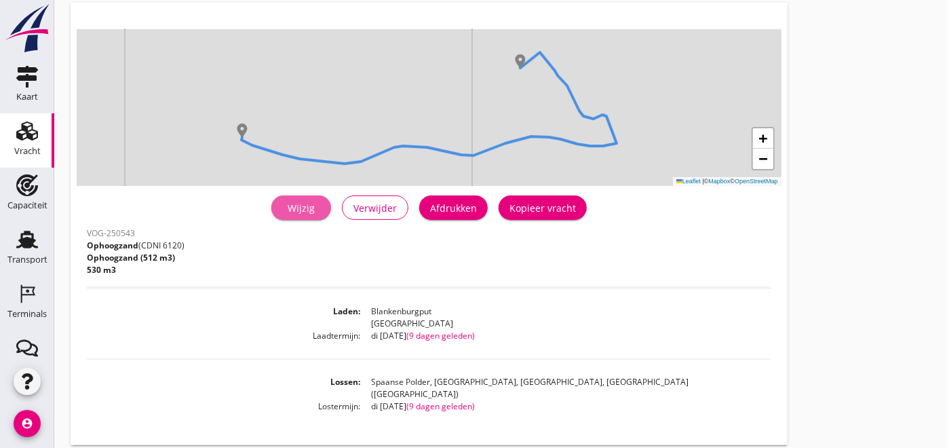
click at [299, 204] on div "Wijzig" at bounding box center [301, 208] width 38 height 14
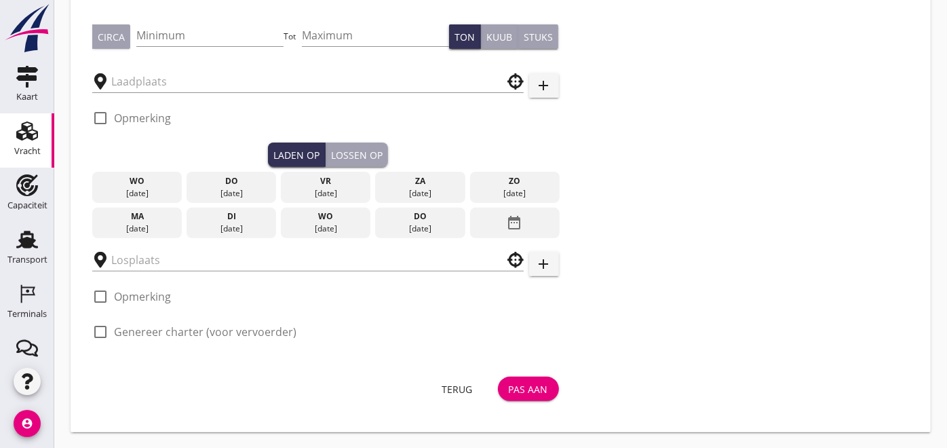
type input "Combinatie Noordzeezand V.O.F."
type input "Ophoogzand (512 m3)"
type input "518"
type input "Spaanse Polder, Rotterdam, South Holland, Netherlands"
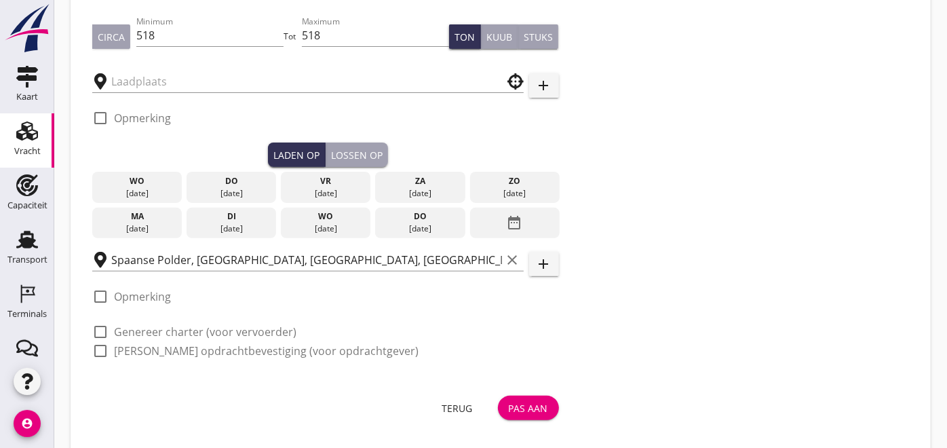
type input "Blankenburgput"
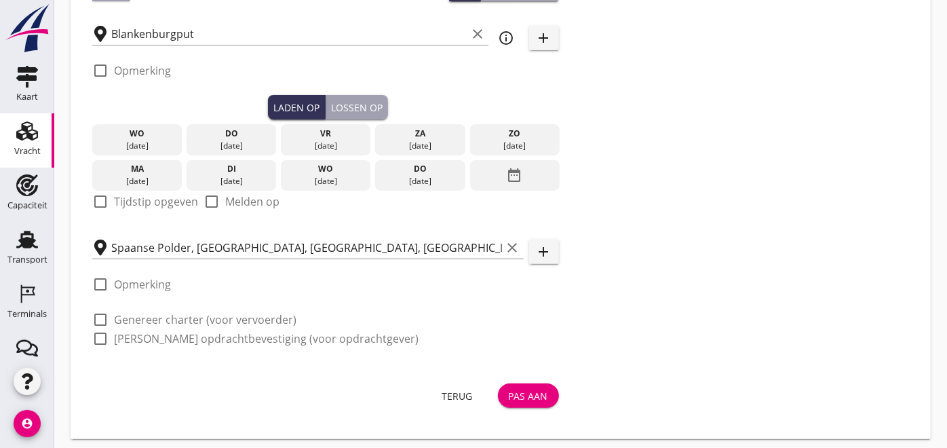
scroll to position [247, 0]
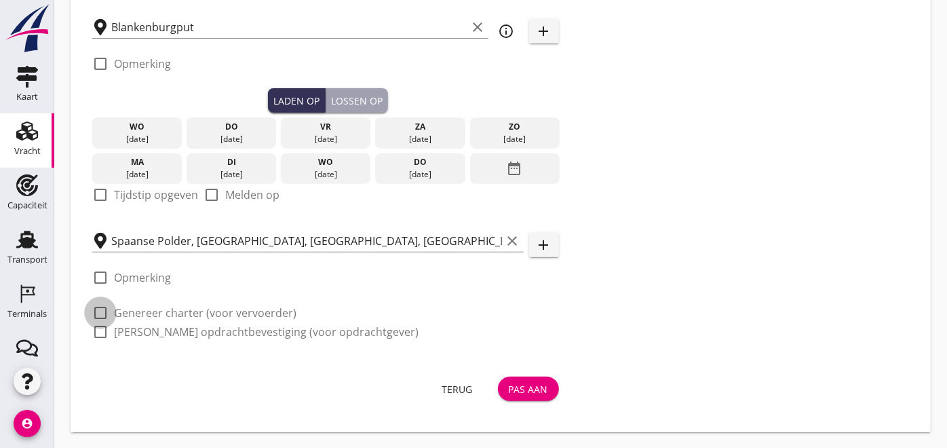
click at [105, 314] on div at bounding box center [100, 312] width 23 height 23
checkbox input "true"
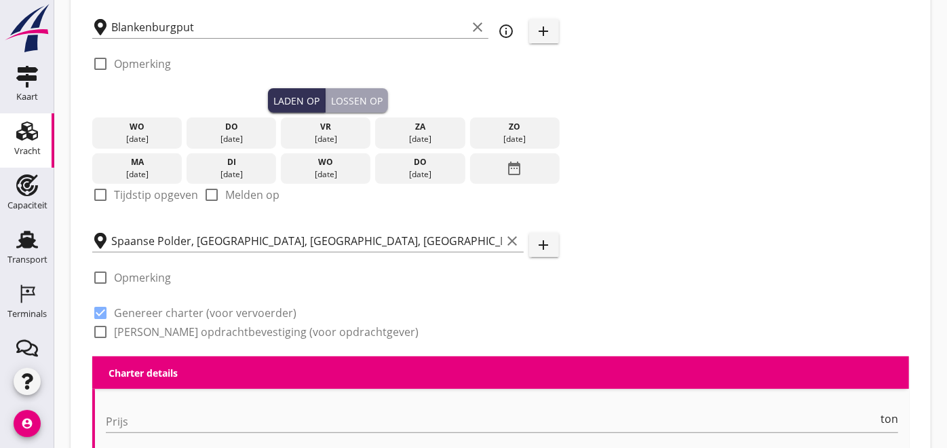
click at [102, 330] on div at bounding box center [100, 331] width 23 height 23
checkbox input "true"
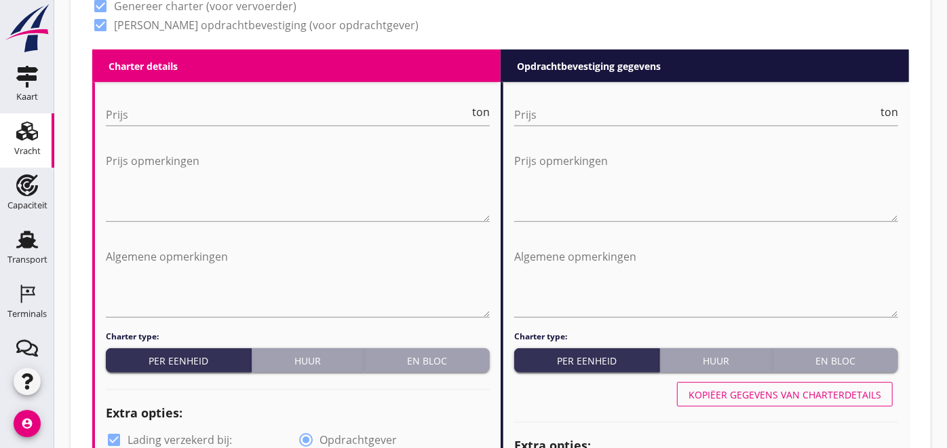
scroll to position [542, 0]
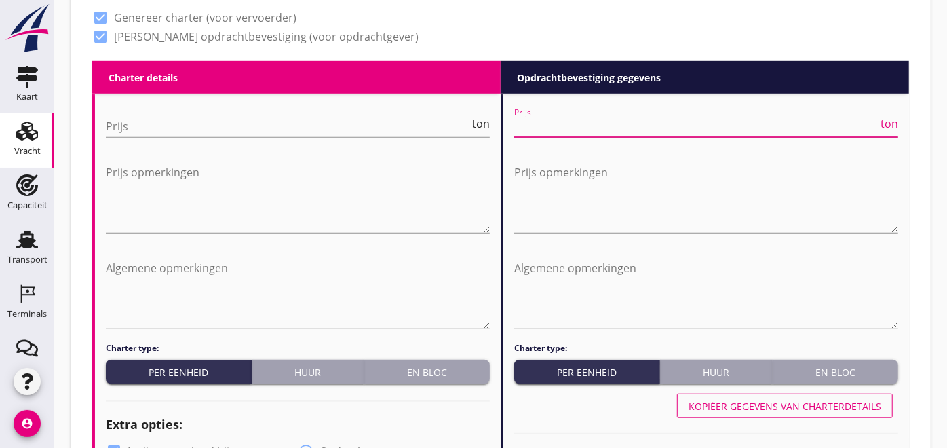
click at [571, 128] on input "Prijs" at bounding box center [696, 126] width 364 height 22
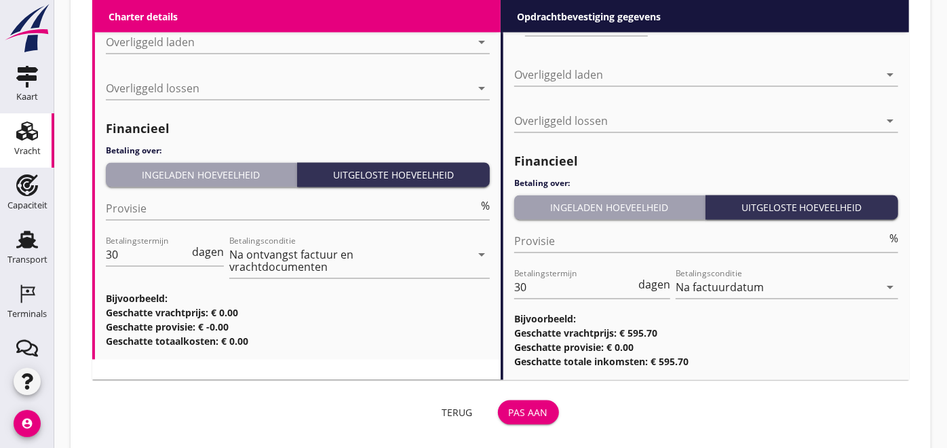
scroll to position [1597, 0]
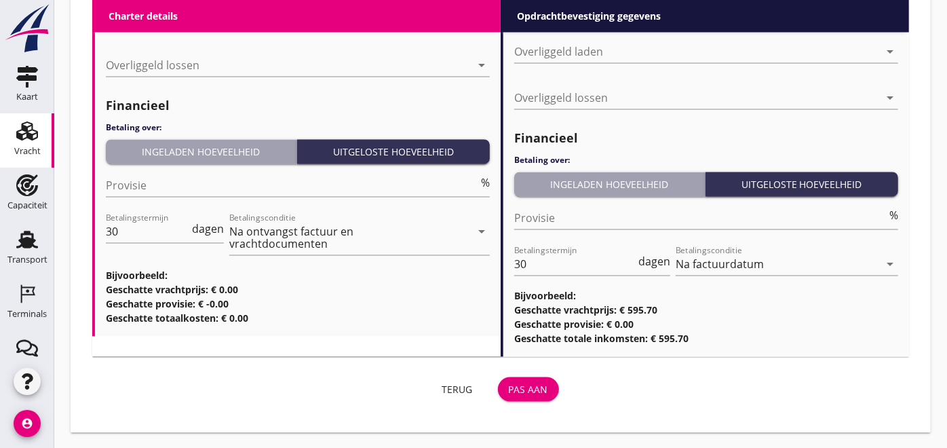
type input "1.15"
click at [537, 377] on button "Pas aan" at bounding box center [528, 389] width 61 height 24
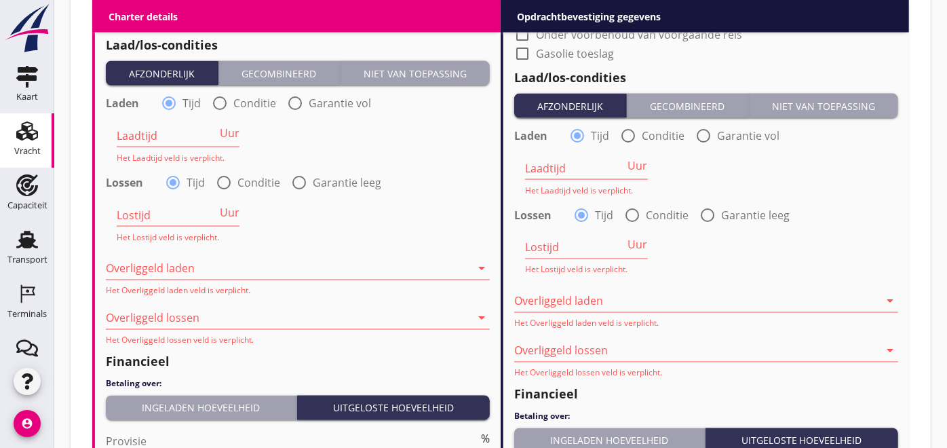
scroll to position [1378, 0]
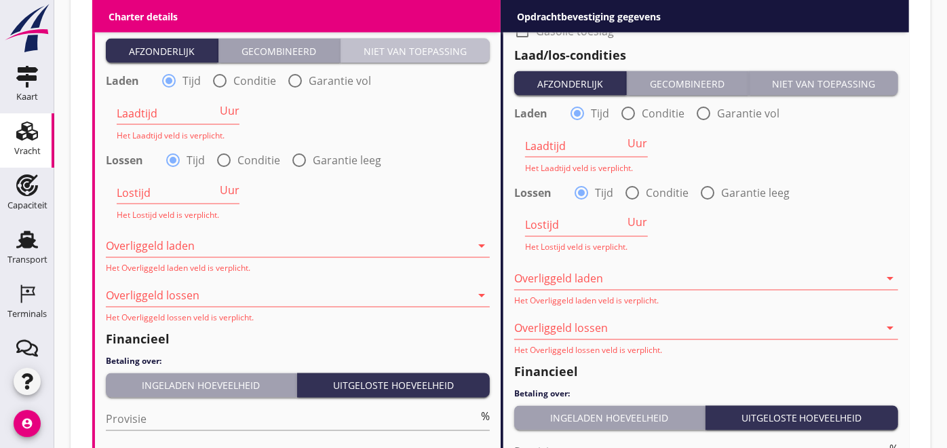
click at [464, 57] on button "Niet van toepassing" at bounding box center [415, 51] width 149 height 24
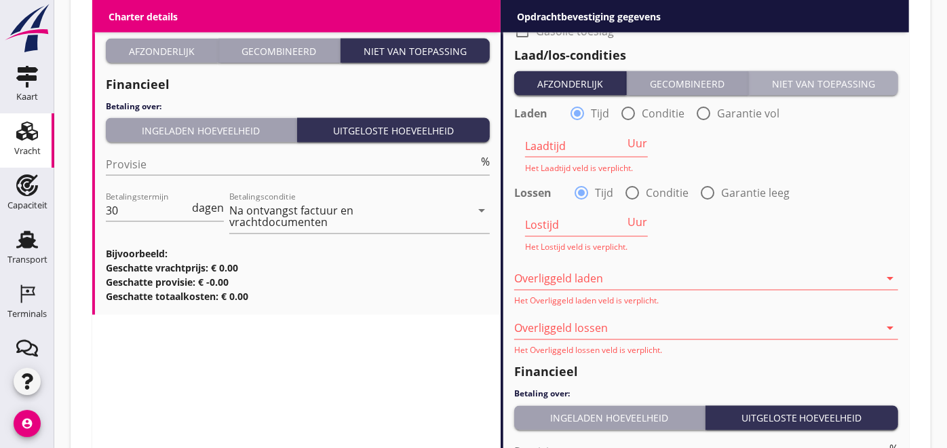
click at [834, 86] on div "Niet van toepassing" at bounding box center [824, 84] width 138 height 14
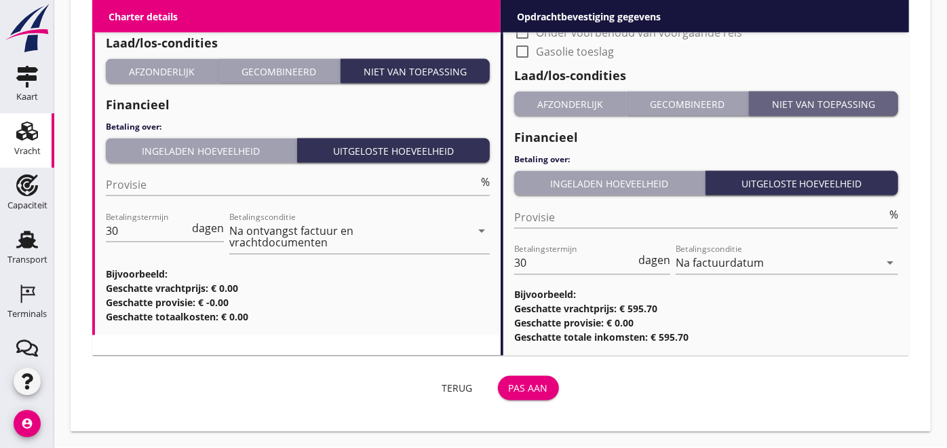
scroll to position [1356, 0]
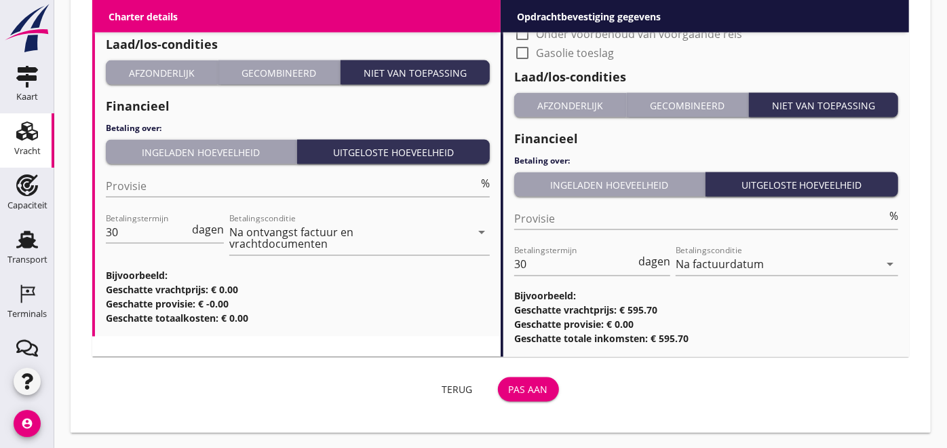
drag, startPoint x: 524, startPoint y: 368, endPoint x: 527, endPoint y: 381, distance: 12.7
click at [525, 370] on div "Terug Pas aan" at bounding box center [328, 389] width 483 height 43
click at [527, 383] on div "Pas aan" at bounding box center [528, 390] width 39 height 14
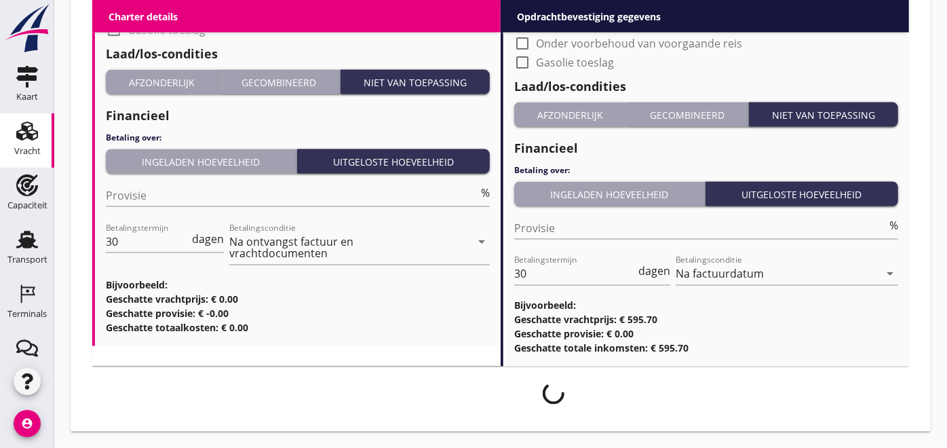
scroll to position [1345, 0]
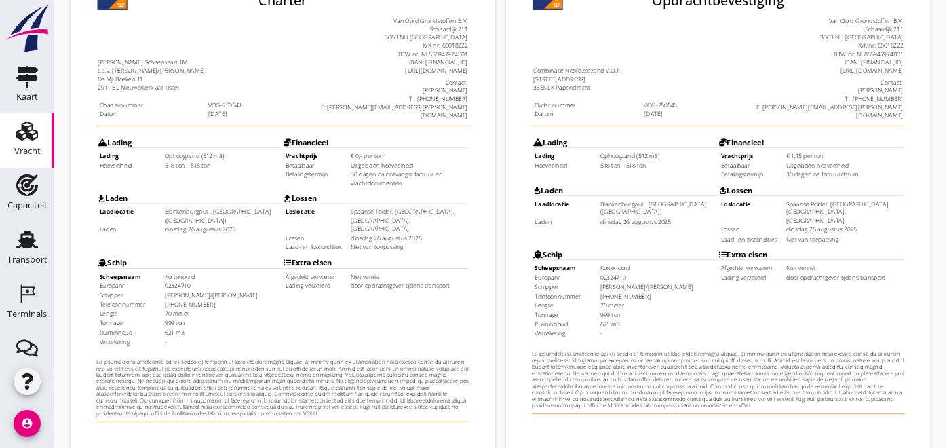
scroll to position [396, 0]
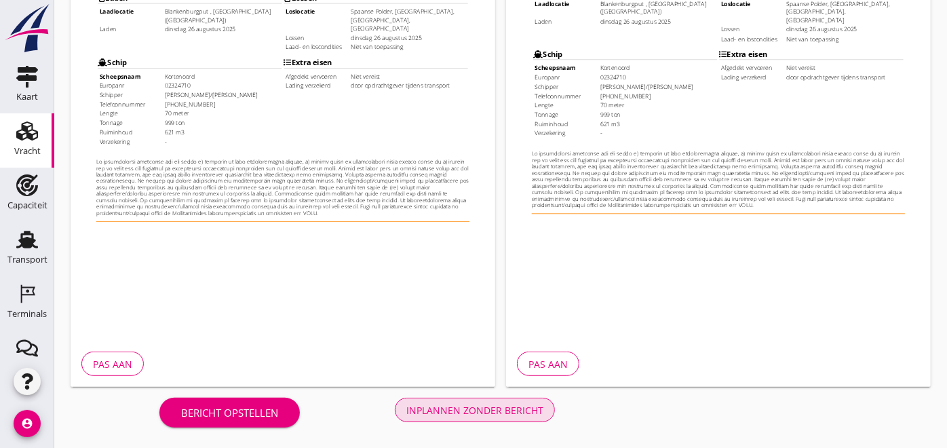
click at [460, 406] on div "Inplannen zonder bericht" at bounding box center [474, 410] width 137 height 14
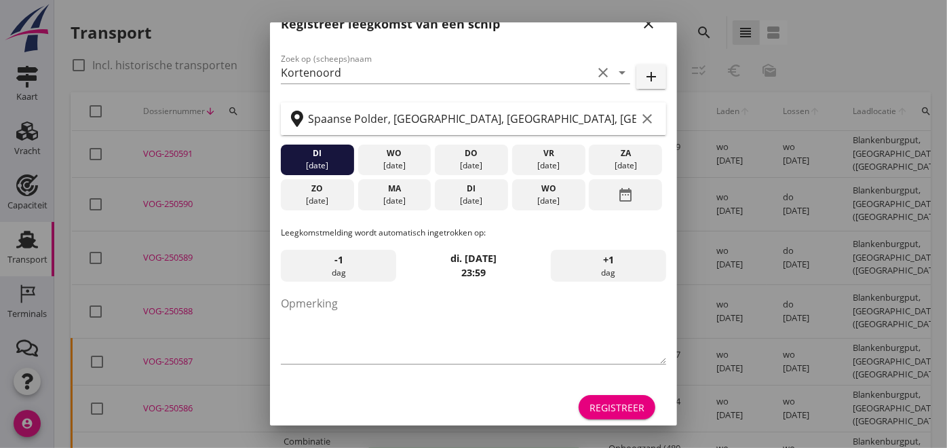
scroll to position [34, 0]
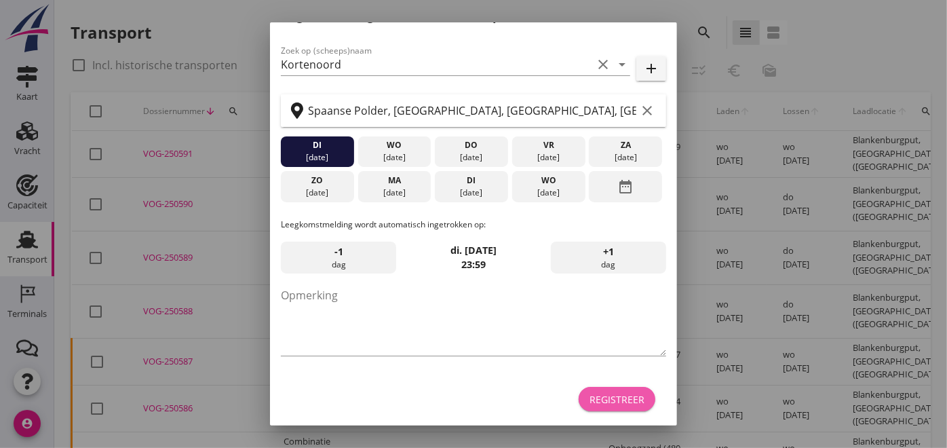
click at [624, 400] on div "Registreer" at bounding box center [617, 399] width 55 height 14
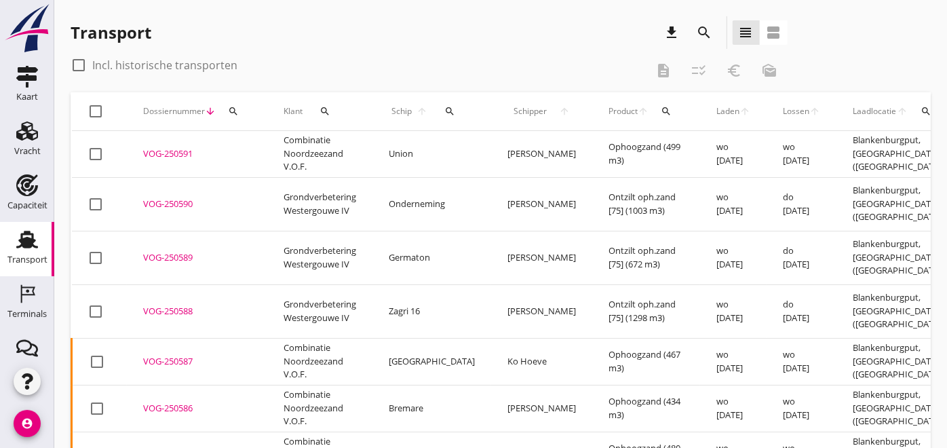
click at [18, 297] on icon "Terminals" at bounding box center [27, 294] width 22 height 22
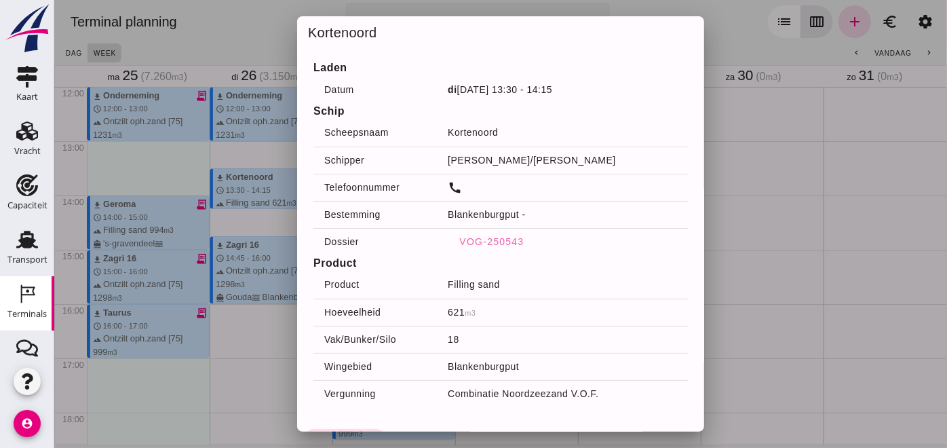
click at [847, 213] on div at bounding box center [500, 224] width 893 height 448
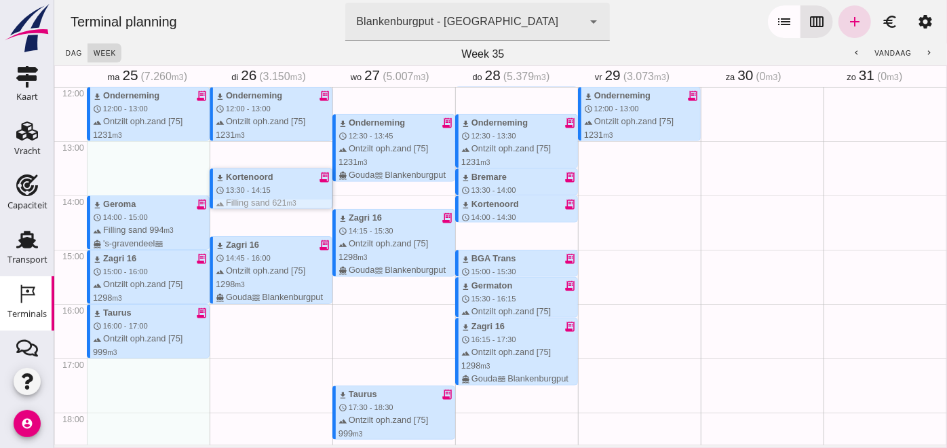
click at [265, 188] on span "13:30 - 14:15" at bounding box center [247, 190] width 45 height 8
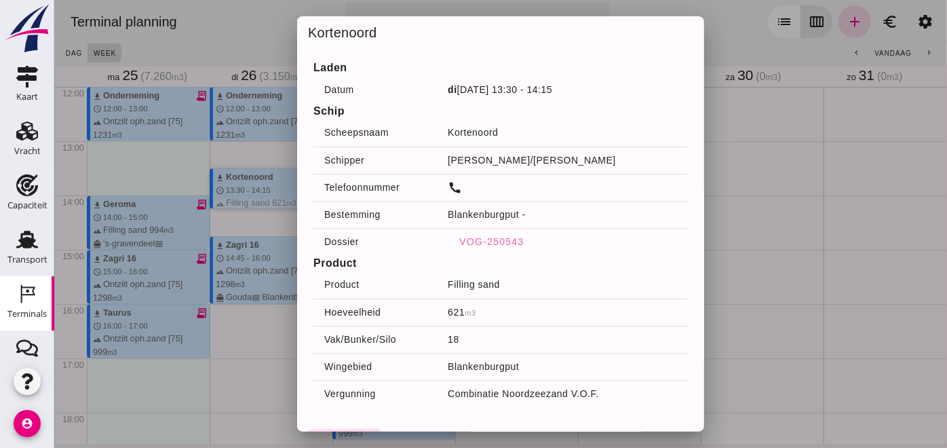
click at [238, 221] on div at bounding box center [500, 224] width 893 height 448
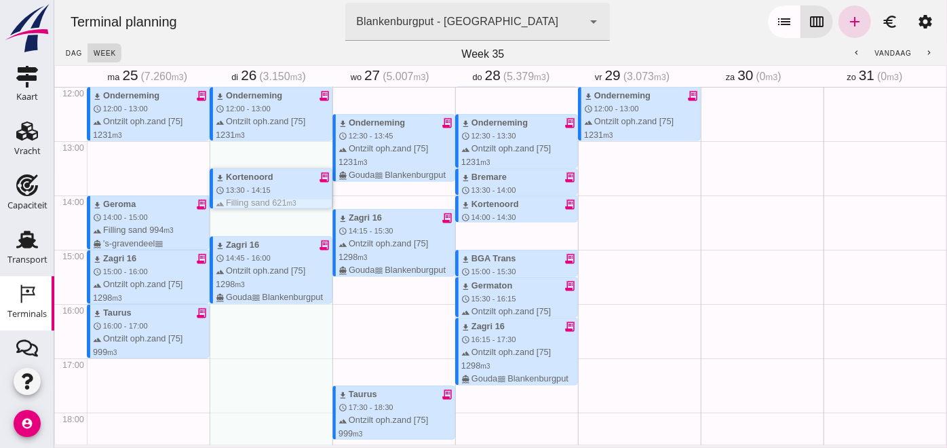
click at [245, 186] on span "13:30 - 14:15" at bounding box center [247, 190] width 45 height 8
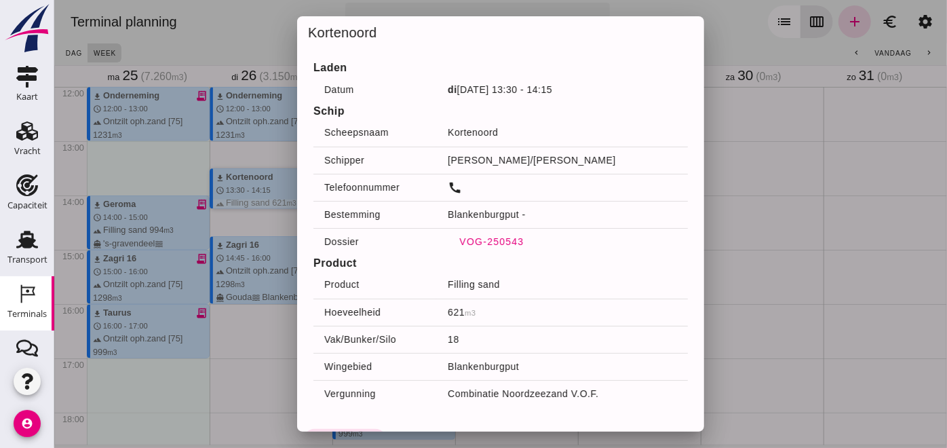
click span "VOG-250543"
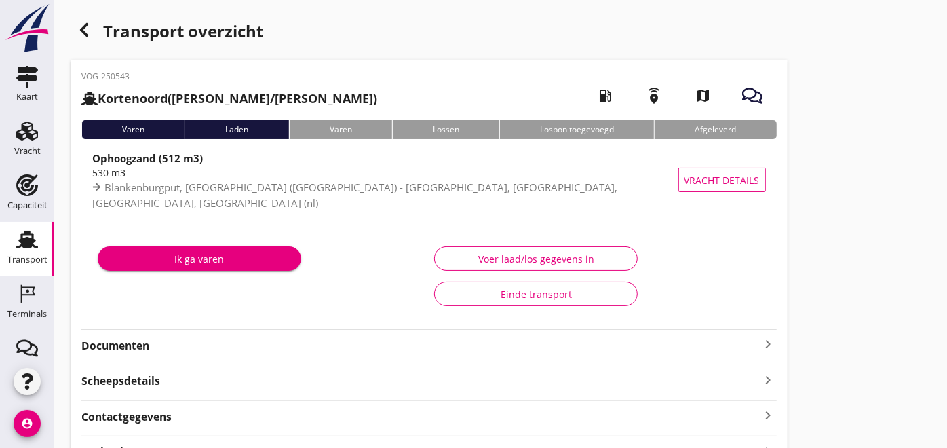
click at [132, 343] on strong "Documenten" at bounding box center [420, 346] width 679 height 16
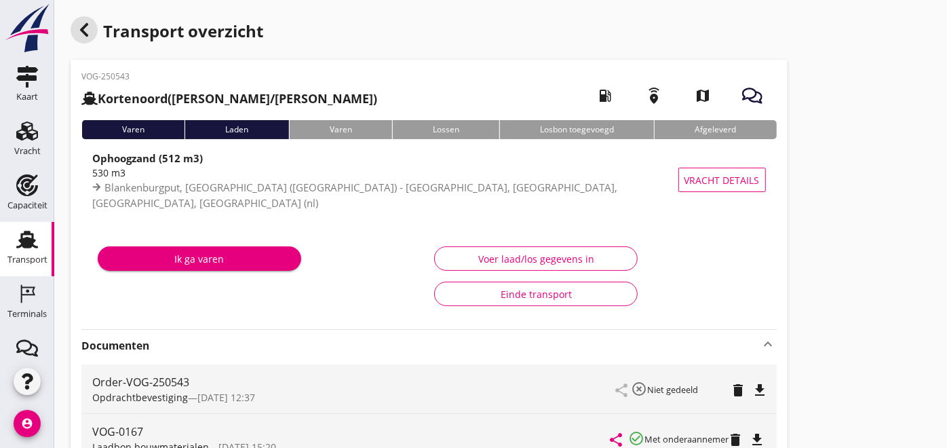
click at [87, 36] on use "button" at bounding box center [84, 30] width 8 height 14
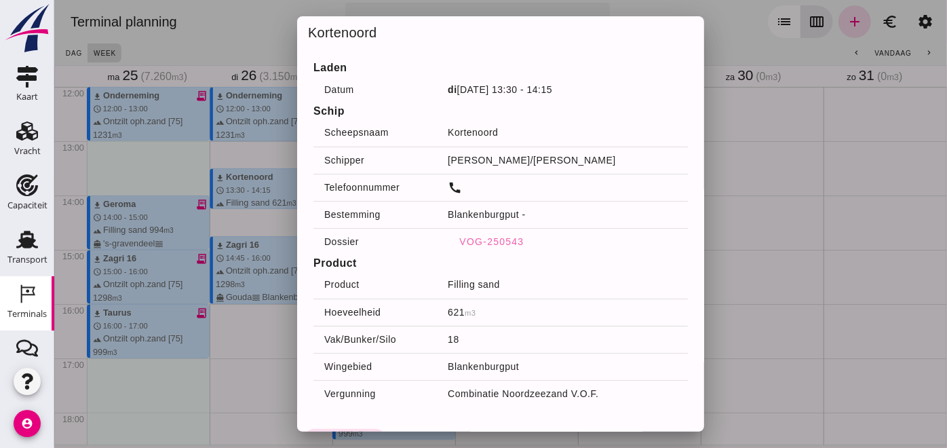
click at [250, 221] on div at bounding box center [500, 224] width 893 height 448
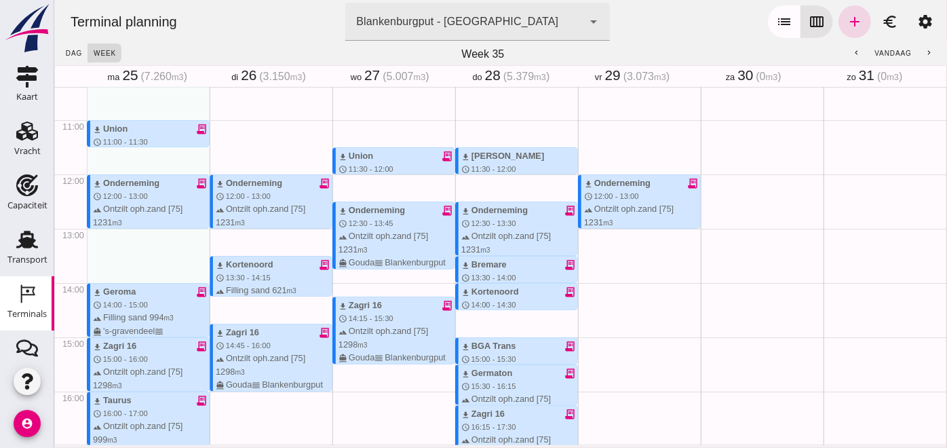
scroll to position [651, 0]
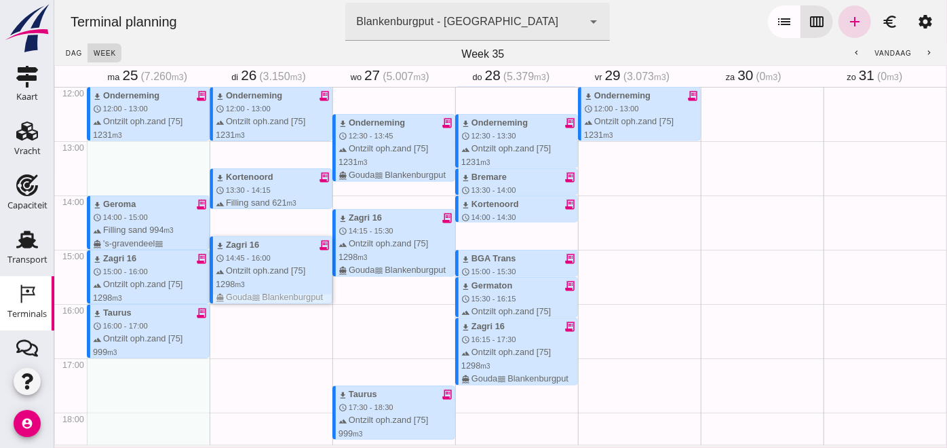
click at [296, 246] on div "download Zagri 16 receipt_long" at bounding box center [273, 244] width 116 height 13
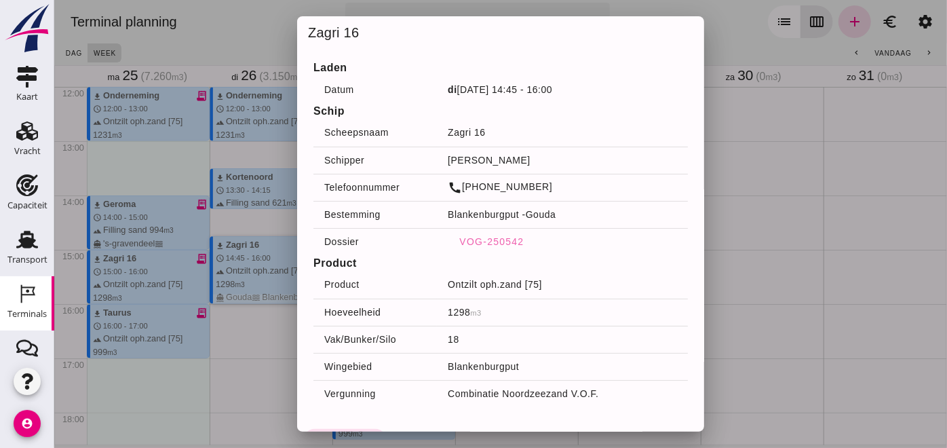
click at [744, 200] on div at bounding box center [500, 224] width 893 height 448
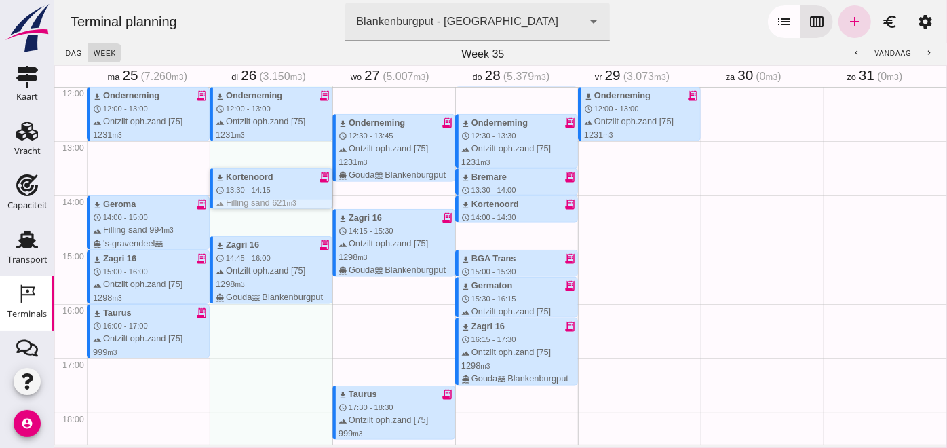
click at [265, 198] on div "terrain Filling sand 621 m3 waves Blankenburgput" at bounding box center [273, 209] width 116 height 26
click div "download Kortenoord receipt_long schedule 13:30 - 14:15 terrain Filling sand 62…"
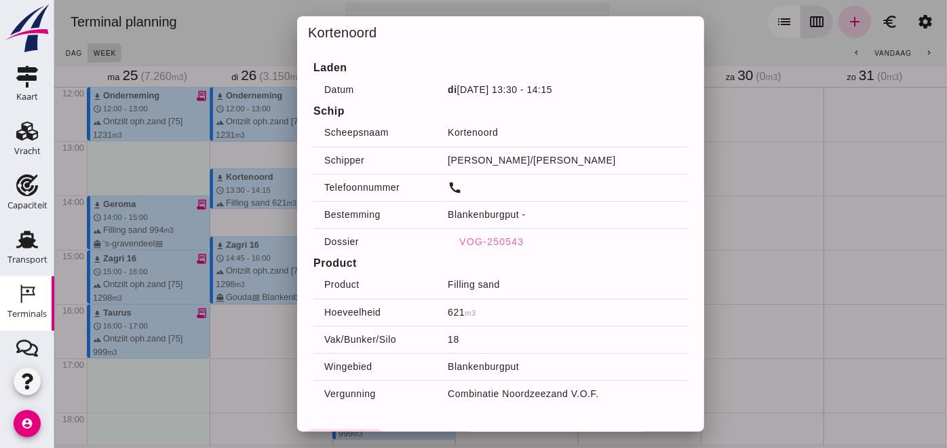
drag, startPoint x: 516, startPoint y: 242, endPoint x: 474, endPoint y: 248, distance: 42.4
click at [472, 259] on h4 "Product" at bounding box center [500, 263] width 375 height 16
drag, startPoint x: 477, startPoint y: 243, endPoint x: 420, endPoint y: 238, distance: 57.3
click at [420, 238] on th "Dossier" at bounding box center [375, 241] width 124 height 27
click at [278, 133] on div at bounding box center [500, 224] width 893 height 448
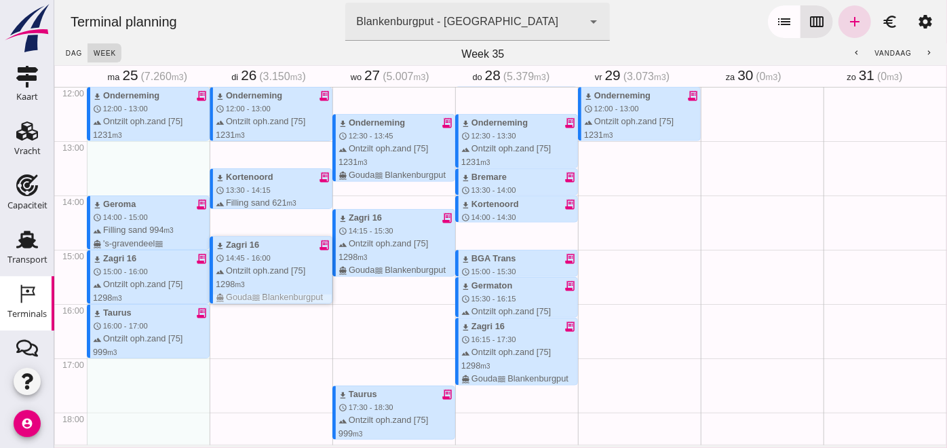
click at [263, 277] on div "terrain Ontzilt oph.zand [75] 1298 m3 directions_boat Gouda waves Blankenburgput" at bounding box center [273, 283] width 116 height 39
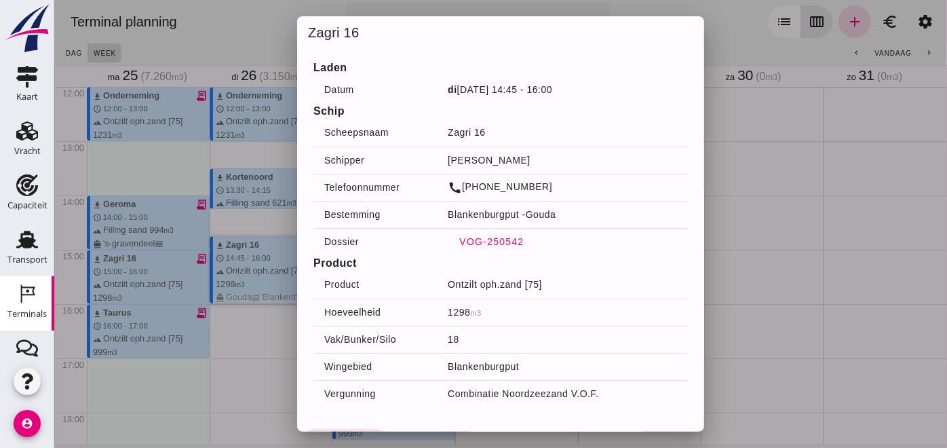
click at [489, 234] on button "VOG-250542" at bounding box center [490, 241] width 87 height 24
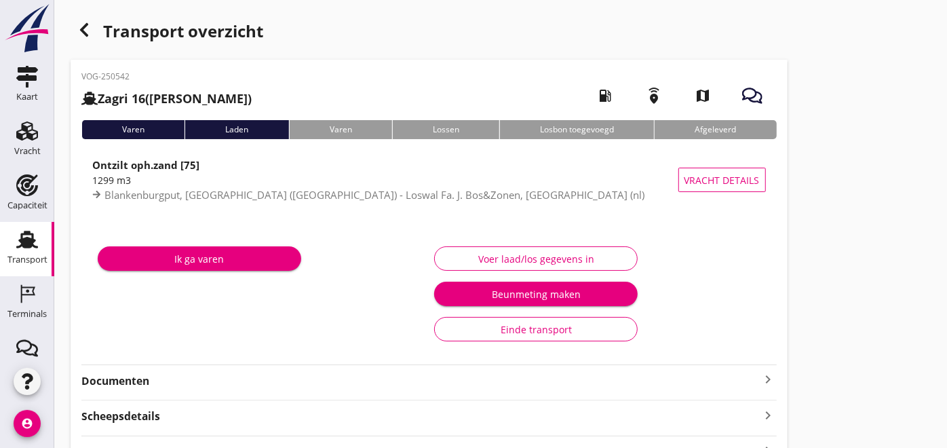
click at [155, 350] on div "Ik ga varen" at bounding box center [260, 294] width 337 height 114
click at [164, 381] on strong "Documenten" at bounding box center [420, 381] width 679 height 16
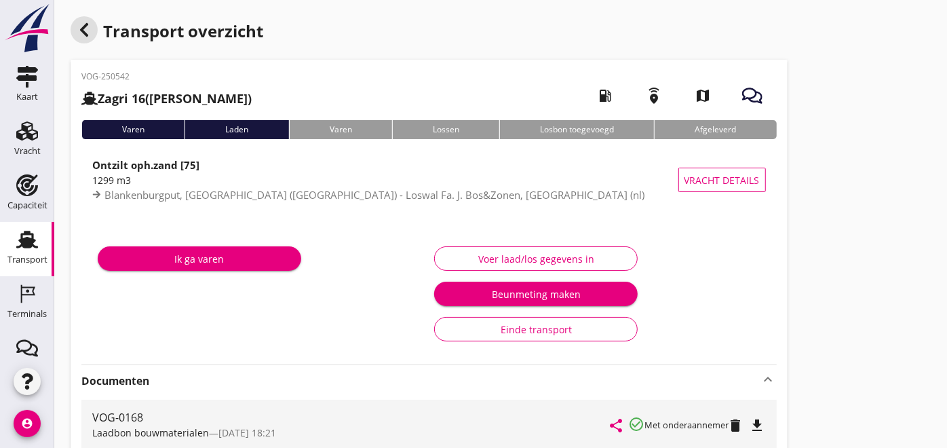
click at [90, 30] on icon "button" at bounding box center [84, 30] width 16 height 16
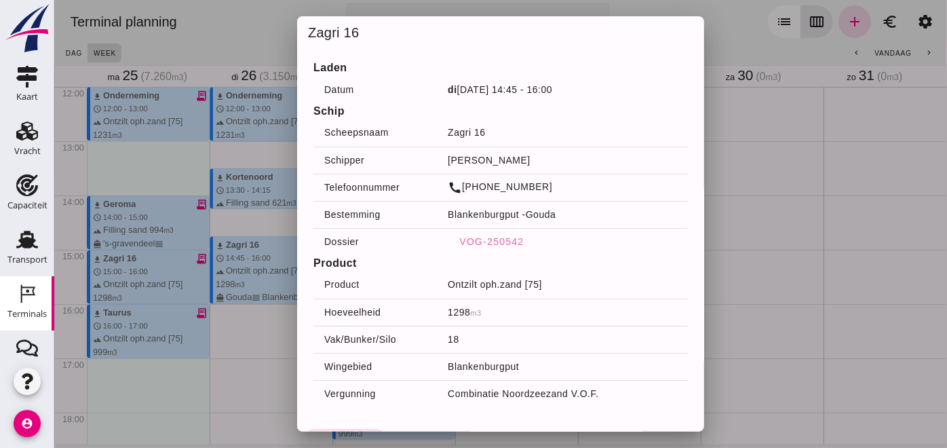
click at [768, 231] on div at bounding box center [500, 224] width 893 height 448
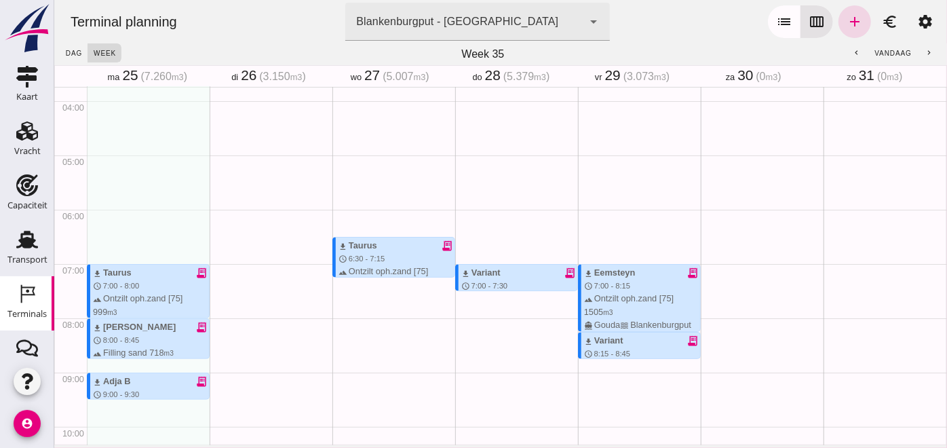
scroll to position [199, 0]
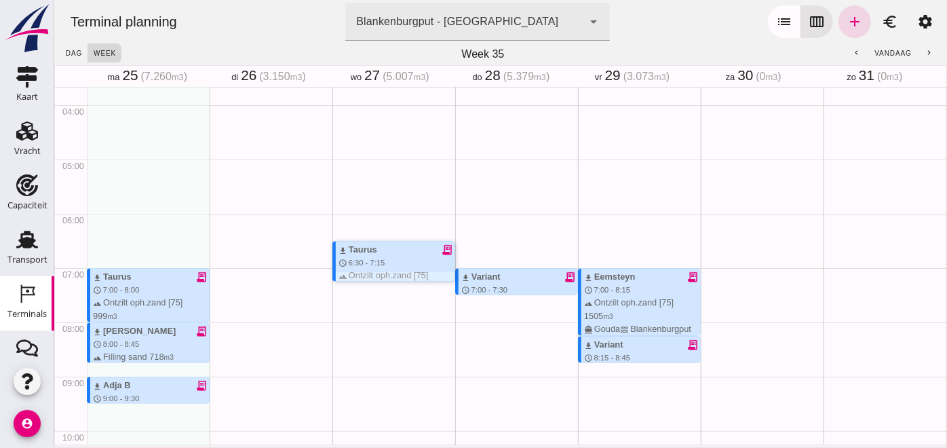
click div "download Taurus receipt_long schedule 6:30 - 7:15 terrain Ontzilt oph.zand [75]…"
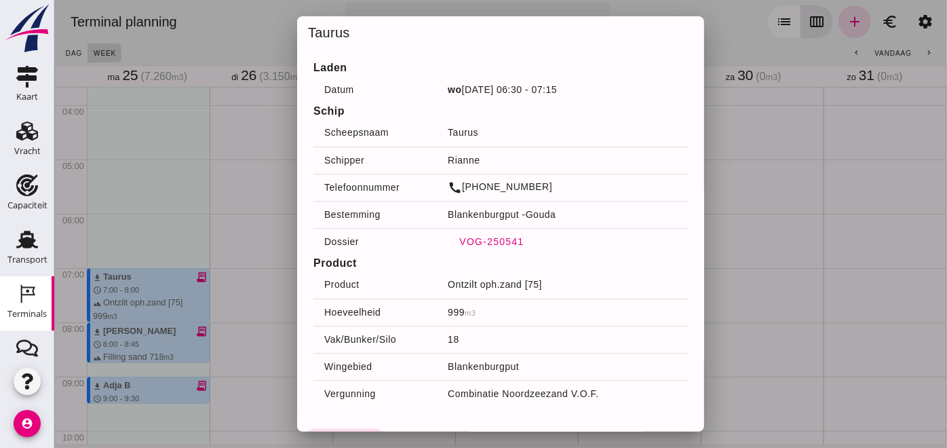
click span "VOG-250541"
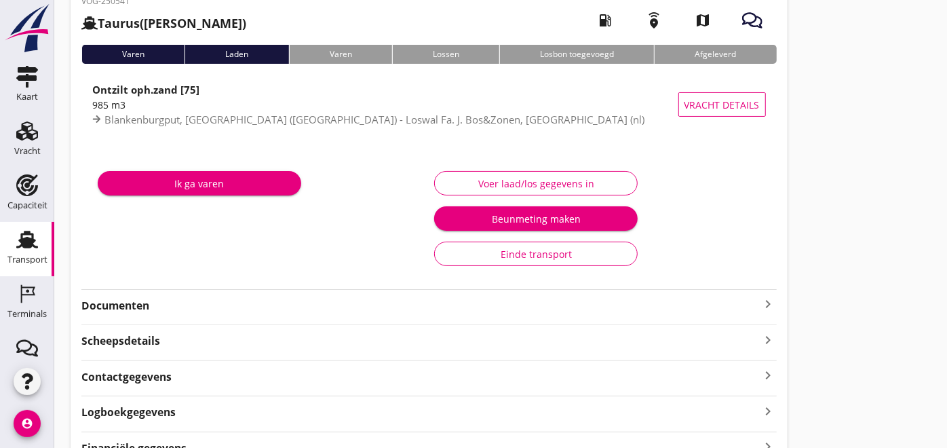
click at [147, 312] on strong "Documenten" at bounding box center [420, 306] width 679 height 16
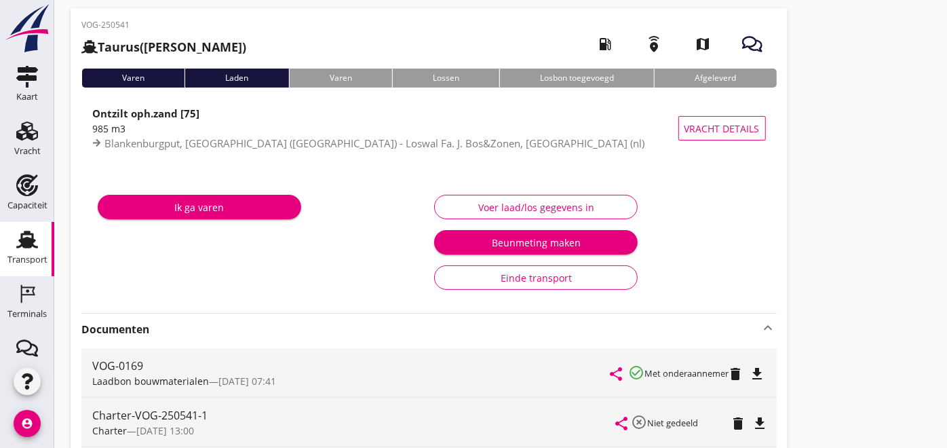
scroll to position [75, 0]
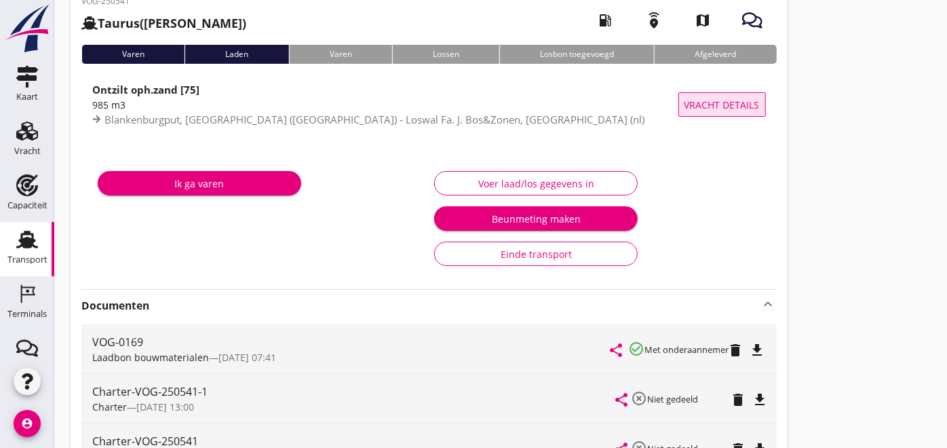
click at [728, 102] on span "Vracht details" at bounding box center [722, 105] width 75 height 14
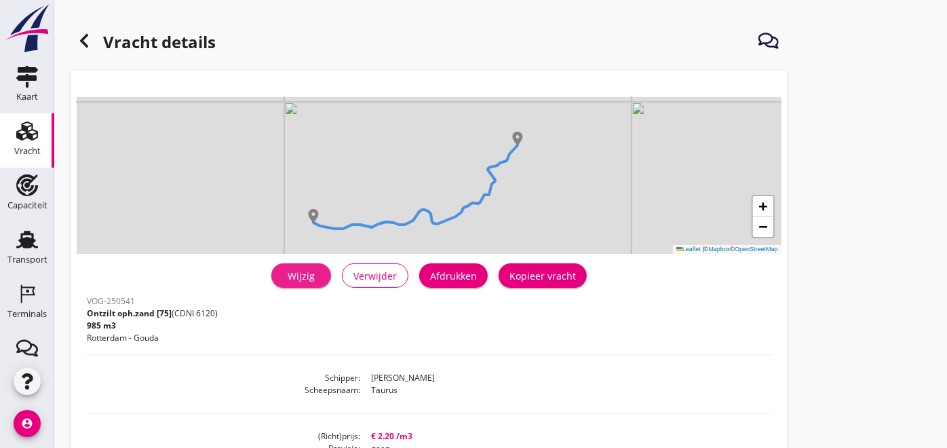
click at [309, 273] on div "Wijzig" at bounding box center [301, 276] width 38 height 14
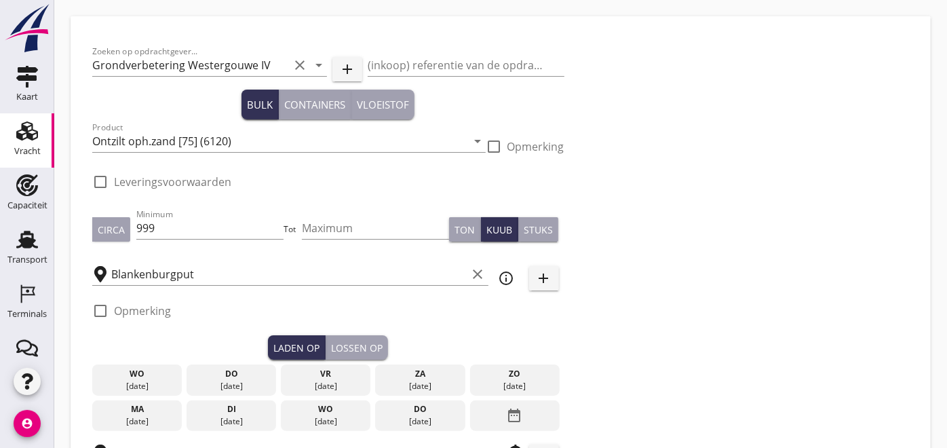
checkbox input "true"
type input "Loswal Fa. J. Bos&Zonen"
checkbox input "true"
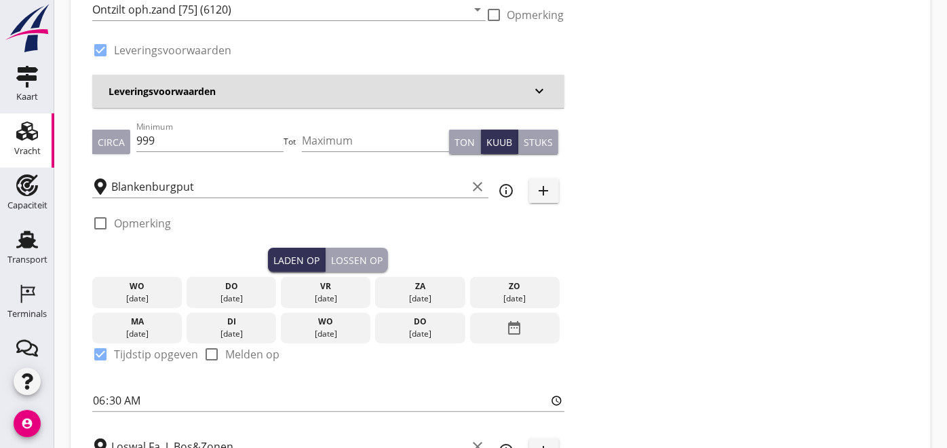
scroll to position [452, 0]
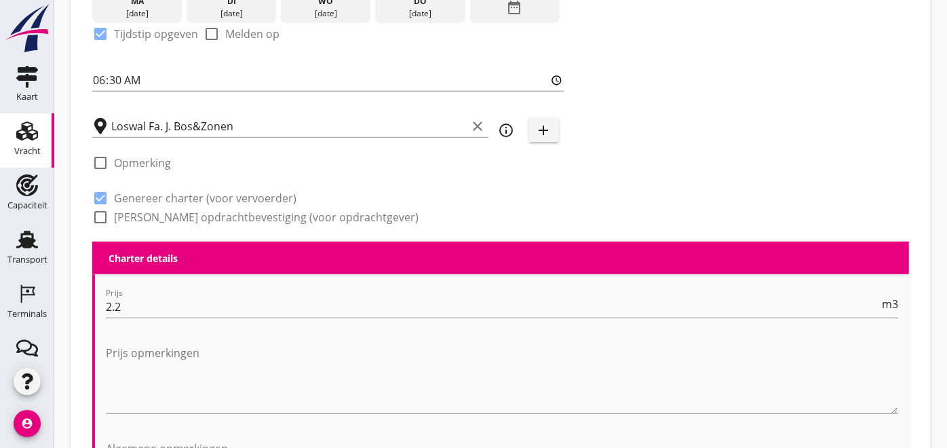
click at [191, 128] on input "Loswal Fa. J. Bos&Zonen" at bounding box center [289, 126] width 356 height 22
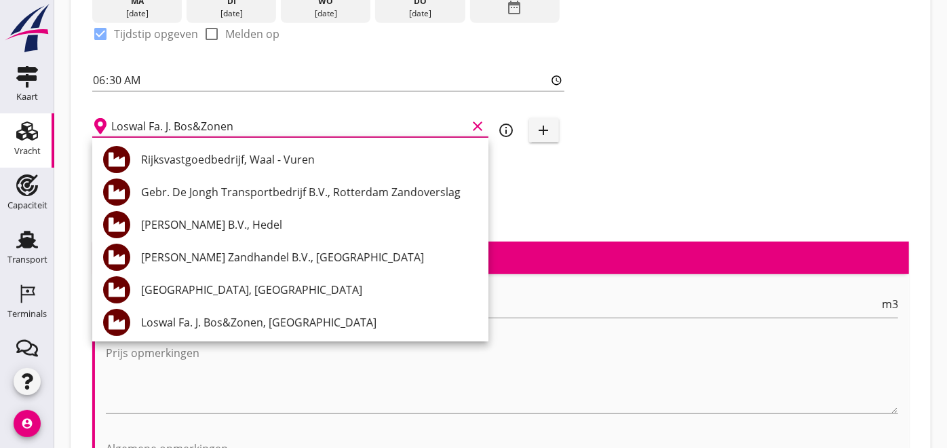
click at [191, 128] on input "Loswal Fa. J. Bos&Zonen" at bounding box center [289, 126] width 356 height 22
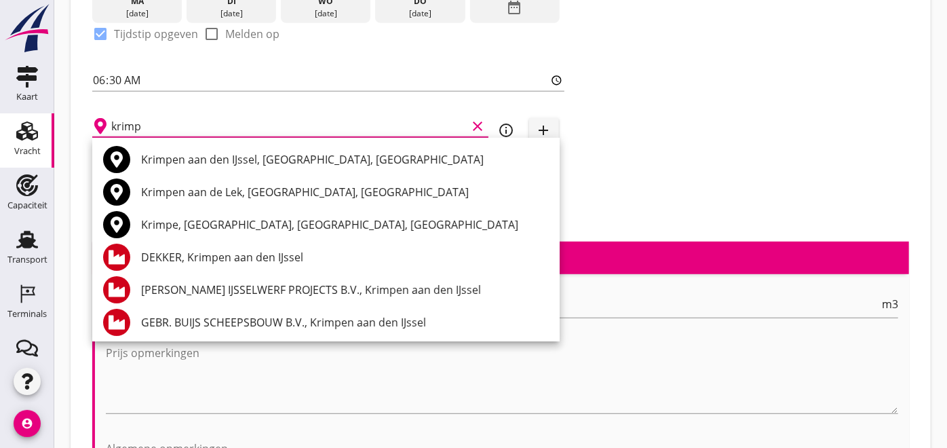
type input "krimp"
click at [16, 132] on use at bounding box center [27, 130] width 22 height 19
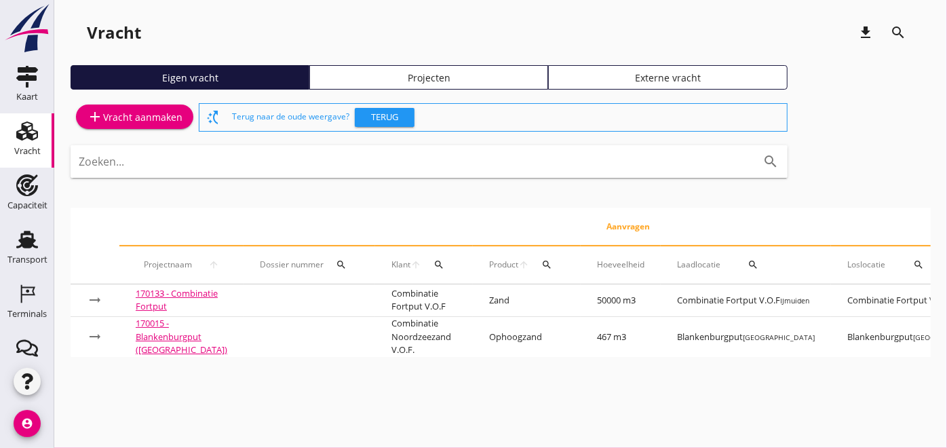
click at [18, 301] on icon "Terminals" at bounding box center [27, 294] width 22 height 22
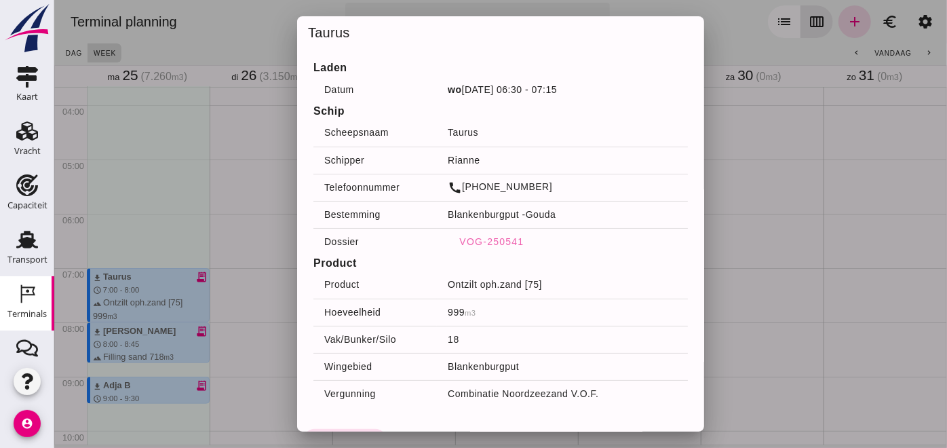
click at [248, 155] on div at bounding box center [500, 224] width 893 height 448
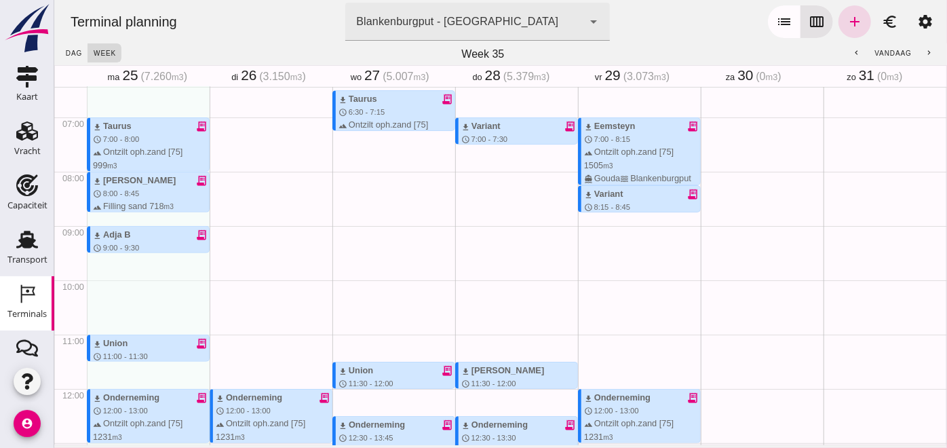
scroll to position [500, 0]
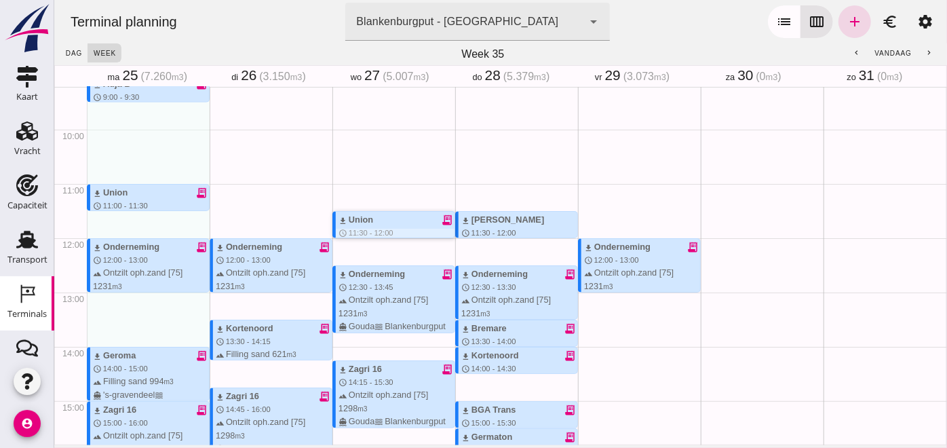
click at [394, 222] on div "download Union receipt_long" at bounding box center [396, 219] width 116 height 13
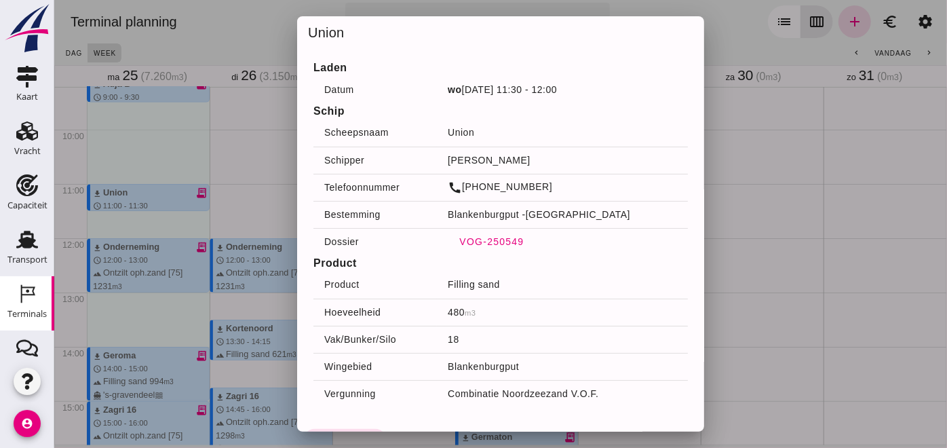
click span "VOG-250549"
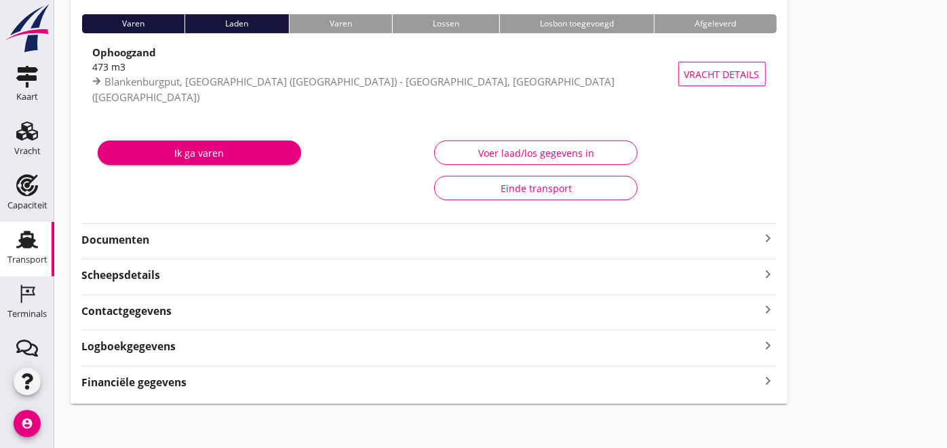
scroll to position [109, 0]
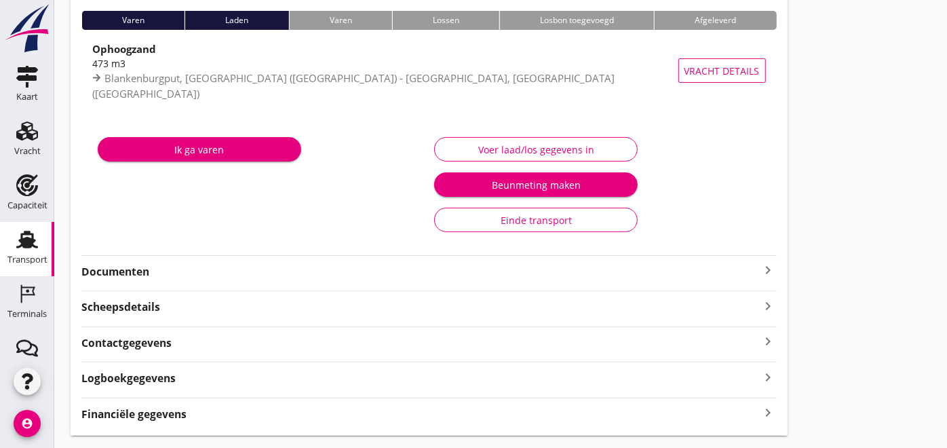
drag, startPoint x: 146, startPoint y: 227, endPoint x: 157, endPoint y: 236, distance: 14.4
click at [146, 227] on div "VOG-250549 Union (W. Jong) local_gas_station emergency_share map Varen Laden Va…" at bounding box center [429, 192] width 717 height 485
click at [176, 264] on strong "Documenten" at bounding box center [420, 272] width 679 height 16
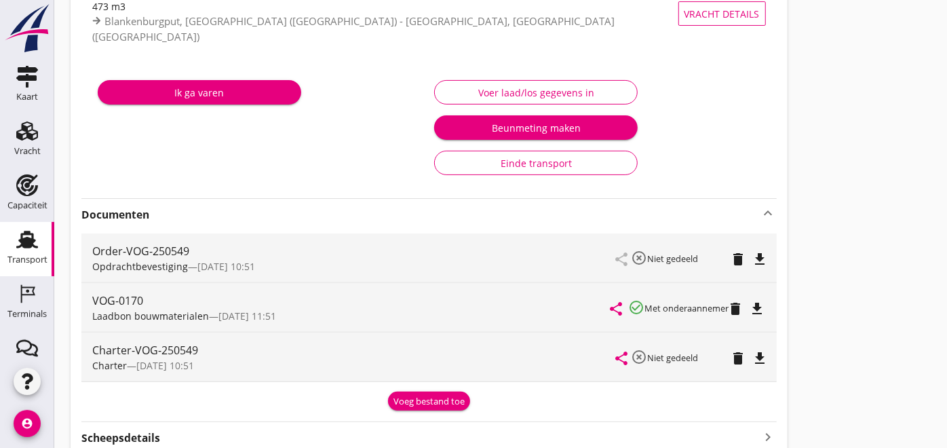
scroll to position [0, 0]
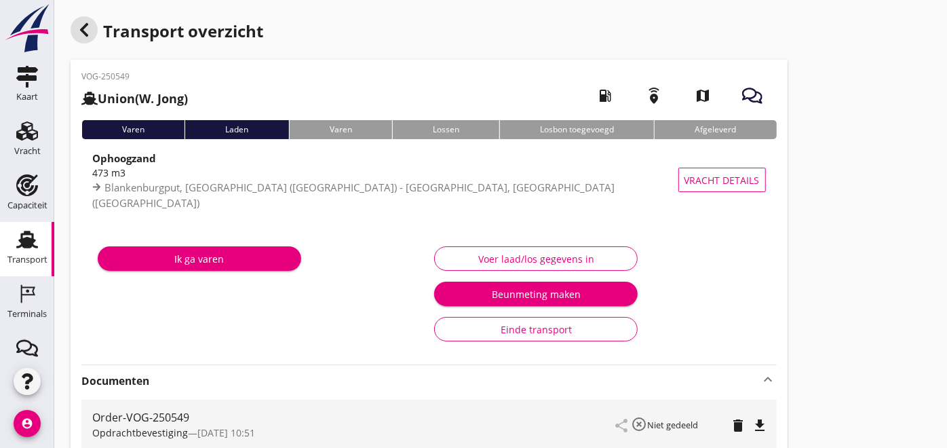
click at [89, 23] on icon "button" at bounding box center [84, 30] width 16 height 16
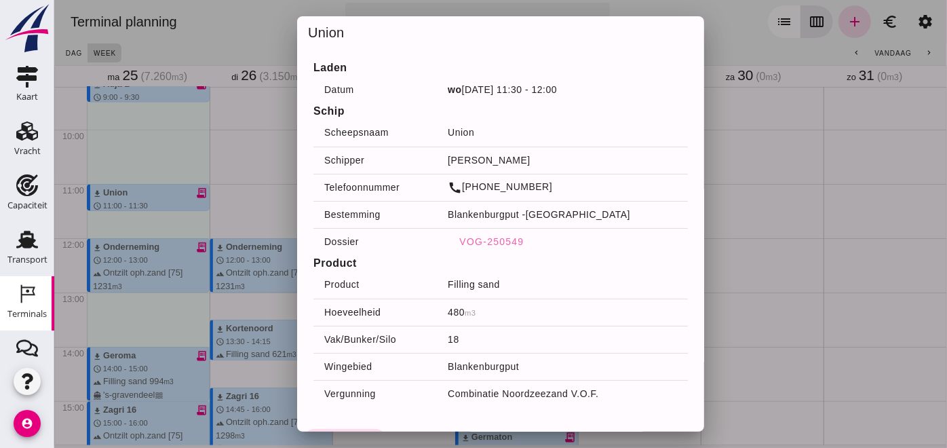
click at [742, 233] on div at bounding box center [500, 224] width 893 height 448
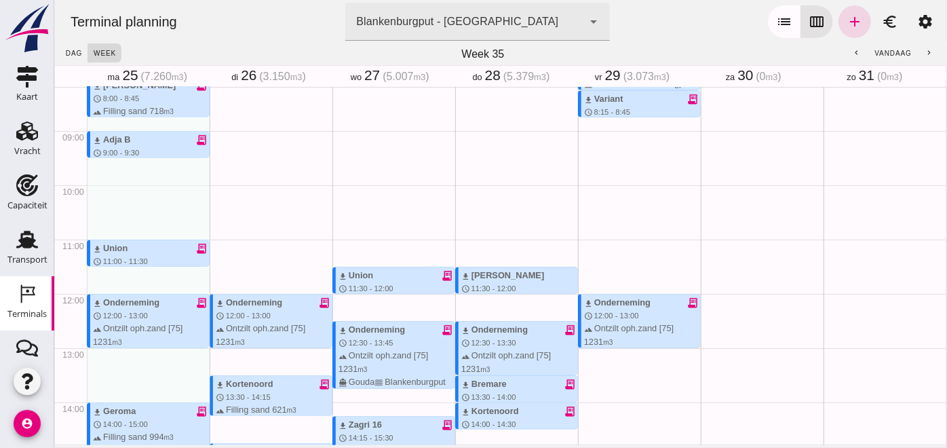
scroll to position [425, 0]
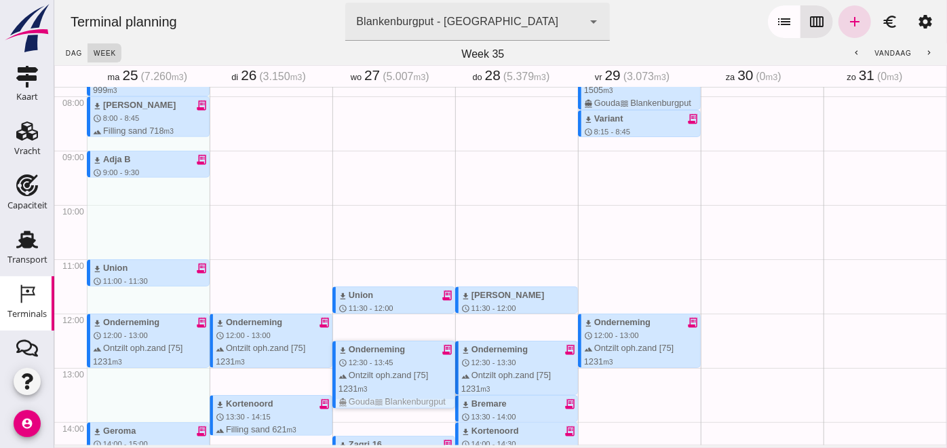
click div "download Onderneming receipt_long schedule 12:30 - 13:45 terrain Ontzilt oph.za…"
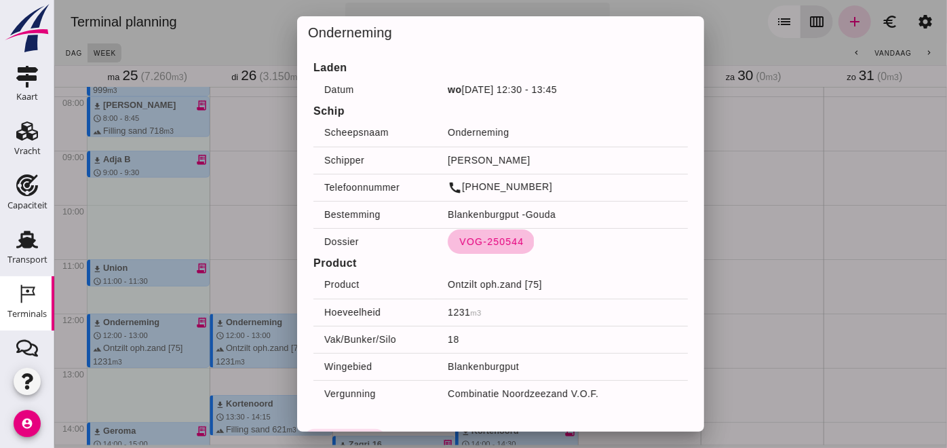
click span "VOG-250544"
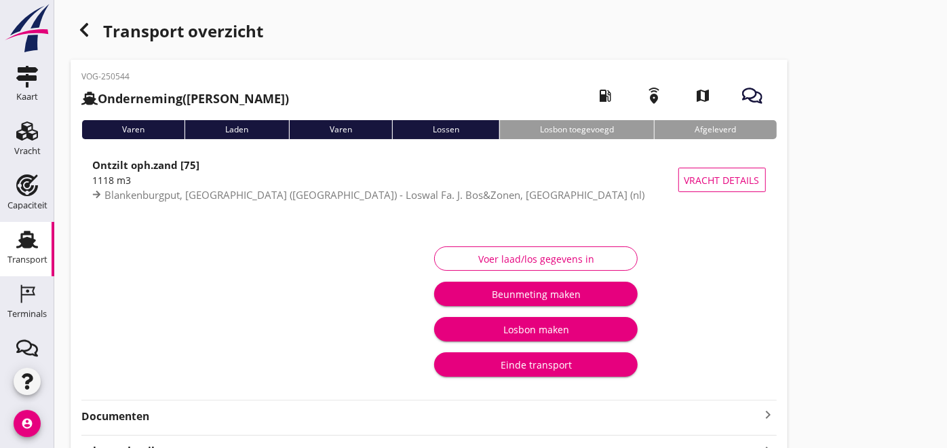
click at [164, 370] on div at bounding box center [260, 311] width 337 height 149
click at [147, 415] on strong "Documenten" at bounding box center [420, 417] width 679 height 16
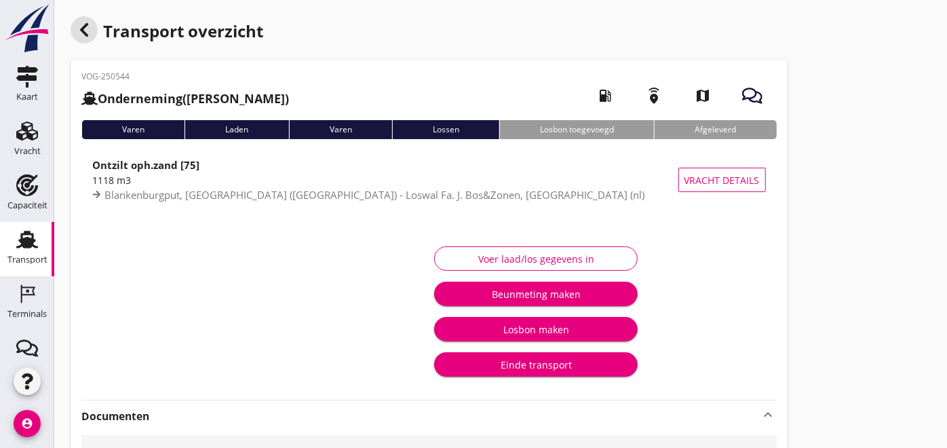
click at [87, 25] on icon "button" at bounding box center [84, 30] width 16 height 16
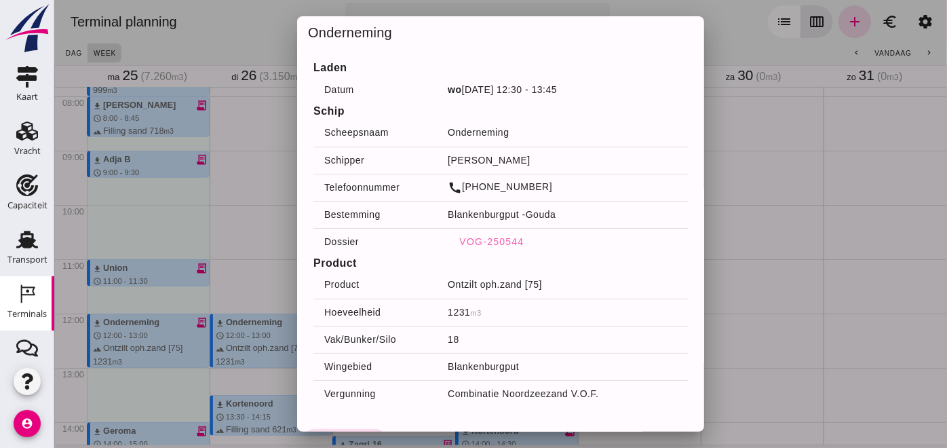
click at [259, 239] on div at bounding box center [500, 224] width 893 height 448
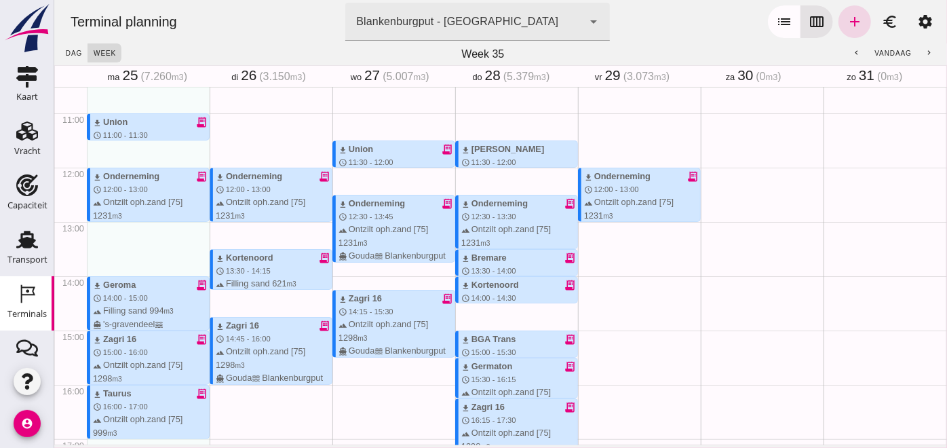
scroll to position [575, 0]
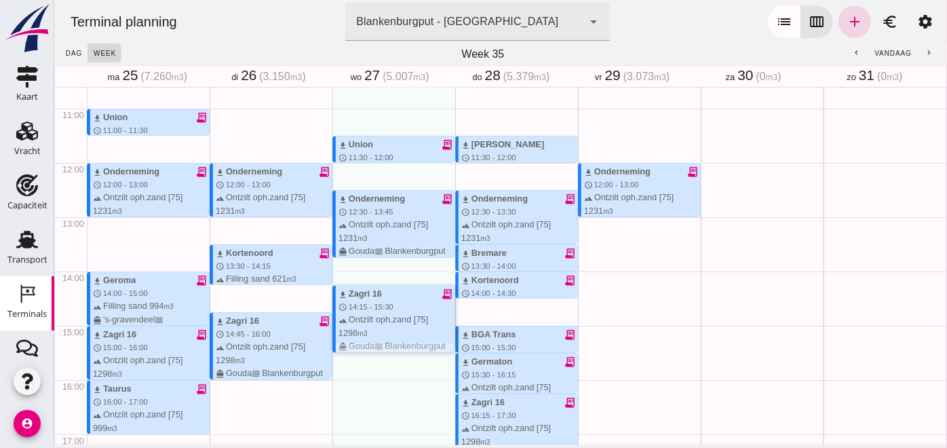
click div "download Zagri 16 receipt_long schedule 14:15 - 15:30 terrain Ontzilt oph.zand …"
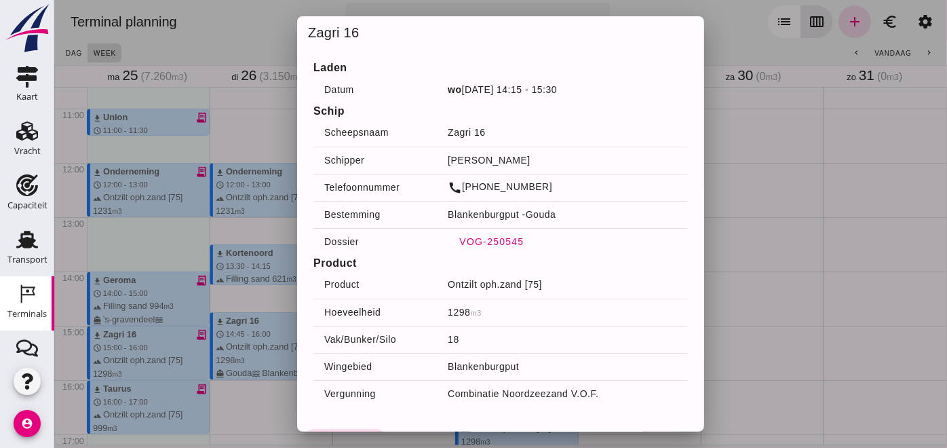
click span "VOG-250545"
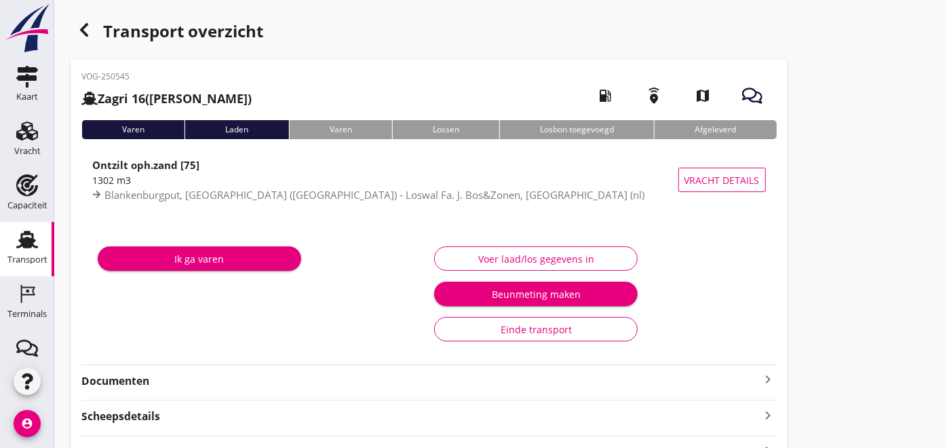
click at [129, 347] on div "Ik ga varen" at bounding box center [260, 294] width 337 height 114
click at [132, 379] on strong "Documenten" at bounding box center [420, 381] width 679 height 16
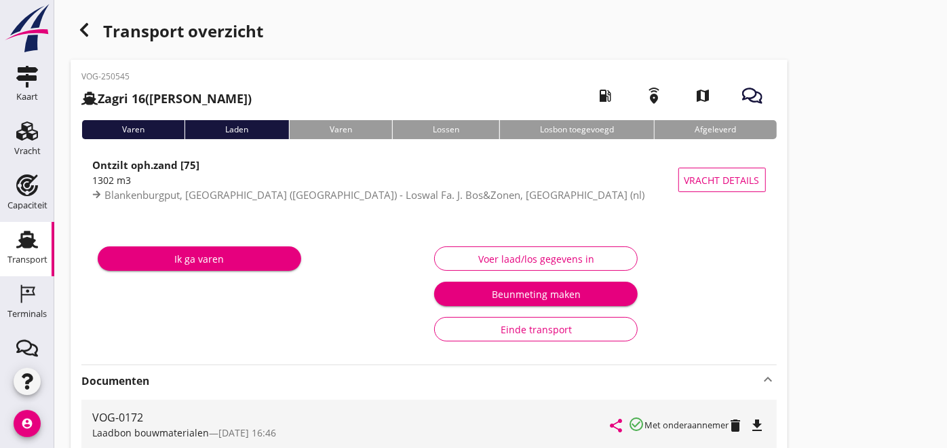
click at [81, 14] on div "Transport overzicht VOG-250545 Zagri 16 (Maarten Bakker) local_gas_station emer…" at bounding box center [500, 350] width 893 height 700
click at [92, 37] on icon "button" at bounding box center [84, 30] width 16 height 16
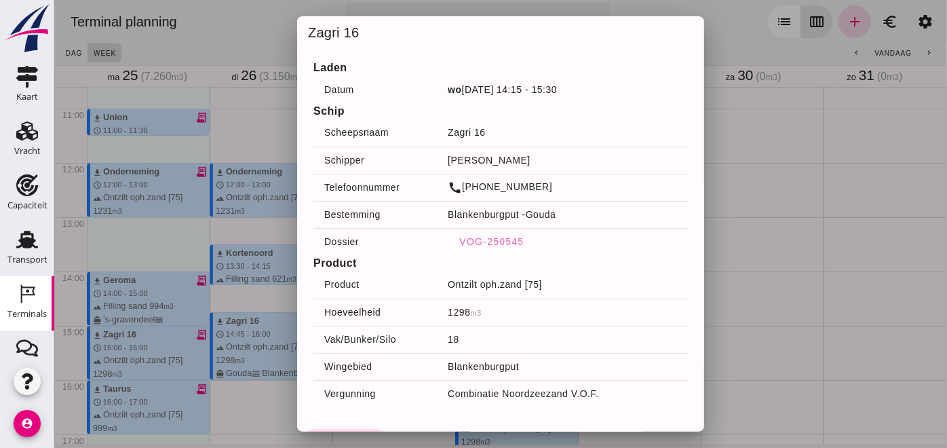
click at [819, 297] on div at bounding box center [500, 224] width 893 height 448
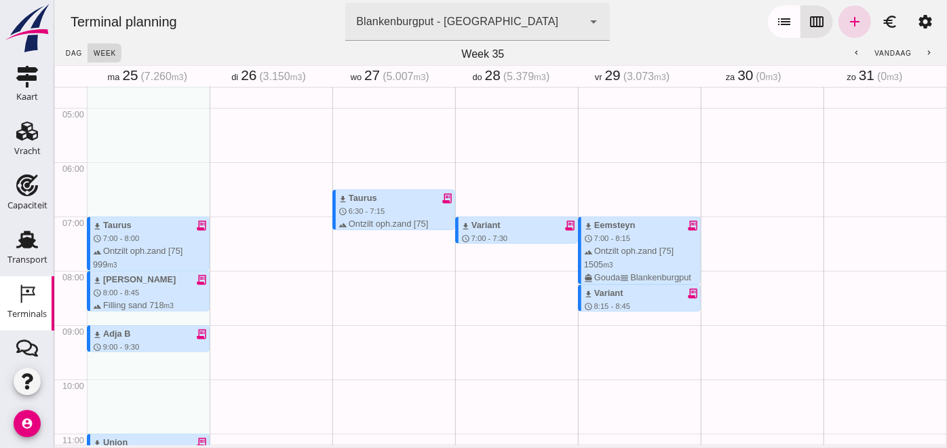
scroll to position [274, 0]
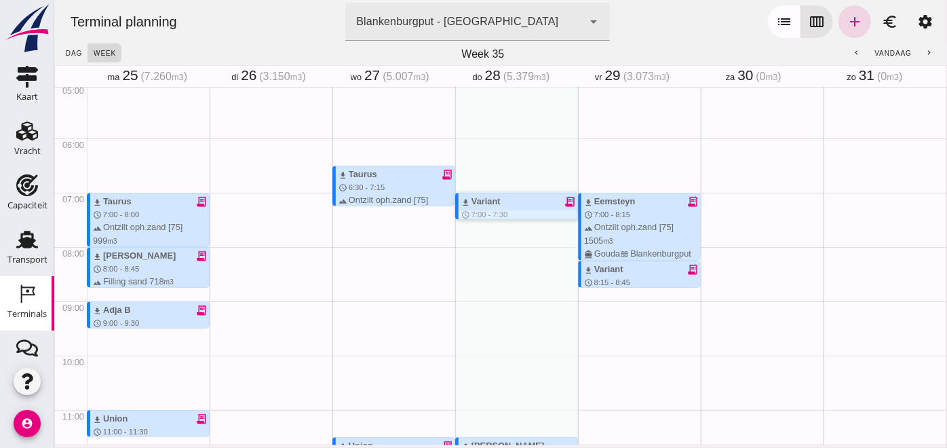
click div "download Variant receipt_long schedule 7:00 - 7:30 terrain Filling sand 337 m3 …"
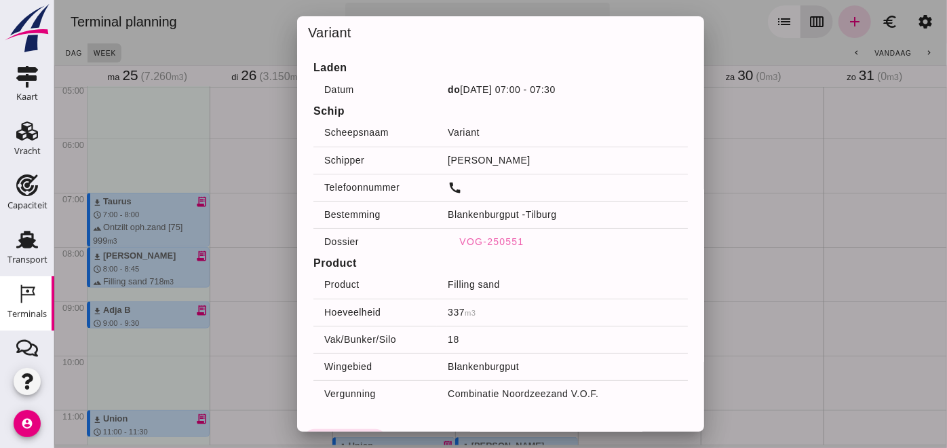
click at [800, 248] on div at bounding box center [500, 224] width 893 height 448
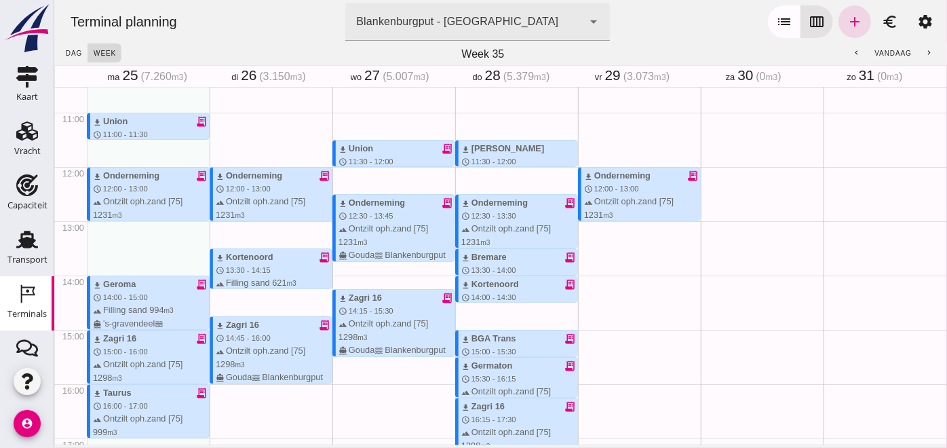
scroll to position [575, 0]
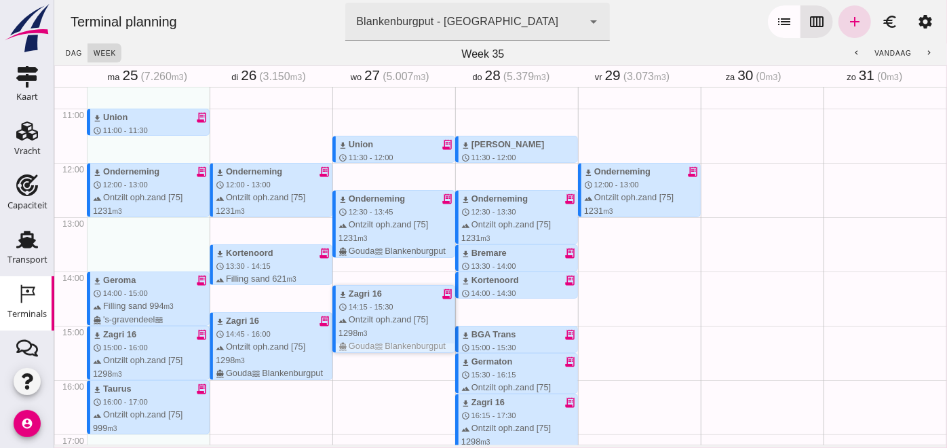
click at [384, 314] on div "terrain Ontzilt oph.zand [75] 1298 m3 directions_boat Gouda waves Blankenburgput" at bounding box center [396, 332] width 116 height 39
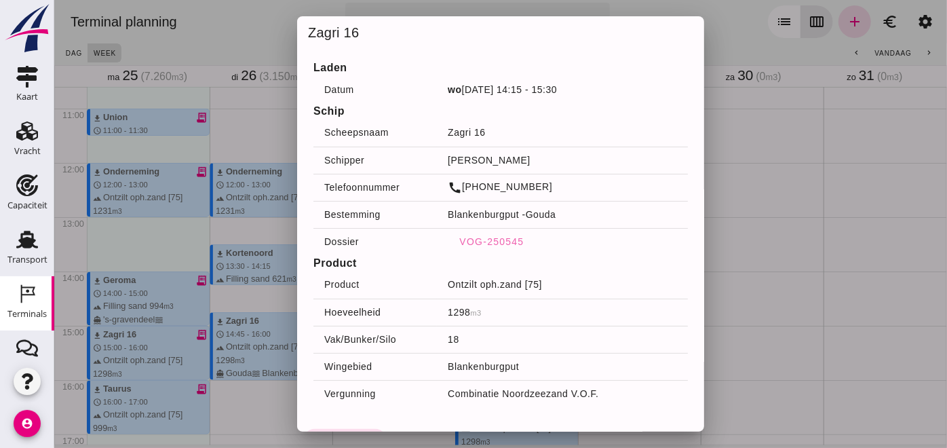
click at [780, 243] on div at bounding box center [500, 224] width 893 height 448
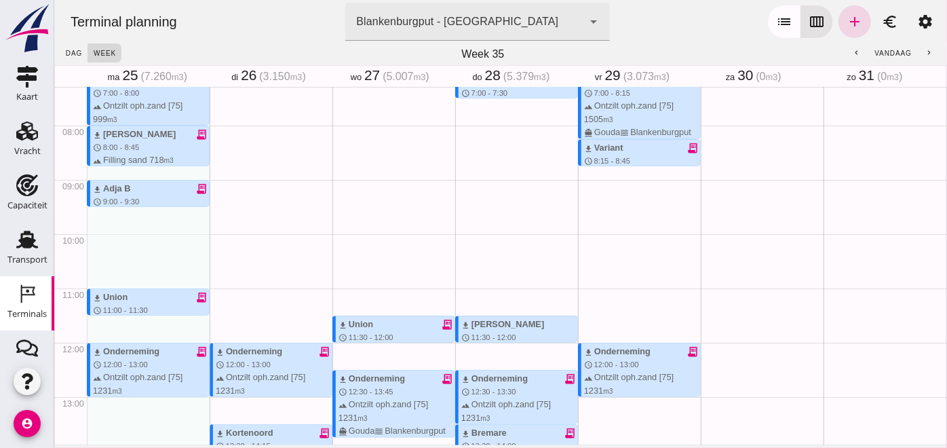
scroll to position [349, 0]
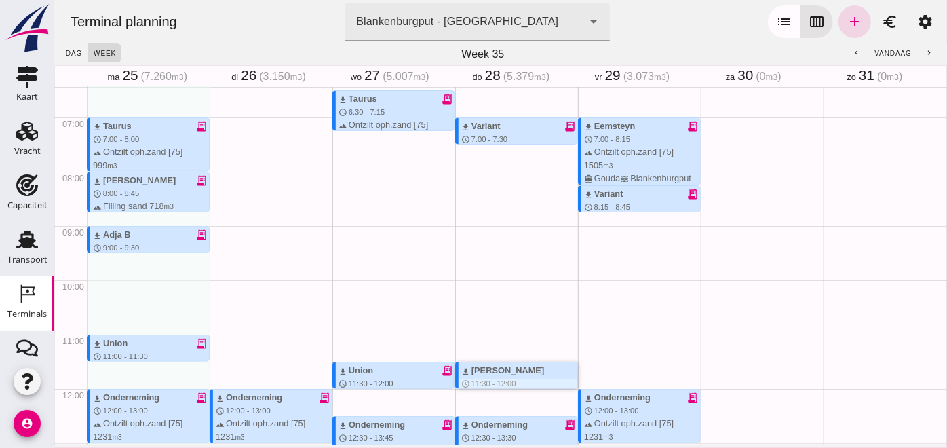
click at [512, 368] on div "download Anita" at bounding box center [519, 370] width 116 height 13
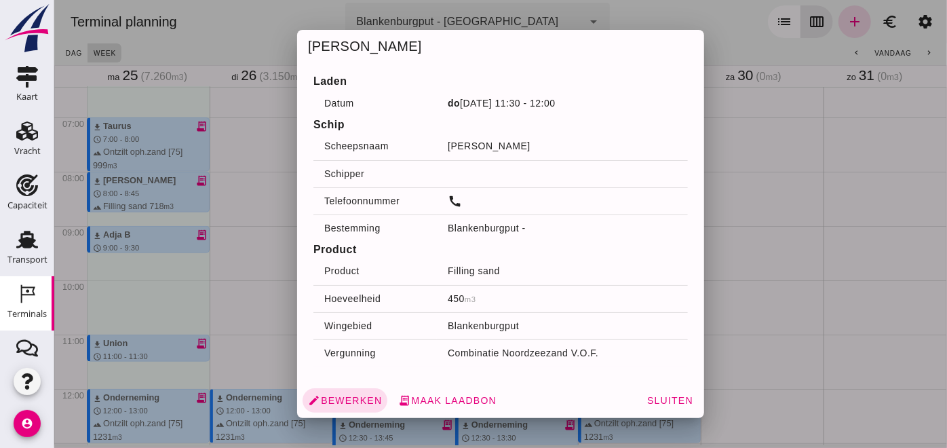
click at [721, 200] on div at bounding box center [500, 224] width 893 height 448
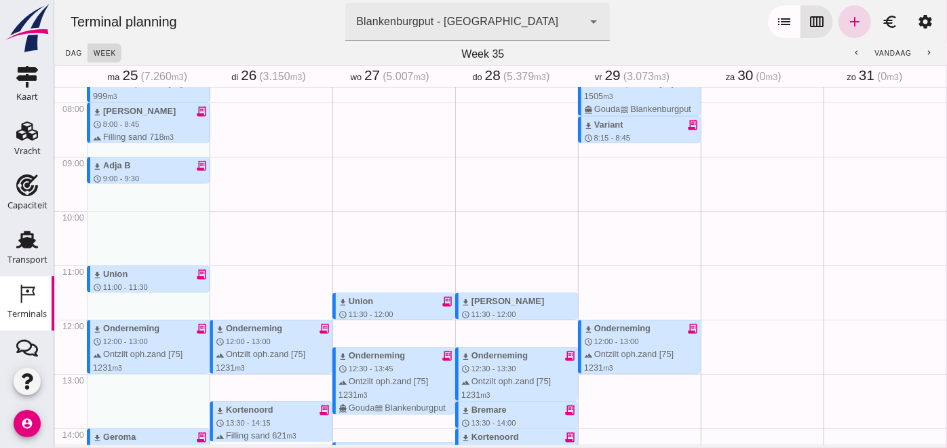
scroll to position [500, 0]
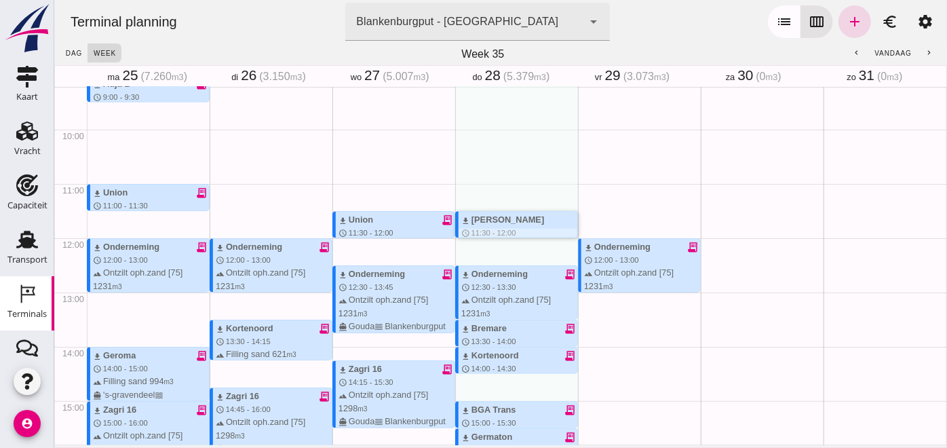
click at [480, 223] on div "download Anita" at bounding box center [502, 219] width 83 height 13
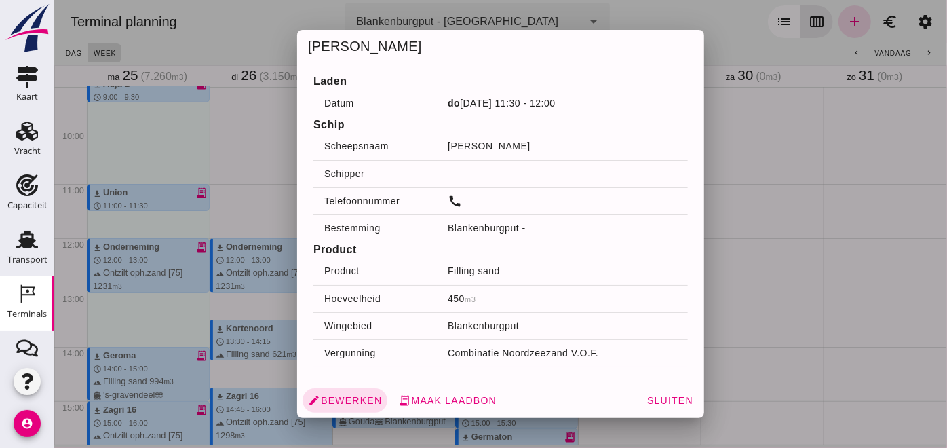
click at [814, 155] on div at bounding box center [500, 224] width 893 height 448
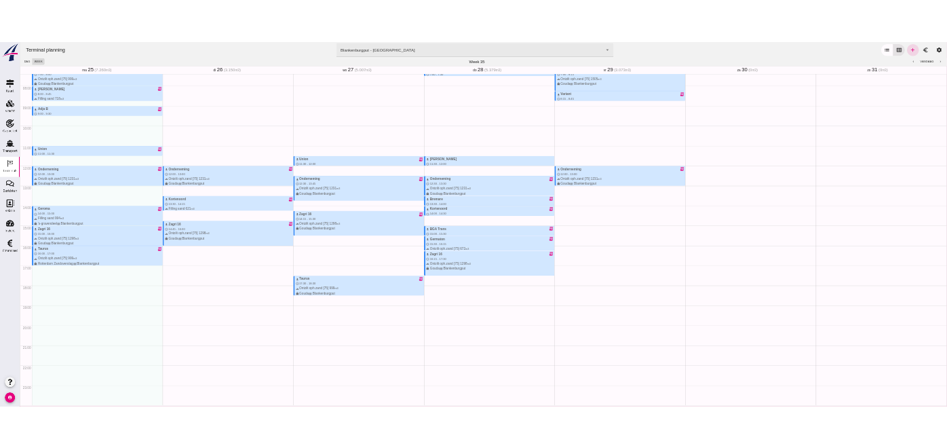
scroll to position [402, 0]
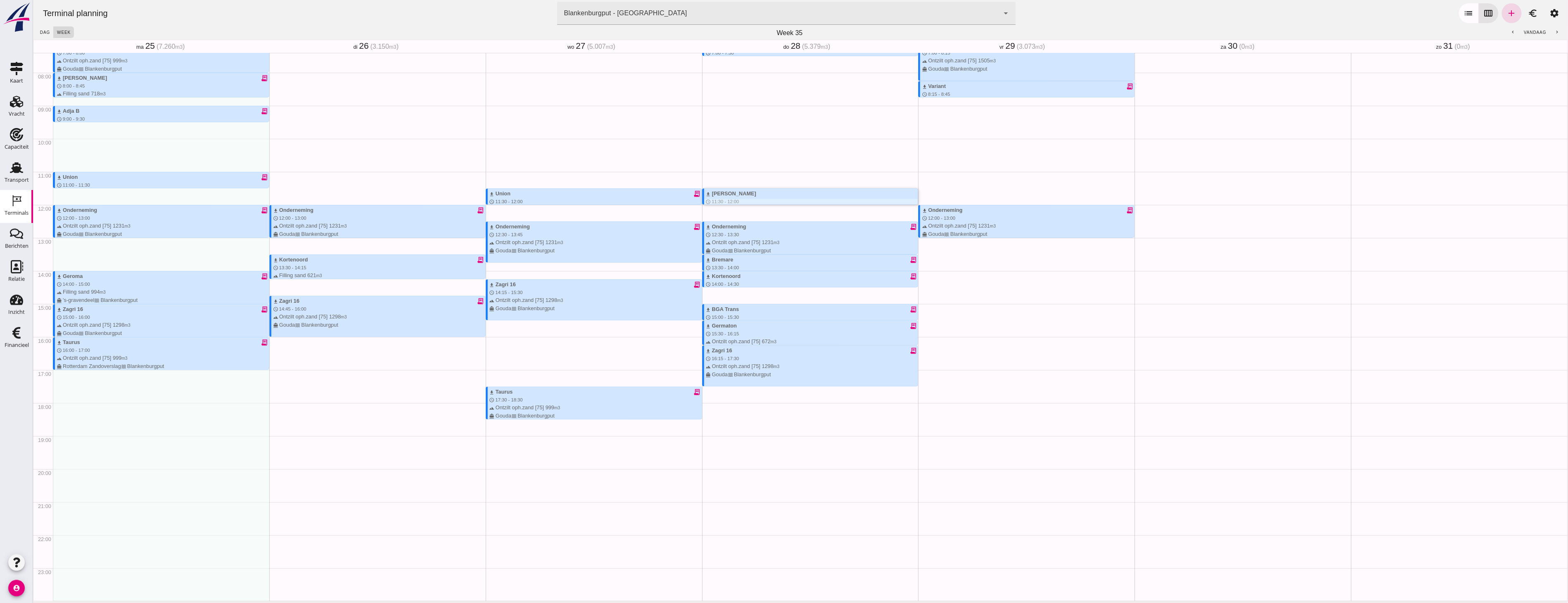
click at [576, 194] on div "download Anita" at bounding box center [811, 193] width 212 height 8
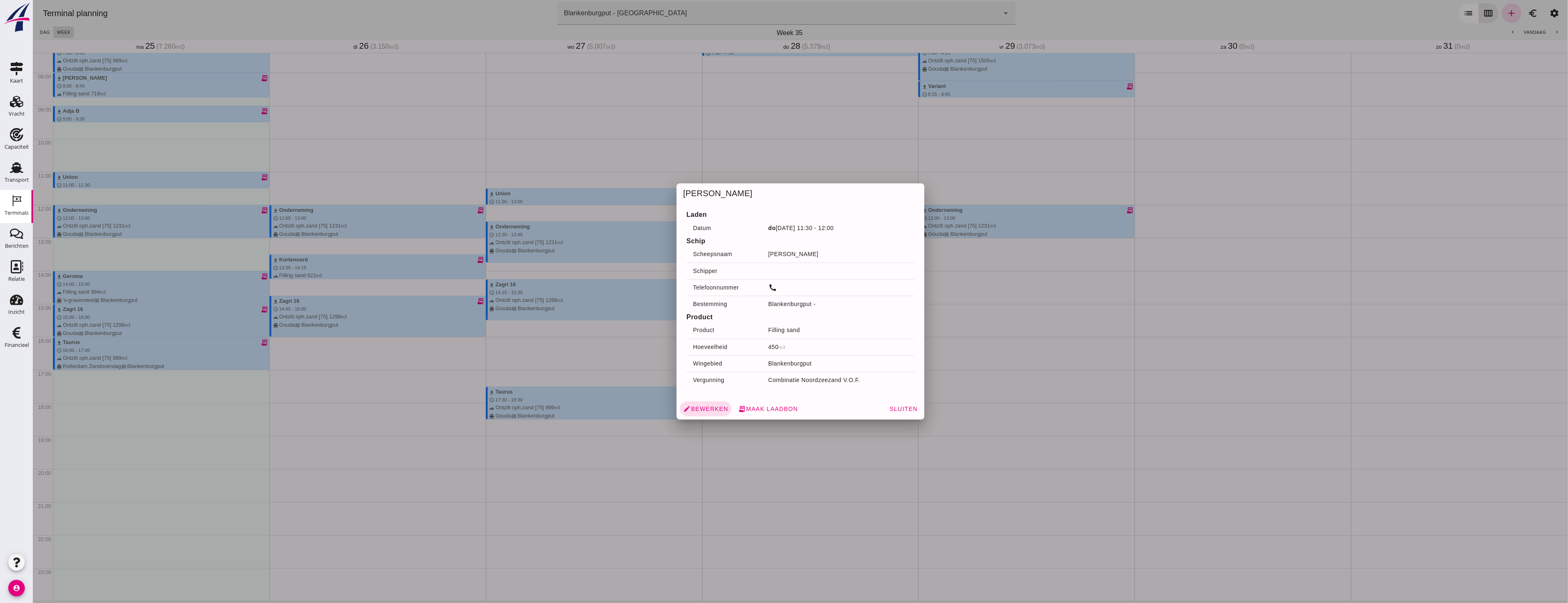
click at [576, 272] on h4 "Product" at bounding box center [800, 317] width 228 height 10
click at [576, 157] on div at bounding box center [800, 301] width 1535 height 603
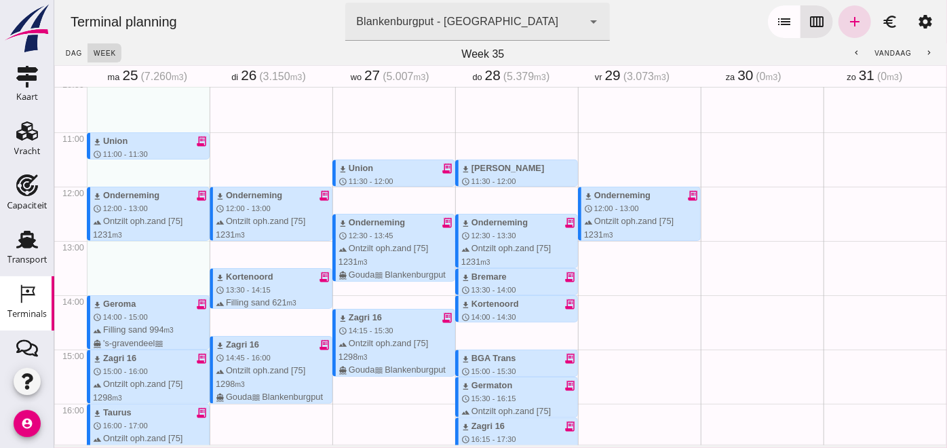
scroll to position [552, 0]
click at [497, 231] on span "12:30 - 13:30" at bounding box center [493, 235] width 45 height 8
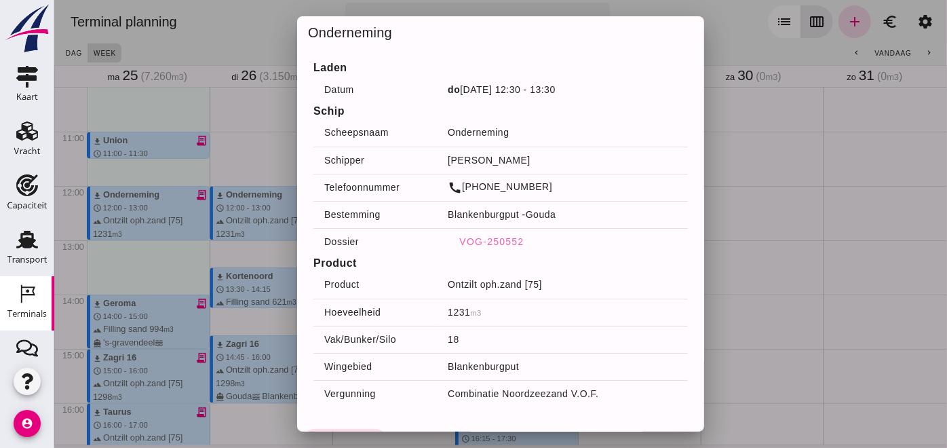
click at [717, 223] on div at bounding box center [500, 224] width 893 height 448
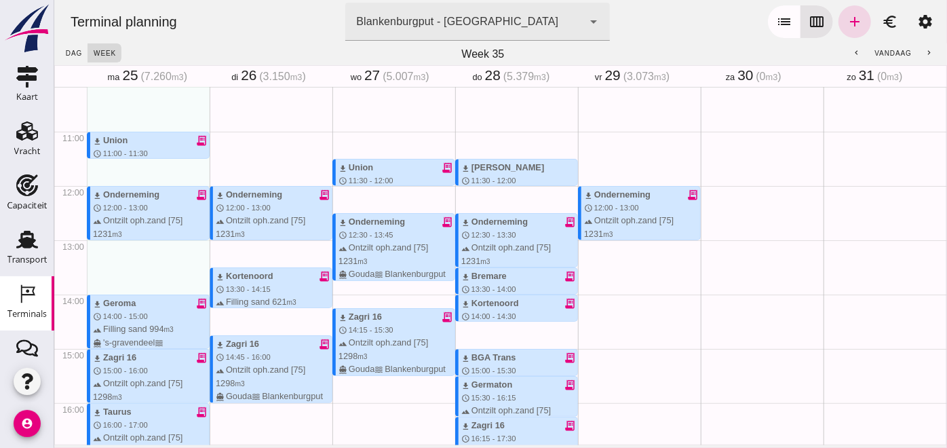
scroll to position [326, 0]
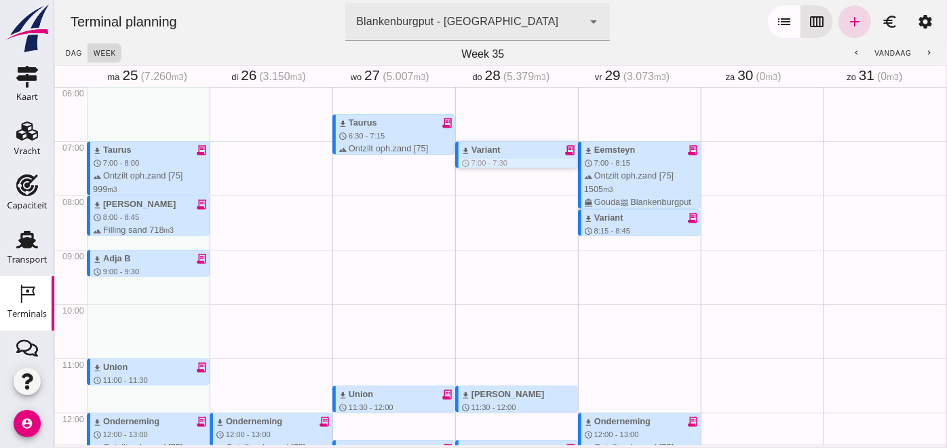
click div "download Variant receipt_long schedule 7:00 - 7:30 terrain Filling sand 337 m3 …"
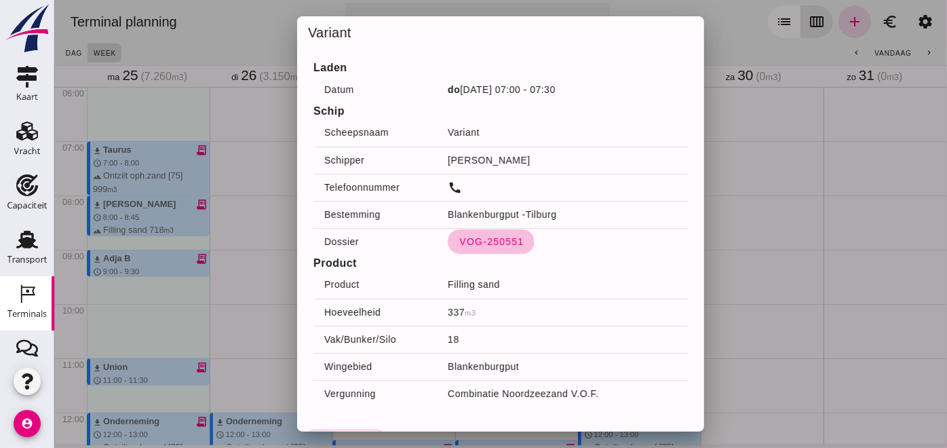
click span "VOG-250551"
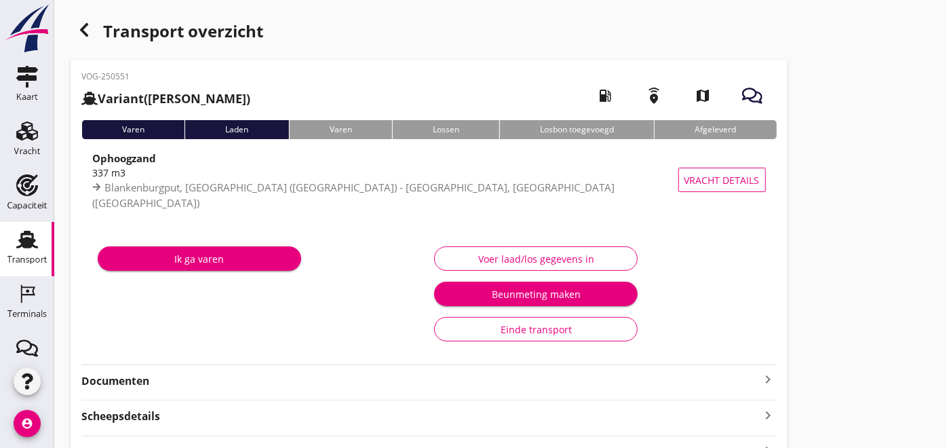
click at [159, 396] on div "VOG-250551 Variant (Chris Lemmen) local_gas_station emergency_share map Varen L…" at bounding box center [429, 302] width 717 height 485
click at [162, 385] on strong "Documenten" at bounding box center [420, 381] width 679 height 16
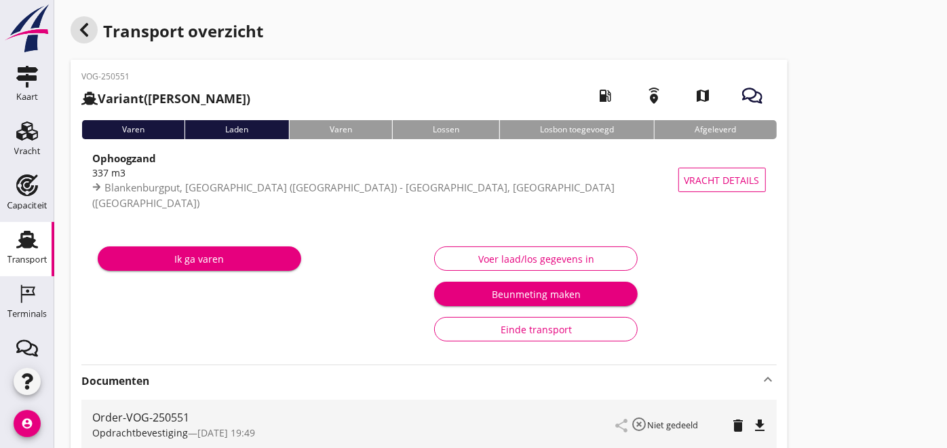
click at [79, 33] on icon "button" at bounding box center [84, 30] width 16 height 16
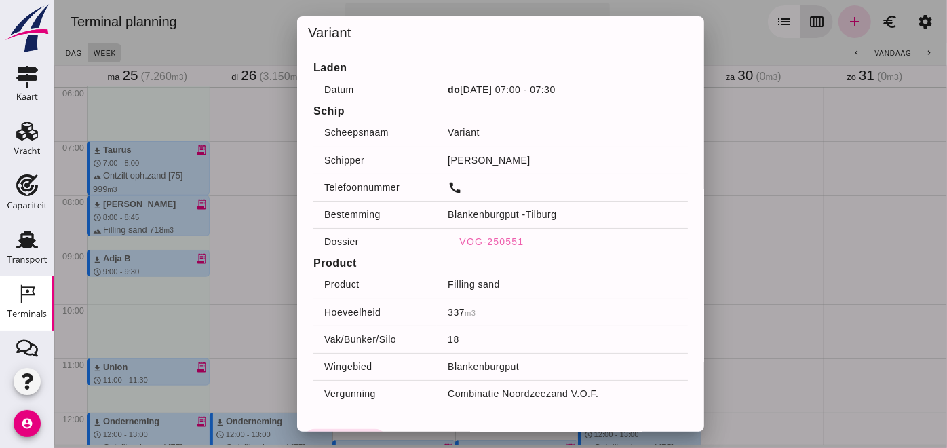
click at [257, 161] on div at bounding box center [500, 224] width 893 height 448
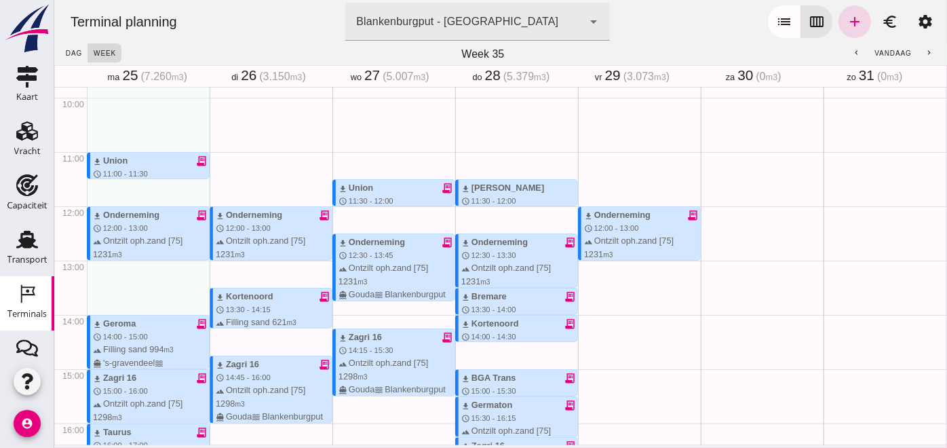
scroll to position [552, 0]
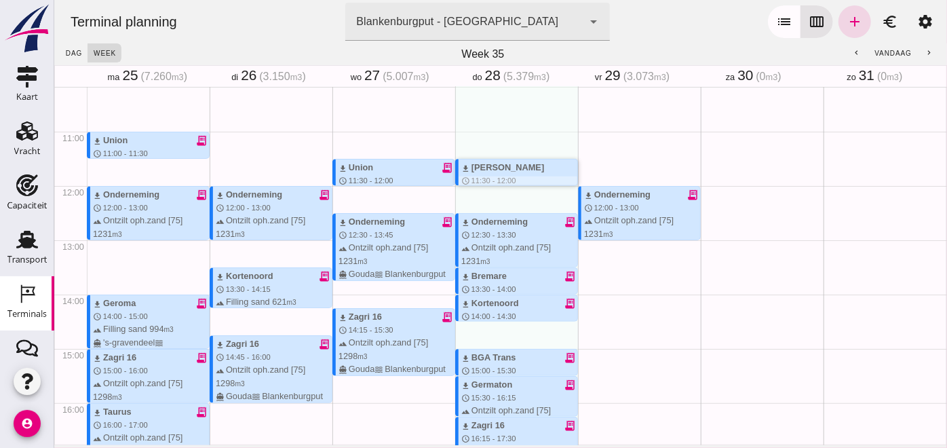
click at [499, 176] on span "11:30 - 12:00" at bounding box center [493, 180] width 45 height 8
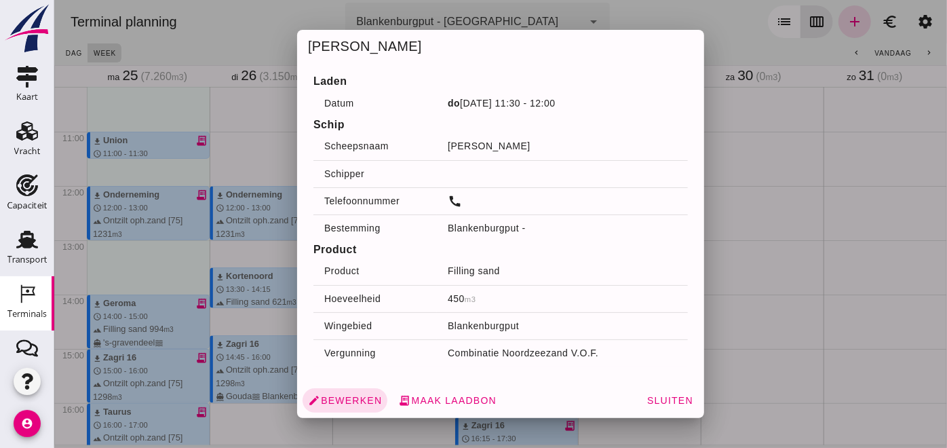
click at [753, 187] on div at bounding box center [500, 224] width 893 height 448
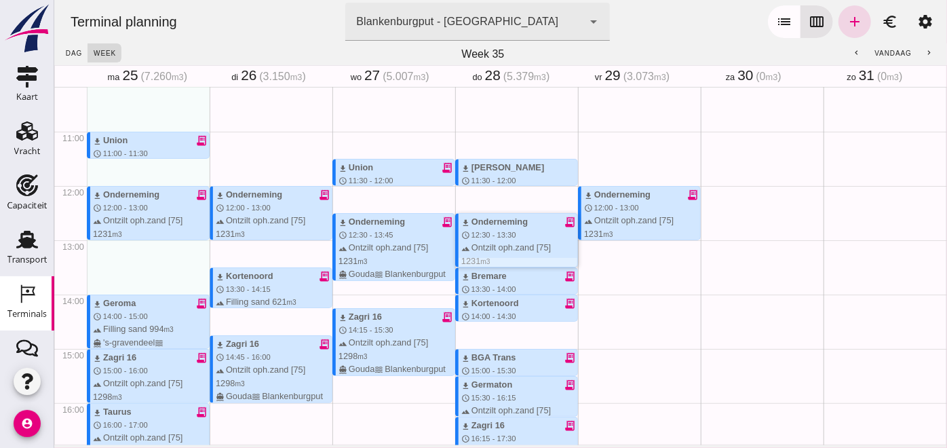
click at [471, 238] on span "12:30 - 13:30" at bounding box center [493, 235] width 45 height 8
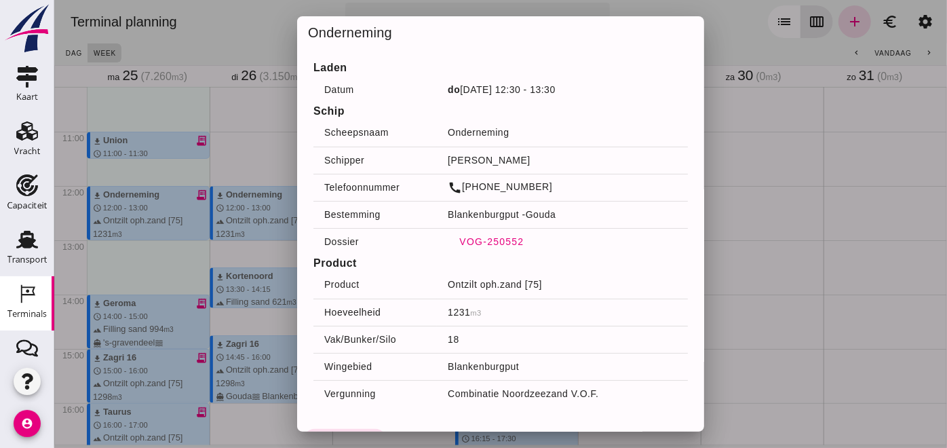
click span "VOG-250552"
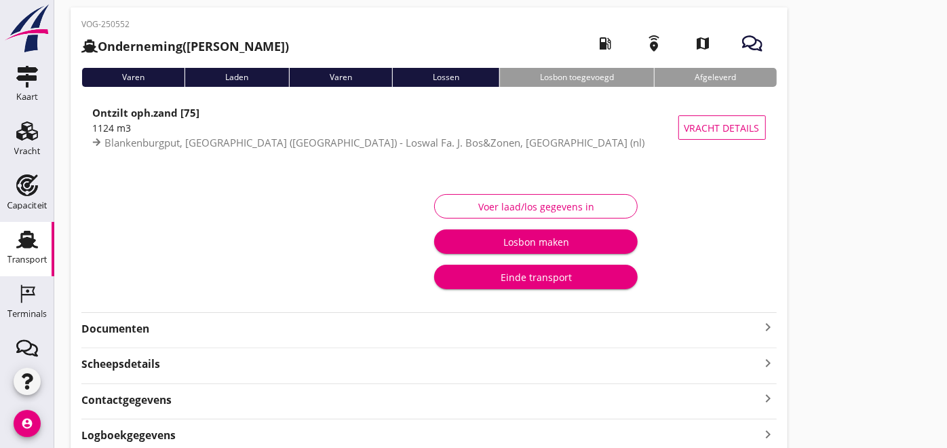
scroll to position [75, 0]
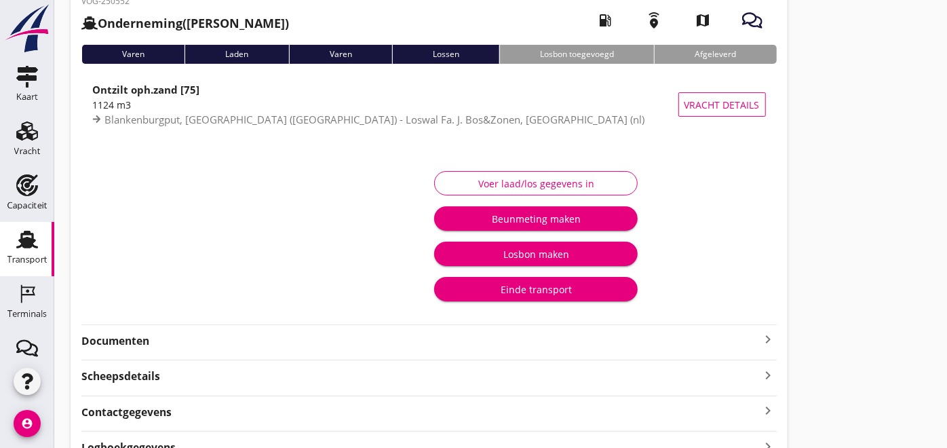
click at [164, 309] on div at bounding box center [260, 236] width 337 height 149
click at [176, 339] on strong "Documenten" at bounding box center [420, 341] width 679 height 16
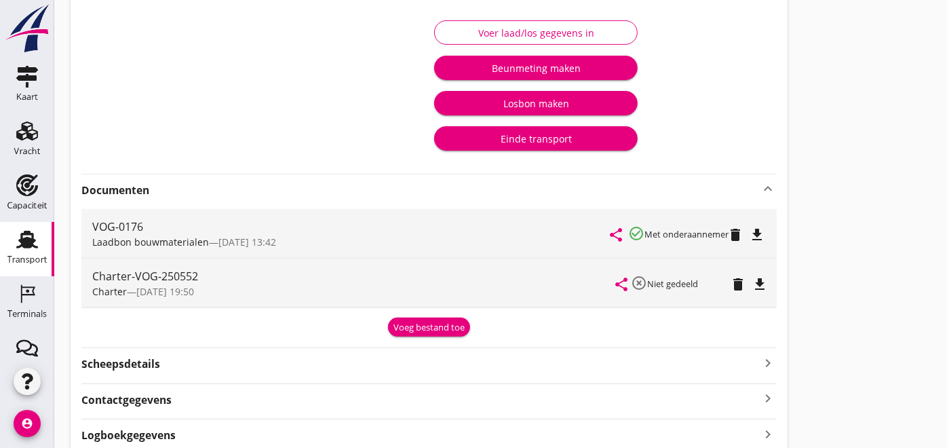
scroll to position [0, 0]
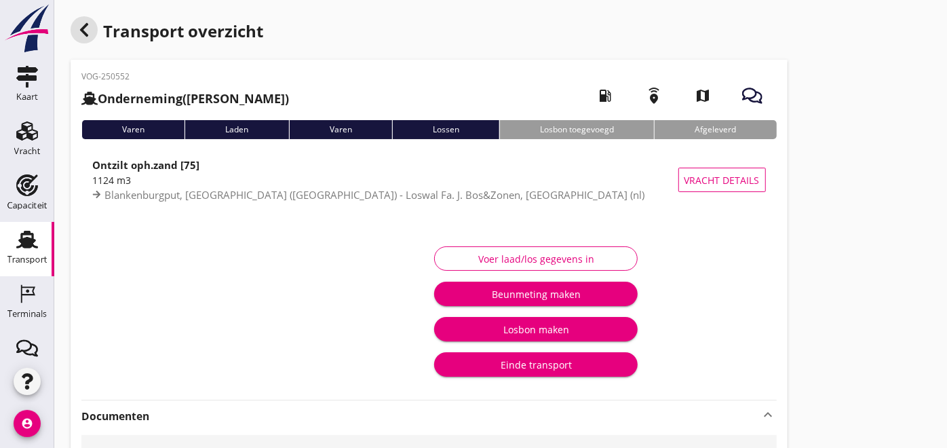
click at [86, 41] on div "button" at bounding box center [84, 29] width 27 height 27
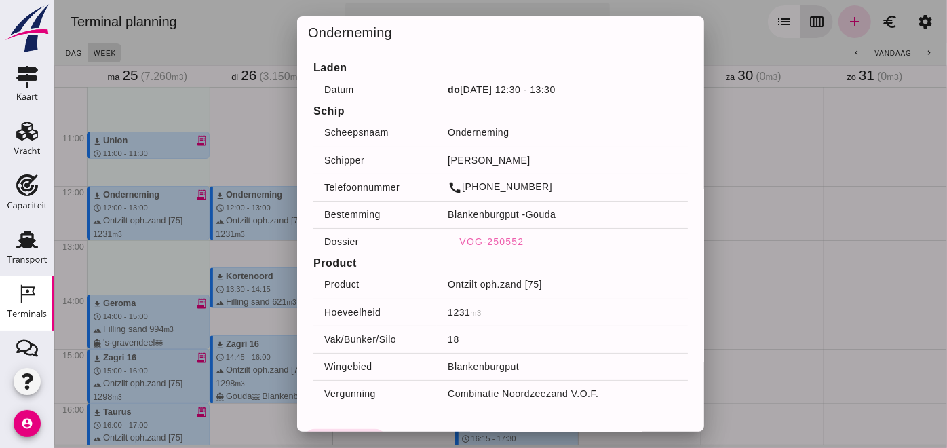
click at [746, 246] on div at bounding box center [500, 224] width 893 height 448
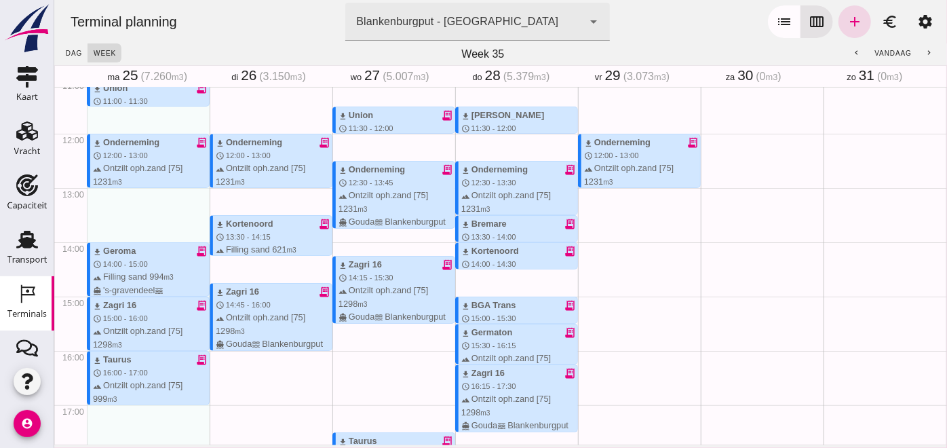
scroll to position [628, 0]
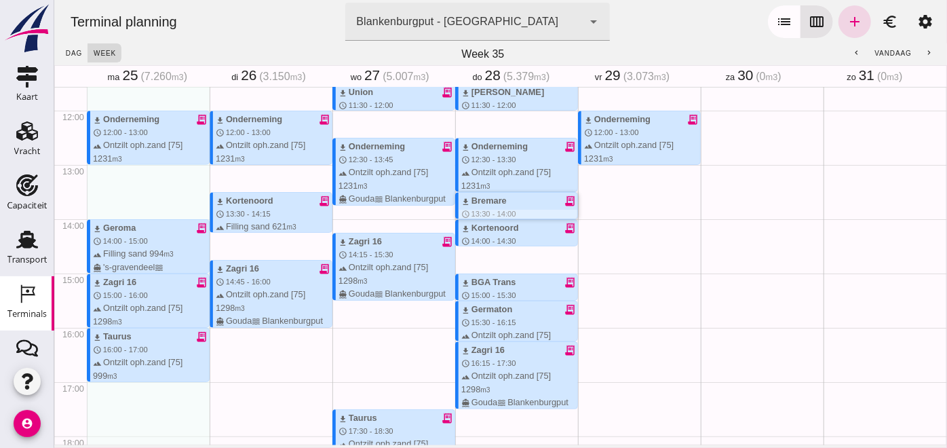
click at [496, 205] on div "download Bremare receipt_long" at bounding box center [519, 200] width 116 height 13
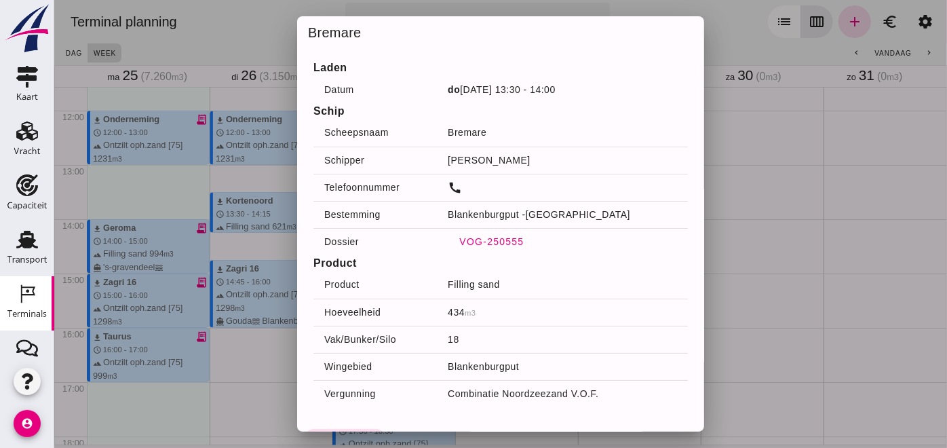
click at [497, 234] on button "VOG-250555" at bounding box center [490, 241] width 87 height 24
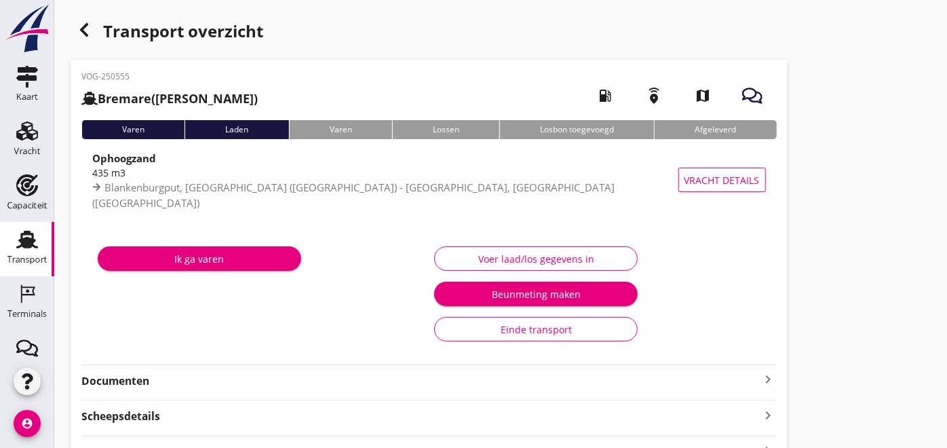
click at [173, 371] on div "Documenten keyboard_arrow_right" at bounding box center [429, 380] width 696 height 18
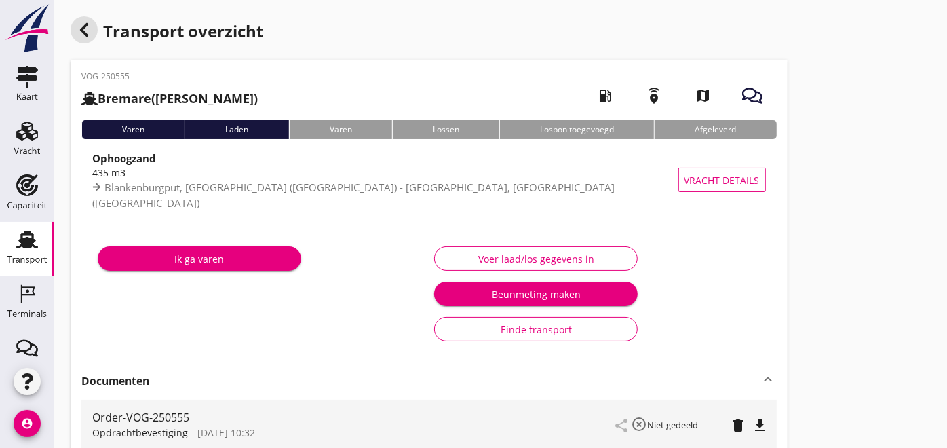
click at [79, 29] on icon "button" at bounding box center [84, 30] width 16 height 16
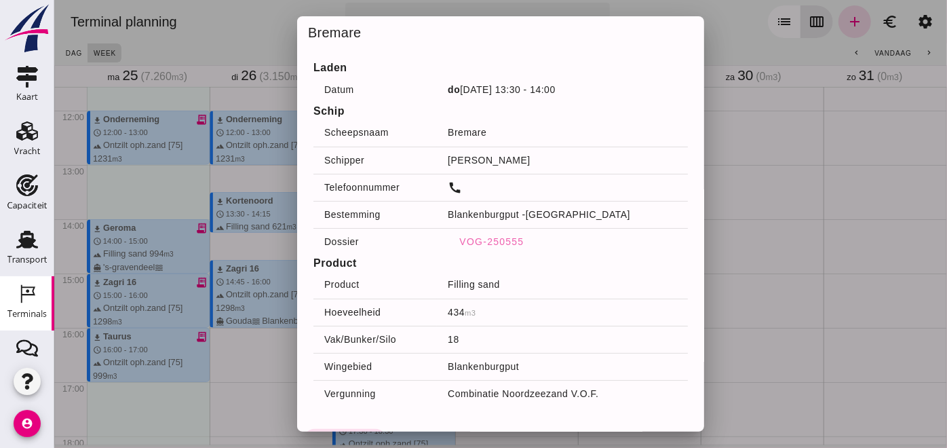
click at [716, 242] on div at bounding box center [500, 224] width 893 height 448
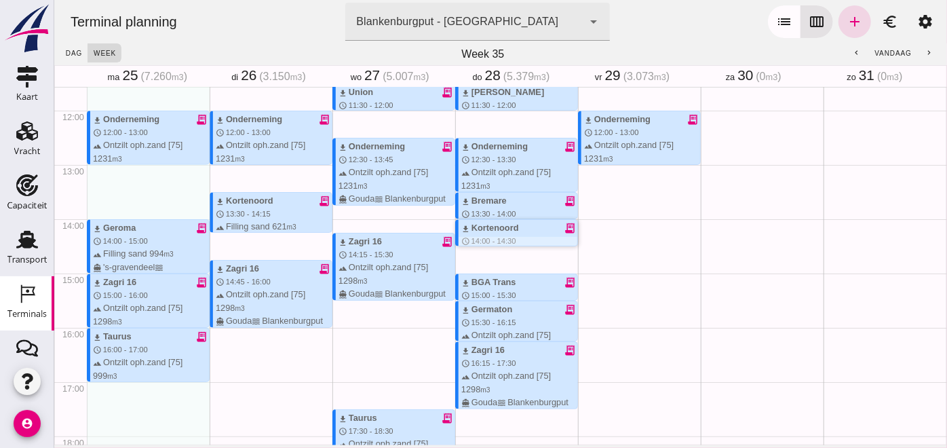
click div "download Kortenoord receipt_long schedule 14:00 - 14:30 terrain Filling sand 62…"
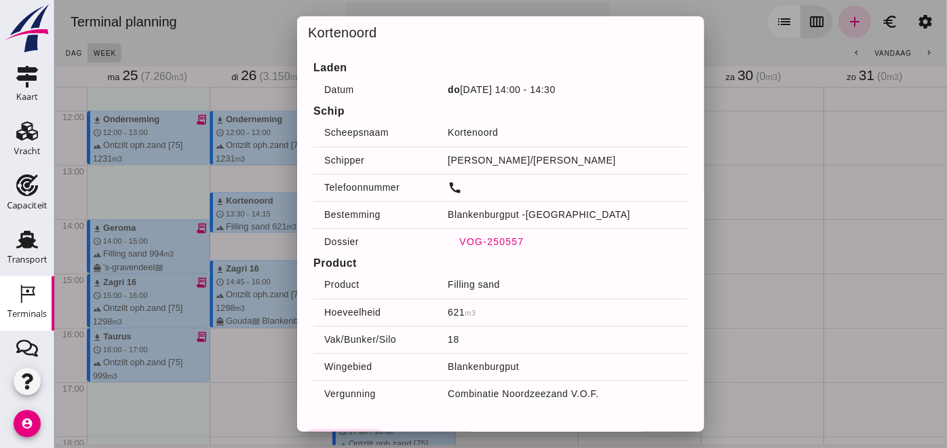
click span "VOG-250557"
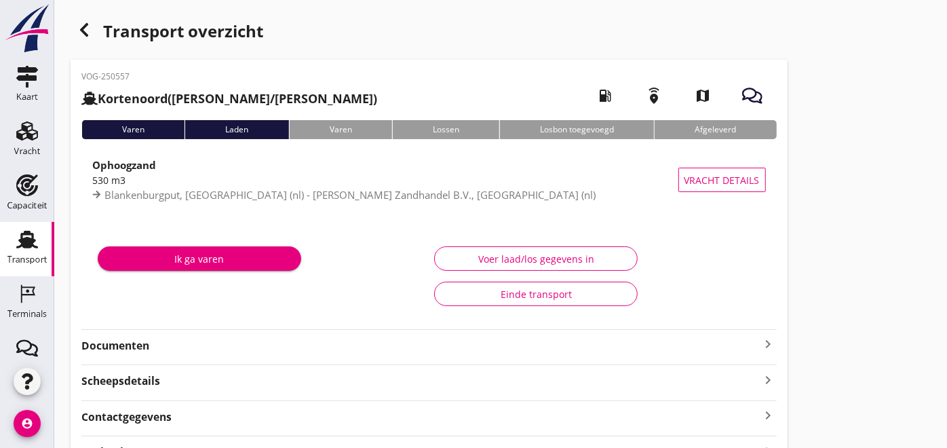
click at [170, 345] on strong "Documenten" at bounding box center [420, 346] width 679 height 16
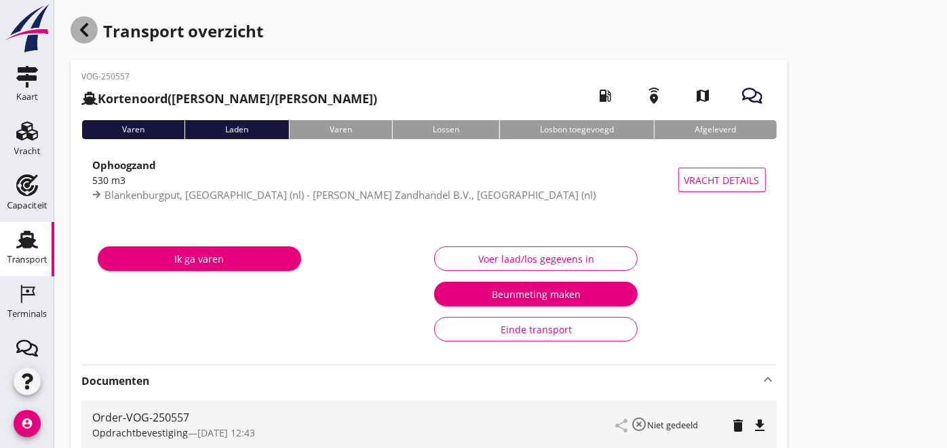
click at [86, 27] on icon "button" at bounding box center [84, 30] width 16 height 16
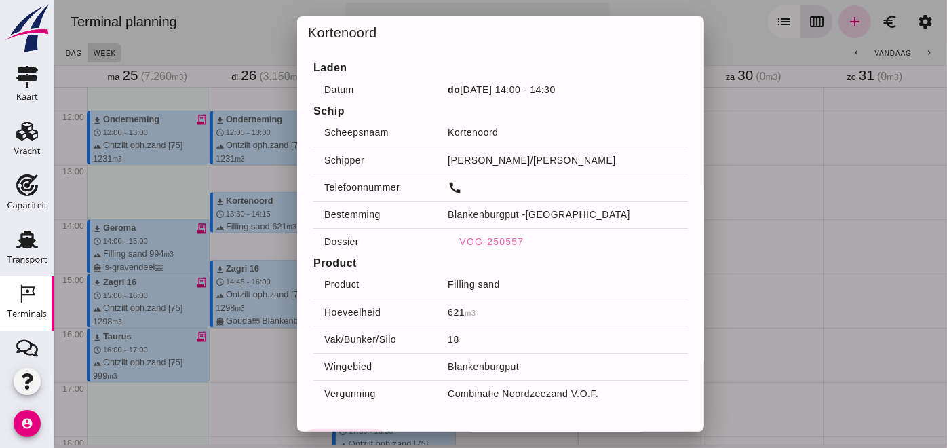
click at [765, 269] on div at bounding box center [500, 224] width 893 height 448
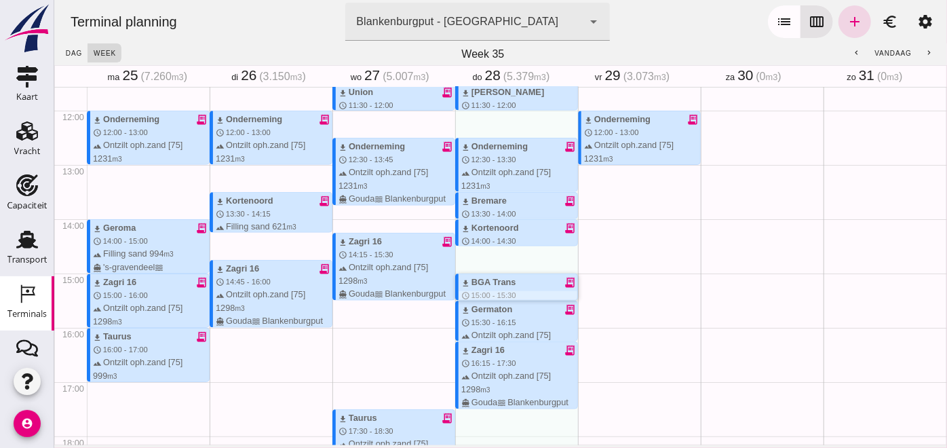
click at [493, 285] on div "download BGA Trans" at bounding box center [488, 282] width 55 height 13
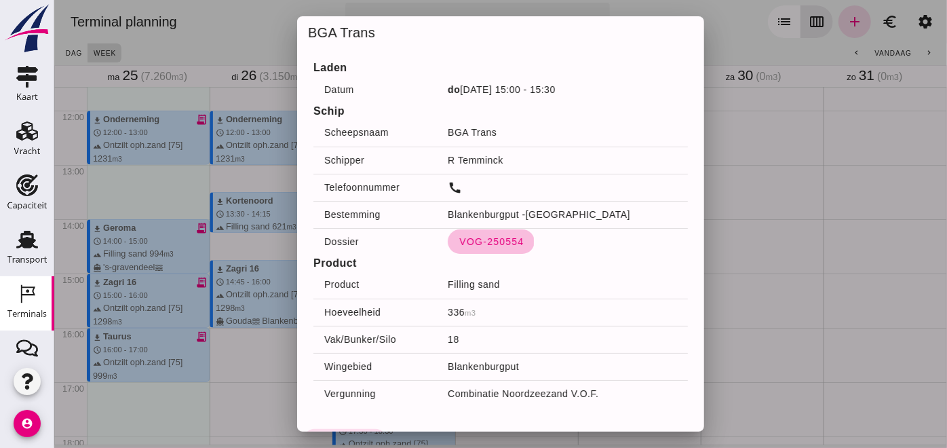
click span "VOG-250554"
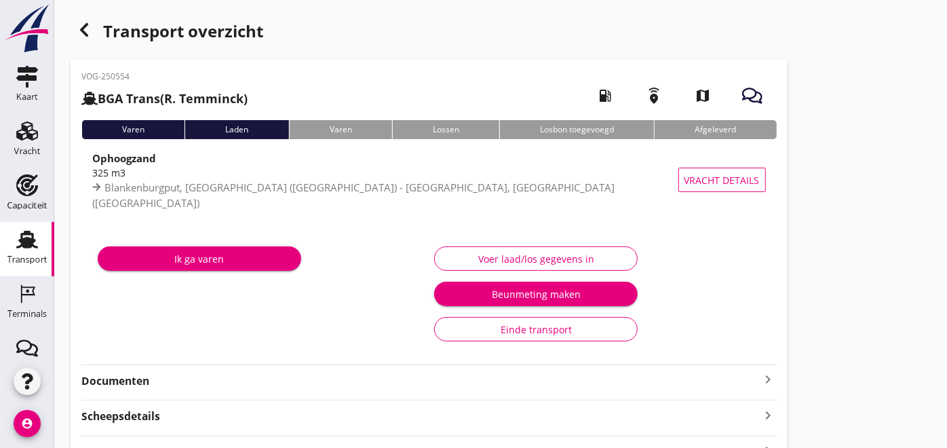
scroll to position [145, 0]
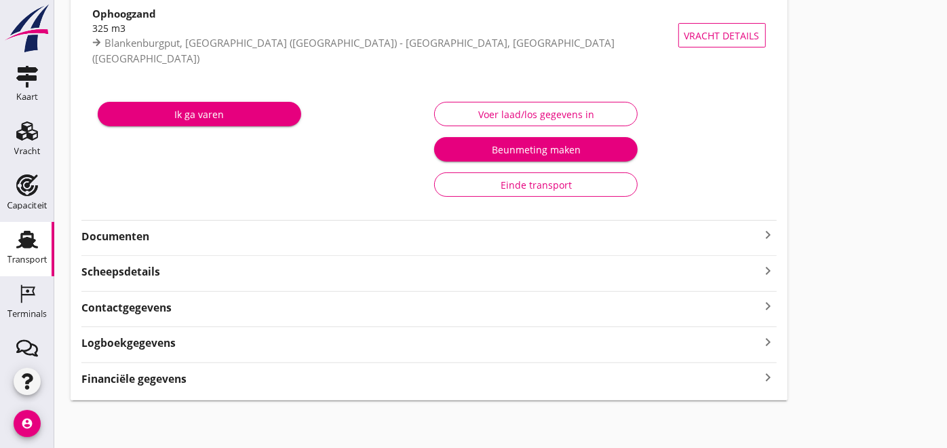
click at [151, 249] on div "VOG-250554 BGA Trans (R. Temminck) local_gas_station emergency_share map Varen …" at bounding box center [429, 157] width 717 height 485
click at [149, 242] on strong "Documenten" at bounding box center [420, 237] width 679 height 16
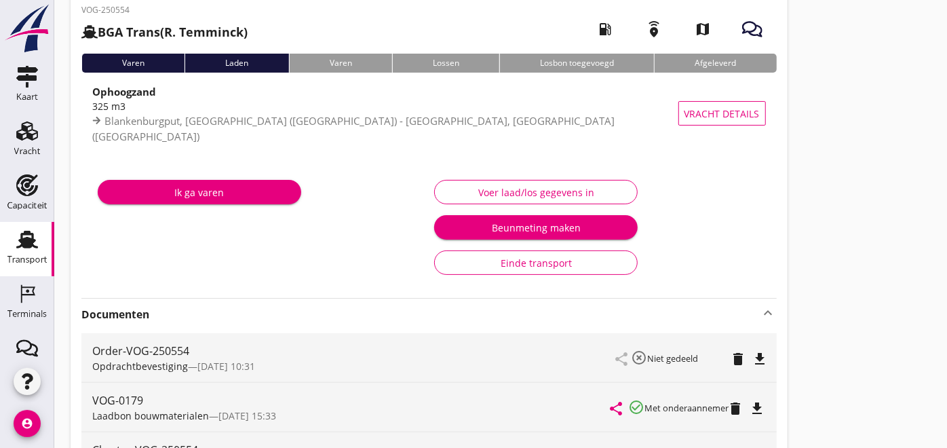
scroll to position [0, 0]
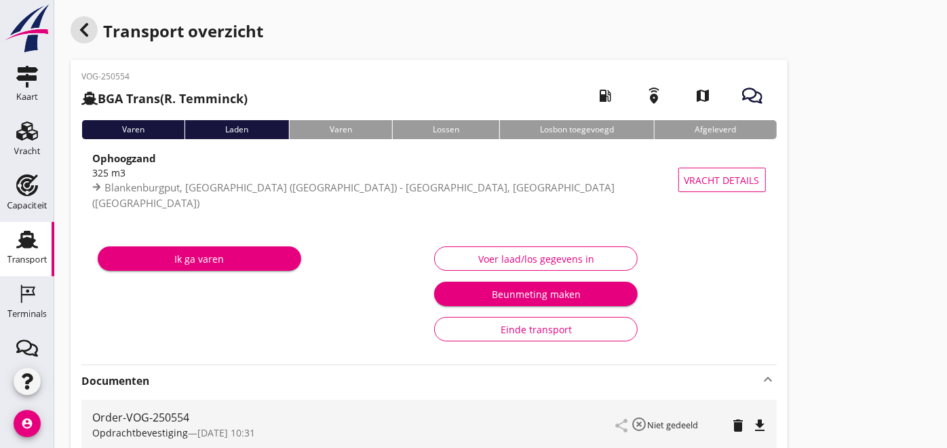
click at [94, 27] on div "button" at bounding box center [84, 29] width 27 height 27
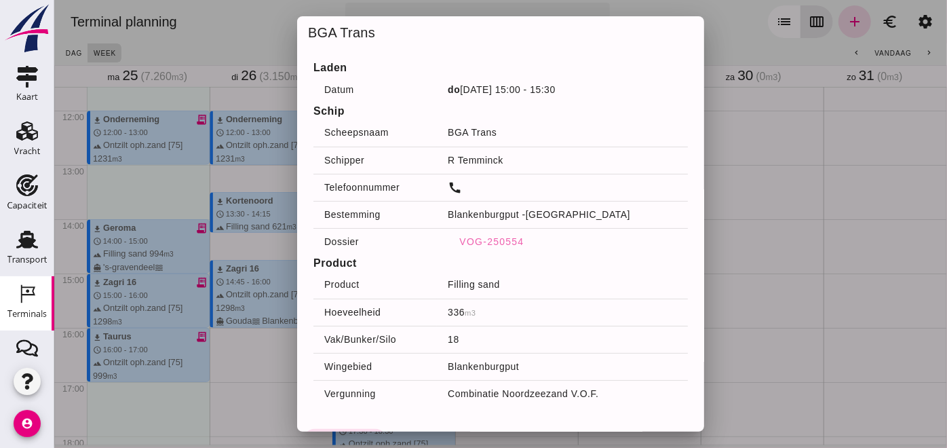
click at [739, 267] on div at bounding box center [500, 224] width 893 height 448
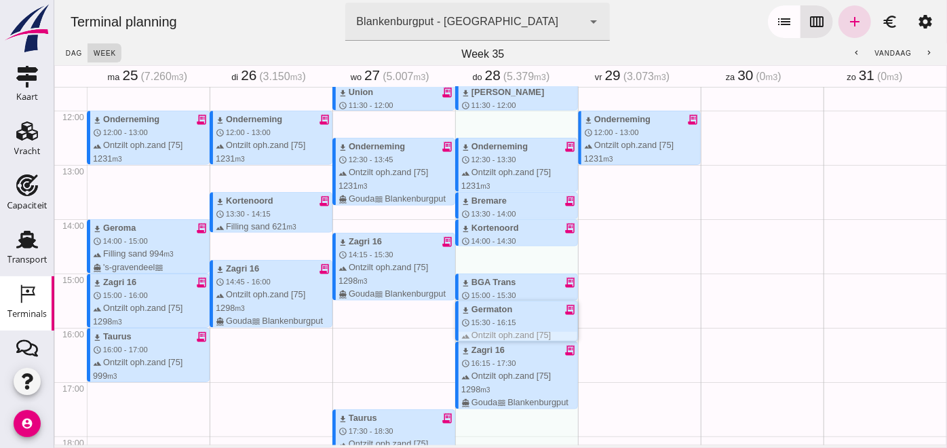
click at [480, 322] on span "15:30 - 16:15" at bounding box center [493, 322] width 45 height 8
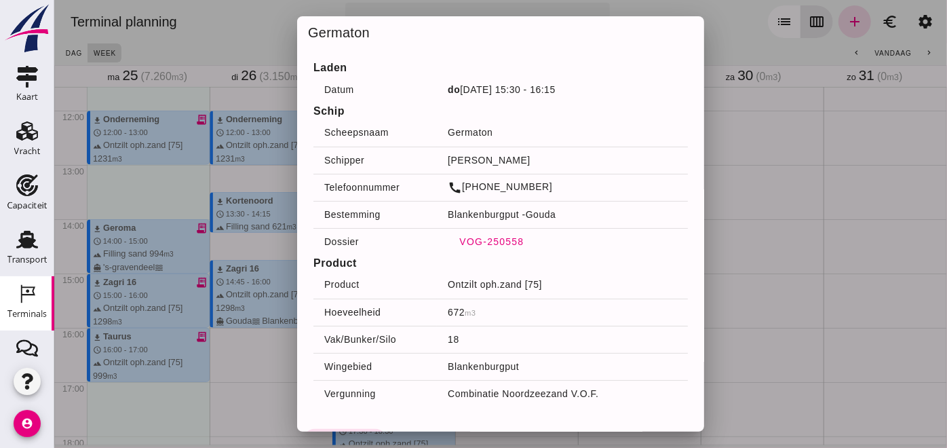
click span "VOG-250558"
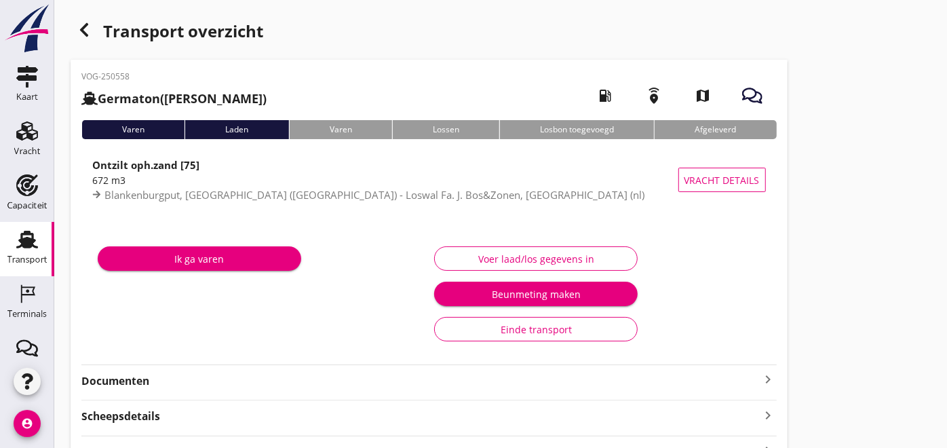
click at [126, 358] on div "VOG-250558 Germaton (Tonny Busker) local_gas_station emergency_share map Varen …" at bounding box center [429, 302] width 717 height 485
click at [126, 378] on strong "Documenten" at bounding box center [420, 381] width 679 height 16
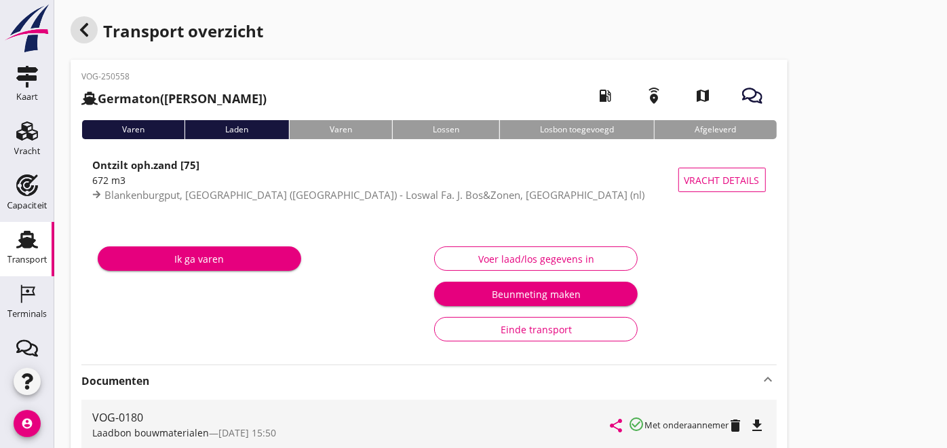
click at [90, 23] on icon "button" at bounding box center [84, 30] width 16 height 16
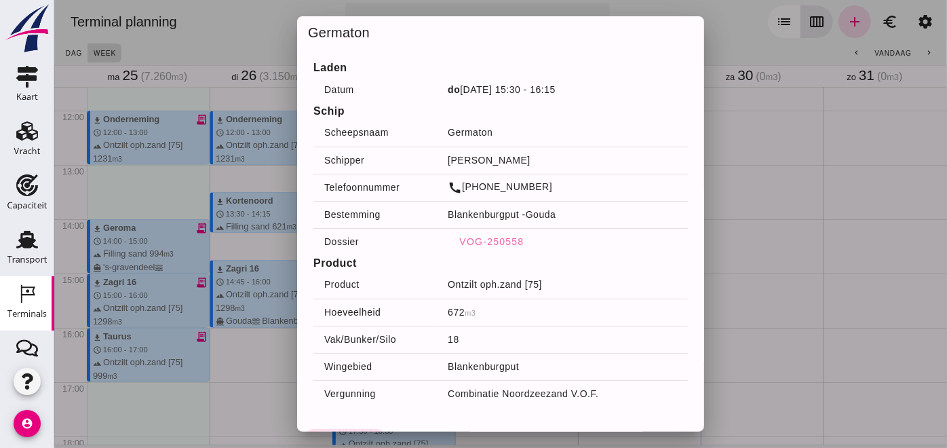
click at [742, 231] on div at bounding box center [500, 224] width 893 height 448
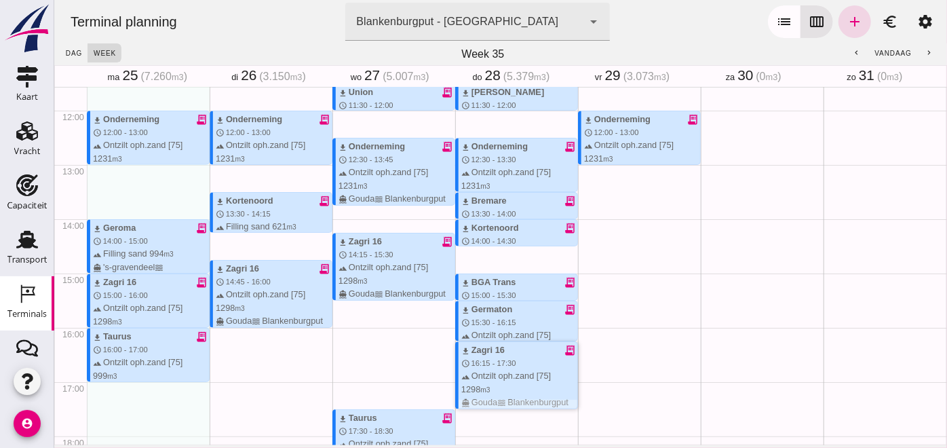
click at [497, 354] on div "download Zagri 16 receipt_long" at bounding box center [519, 349] width 116 height 13
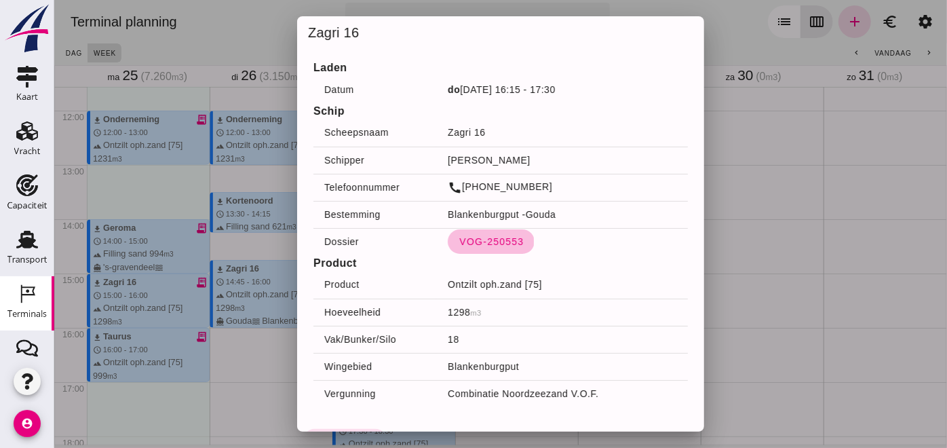
click span "VOG-250553"
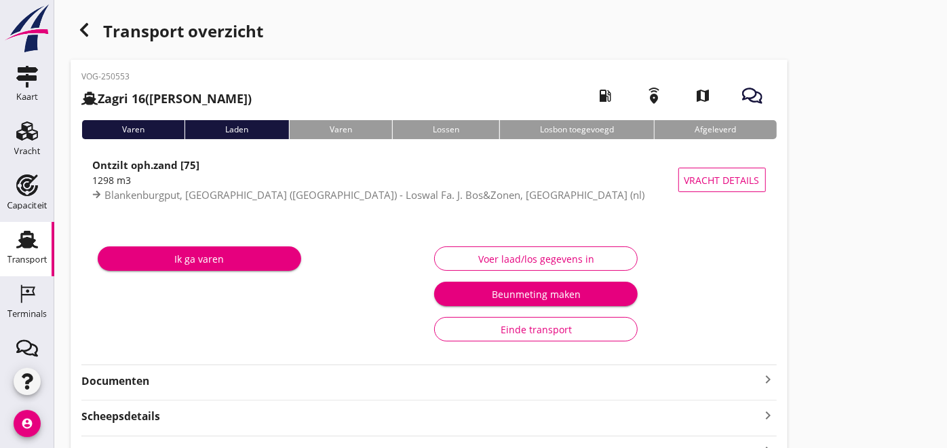
click at [128, 383] on strong "Documenten" at bounding box center [420, 381] width 679 height 16
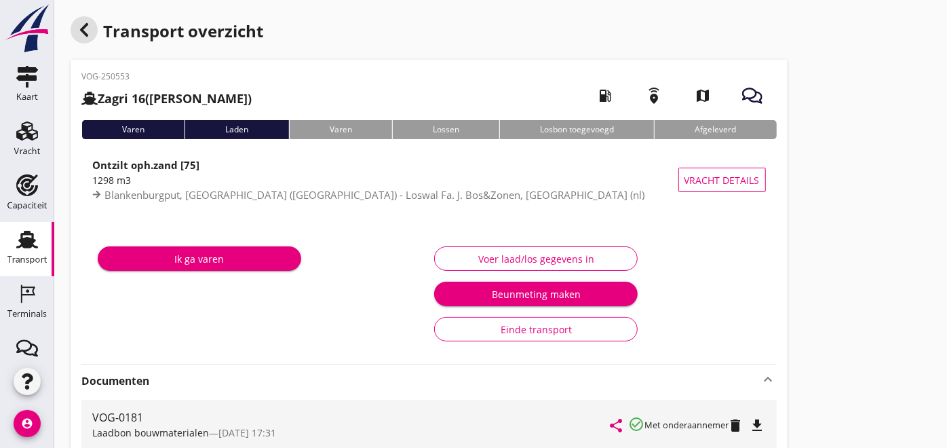
click at [83, 35] on icon "button" at bounding box center [84, 30] width 16 height 16
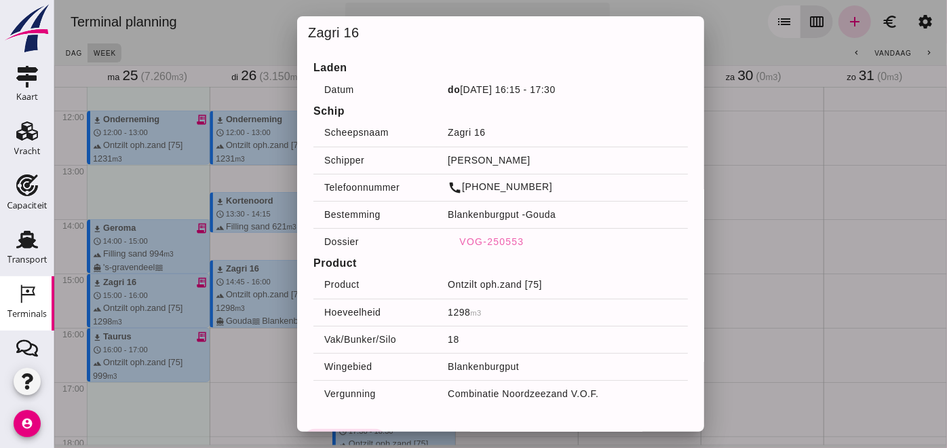
click at [269, 353] on div at bounding box center [500, 224] width 893 height 448
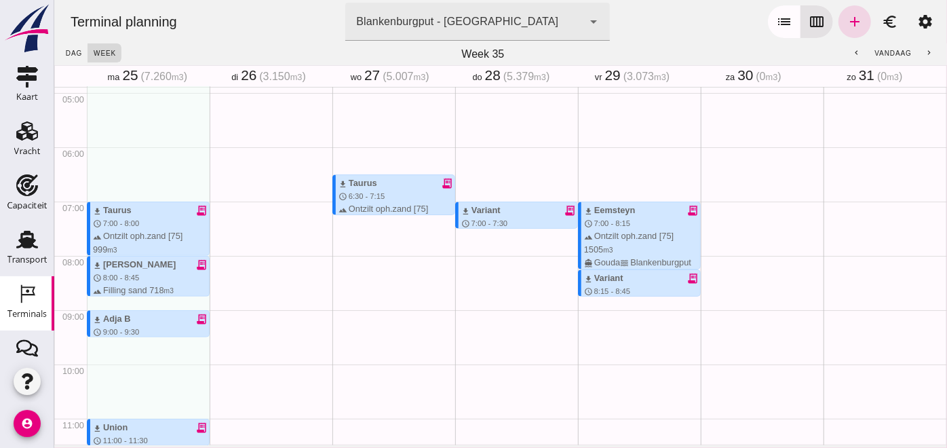
scroll to position [175, 0]
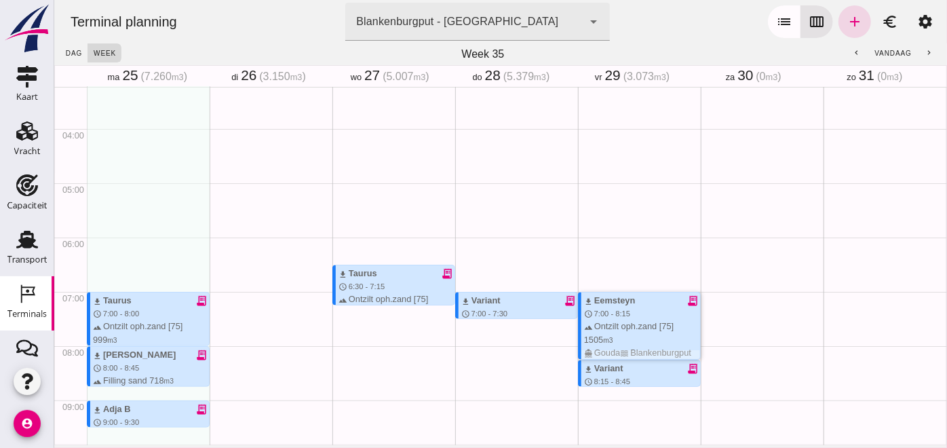
click div "download Eemsteyn receipt_long schedule 7:00 - 8:15 terrain Ontzilt oph.zand [7…"
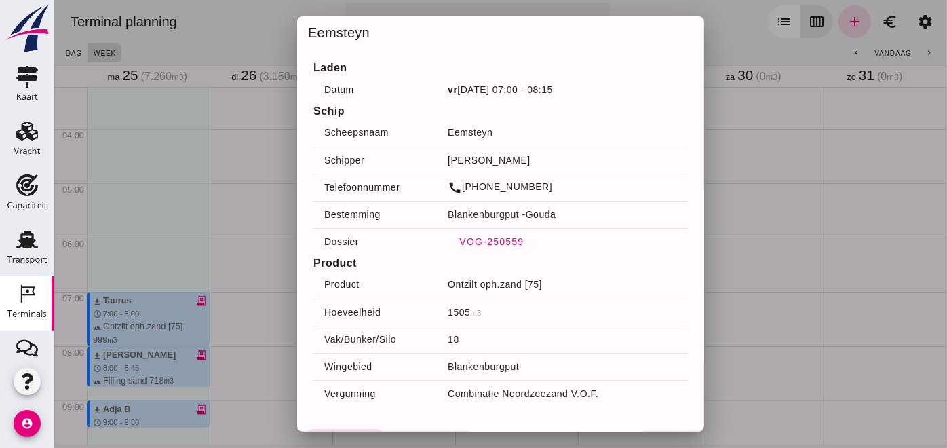
click span "VOG-250559"
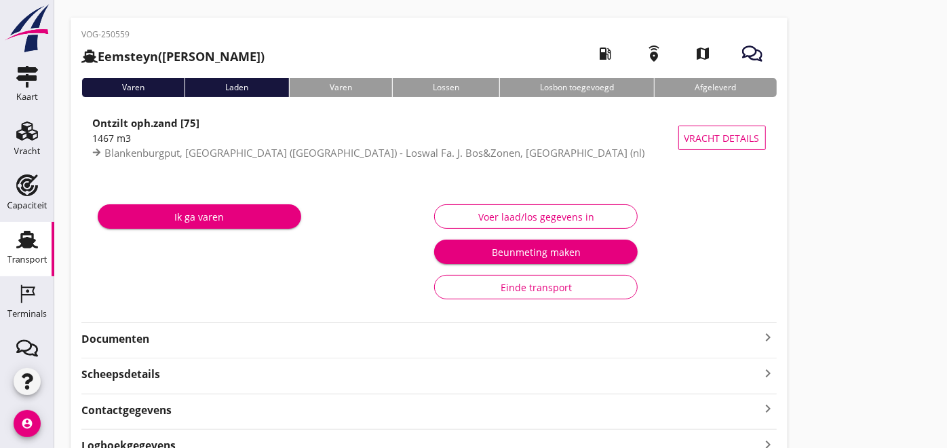
scroll to position [75, 0]
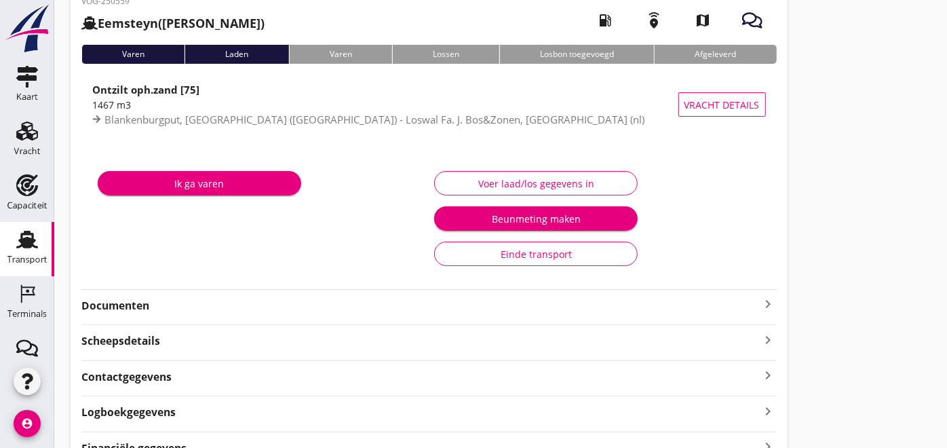
click at [182, 314] on div "VOG-250559 Eemsteyn (Abel Vijfhuizen) local_gas_station emergency_share map Var…" at bounding box center [429, 226] width 717 height 485
click at [147, 310] on strong "Documenten" at bounding box center [420, 306] width 679 height 16
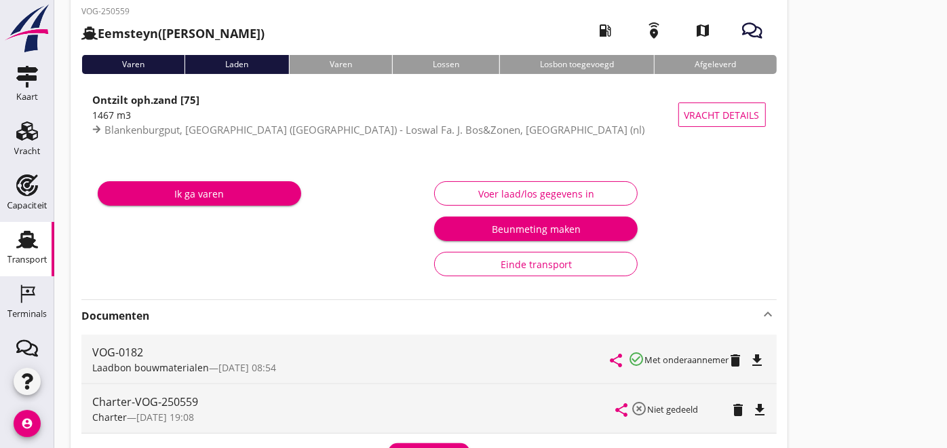
scroll to position [0, 0]
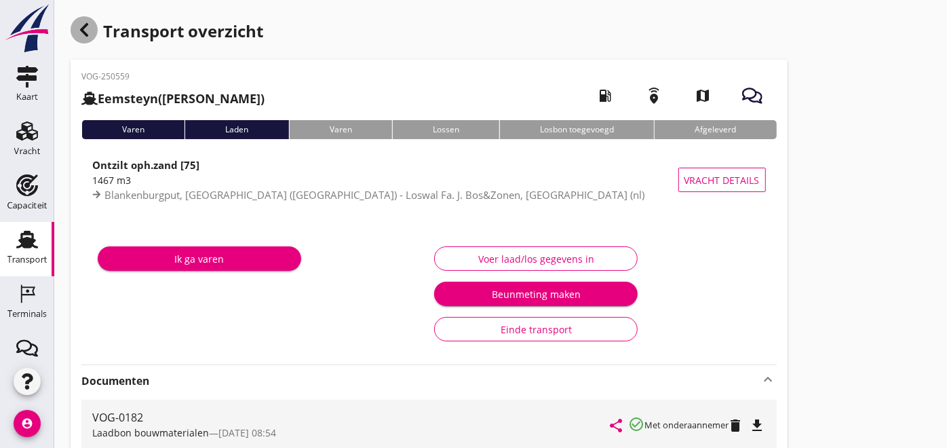
click at [89, 29] on icon "button" at bounding box center [84, 30] width 16 height 16
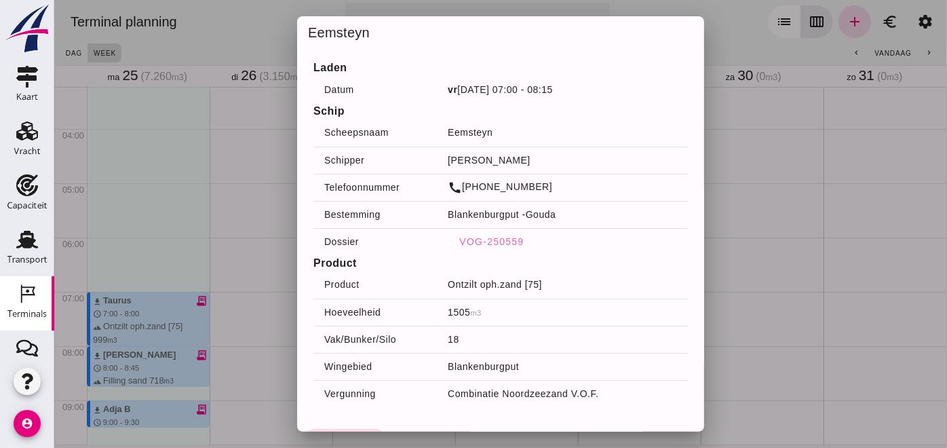
click at [769, 244] on div at bounding box center [500, 224] width 893 height 448
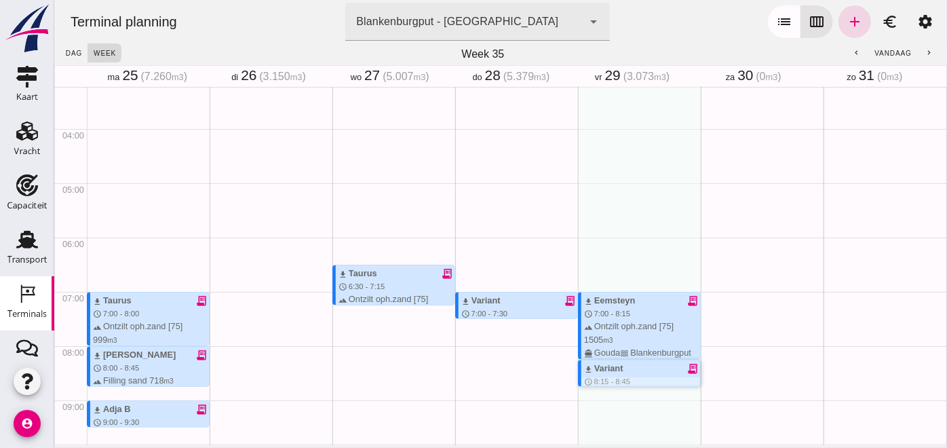
click at [594, 372] on div "download Variant" at bounding box center [603, 368] width 39 height 13
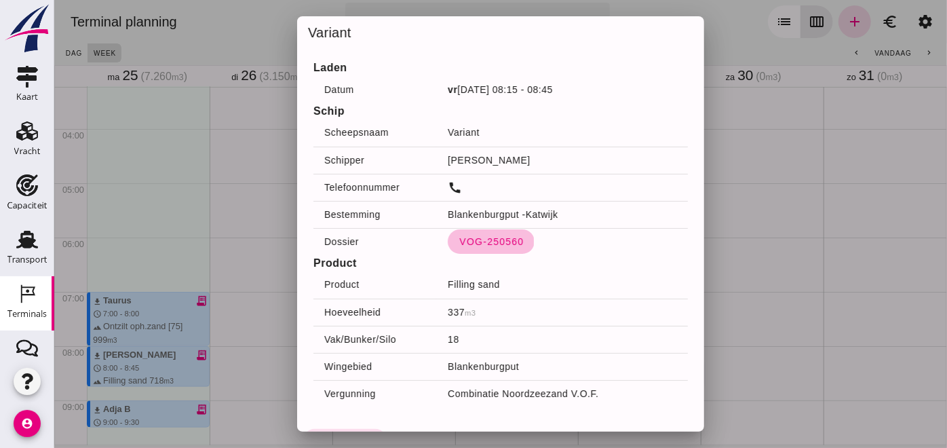
click span "VOG-250560"
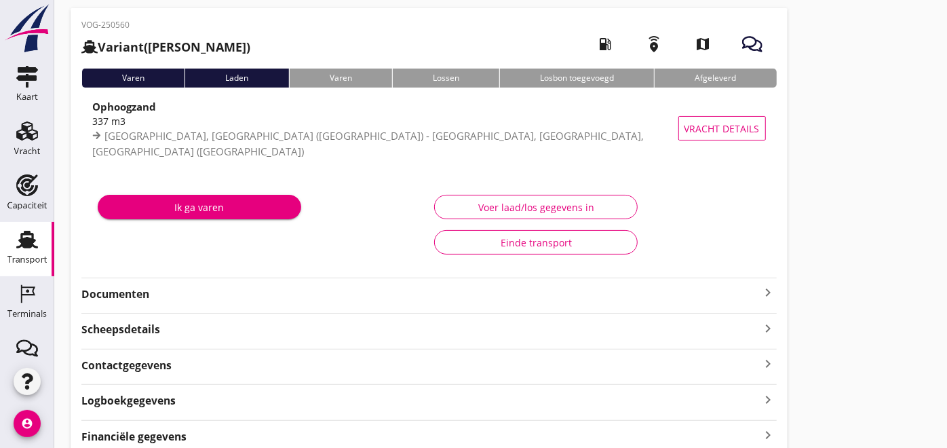
scroll to position [109, 0]
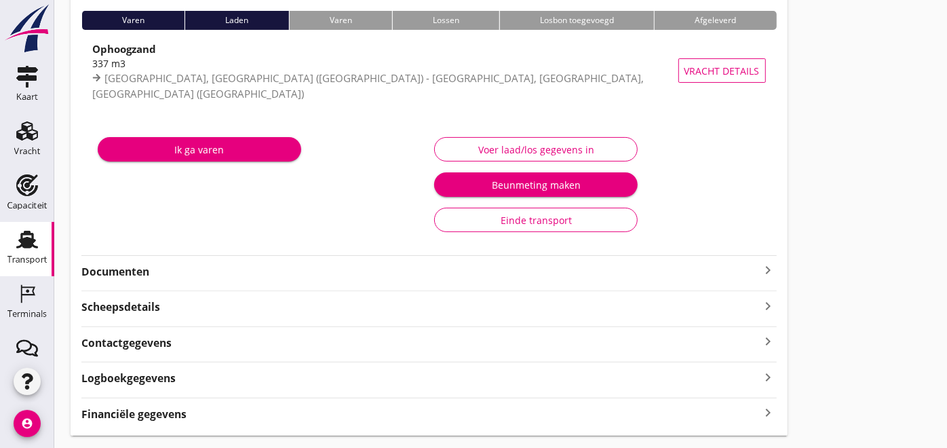
click at [147, 267] on strong "Documenten" at bounding box center [420, 272] width 679 height 16
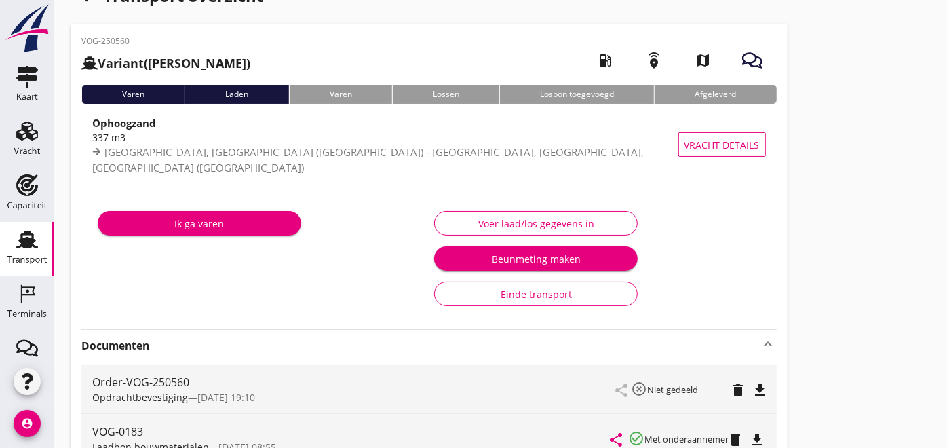
scroll to position [0, 0]
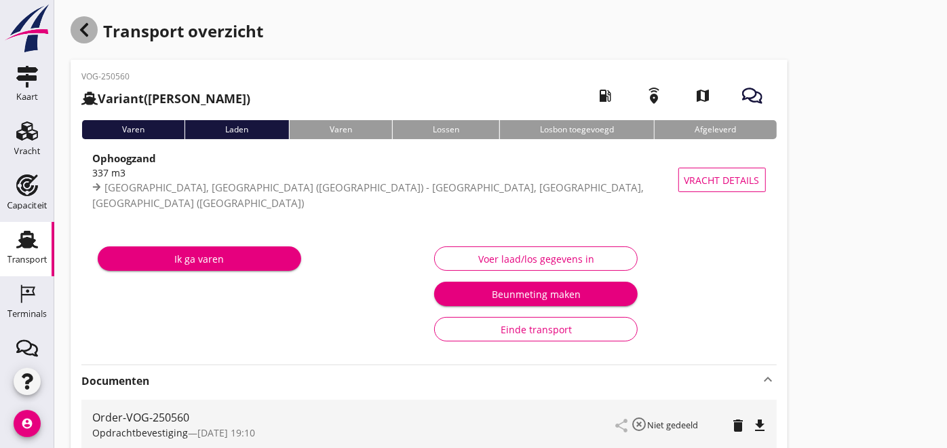
click at [83, 33] on icon "button" at bounding box center [84, 30] width 16 height 16
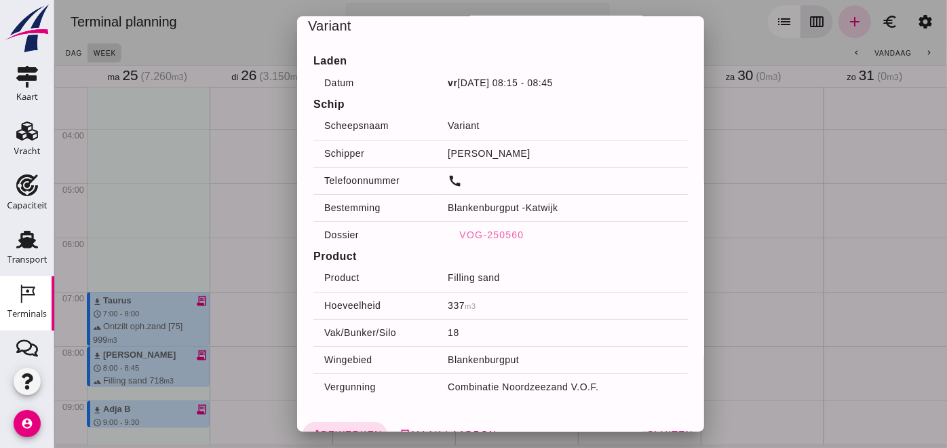
scroll to position [26, 0]
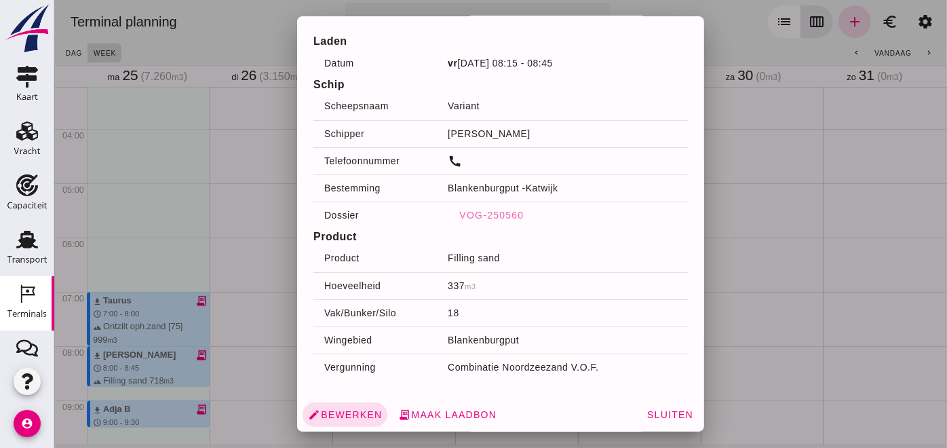
click at [830, 331] on div at bounding box center [500, 224] width 893 height 448
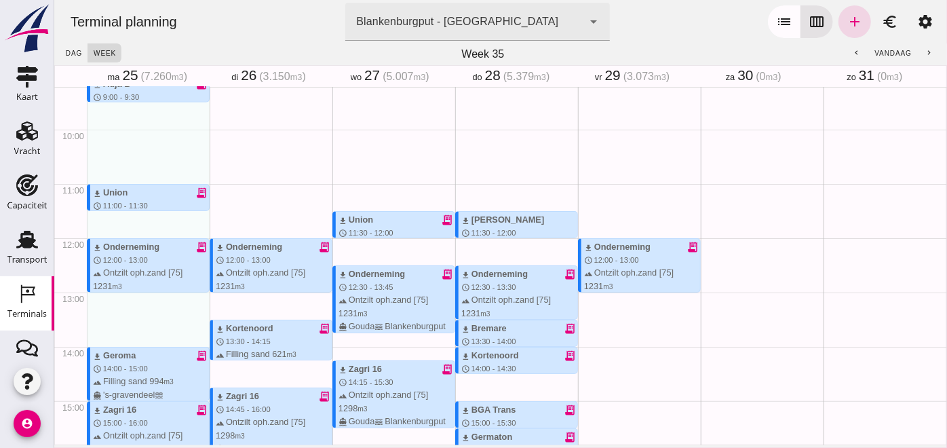
scroll to position [476, 0]
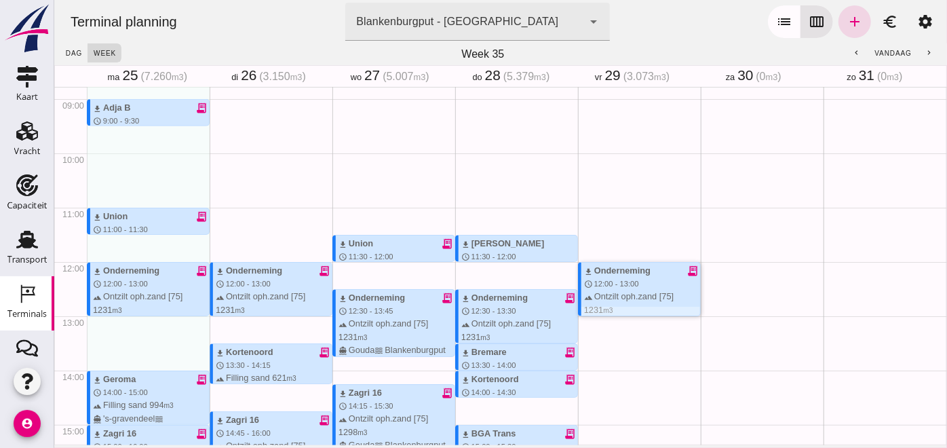
click div "download Onderneming receipt_long schedule 12:00 - 13:00 terrain Ontzilt oph.za…"
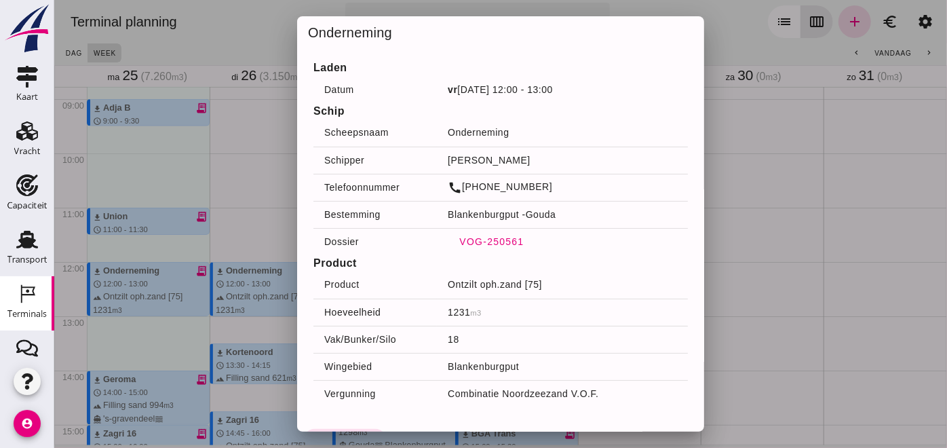
click span "VOG-250561"
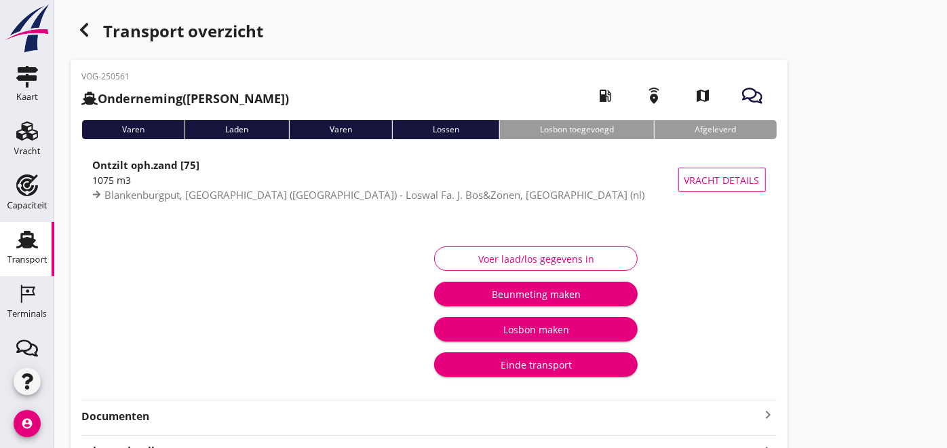
scroll to position [180, 0]
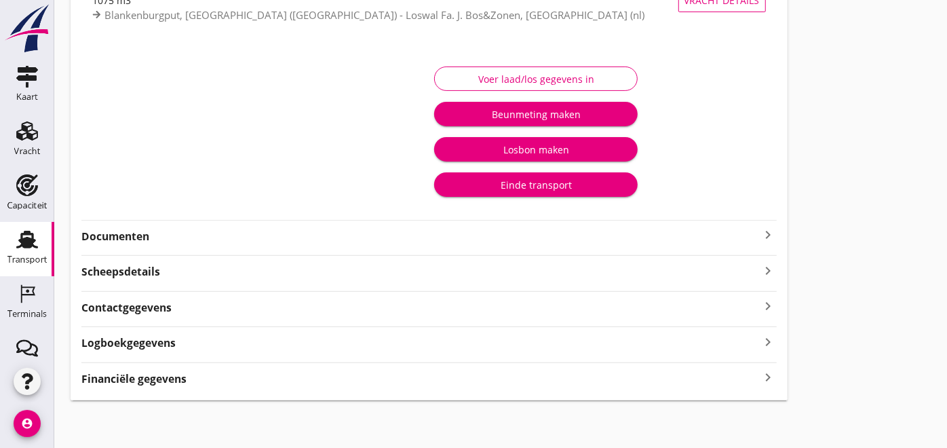
click at [137, 227] on div "Documenten keyboard_arrow_right" at bounding box center [429, 235] width 696 height 18
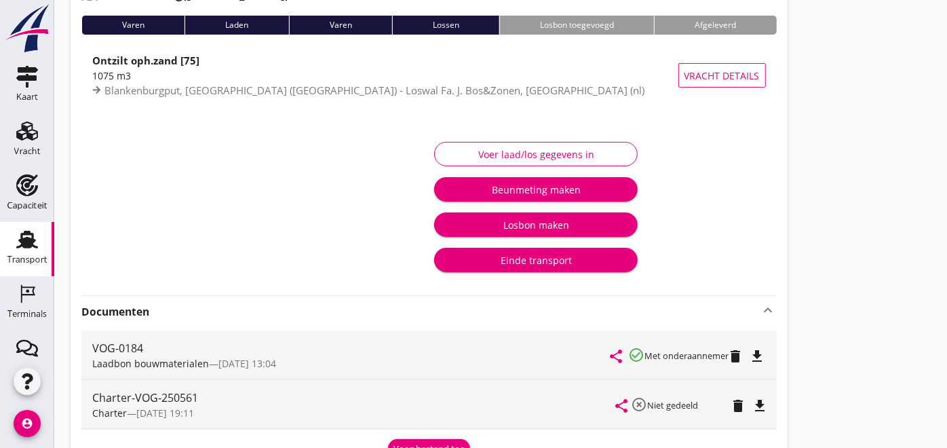
scroll to position [29, 0]
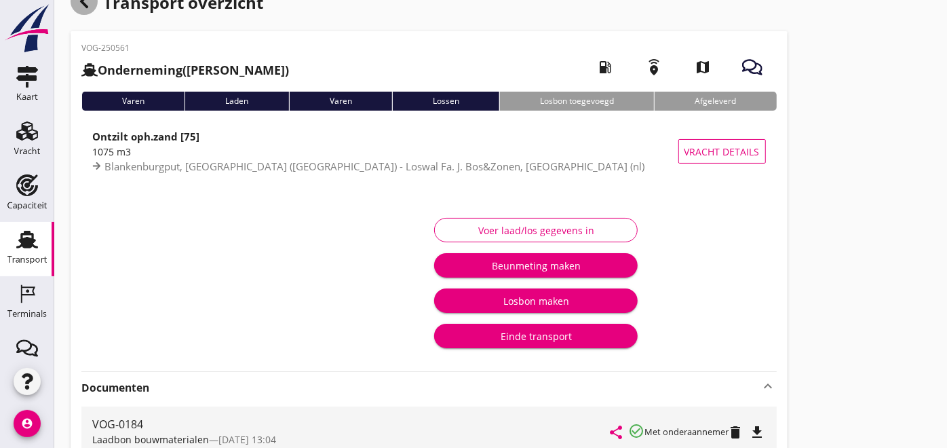
click at [87, 1] on icon "button" at bounding box center [84, 1] width 16 height 16
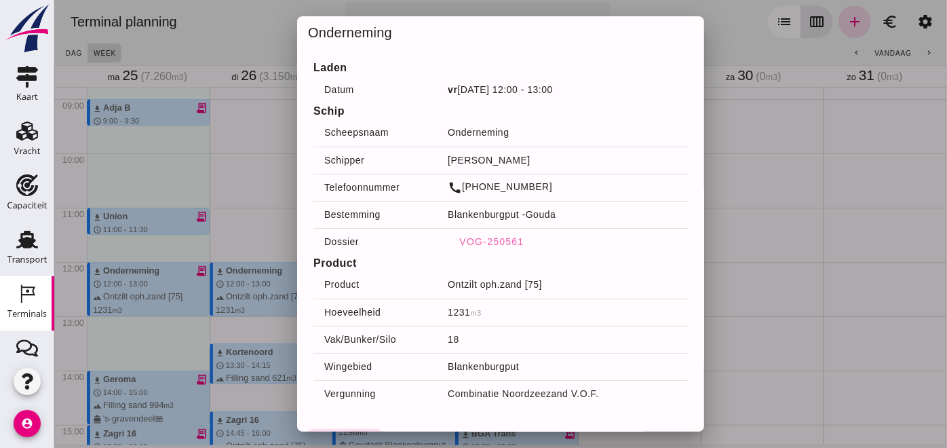
click at [787, 331] on div at bounding box center [500, 224] width 893 height 448
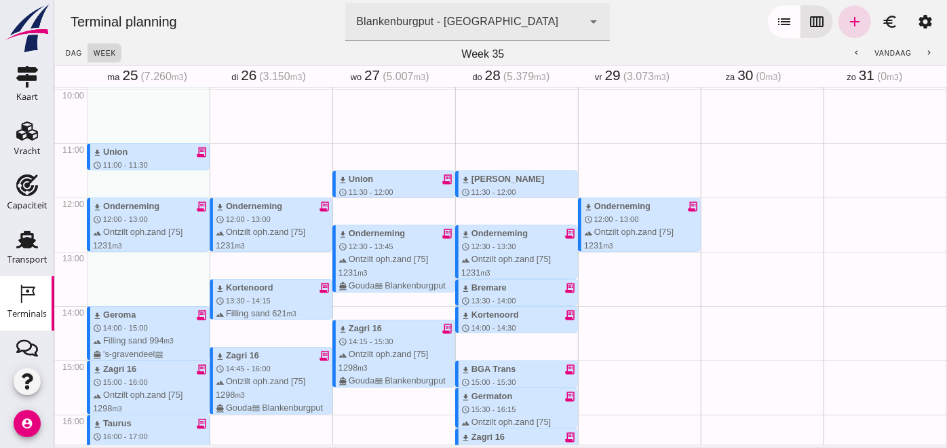
scroll to position [401, 0]
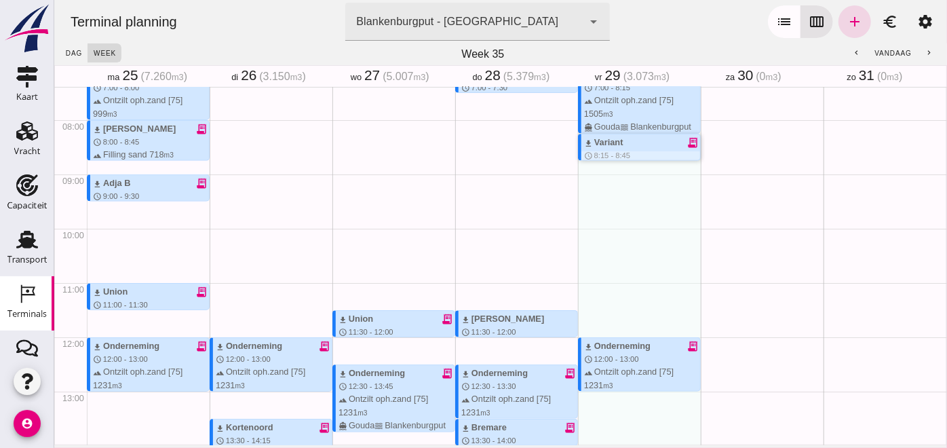
click div "download Variant receipt_long schedule 8:15 - 8:45 terrain Filling sand 337 m3 …"
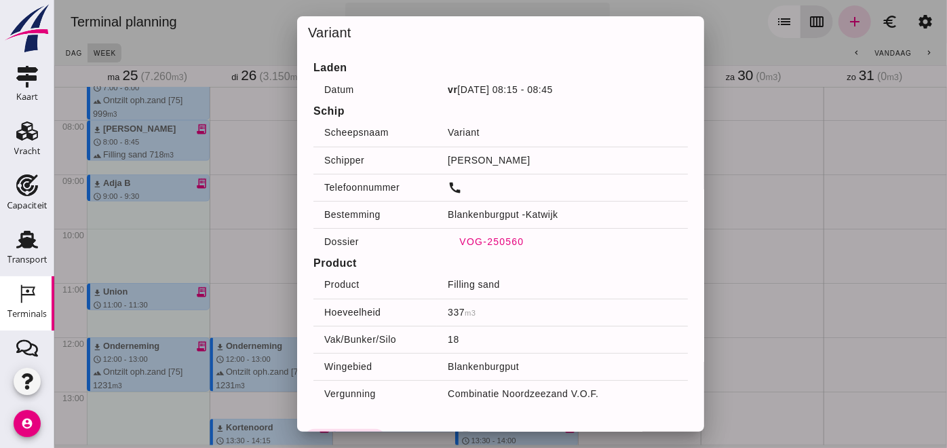
click span "VOG-250560"
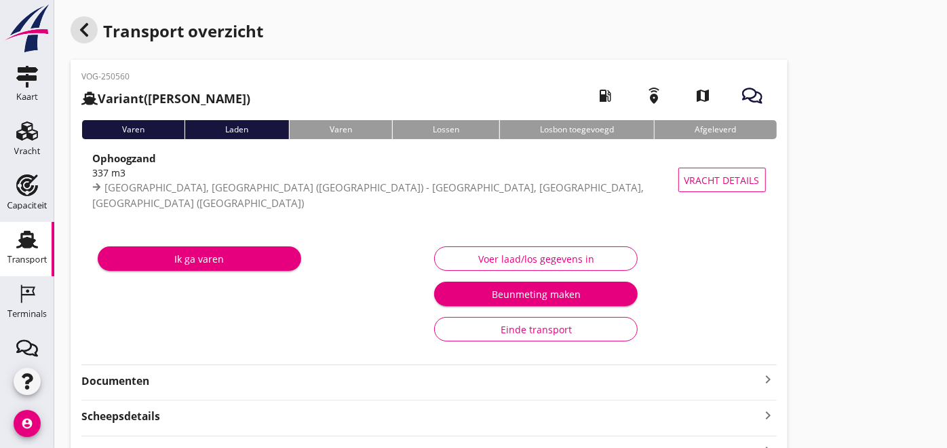
click at [92, 33] on div "button" at bounding box center [84, 29] width 27 height 27
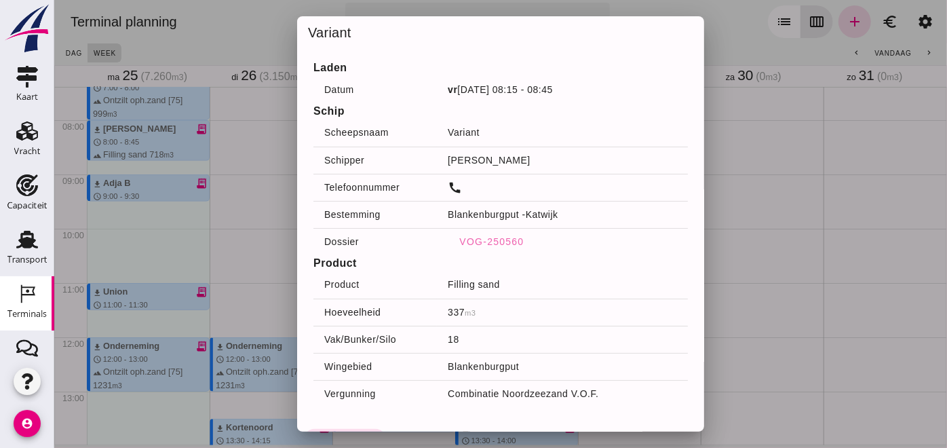
click at [804, 263] on div at bounding box center [500, 224] width 893 height 448
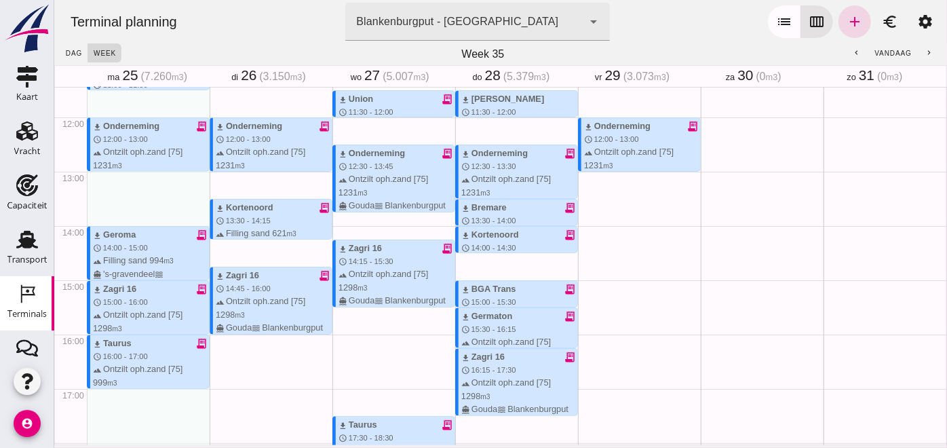
scroll to position [628, 0]
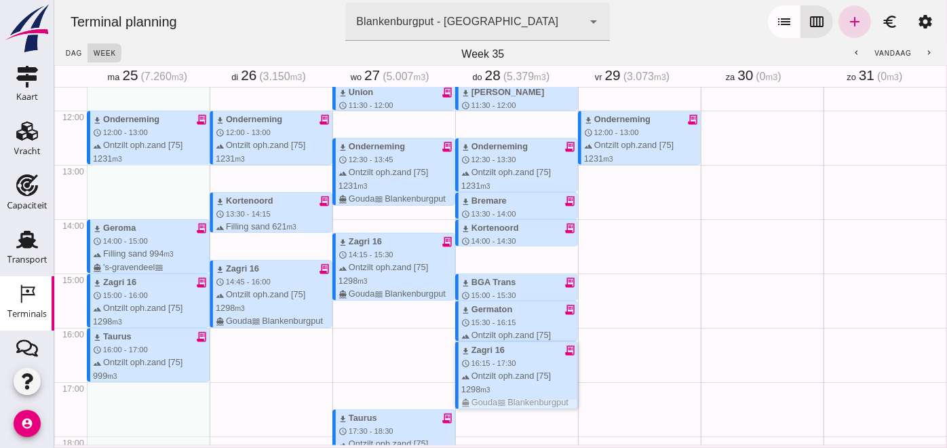
click at [499, 359] on span "16:15 - 17:30" at bounding box center [493, 363] width 45 height 8
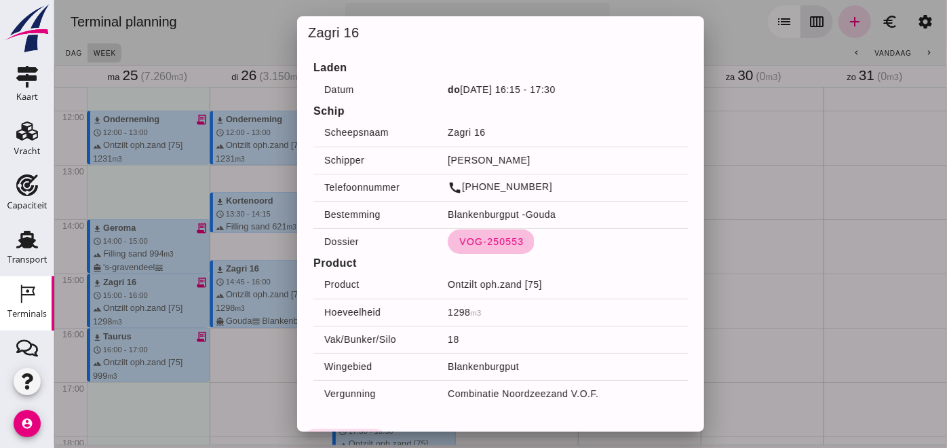
click span "VOG-250553"
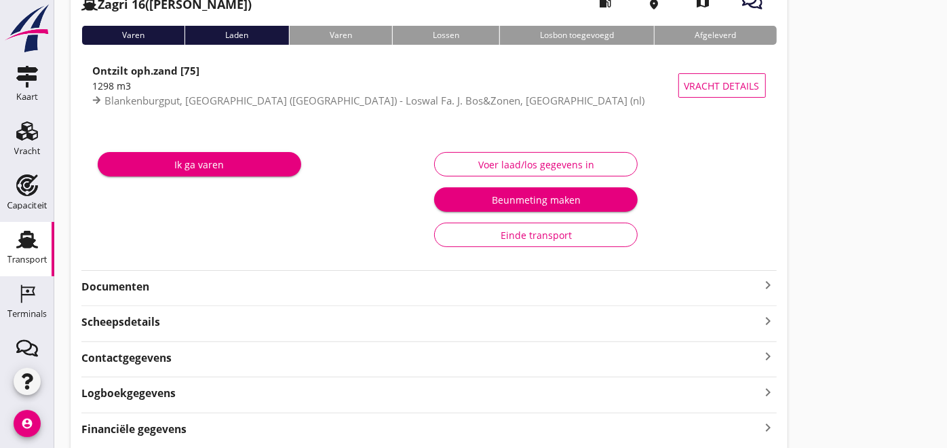
scroll to position [145, 0]
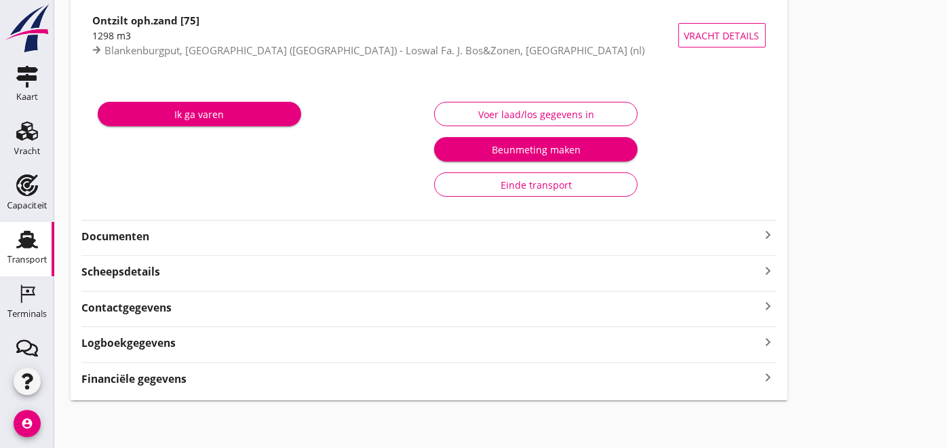
click at [147, 239] on strong "Documenten" at bounding box center [420, 237] width 679 height 16
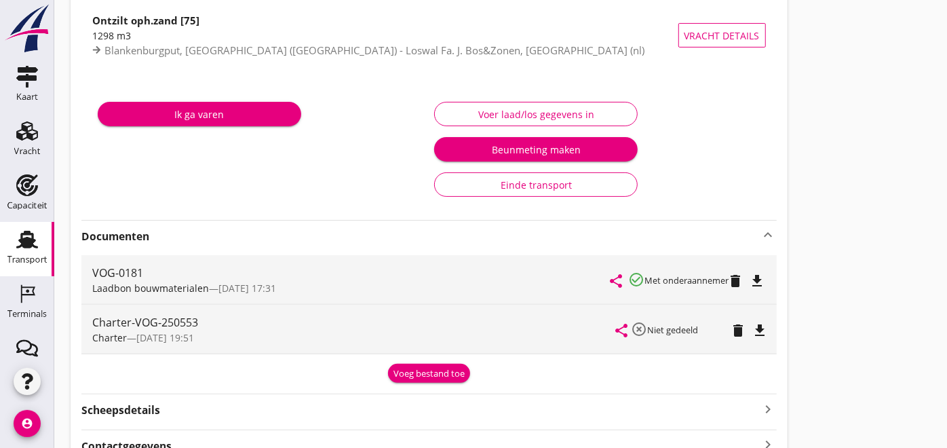
scroll to position [0, 0]
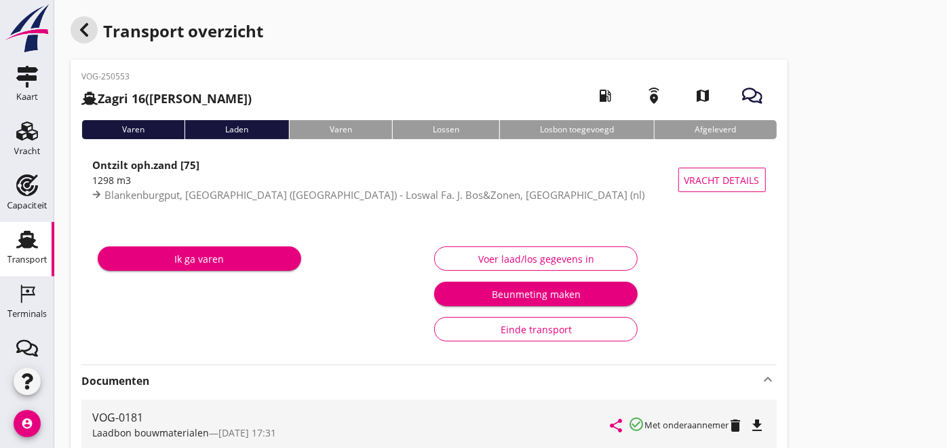
click at [82, 22] on icon "button" at bounding box center [84, 30] width 16 height 16
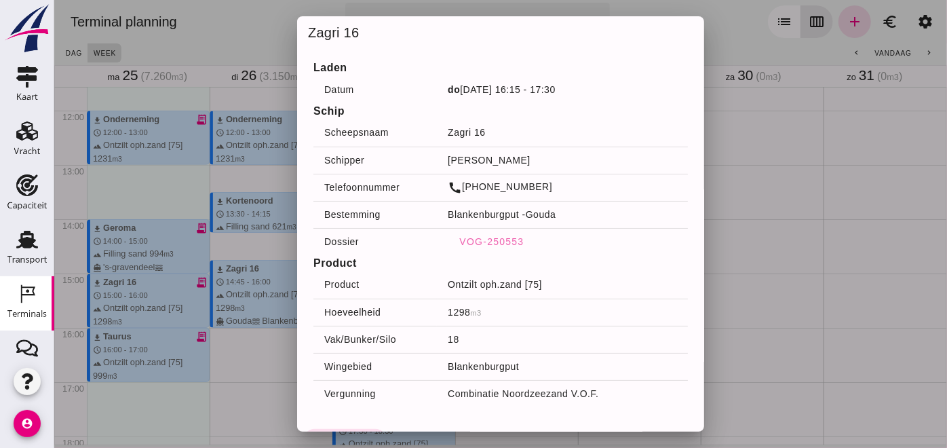
click at [757, 204] on div at bounding box center [500, 224] width 893 height 448
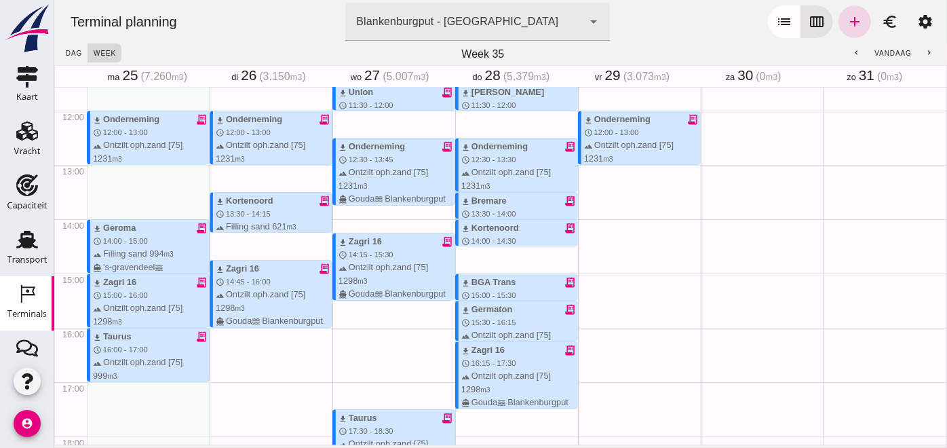
click at [844, 46] on button "chevron_left" at bounding box center [856, 52] width 24 height 19
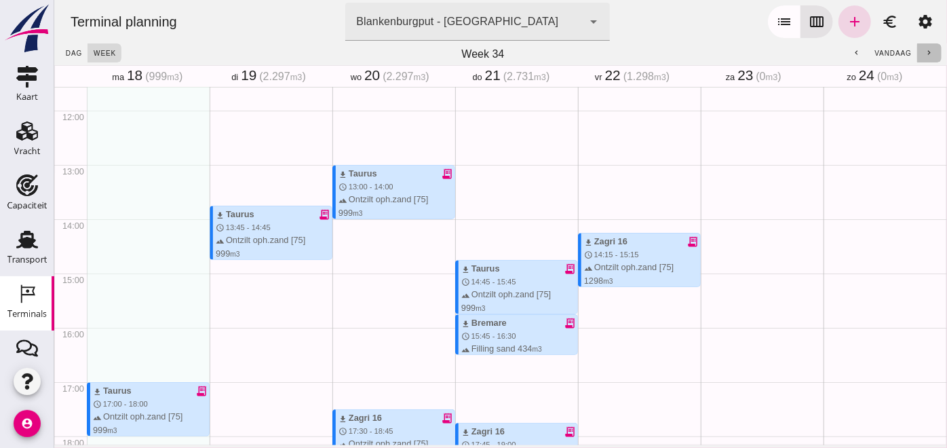
click icon "chevron_right"
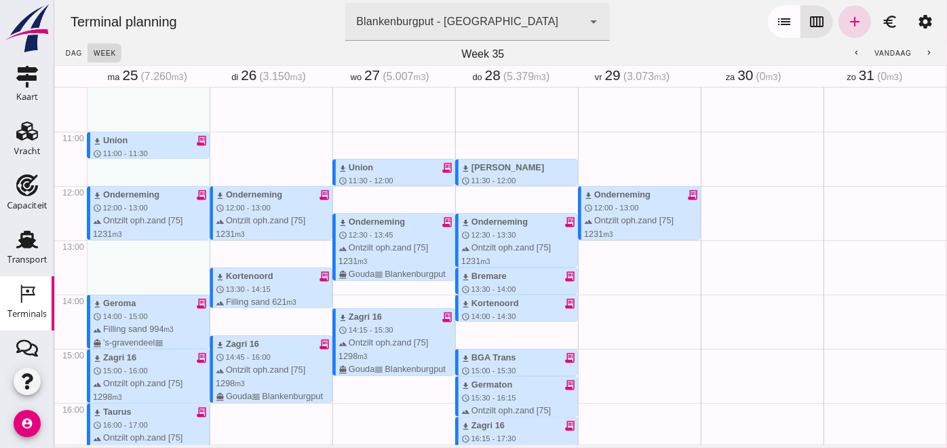
scroll to position [703, 0]
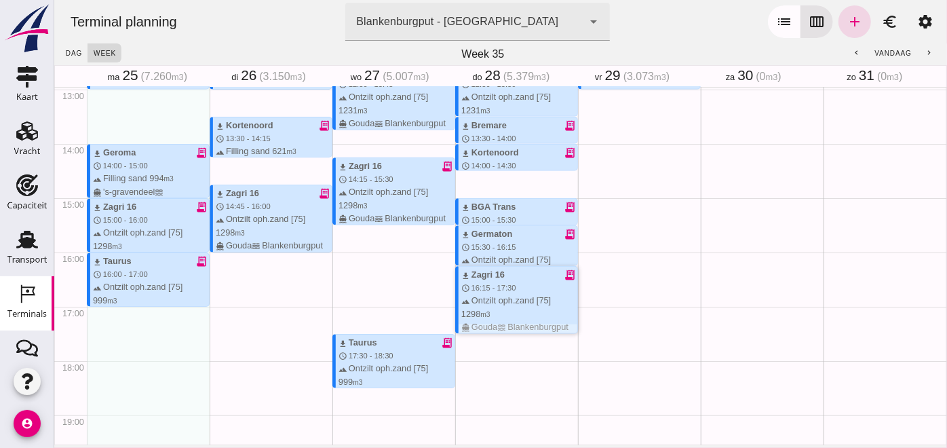
click at [491, 279] on div "download Zagri 16" at bounding box center [482, 274] width 43 height 13
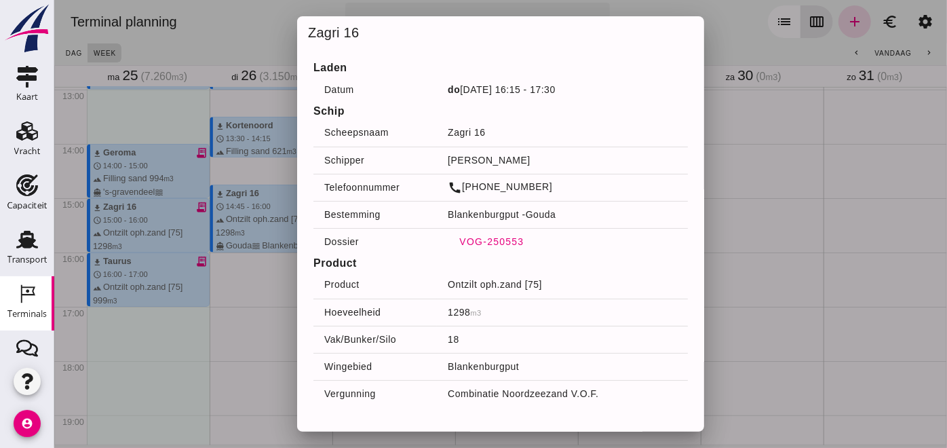
click span "VOG-250553"
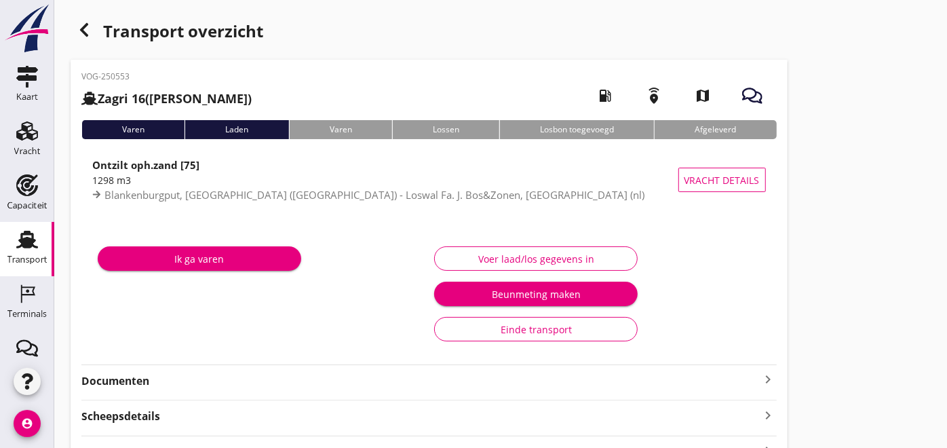
click at [151, 383] on strong "Documenten" at bounding box center [420, 381] width 679 height 16
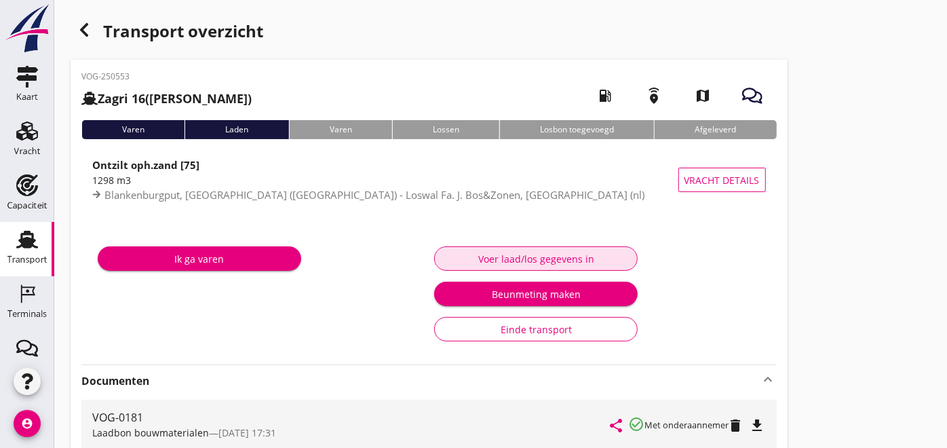
click at [493, 252] on div "Voer laad/los gegevens in" at bounding box center [536, 259] width 181 height 14
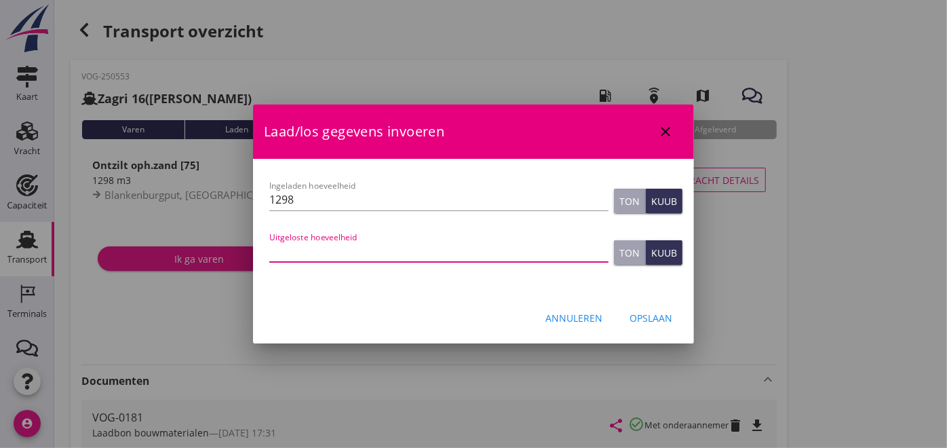
click at [381, 242] on input "Uitgeloste hoeveelheid" at bounding box center [438, 251] width 339 height 22
type input "1302"
click at [654, 324] on div "Opslaan" at bounding box center [651, 318] width 43 height 14
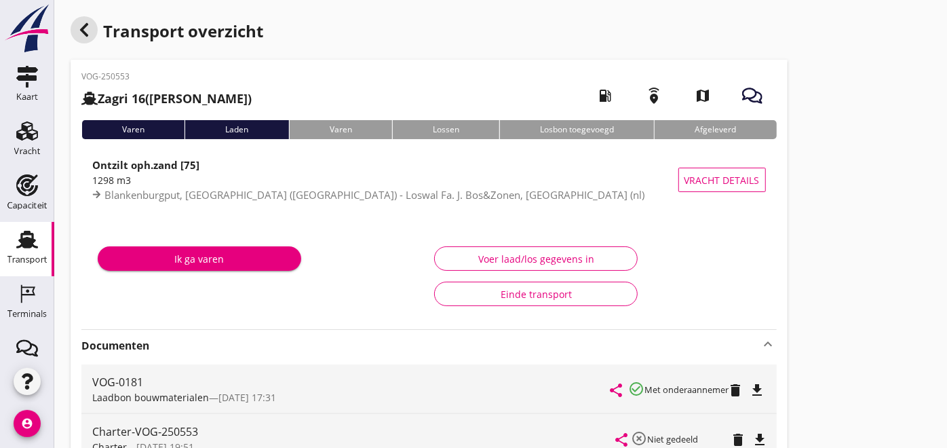
click at [94, 30] on div "button" at bounding box center [84, 29] width 27 height 27
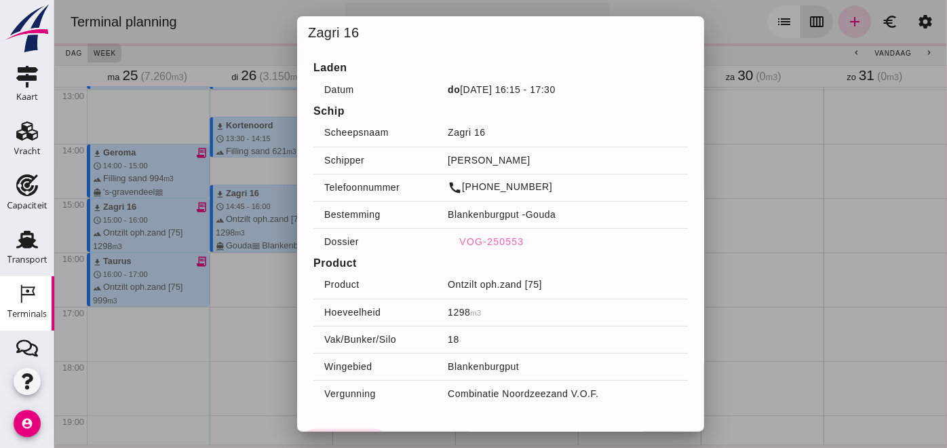
click at [729, 273] on div at bounding box center [500, 224] width 893 height 448
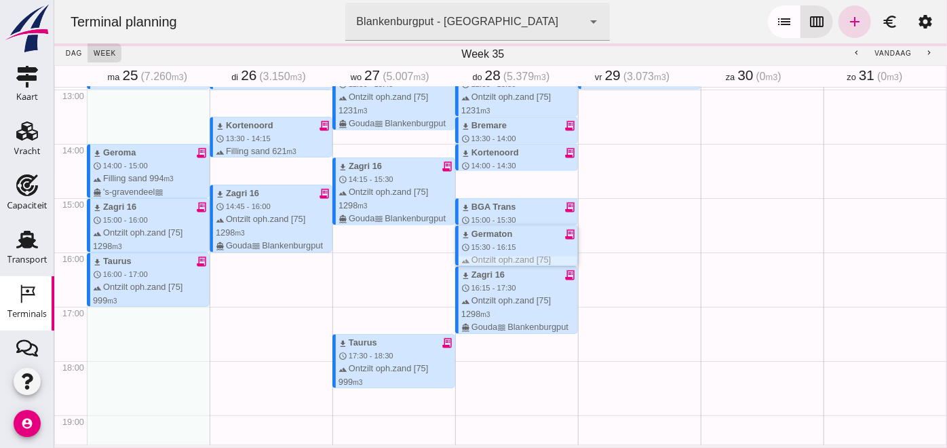
click at [499, 238] on div "download Germaton receipt_long" at bounding box center [519, 233] width 116 height 13
click at [488, 238] on div "download Germaton" at bounding box center [486, 233] width 51 height 13
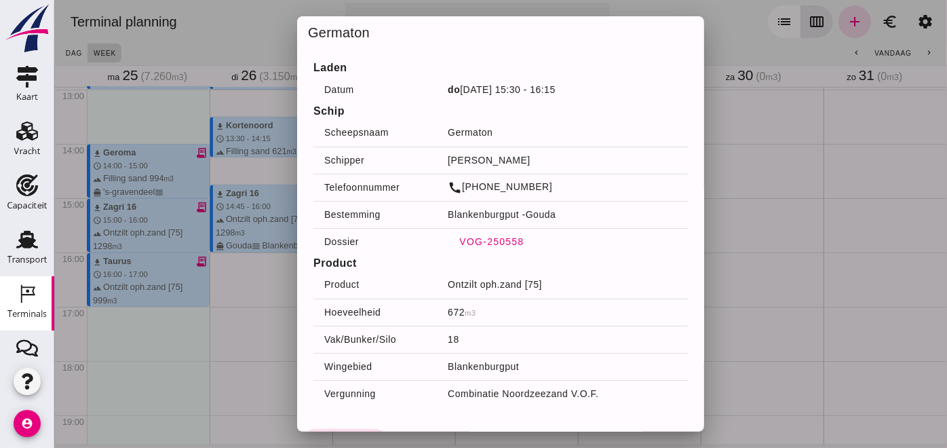
click span "VOG-250558"
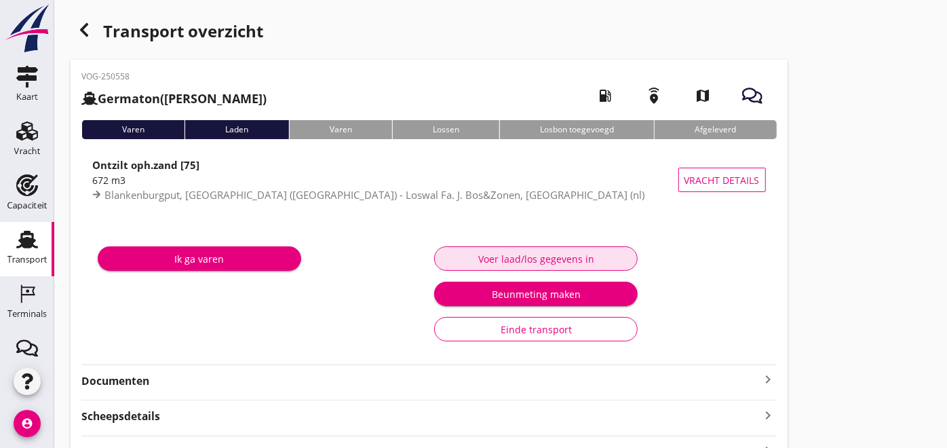
click at [587, 263] on div "Voer laad/los gegevens in" at bounding box center [536, 259] width 181 height 14
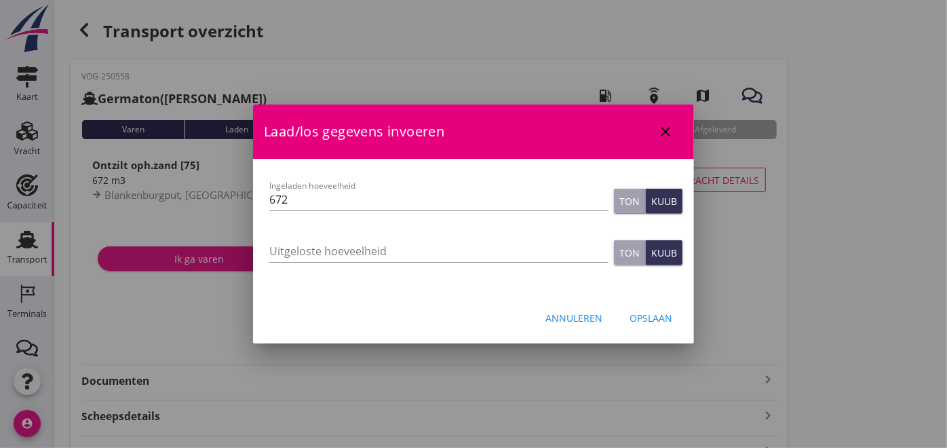
click at [426, 250] on input "Uitgeloste hoeveelheid" at bounding box center [438, 251] width 339 height 22
type input "693"
click at [638, 309] on button "Opslaan" at bounding box center [651, 317] width 64 height 24
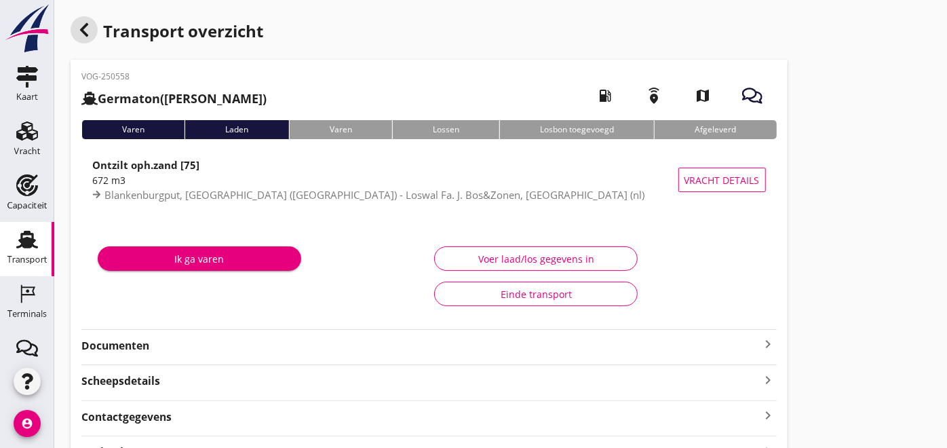
click at [83, 23] on icon "button" at bounding box center [84, 30] width 16 height 16
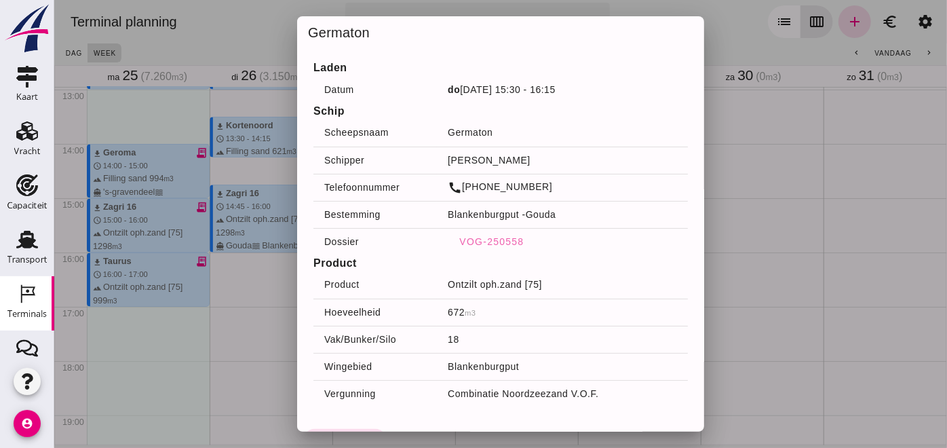
click at [744, 271] on div at bounding box center [500, 224] width 893 height 448
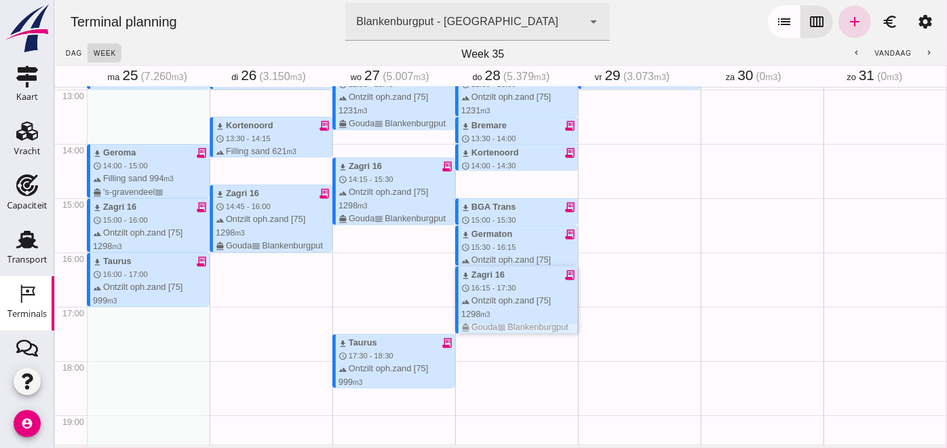
click at [479, 291] on span "16:15 - 17:30" at bounding box center [493, 288] width 45 height 8
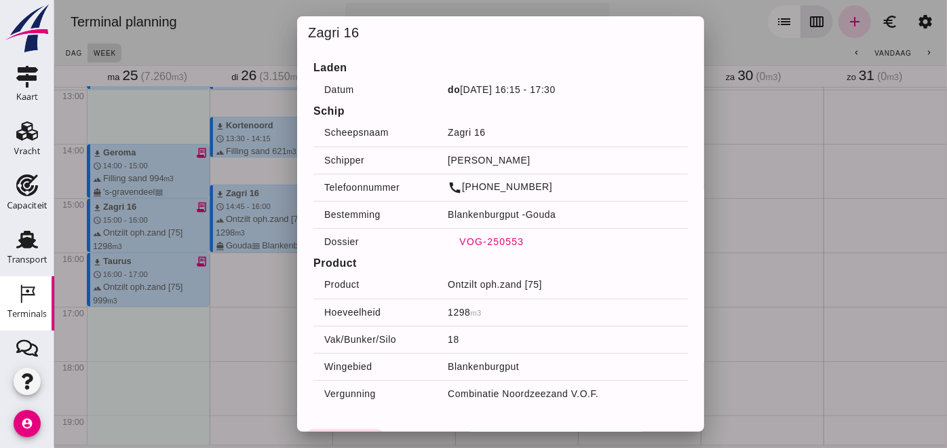
click span "VOG-250553"
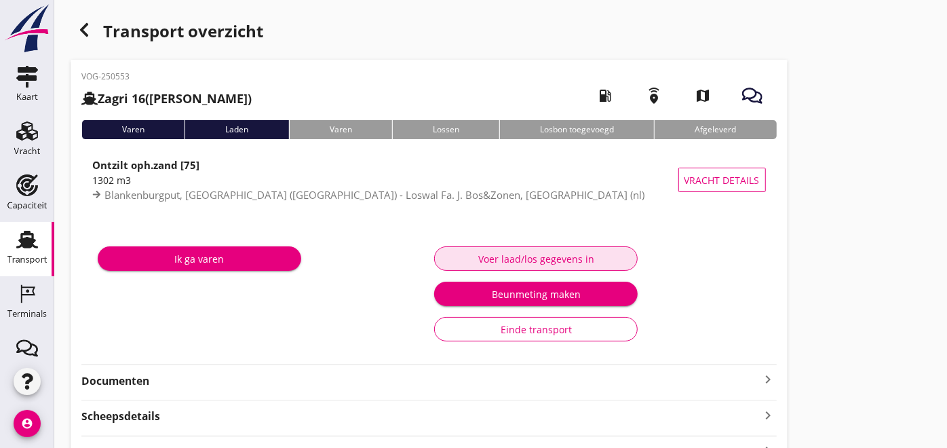
click at [542, 256] on div "Voer laad/los gegevens in" at bounding box center [536, 259] width 181 height 14
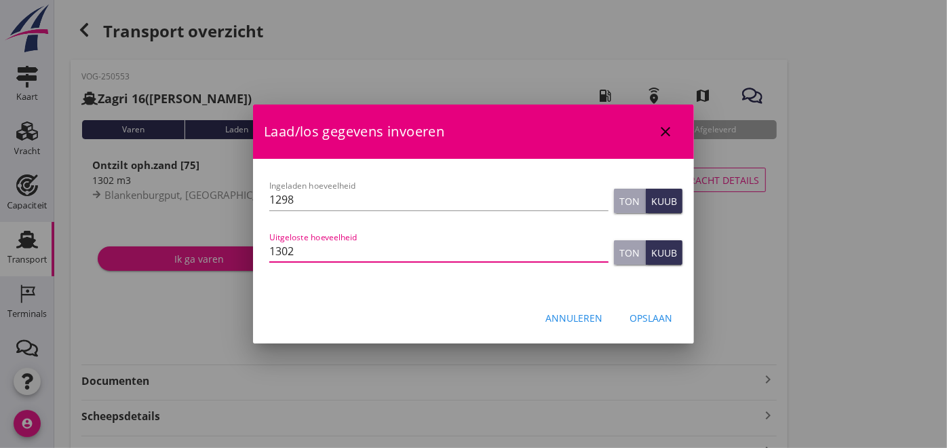
drag, startPoint x: 401, startPoint y: 248, endPoint x: 277, endPoint y: 260, distance: 124.7
click at [277, 260] on input "1302" at bounding box center [438, 251] width 339 height 22
type input "1296"
click at [673, 317] on button "Opslaan" at bounding box center [651, 317] width 64 height 24
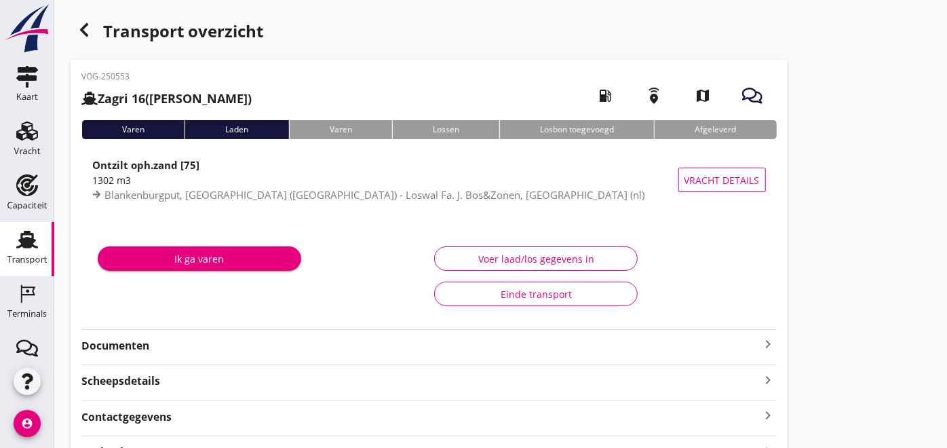
click at [744, 266] on div "Voer laad/los gegevens in" at bounding box center [597, 258] width 326 height 24
click at [85, 33] on use "button" at bounding box center [84, 30] width 8 height 14
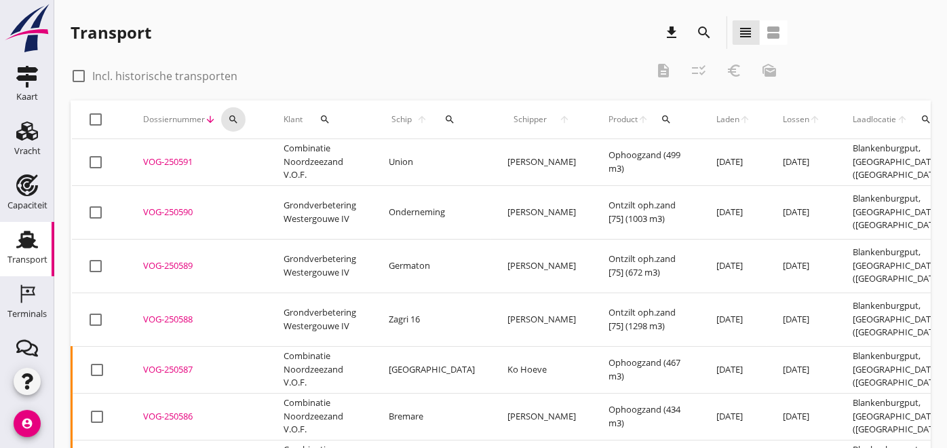
click at [239, 118] on div "search" at bounding box center [233, 119] width 24 height 11
click at [273, 159] on input "Zoeken op dossiernummer..." at bounding box center [297, 159] width 141 height 22
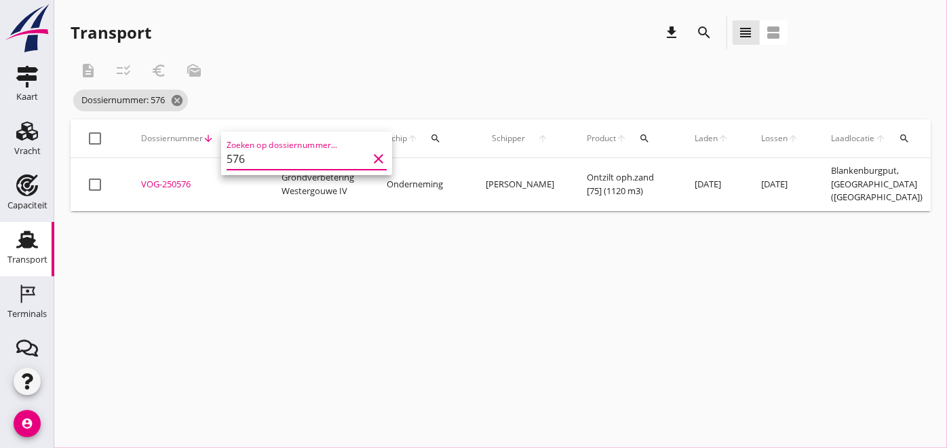
click at [307, 280] on div "cancel You are impersonating another user. Transport download search view_headl…" at bounding box center [500, 224] width 893 height 448
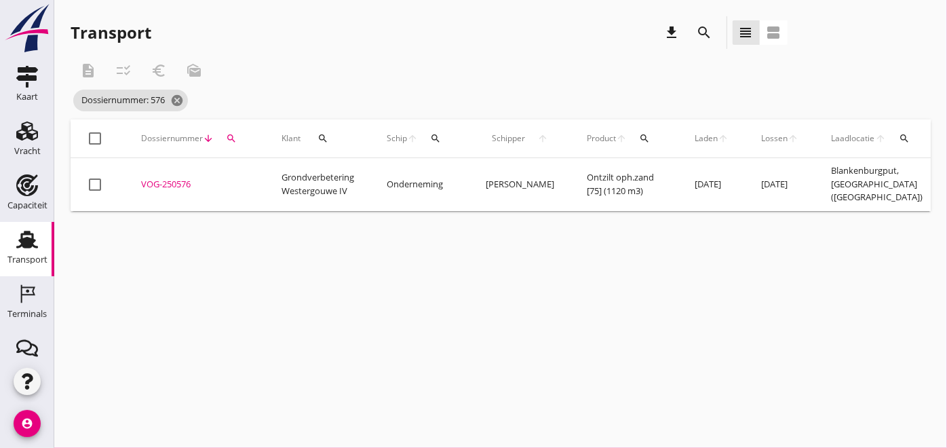
click at [163, 178] on div "VOG-250576" at bounding box center [195, 185] width 108 height 14
click at [227, 133] on icon "search" at bounding box center [231, 138] width 11 height 11
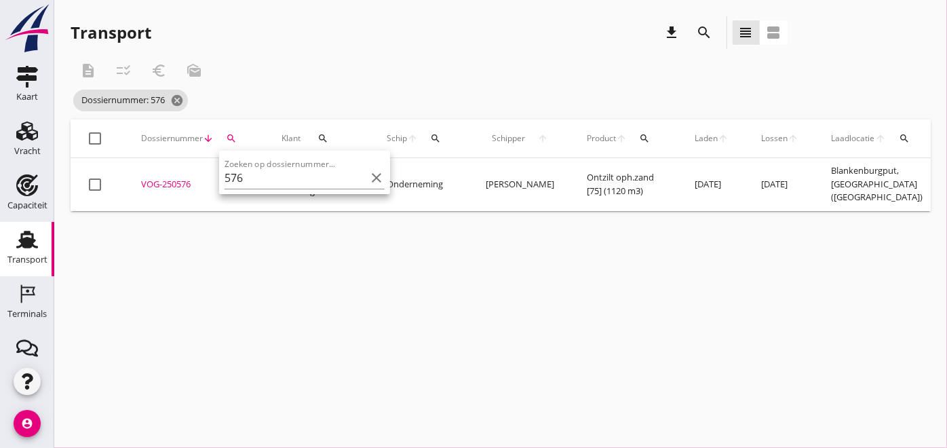
click at [260, 173] on input "576" at bounding box center [295, 178] width 141 height 22
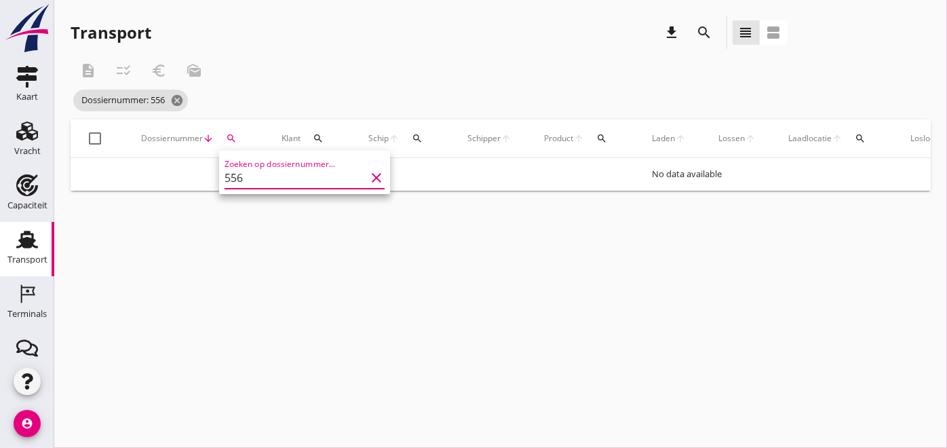
type input "556"
click at [422, 323] on div "cancel You are impersonating another user. Transport download search view_headl…" at bounding box center [500, 224] width 893 height 448
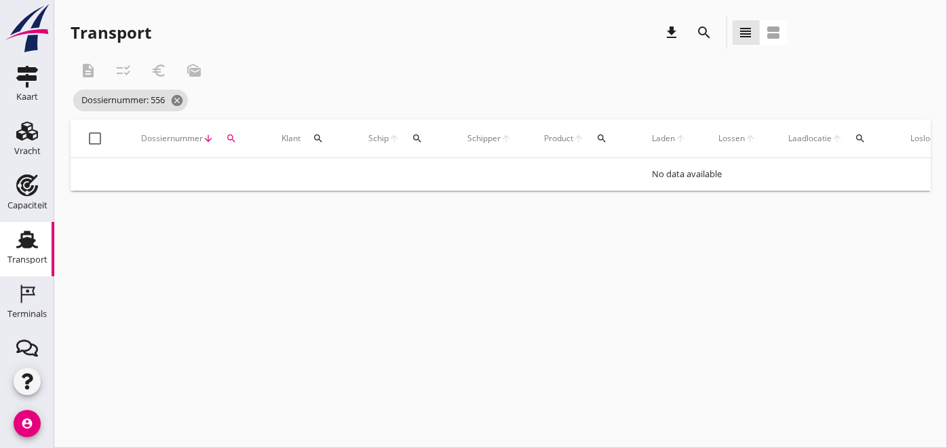
click at [203, 133] on icon "arrow_downward" at bounding box center [208, 138] width 11 height 11
click at [231, 138] on icon "search" at bounding box center [231, 138] width 11 height 11
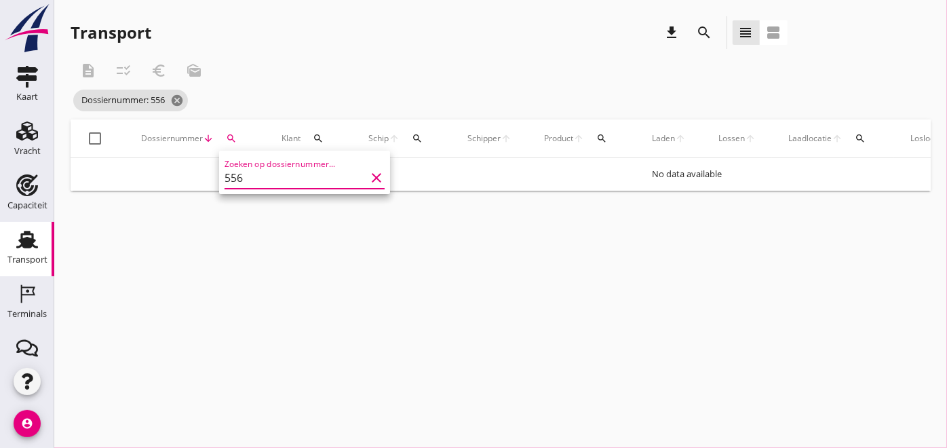
click at [276, 178] on input "556" at bounding box center [295, 178] width 141 height 22
drag, startPoint x: 276, startPoint y: 178, endPoint x: 223, endPoint y: 178, distance: 53.6
click at [223, 178] on div "Zoeken op dossiernummer... 556 clear" at bounding box center [304, 172] width 171 height 43
click at [238, 139] on div "search" at bounding box center [231, 138] width 24 height 11
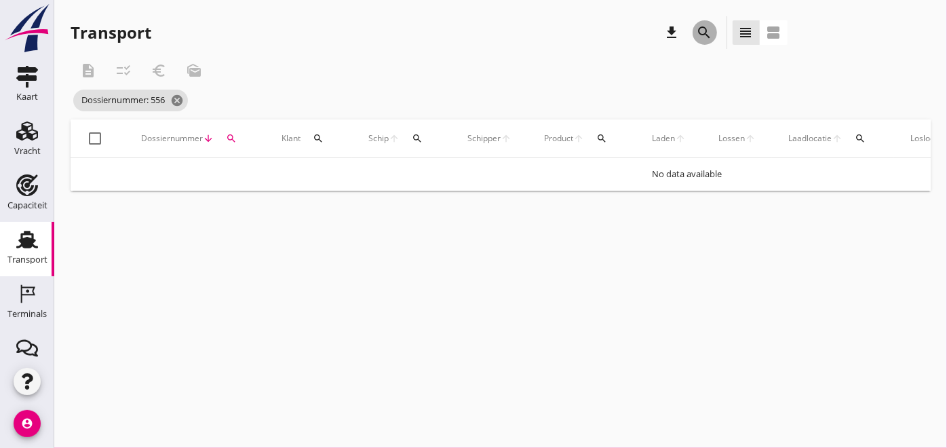
click at [707, 30] on icon "search" at bounding box center [705, 32] width 16 height 16
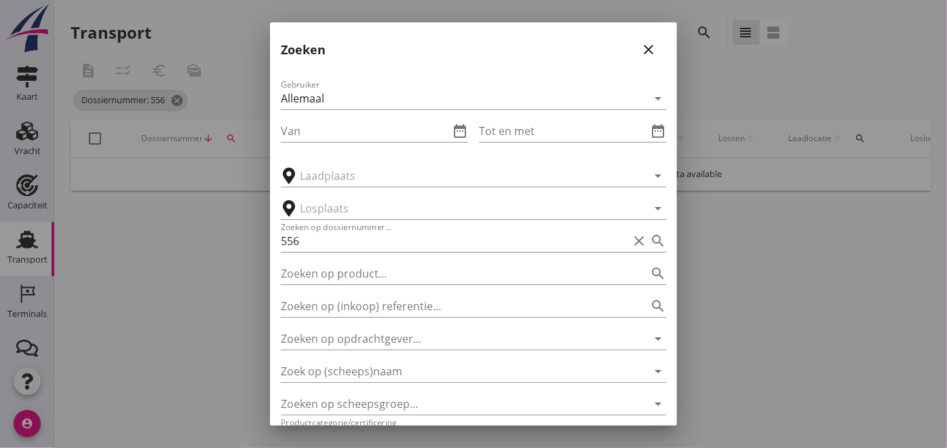
click at [453, 130] on icon "date_range" at bounding box center [460, 131] width 16 height 16
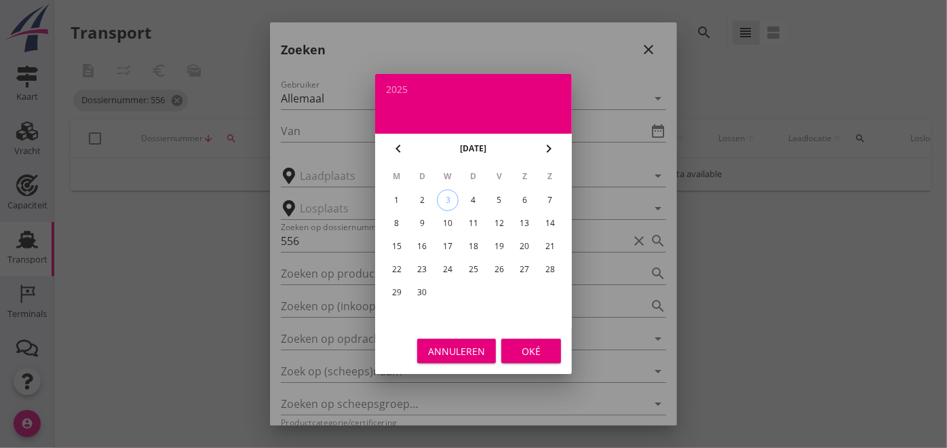
click at [406, 138] on div "chevron_left [DATE] chevron_right" at bounding box center [473, 149] width 197 height 30
click at [401, 141] on icon "chevron_left" at bounding box center [398, 148] width 16 height 16
click at [551, 268] on div "24" at bounding box center [550, 270] width 22 height 22
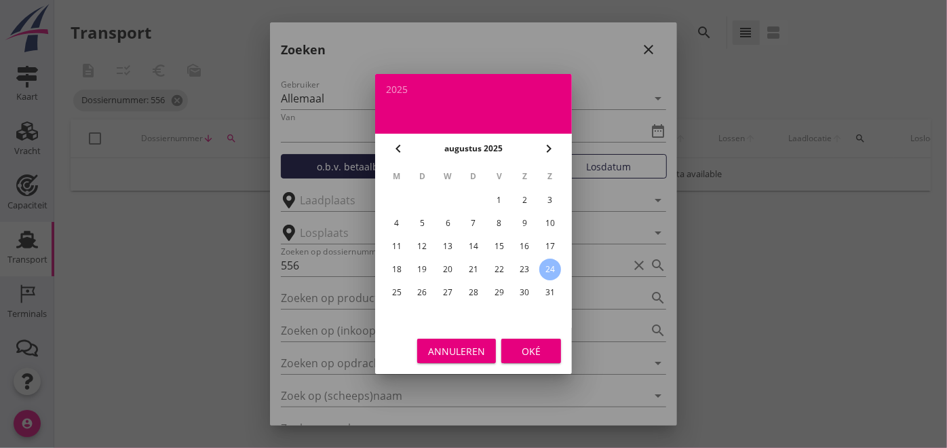
type input "[DATE]"
click at [542, 354] on div "Oké" at bounding box center [531, 351] width 38 height 14
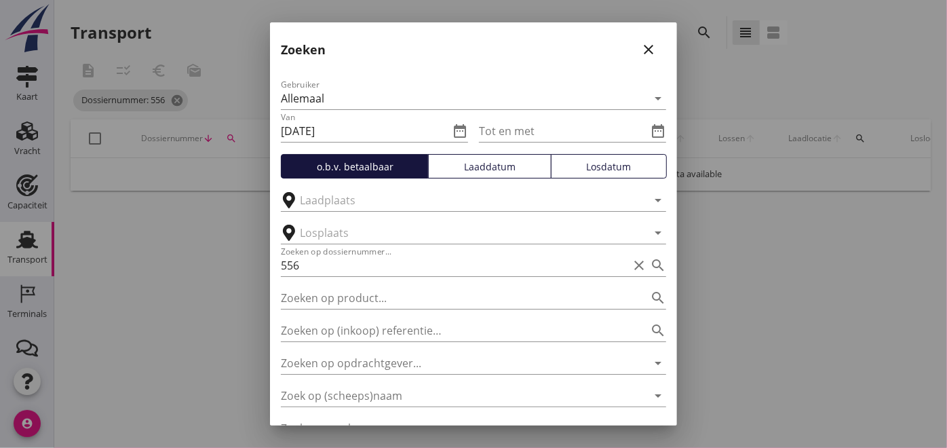
click at [650, 132] on icon "date_range" at bounding box center [658, 131] width 16 height 16
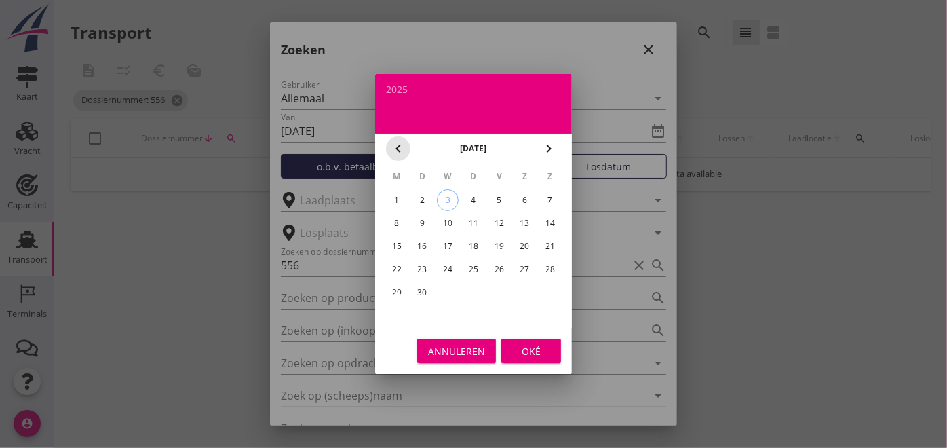
click at [400, 147] on icon "chevron_left" at bounding box center [398, 148] width 16 height 16
click at [550, 292] on div "31" at bounding box center [550, 293] width 22 height 22
type input "[DATE]"
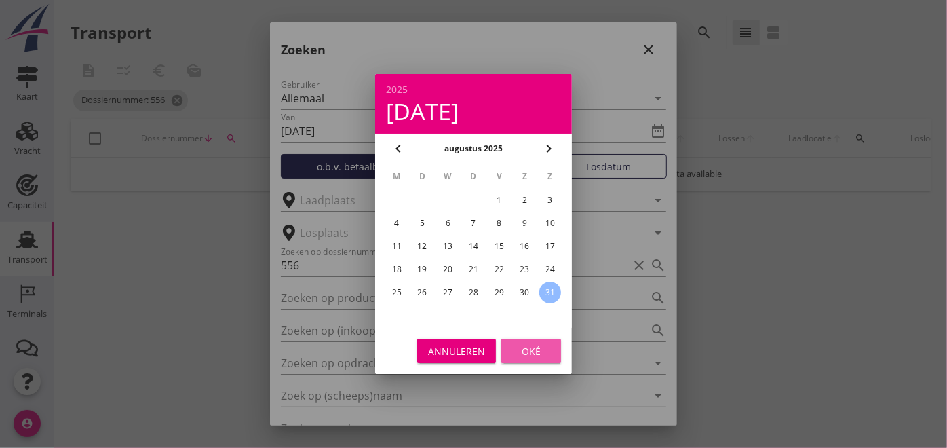
click at [546, 352] on div "Oké" at bounding box center [531, 351] width 38 height 14
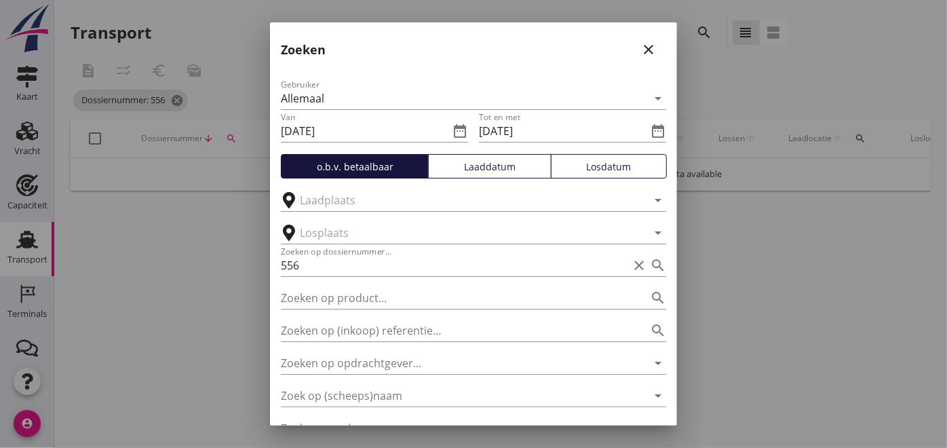
click at [492, 166] on div "Laaddatum" at bounding box center [489, 166] width 111 height 14
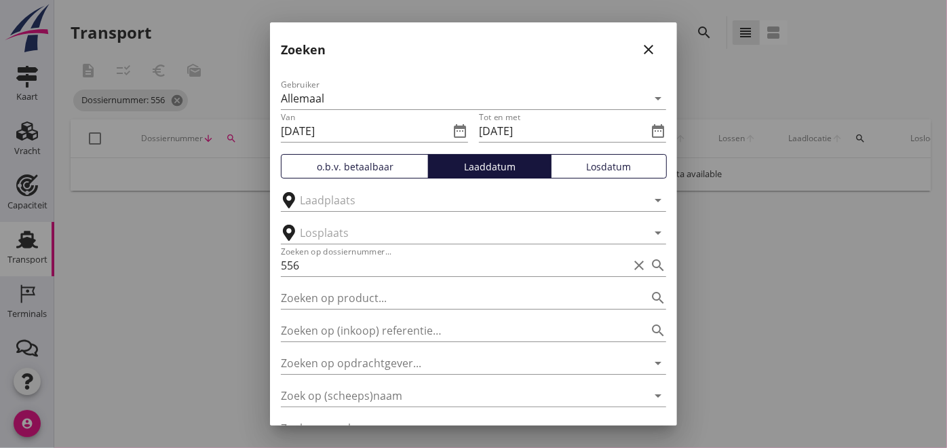
click at [461, 205] on input "text" at bounding box center [464, 200] width 328 height 22
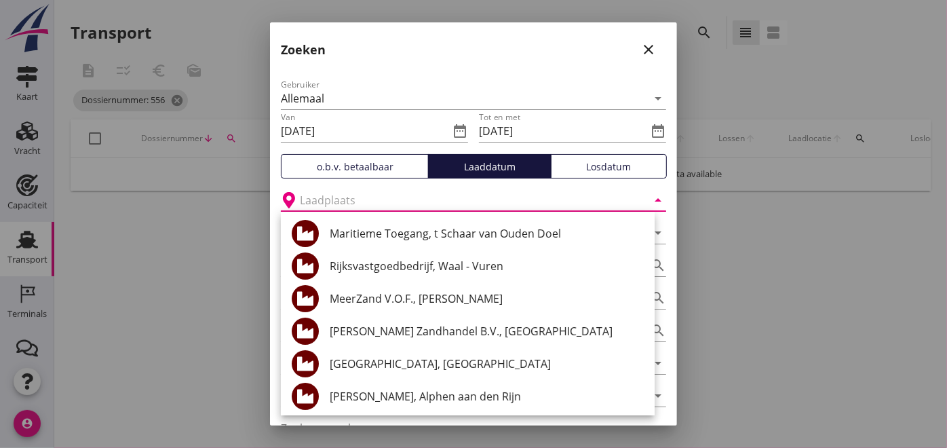
click at [422, 362] on div "[GEOGRAPHIC_DATA], [GEOGRAPHIC_DATA]" at bounding box center [487, 364] width 314 height 16
type input "[GEOGRAPHIC_DATA], [GEOGRAPHIC_DATA]"
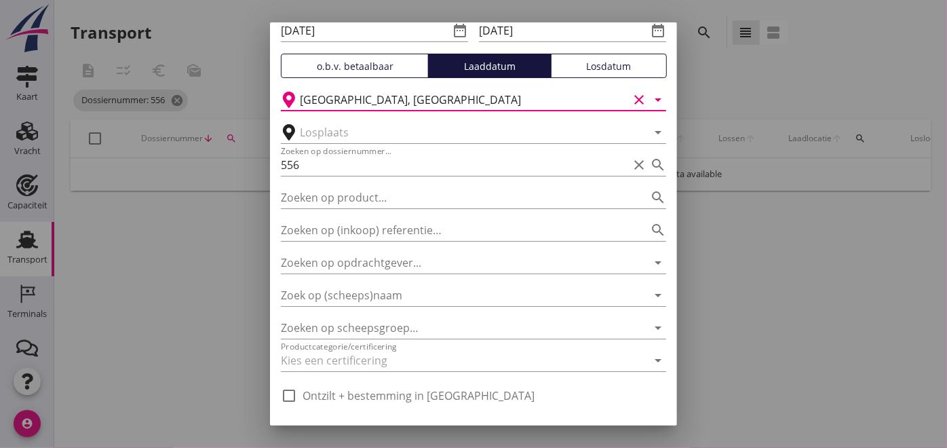
scroll to position [135, 0]
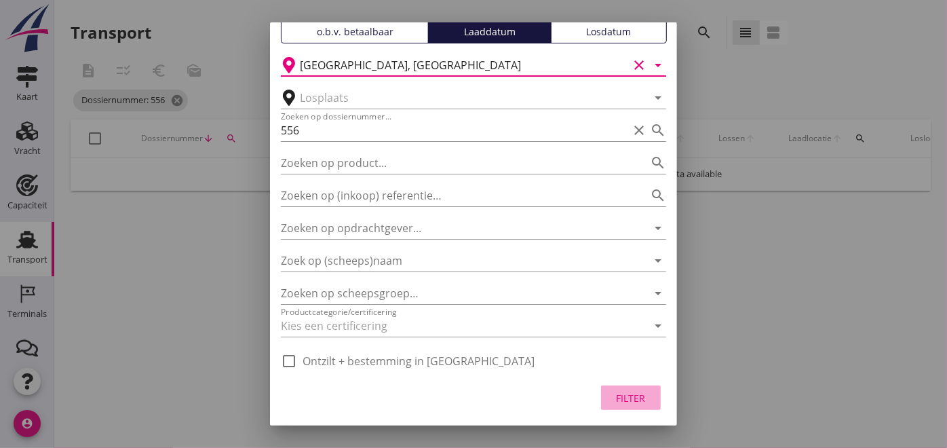
click at [622, 398] on div "Filter" at bounding box center [631, 398] width 38 height 14
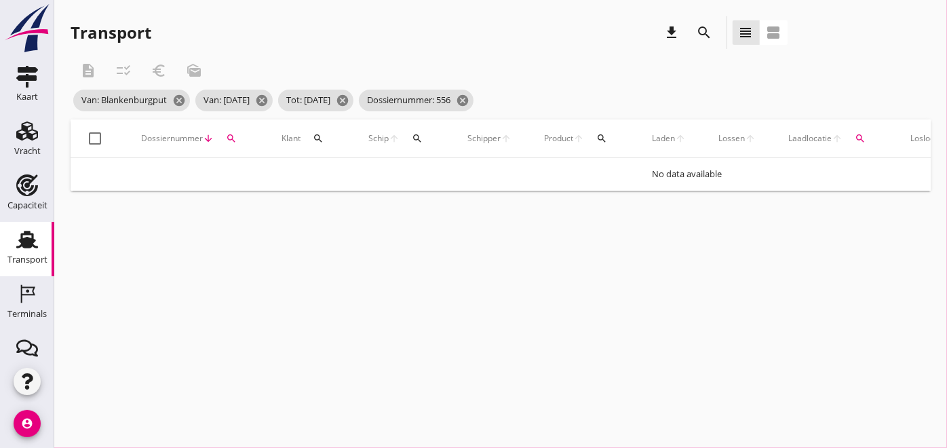
click at [98, 134] on div at bounding box center [94, 138] width 23 height 23
checkbox input "true"
drag, startPoint x: 353, startPoint y: 185, endPoint x: 442, endPoint y: 193, distance: 89.9
click at [442, 191] on div "check_box Dossiernummer arrow_downward search Klant search Schip arrow_upward s…" at bounding box center [501, 154] width 860 height 71
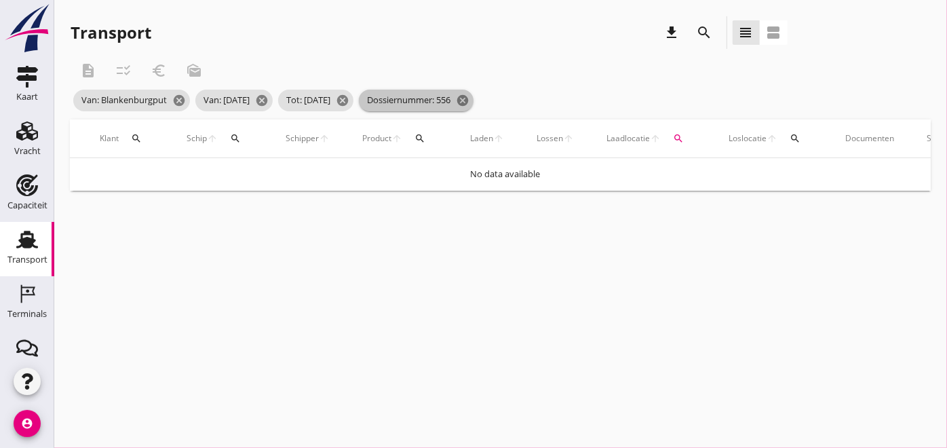
click at [470, 100] on icon "cancel" at bounding box center [463, 101] width 14 height 14
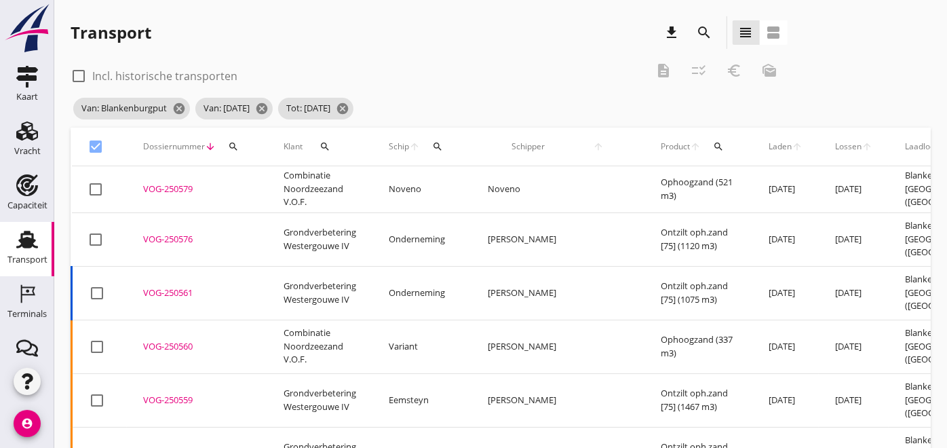
click at [792, 145] on icon "arrow_upward" at bounding box center [797, 146] width 11 height 11
click at [769, 147] on span "Laden" at bounding box center [780, 146] width 23 height 12
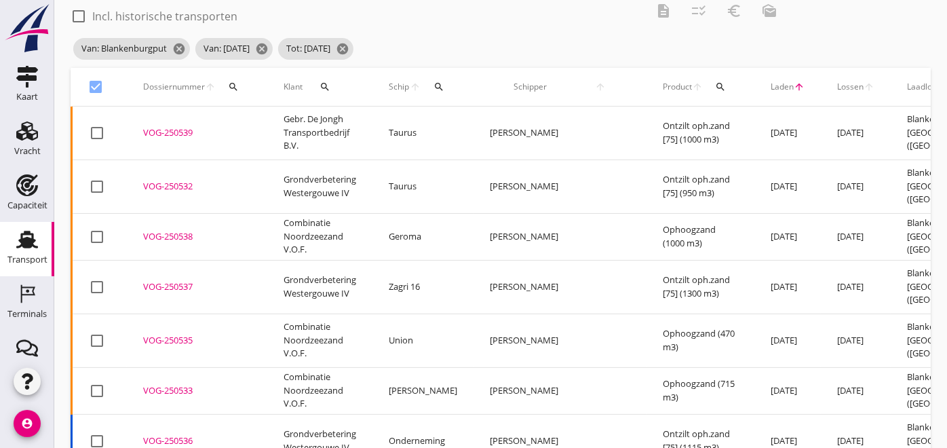
scroll to position [0, 0]
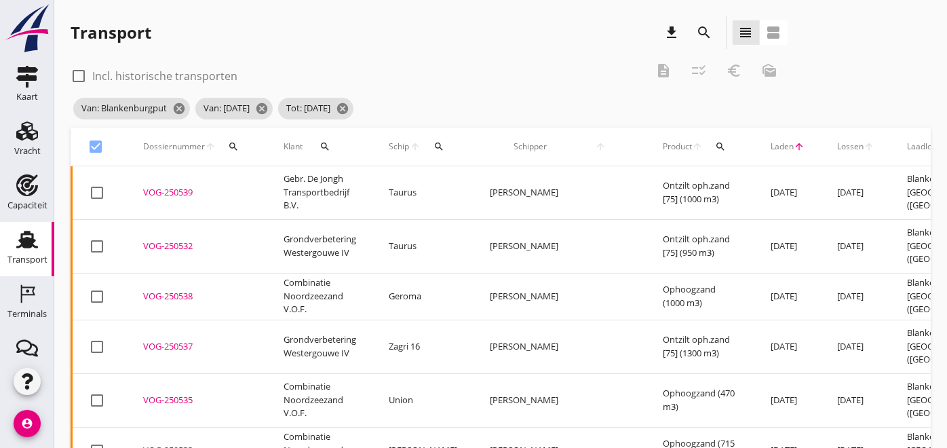
click at [94, 144] on div at bounding box center [96, 146] width 23 height 23
checkbox input "false"
click at [178, 107] on icon "cancel" at bounding box center [179, 109] width 14 height 14
click at [178, 107] on span "Tot: [DATE] cancel" at bounding box center [193, 109] width 75 height 22
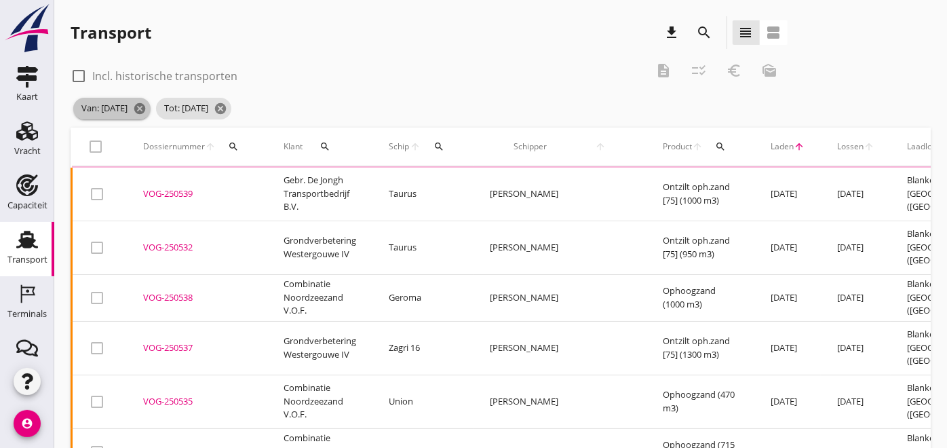
click at [147, 108] on icon "cancel" at bounding box center [140, 109] width 14 height 14
click at [149, 110] on span "Tot: [DATE] cancel" at bounding box center [110, 109] width 75 height 22
click at [145, 112] on icon "cancel" at bounding box center [138, 109] width 14 height 14
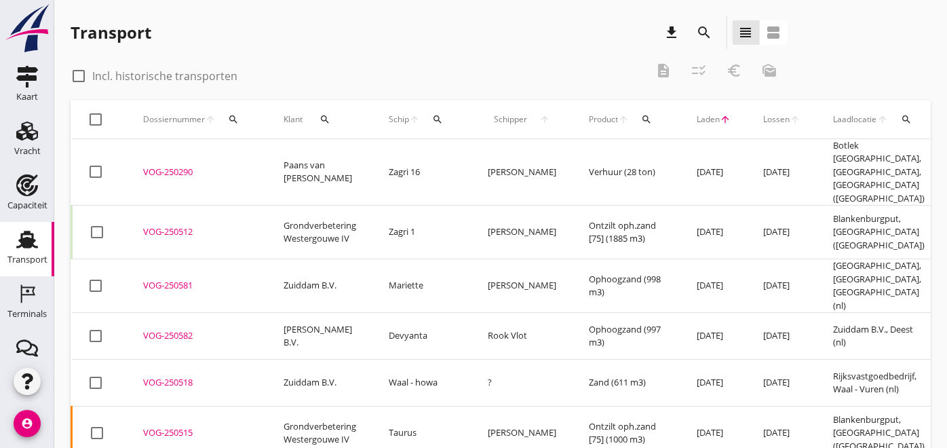
click at [697, 117] on span "Laden" at bounding box center [708, 119] width 23 height 12
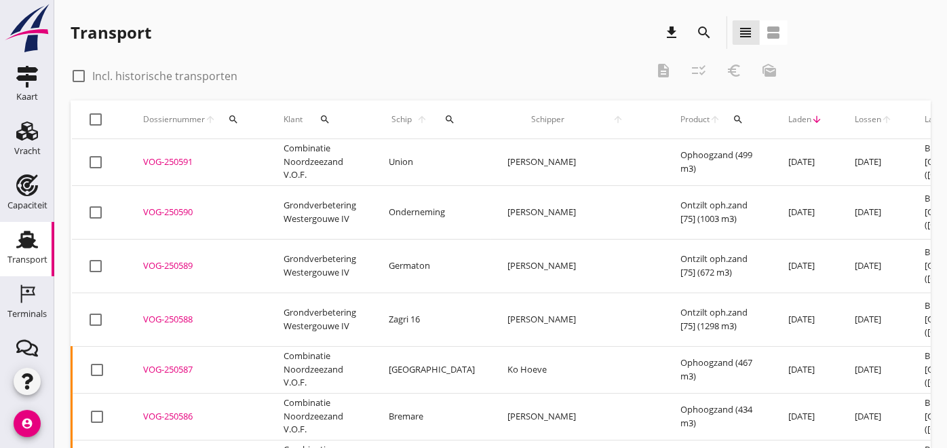
click at [812, 123] on icon "arrow_downward" at bounding box center [817, 119] width 11 height 11
click at [812, 115] on icon "arrow_downward" at bounding box center [817, 119] width 11 height 11
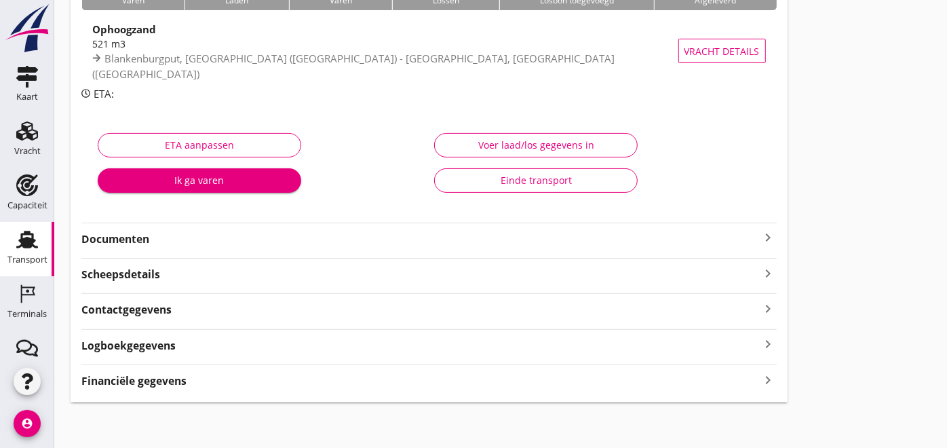
scroll to position [128, 0]
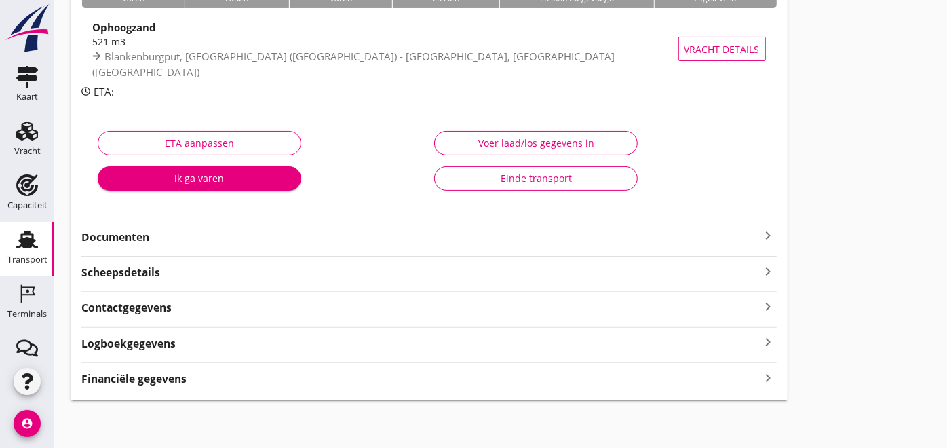
click at [143, 239] on strong "Documenten" at bounding box center [420, 237] width 679 height 16
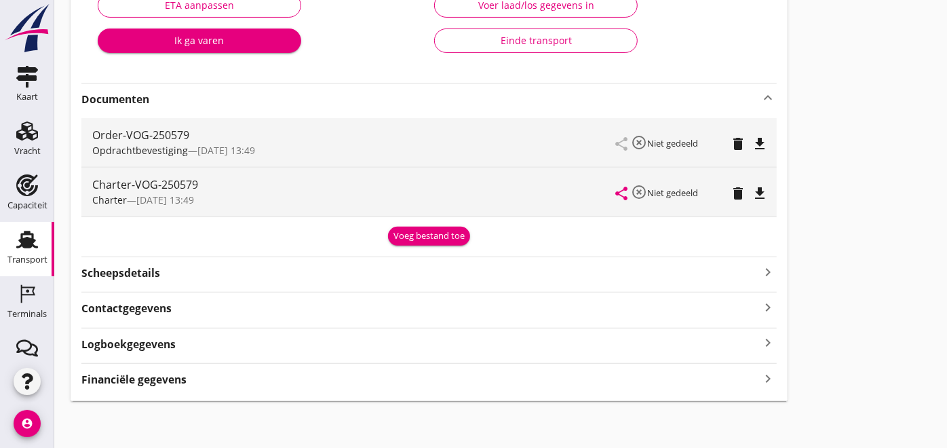
scroll to position [266, 0]
click at [760, 193] on icon "file_download" at bounding box center [761, 193] width 16 height 16
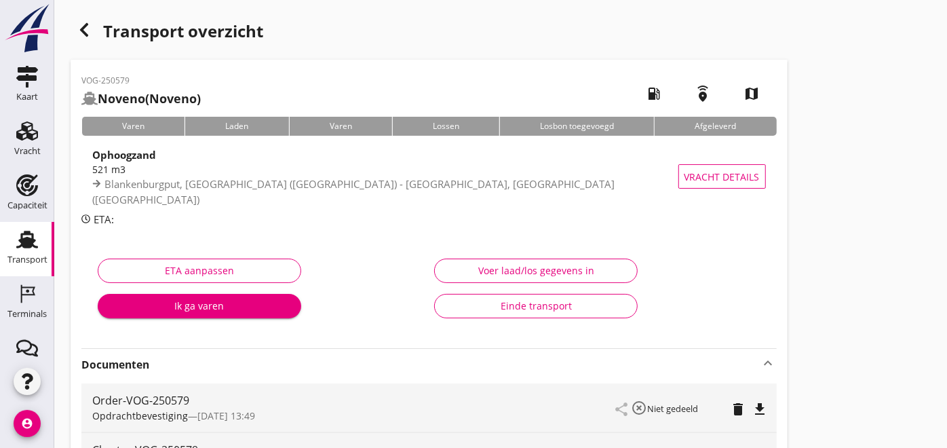
scroll to position [0, 0]
